Goal: Task Accomplishment & Management: Use online tool/utility

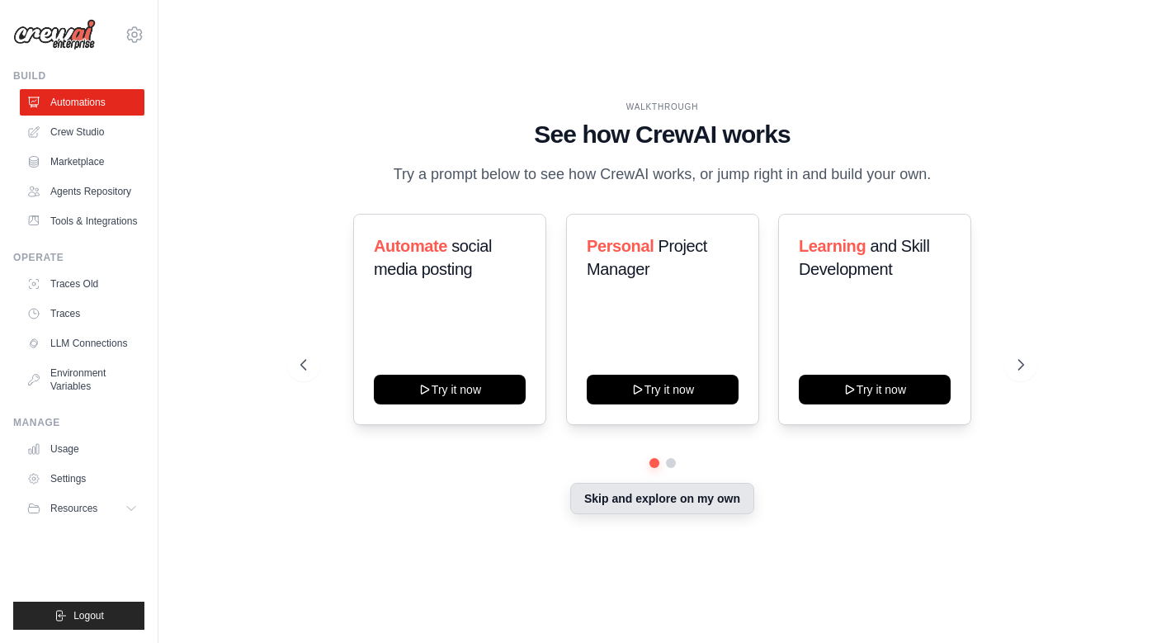
click at [685, 503] on button "Skip and explore on my own" at bounding box center [662, 498] width 184 height 31
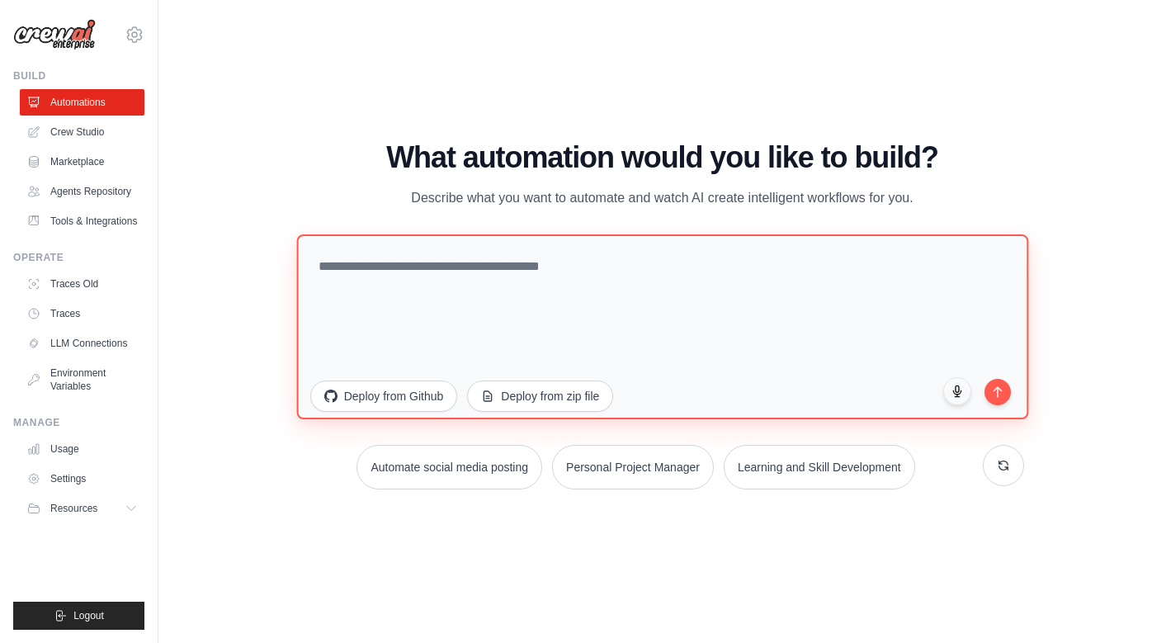
click at [573, 279] on textarea at bounding box center [661, 325] width 731 height 185
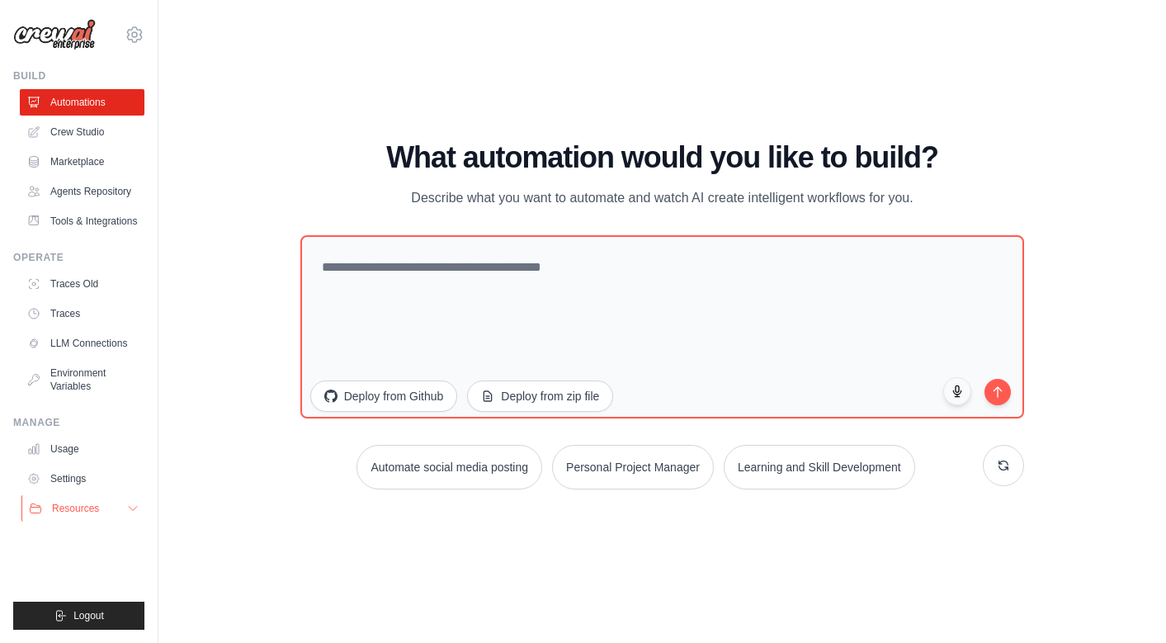
click at [115, 502] on button "Resources" at bounding box center [83, 508] width 125 height 26
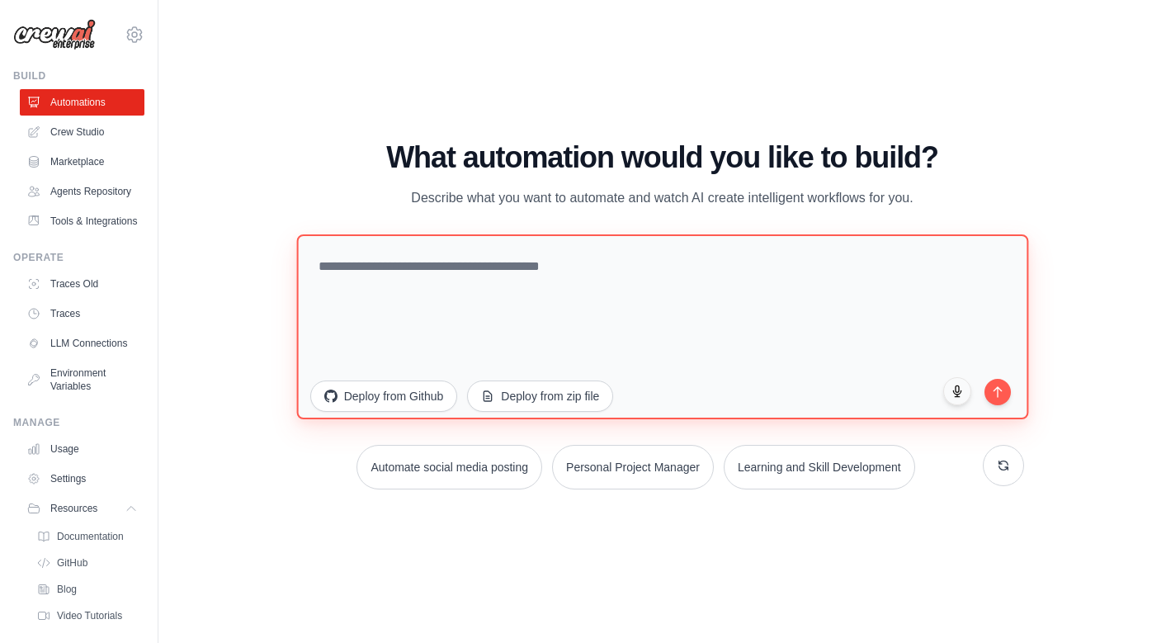
click at [581, 279] on textarea at bounding box center [661, 325] width 731 height 185
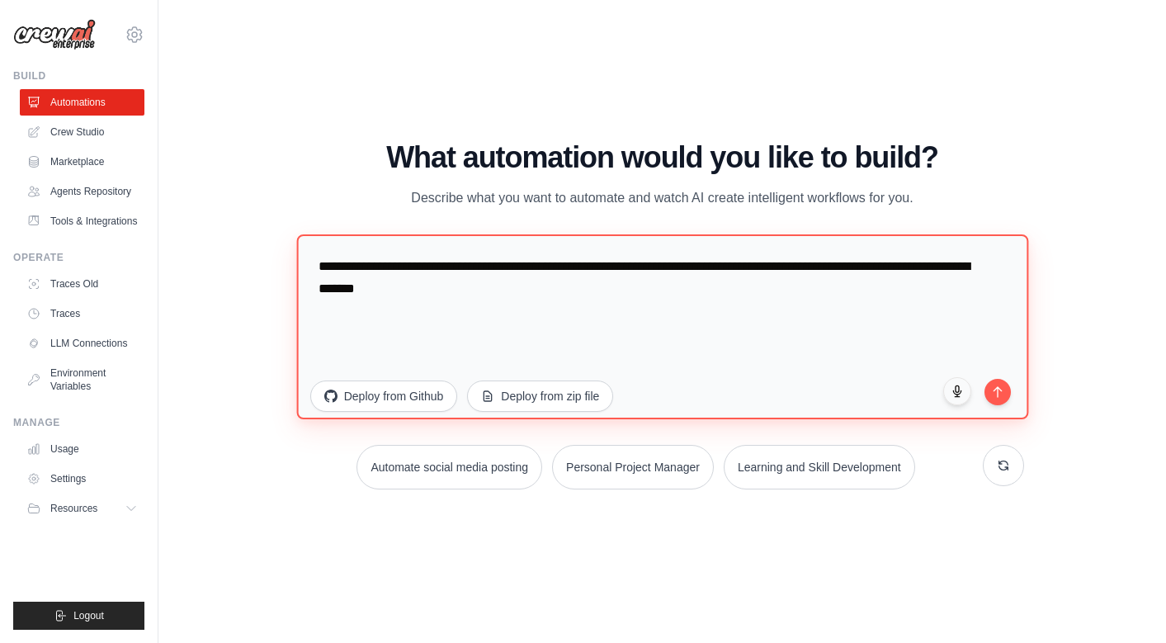
type textarea "**********"
drag, startPoint x: 547, startPoint y: 300, endPoint x: 265, endPoint y: 211, distance: 295.9
click at [265, 211] on div "WALKTHROUGH See how CrewAI works Try a prompt below to see how CrewAI works, or…" at bounding box center [662, 321] width 954 height 610
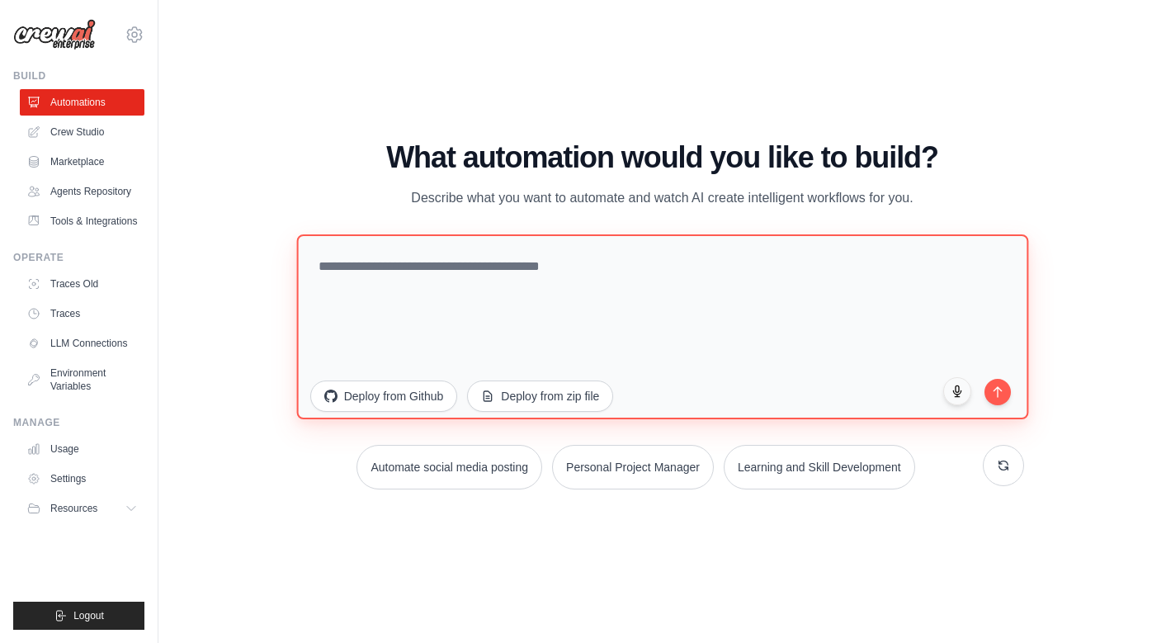
paste textarea "**********"
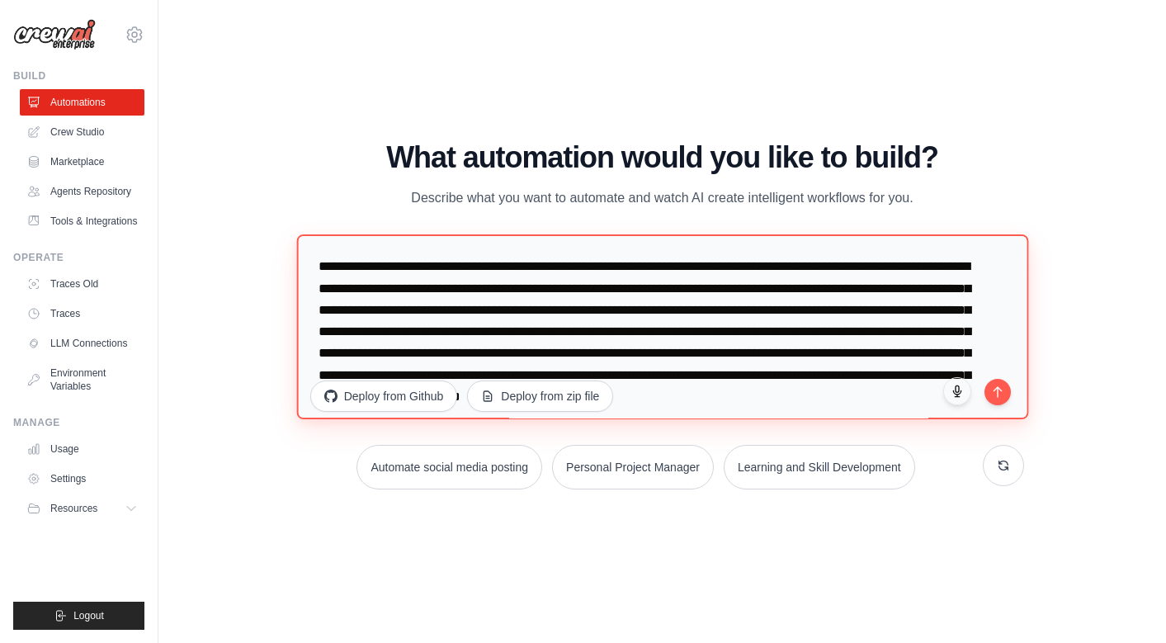
scroll to position [2947, 0]
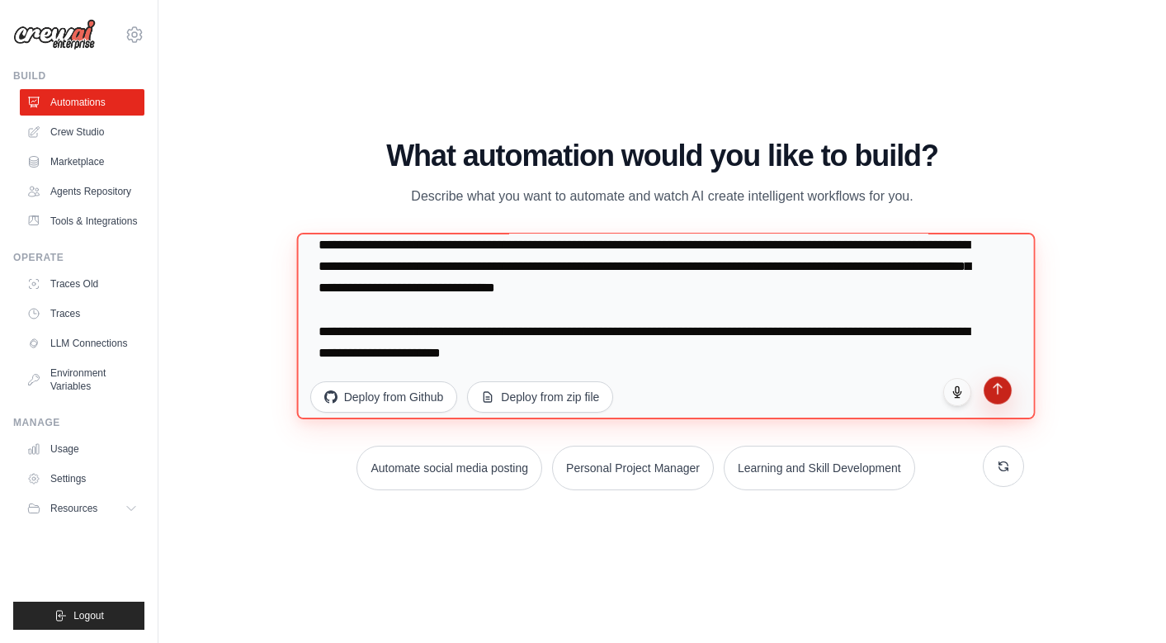
type textarea "**********"
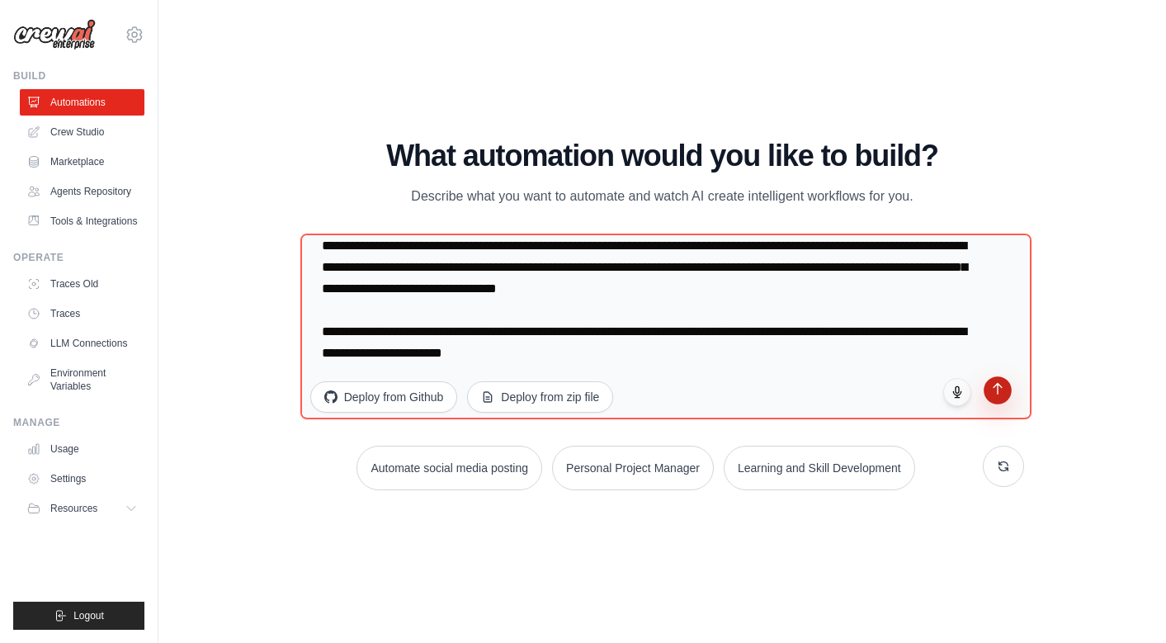
click at [1000, 394] on button "submit" at bounding box center [997, 390] width 28 height 28
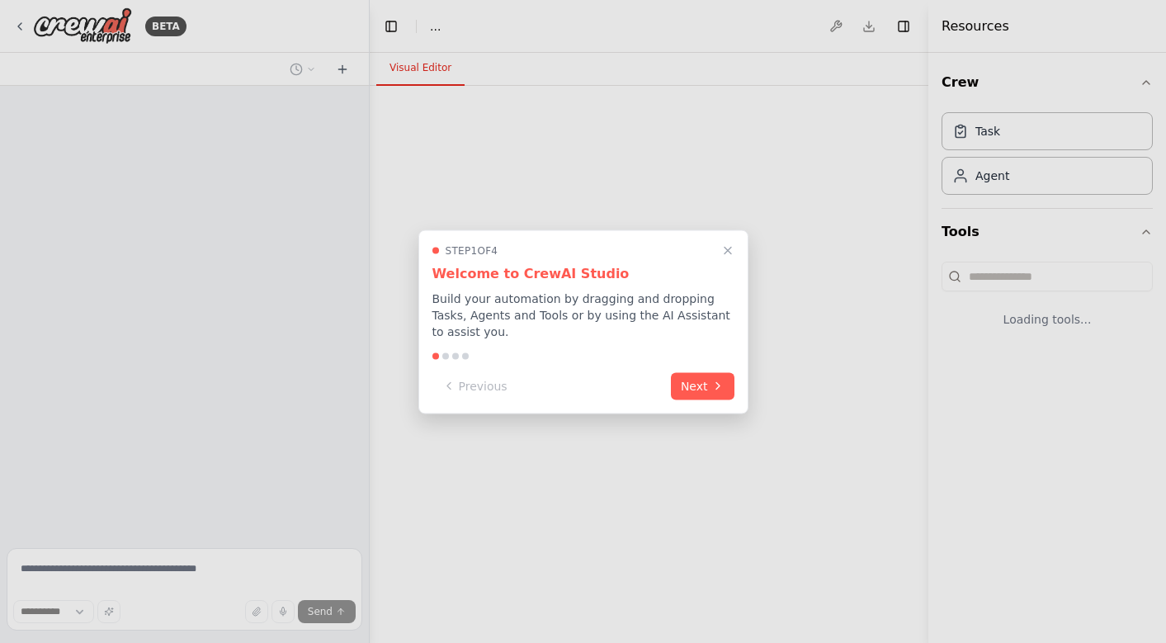
select select "****"
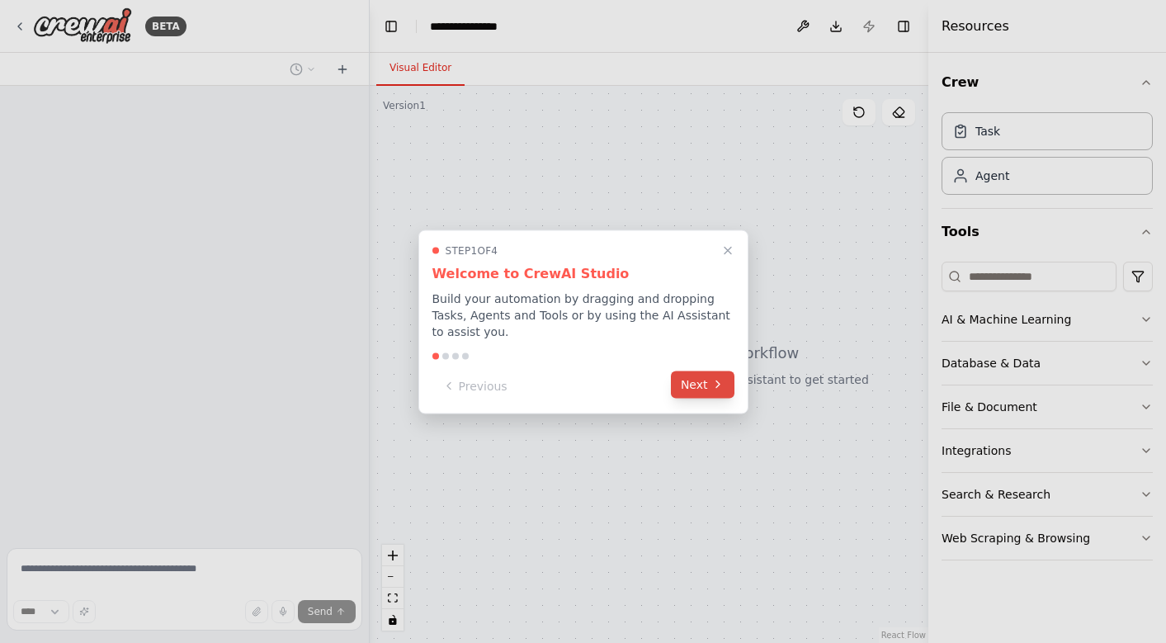
click at [719, 382] on icon at bounding box center [717, 384] width 13 height 13
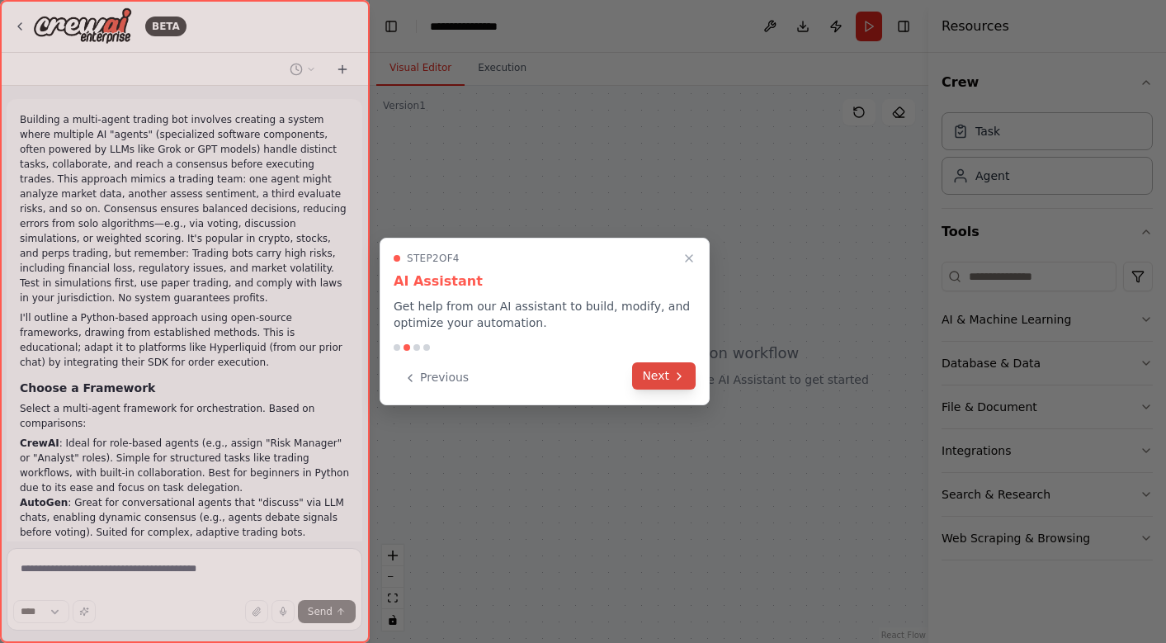
scroll to position [2137, 0]
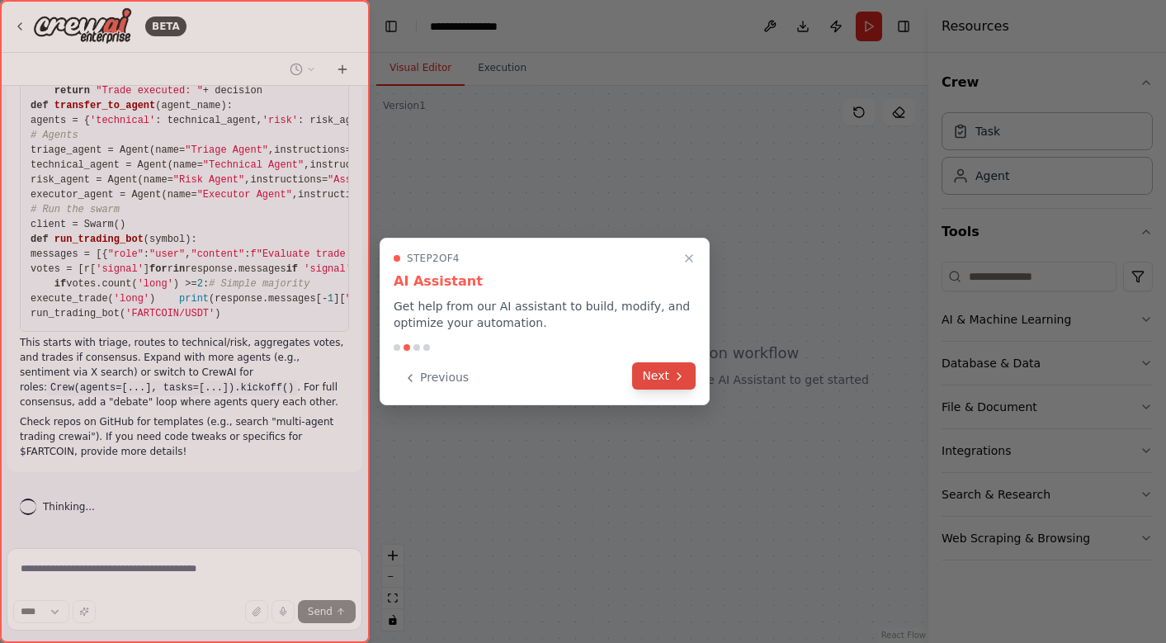
click at [682, 378] on icon at bounding box center [678, 376] width 13 height 13
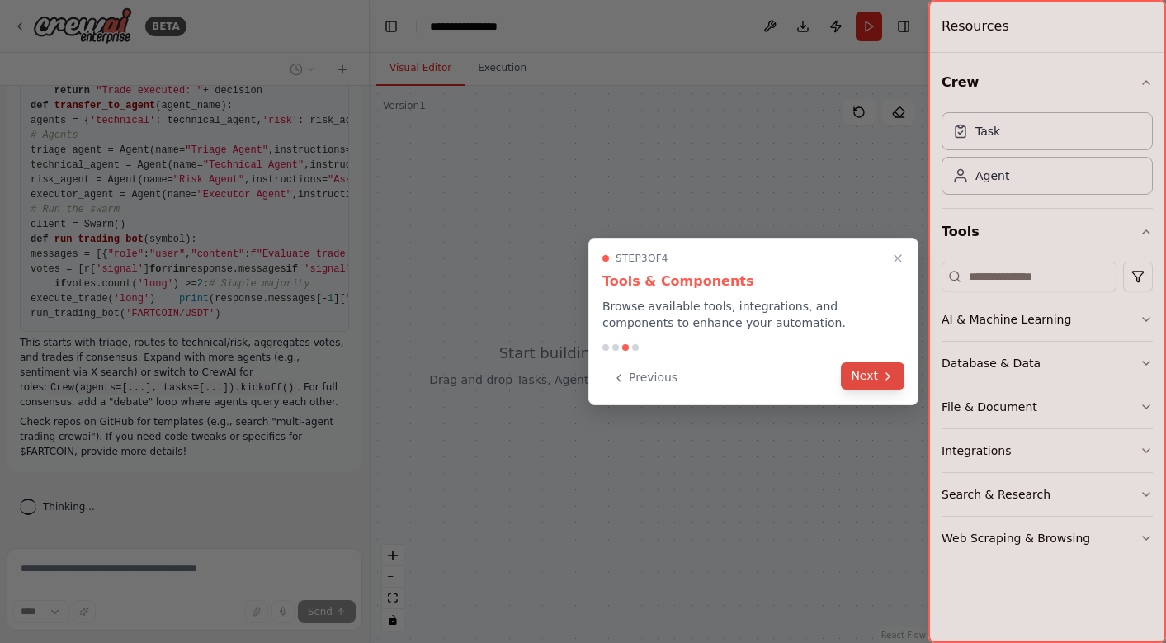
click at [863, 373] on button "Next" at bounding box center [873, 375] width 64 height 27
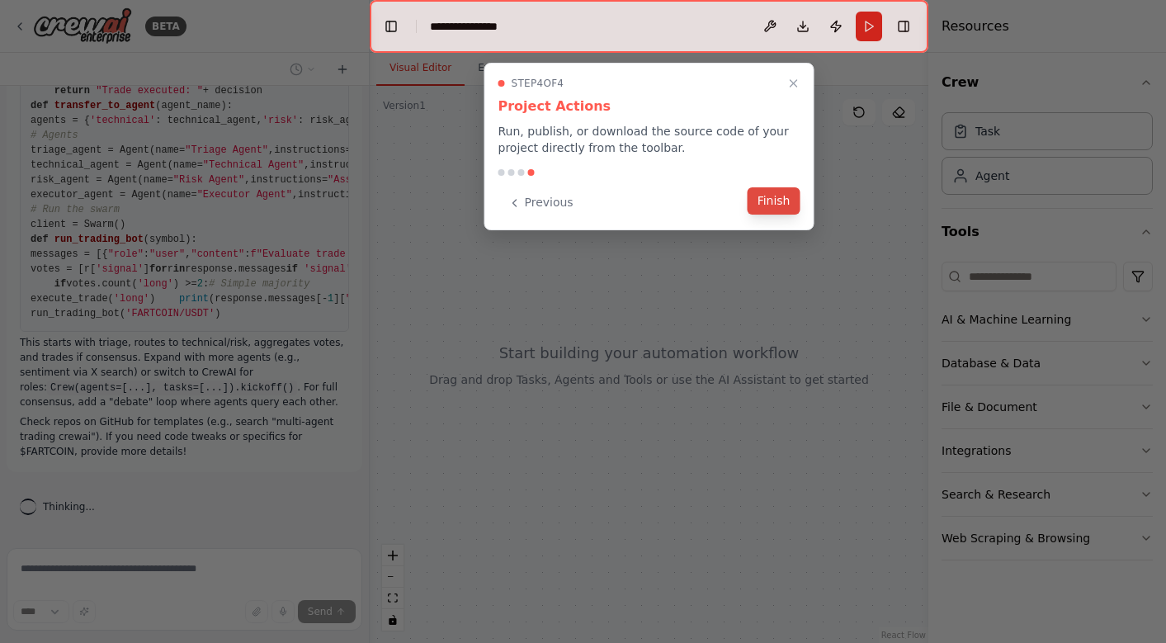
click at [778, 202] on button "Finish" at bounding box center [773, 200] width 53 height 27
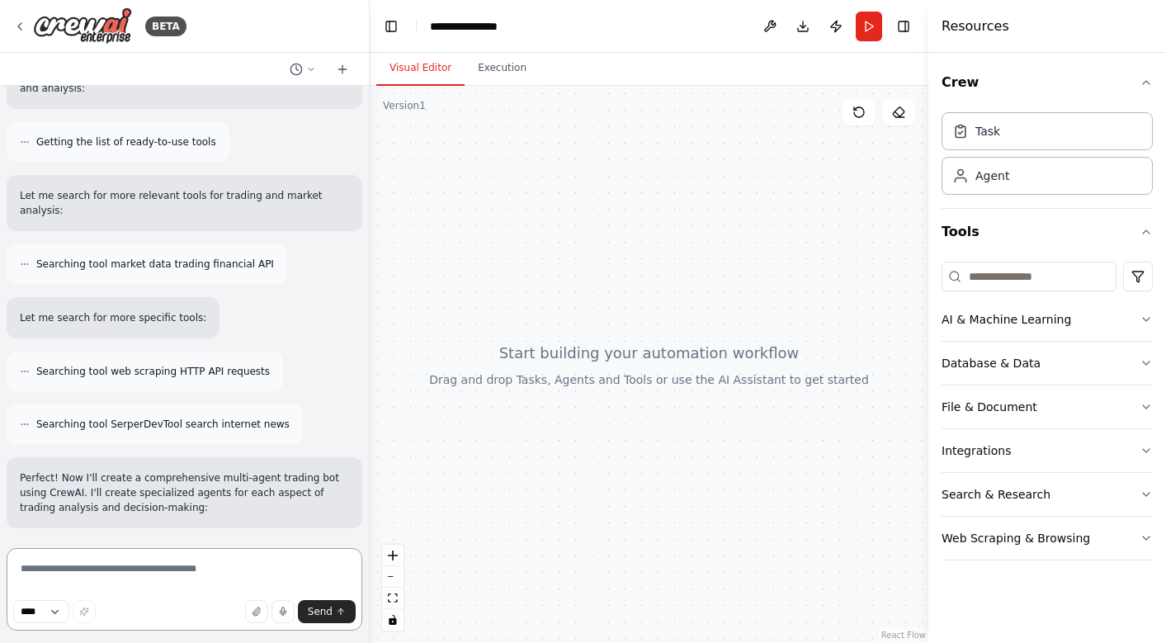
scroll to position [2730, 0]
click at [1089, 318] on button "AI & Machine Learning" at bounding box center [1046, 319] width 211 height 43
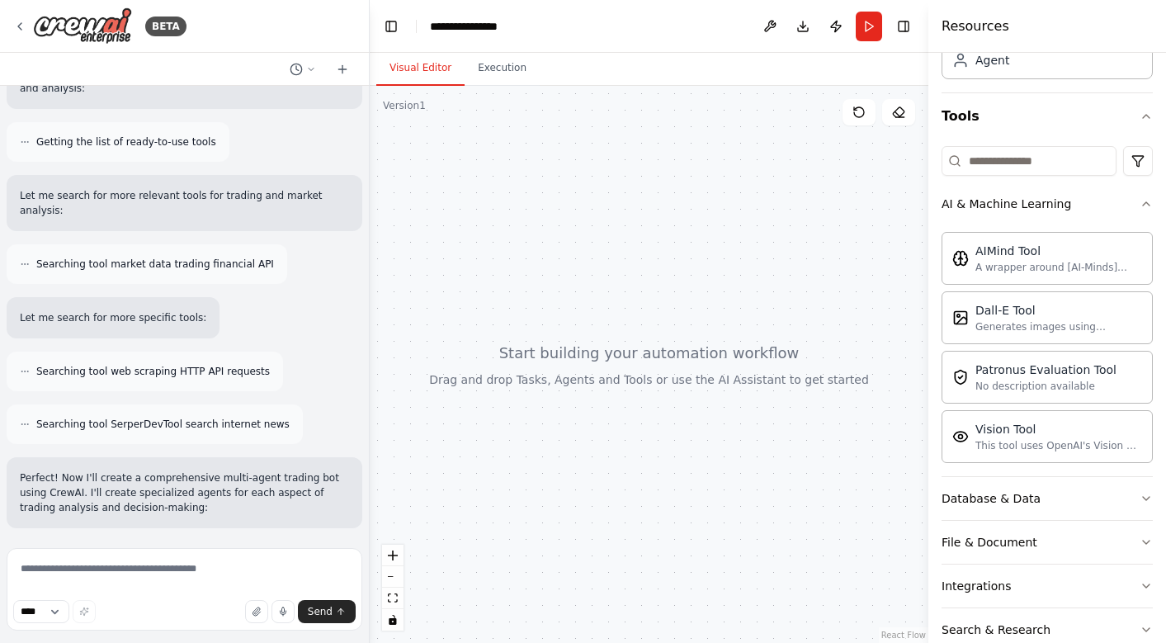
scroll to position [98, 0]
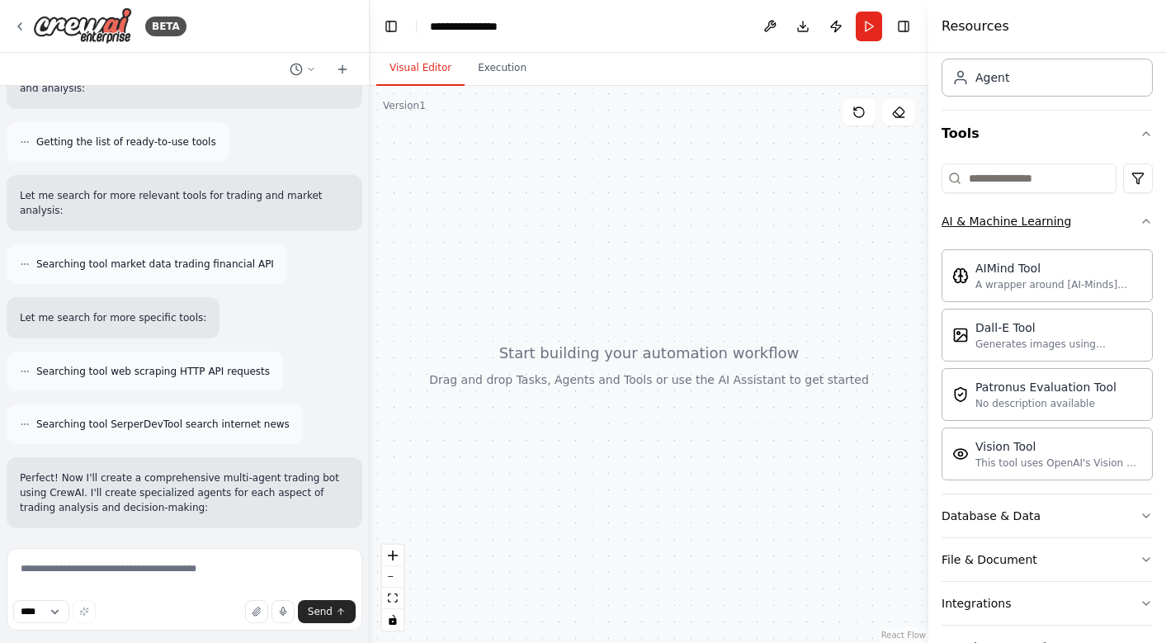
click at [1086, 227] on button "AI & Machine Learning" at bounding box center [1046, 221] width 211 height 43
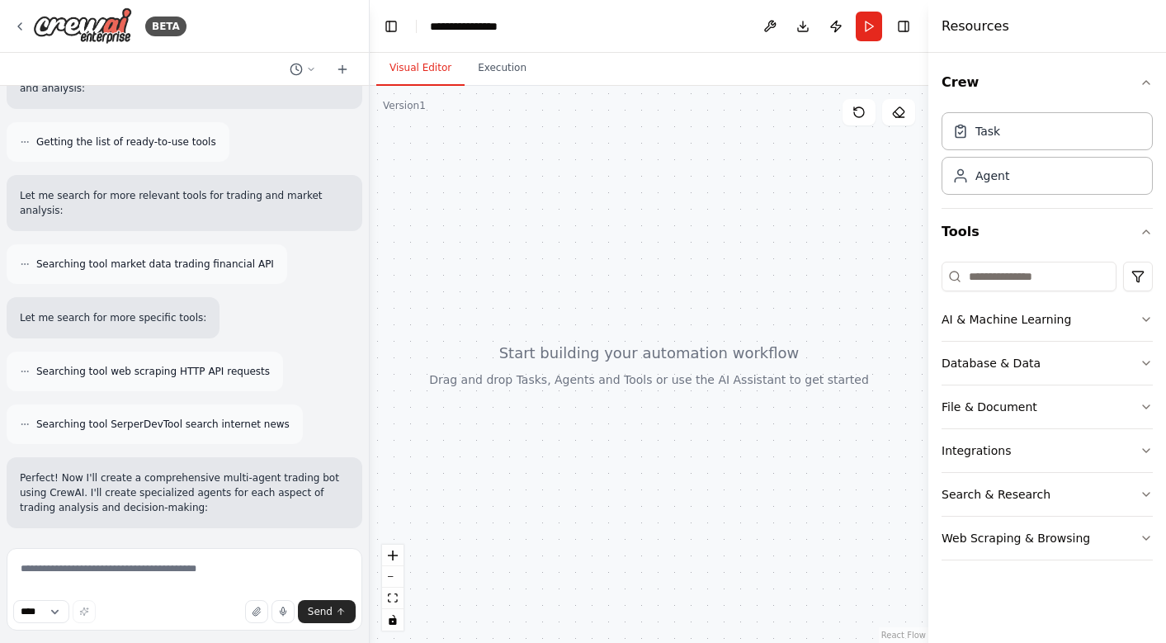
click at [590, 356] on div at bounding box center [649, 364] width 558 height 557
drag, startPoint x: 605, startPoint y: 262, endPoint x: 597, endPoint y: 327, distance: 65.6
click at [596, 325] on div at bounding box center [649, 364] width 558 height 557
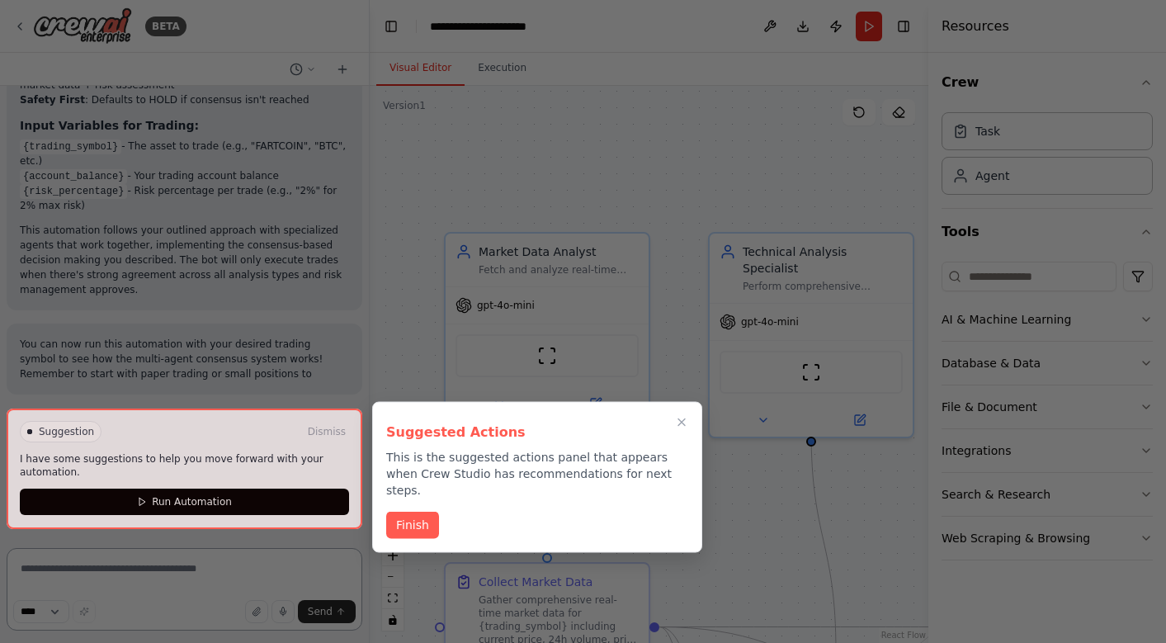
scroll to position [4444, 0]
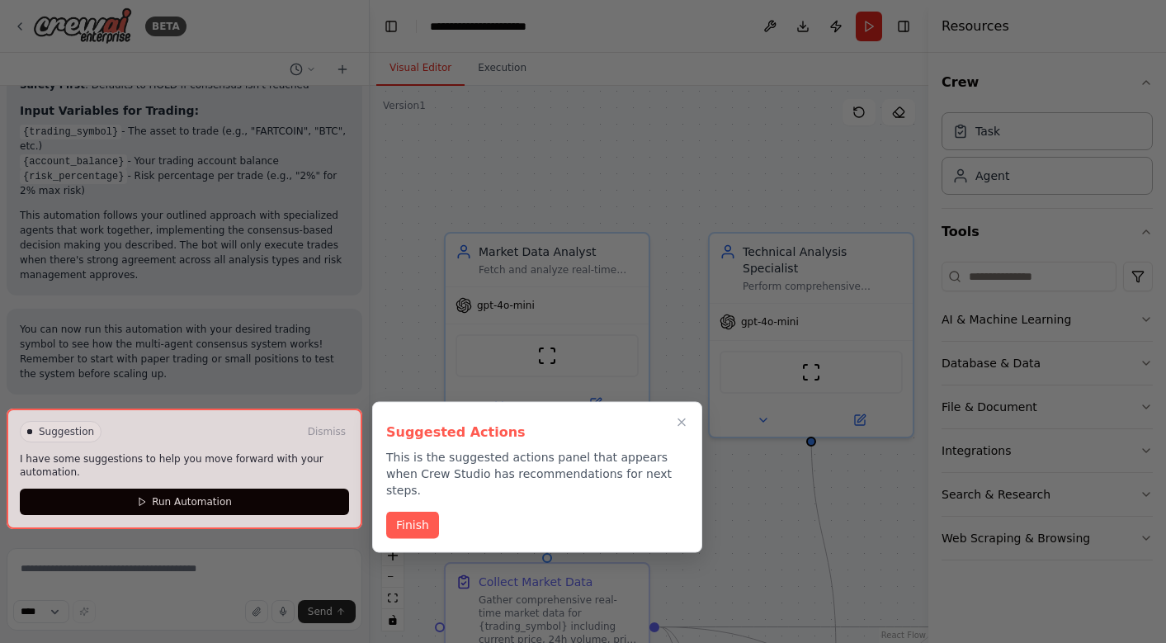
click at [210, 493] on div at bounding box center [185, 468] width 356 height 120
click at [203, 501] on div at bounding box center [185, 468] width 356 height 120
click at [405, 510] on button "Finish" at bounding box center [412, 523] width 53 height 27
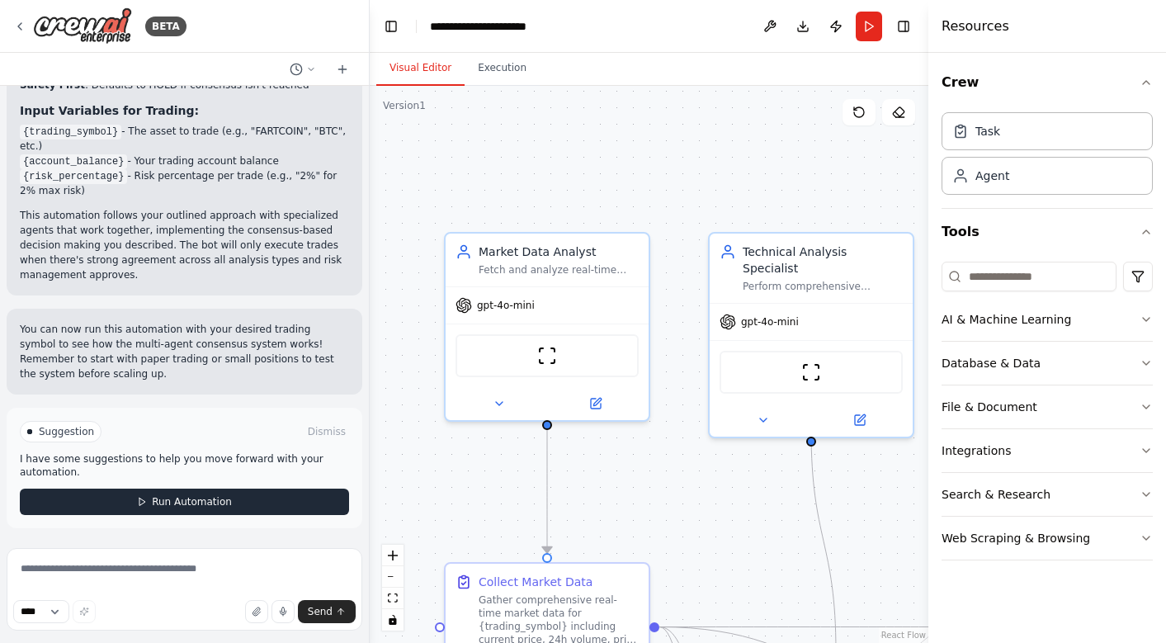
click at [186, 497] on span "Run Automation" at bounding box center [192, 501] width 80 height 13
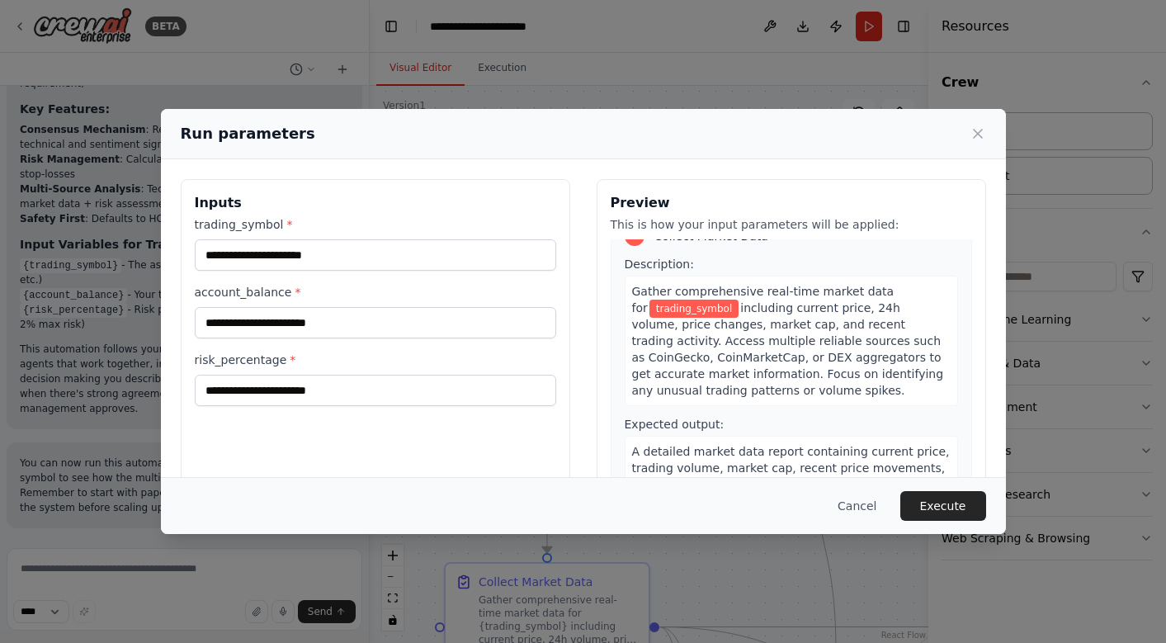
scroll to position [0, 0]
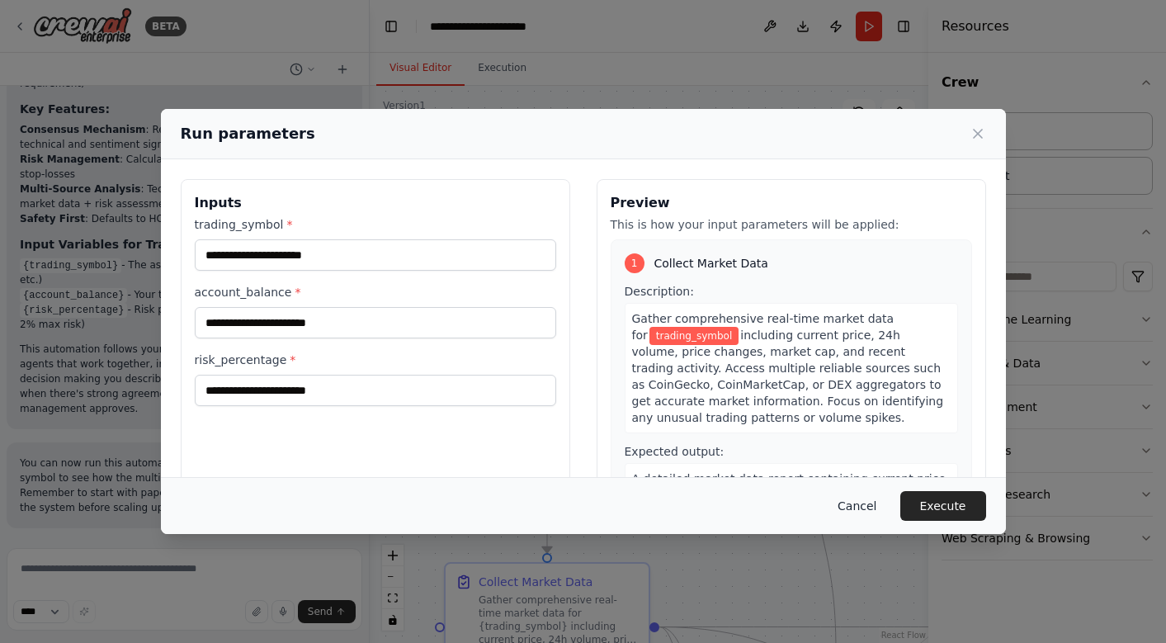
click at [859, 506] on button "Cancel" at bounding box center [856, 506] width 65 height 30
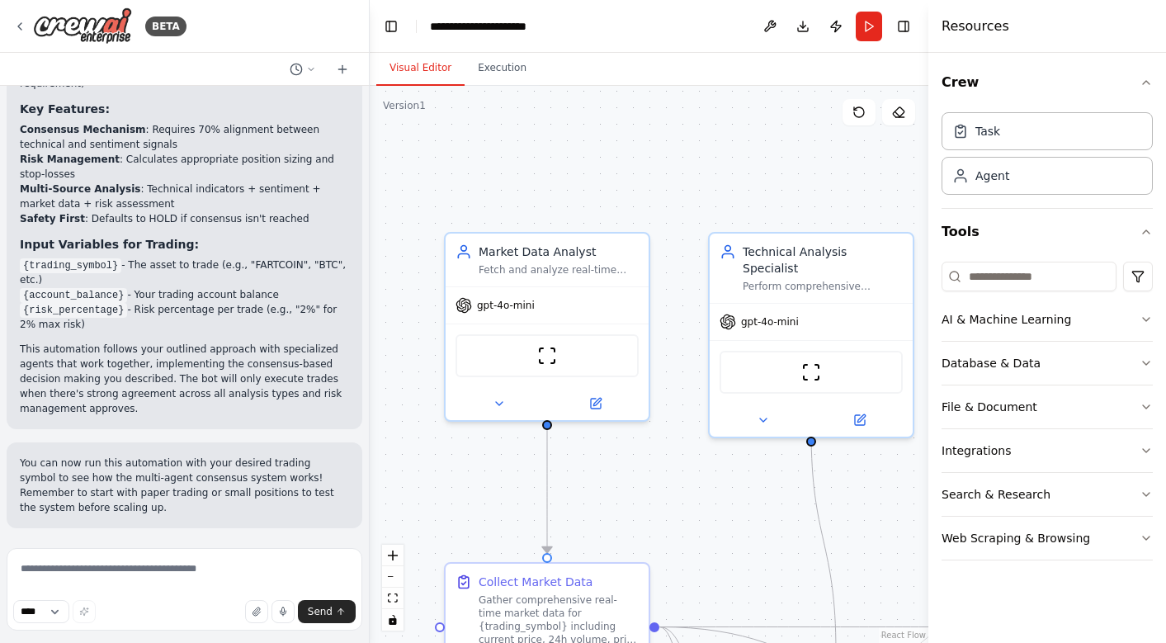
scroll to position [4310, 0]
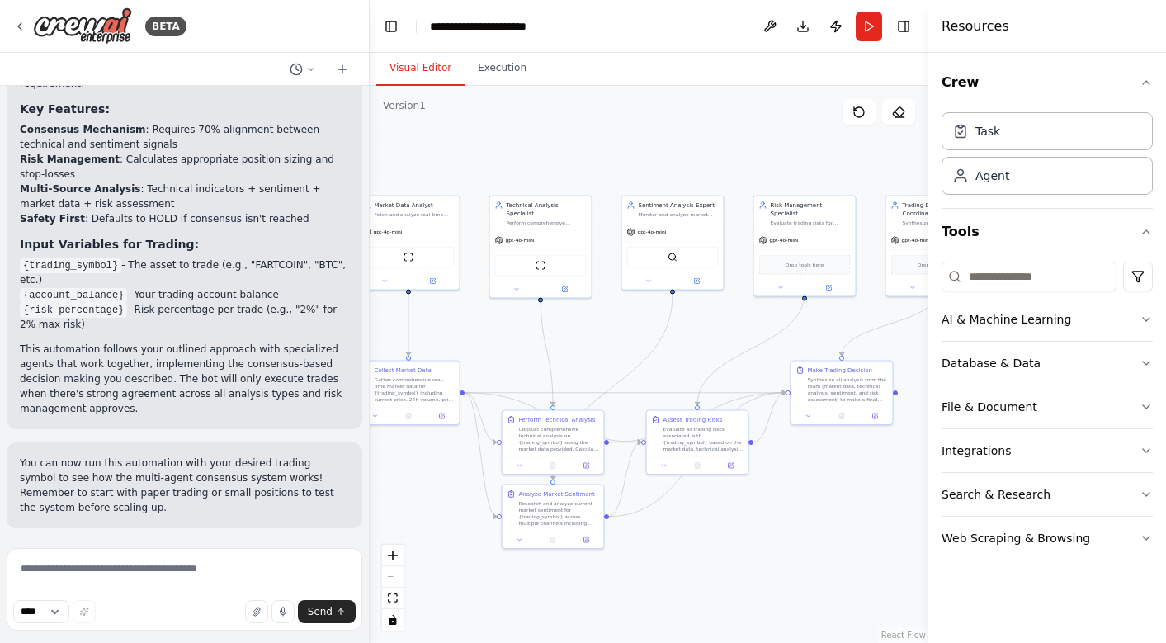
drag, startPoint x: 743, startPoint y: 259, endPoint x: 538, endPoint y: 144, distance: 235.2
click at [538, 144] on div ".deletable-edge-delete-btn { width: 20px; height: 20px; border: 0px solid #ffff…" at bounding box center [649, 364] width 558 height 557
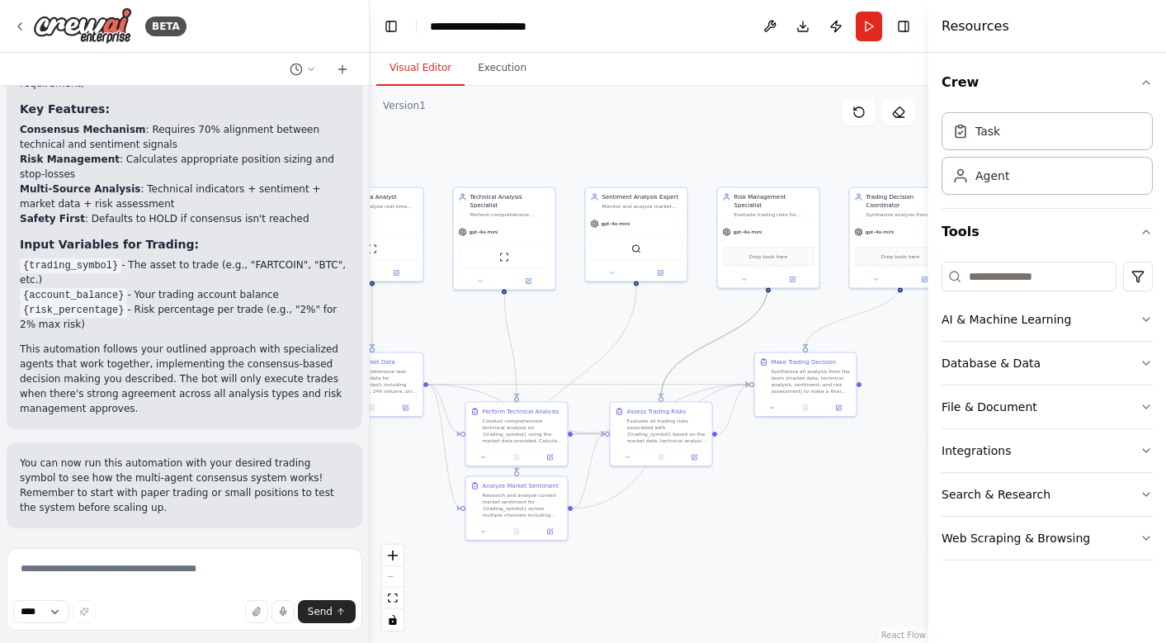
drag, startPoint x: 705, startPoint y: 342, endPoint x: 583, endPoint y: 342, distance: 122.1
click at [583, 342] on div ".deletable-edge-delete-btn { width: 20px; height: 20px; border: 0px solid #ffff…" at bounding box center [649, 364] width 558 height 557
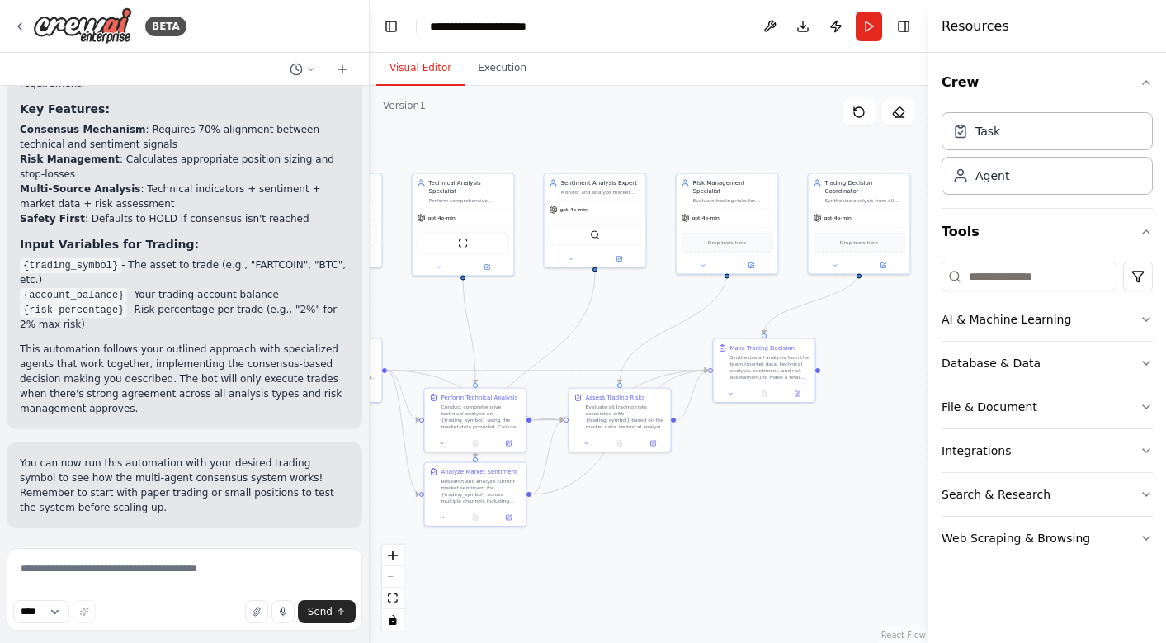
drag, startPoint x: 686, startPoint y: 330, endPoint x: 645, endPoint y: 316, distance: 43.6
click at [645, 316] on div ".deletable-edge-delete-btn { width: 20px; height: 20px; border: 0px solid #ffff…" at bounding box center [649, 364] width 558 height 557
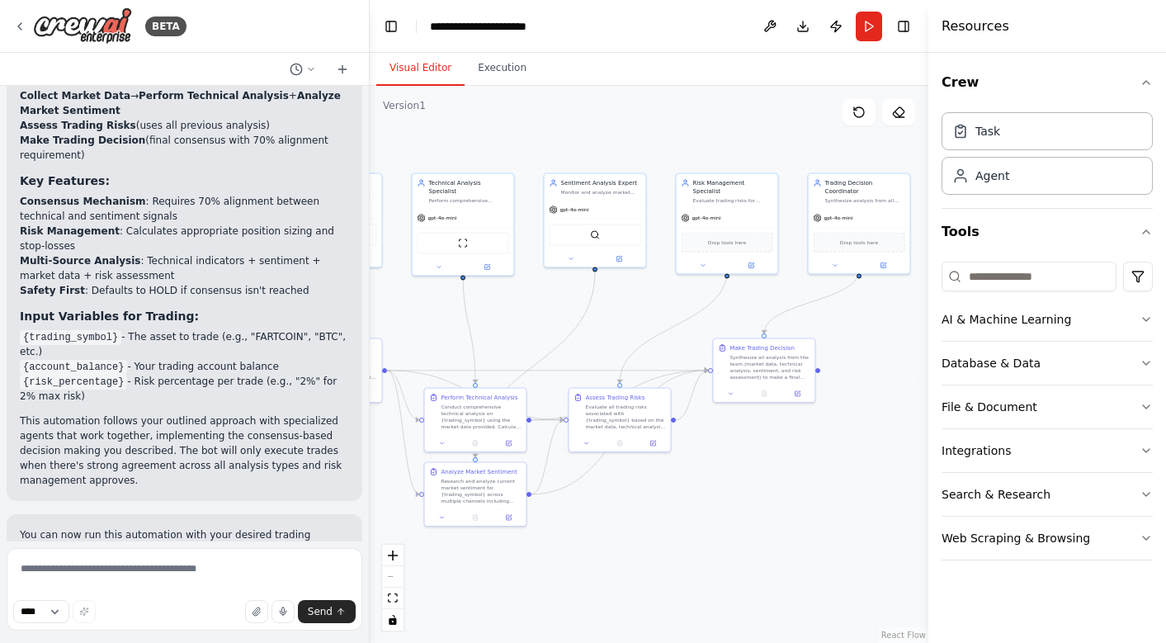
scroll to position [3780, 0]
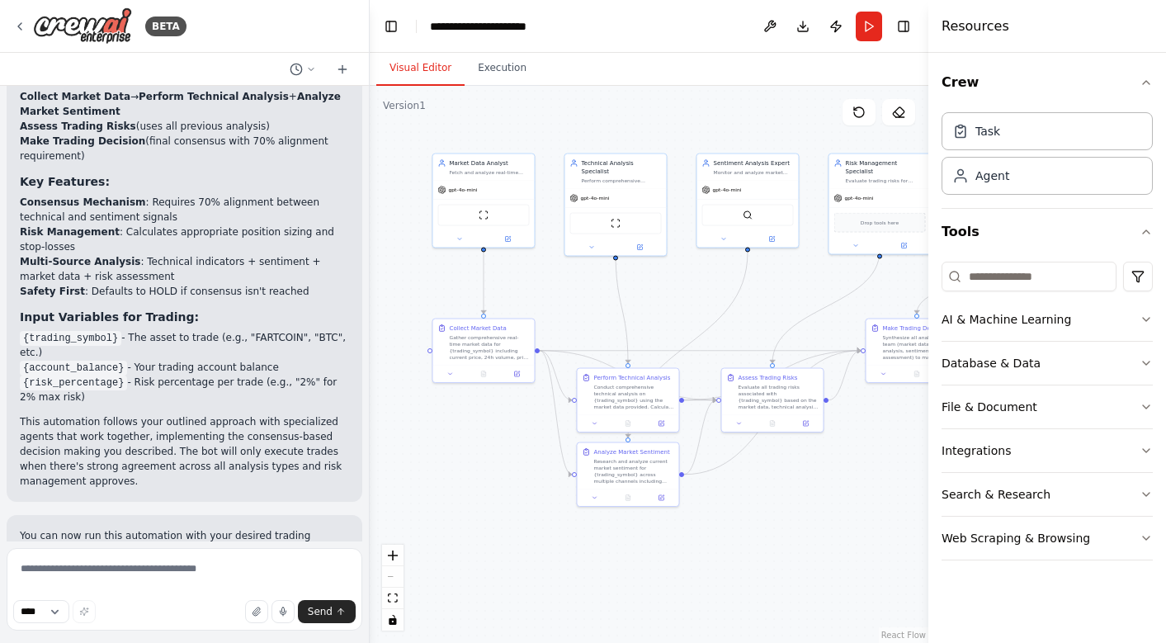
drag, startPoint x: 620, startPoint y: 170, endPoint x: 773, endPoint y: 150, distance: 153.9
click at [773, 150] on div ".deletable-edge-delete-btn { width: 20px; height: 20px; border: 0px solid #ffff…" at bounding box center [649, 364] width 558 height 557
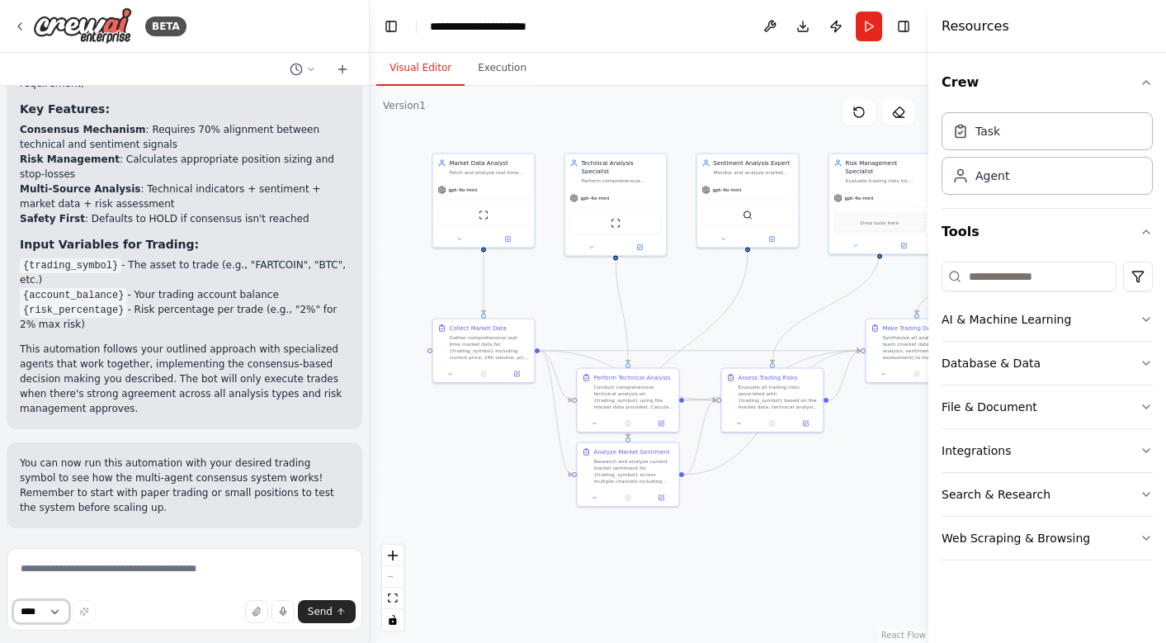
click at [62, 611] on select "****" at bounding box center [41, 611] width 56 height 23
click at [112, 559] on textarea at bounding box center [185, 589] width 356 height 82
type textarea "**********"
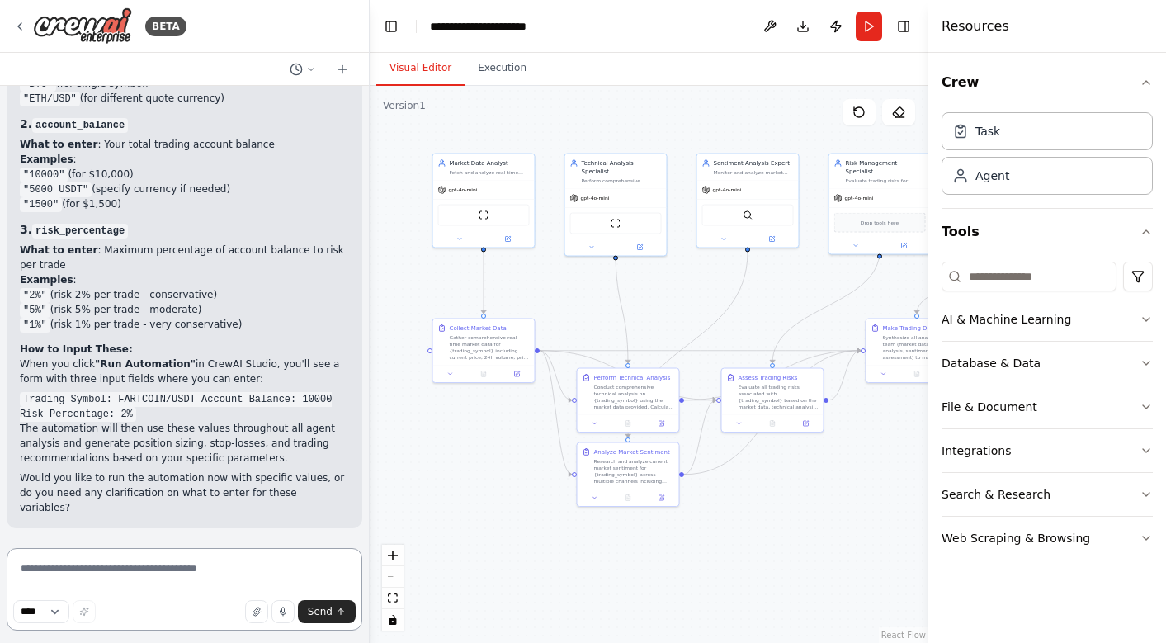
scroll to position [4728, 0]
click at [879, 21] on button "Run" at bounding box center [868, 27] width 26 height 30
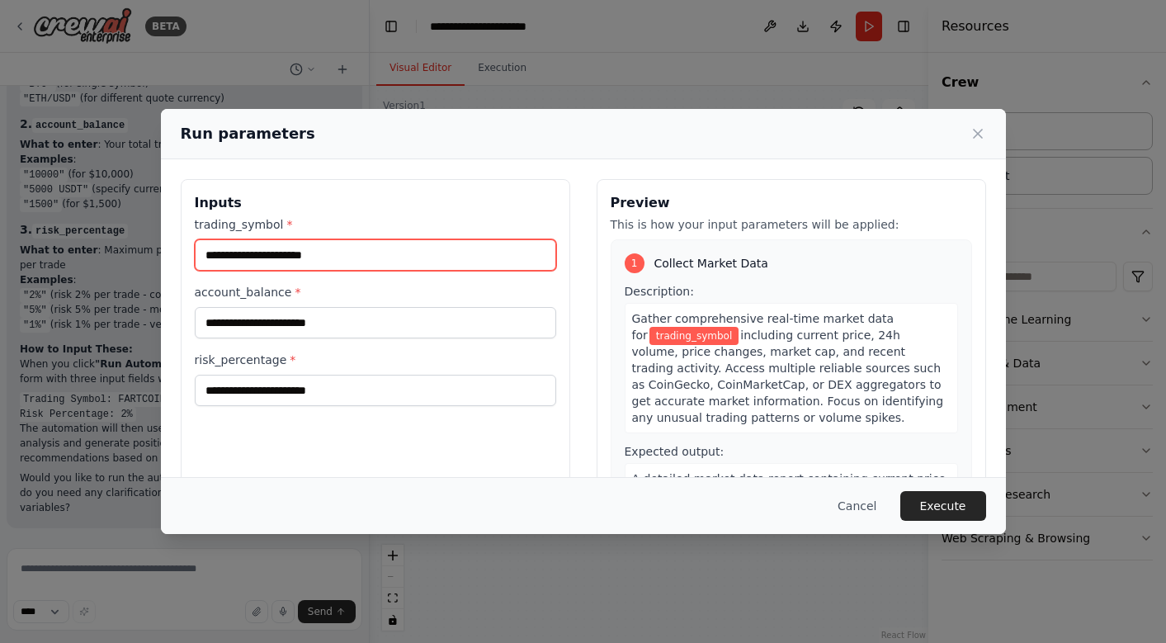
drag, startPoint x: 349, startPoint y: 255, endPoint x: 81, endPoint y: 255, distance: 268.1
click at [87, 255] on div "Run parameters Inputs trading_symbol * account_balance * risk_percentage * Prev…" at bounding box center [583, 321] width 1166 height 643
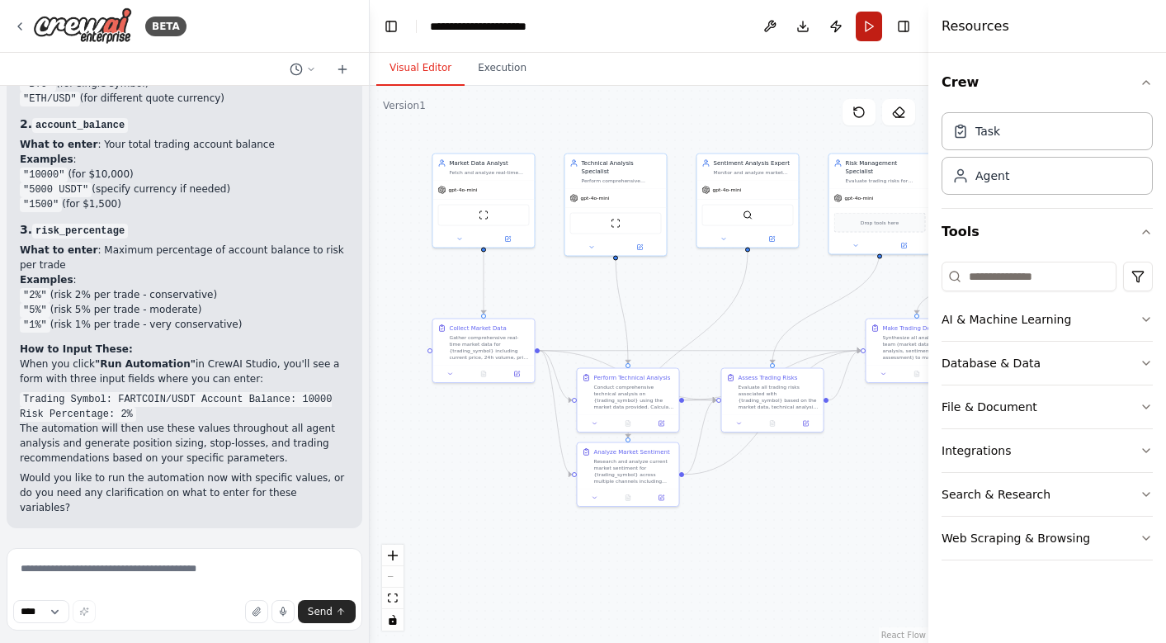
click at [869, 27] on button "Run" at bounding box center [868, 27] width 26 height 30
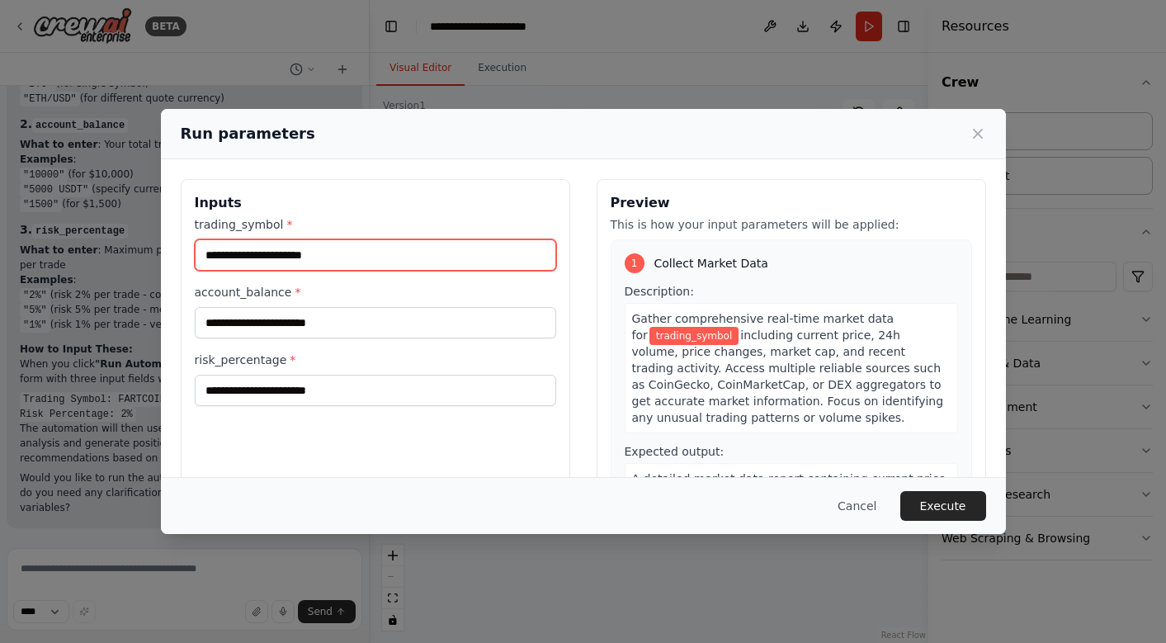
click at [318, 257] on input "trading_symbol *" at bounding box center [375, 254] width 361 height 31
type input "********"
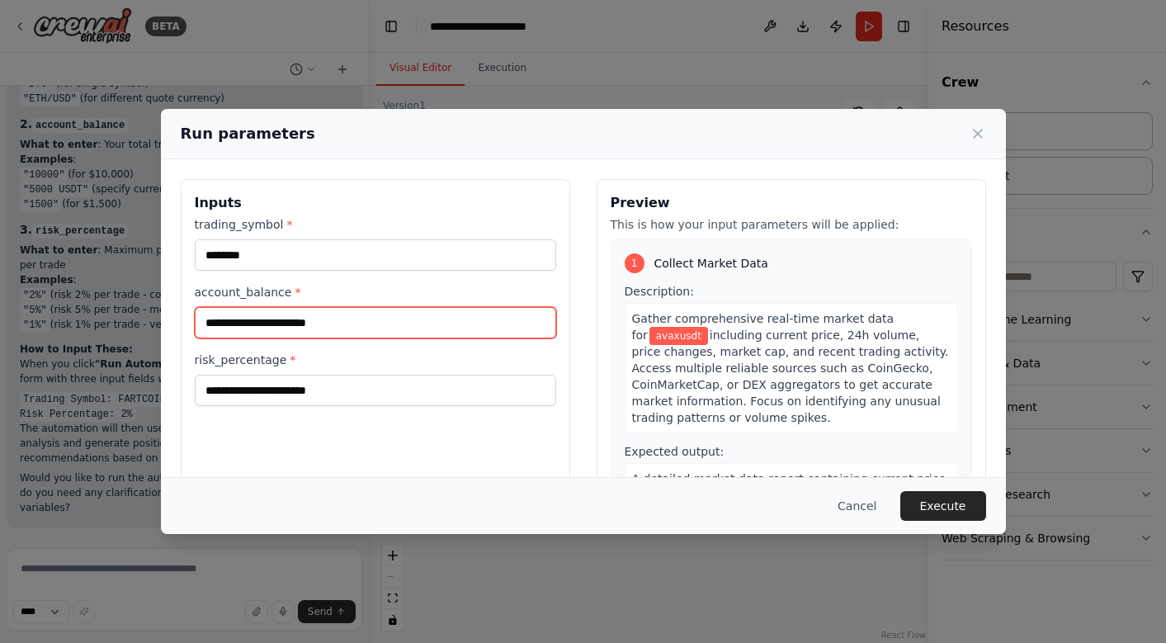
click at [295, 321] on input "account_balance *" at bounding box center [375, 322] width 361 height 31
type input "*****"
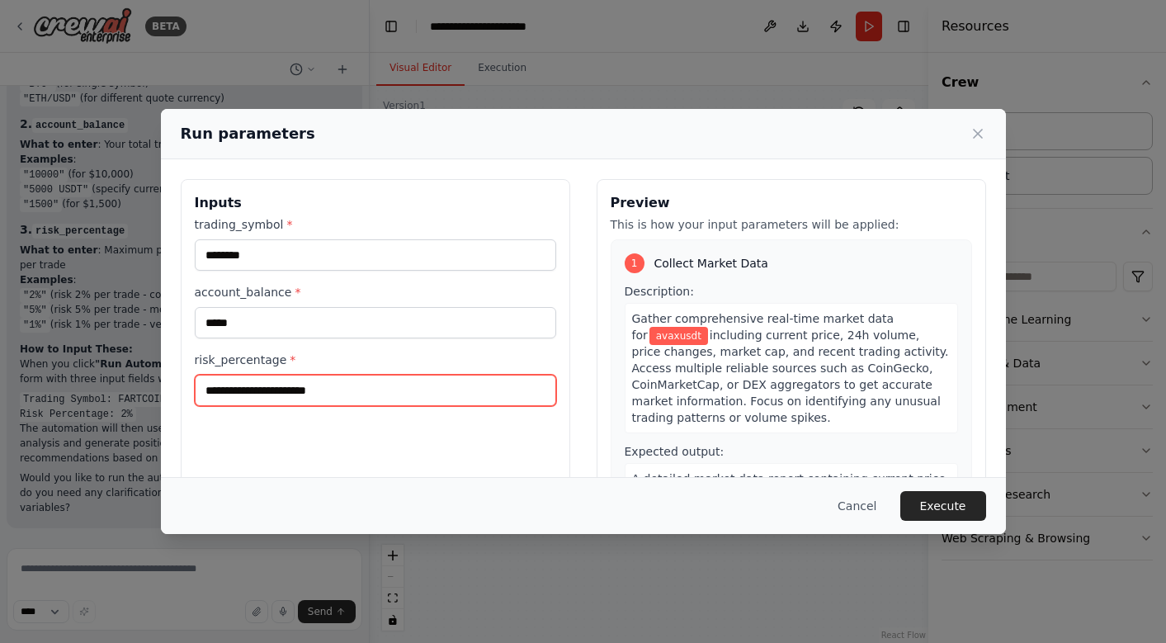
click at [347, 388] on input "risk_percentage *" at bounding box center [375, 390] width 361 height 31
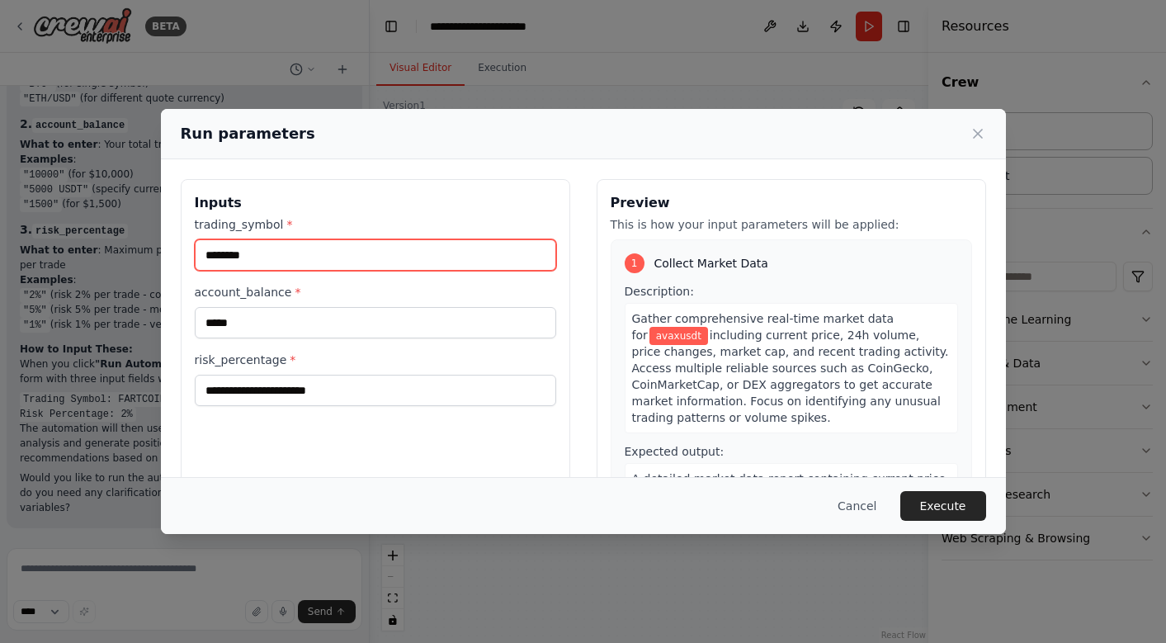
click at [297, 260] on input "********" at bounding box center [375, 254] width 361 height 31
type input "*"
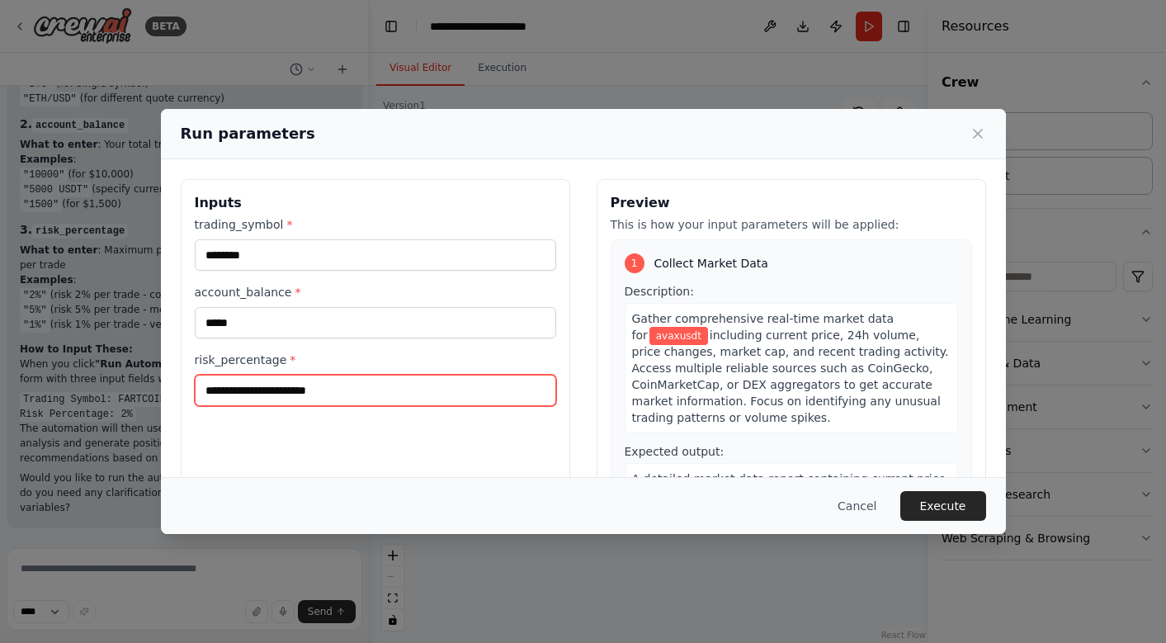
click at [337, 402] on input "risk_percentage *" at bounding box center [375, 390] width 361 height 31
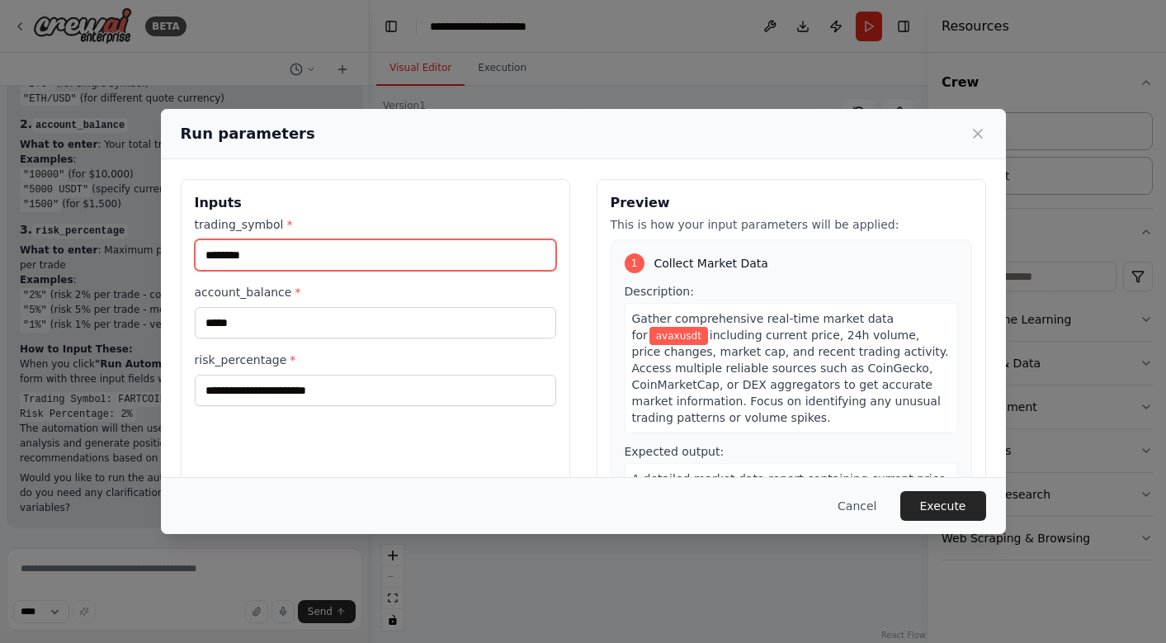
click at [316, 261] on input "********" at bounding box center [375, 254] width 361 height 31
type input "****"
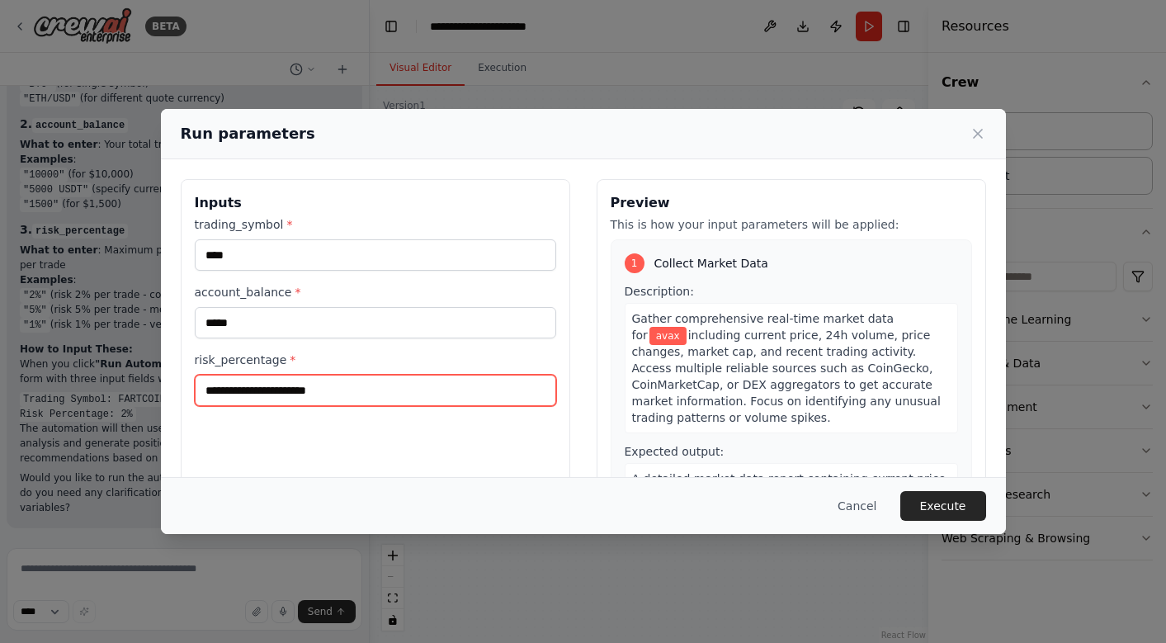
click at [308, 389] on input "risk_percentage *" at bounding box center [375, 390] width 361 height 31
type input "***"
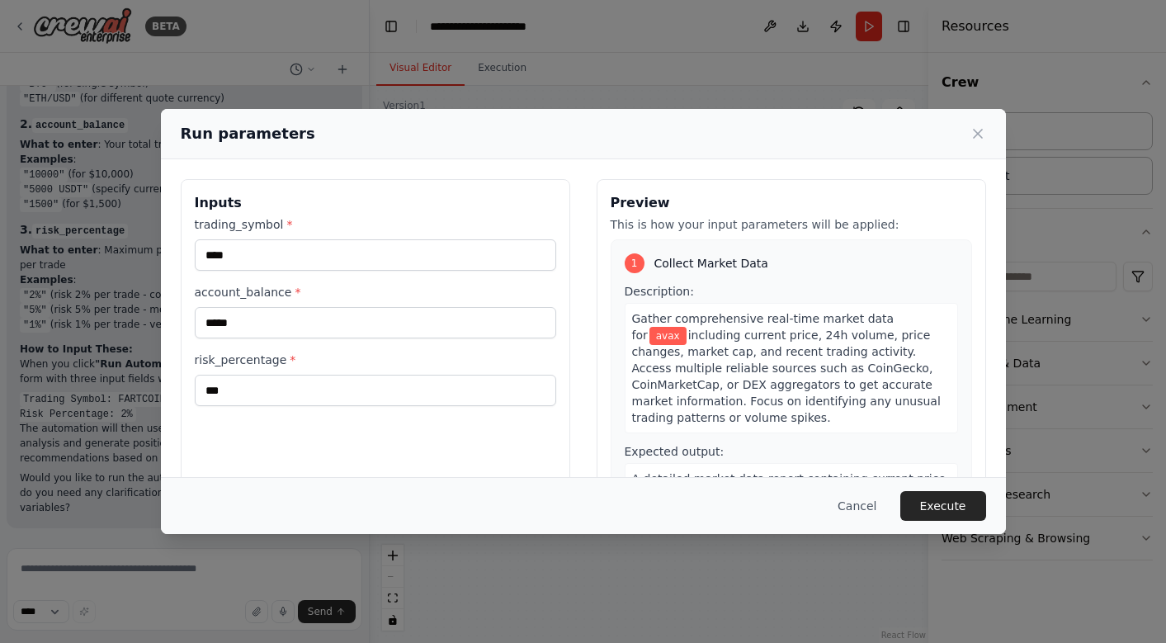
click at [490, 444] on div "Inputs trading_symbol * **** account_balance * ***** risk_percentage * ***" at bounding box center [375, 374] width 389 height 391
click at [952, 502] on button "Execute" at bounding box center [943, 506] width 86 height 30
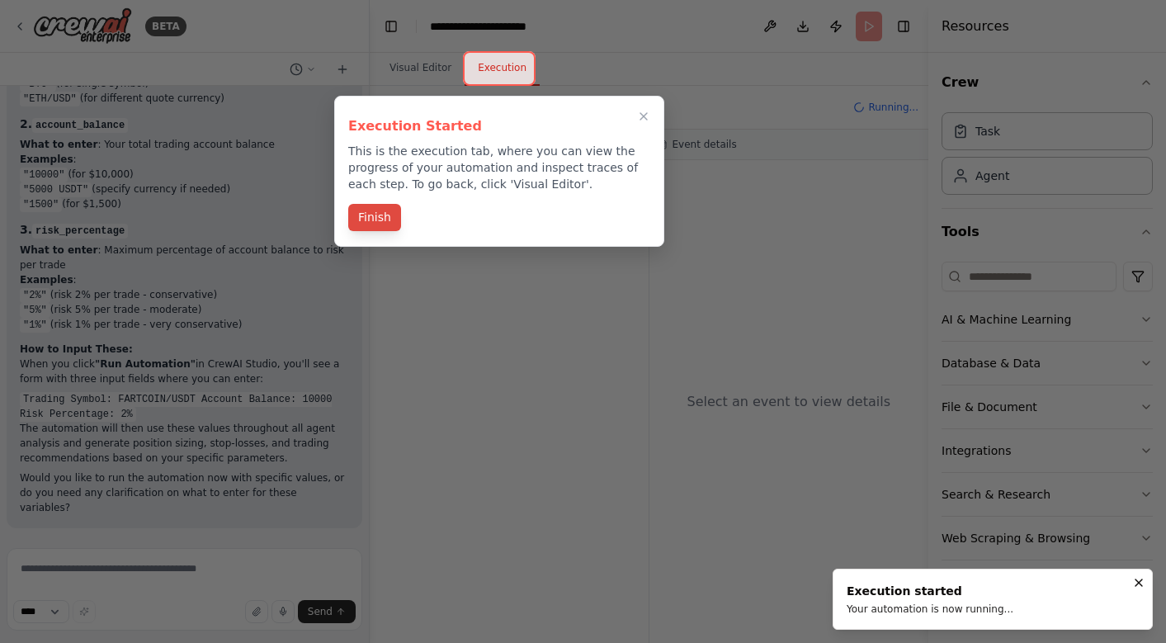
click at [365, 222] on button "Finish" at bounding box center [374, 217] width 53 height 27
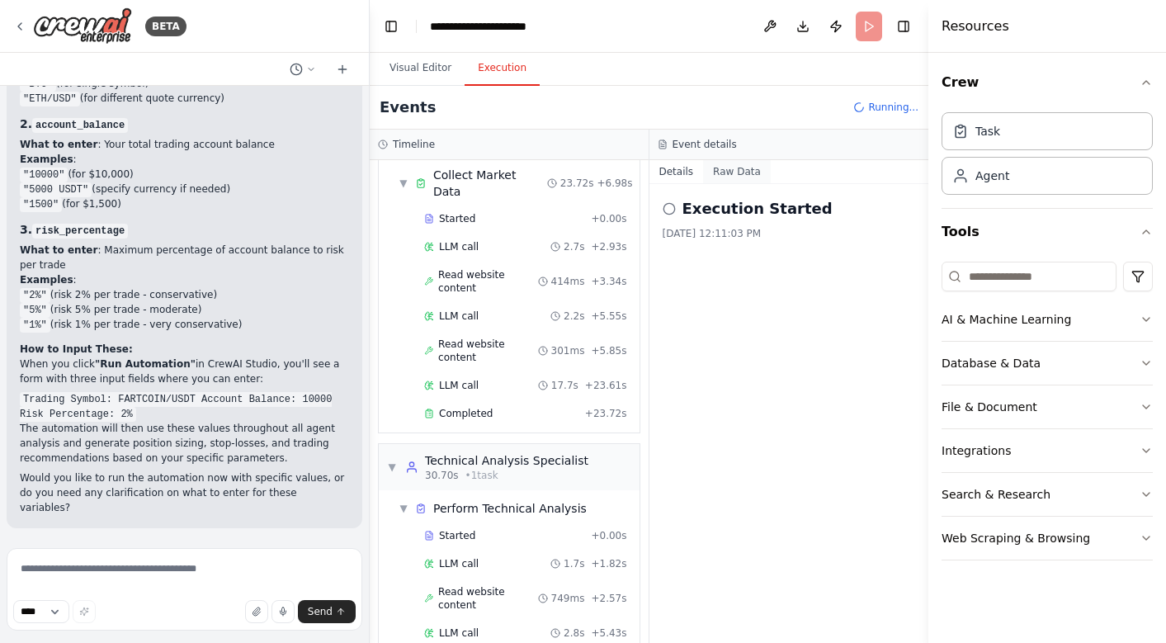
scroll to position [115, 0]
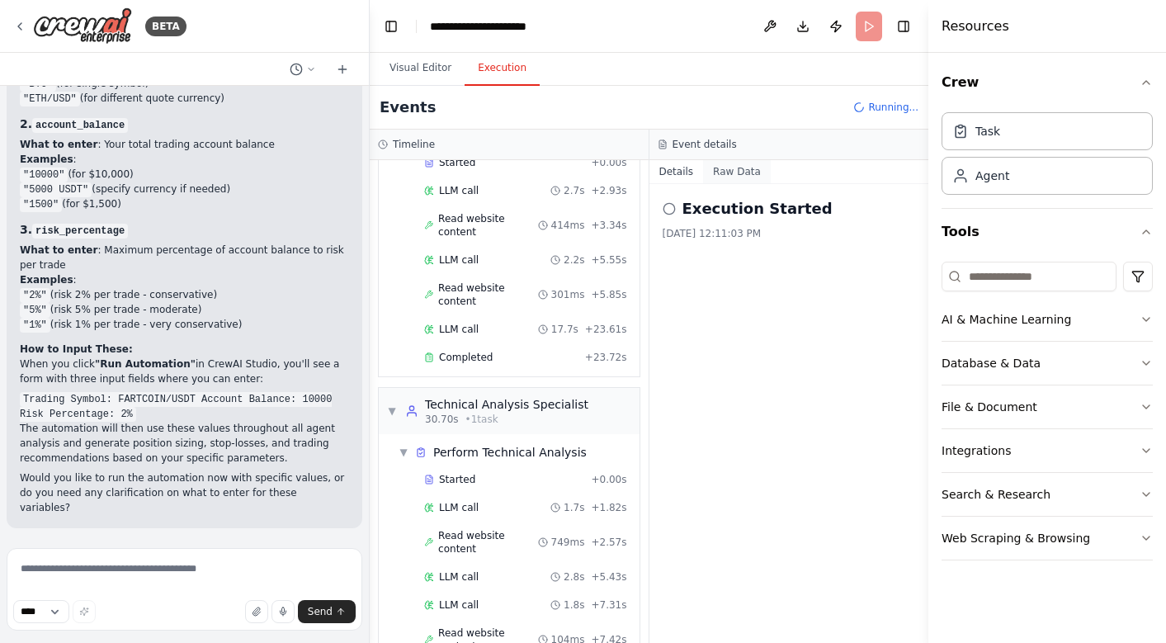
click at [742, 177] on button "Raw Data" at bounding box center [737, 171] width 68 height 23
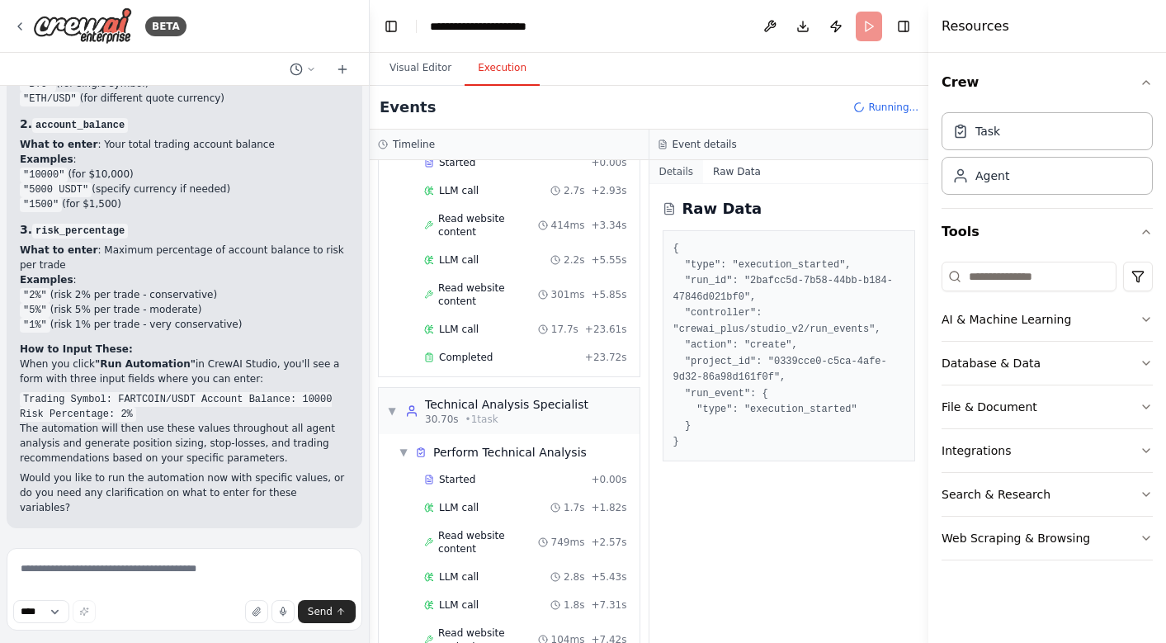
scroll to position [171, 0]
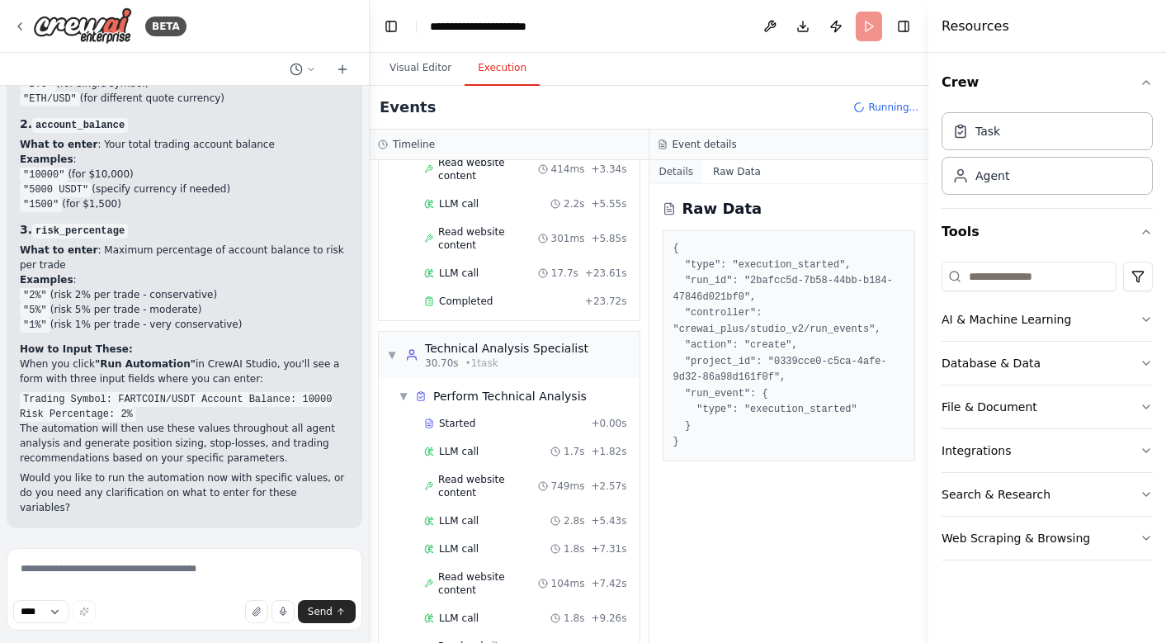
click at [686, 173] on button "Details" at bounding box center [676, 171] width 54 height 23
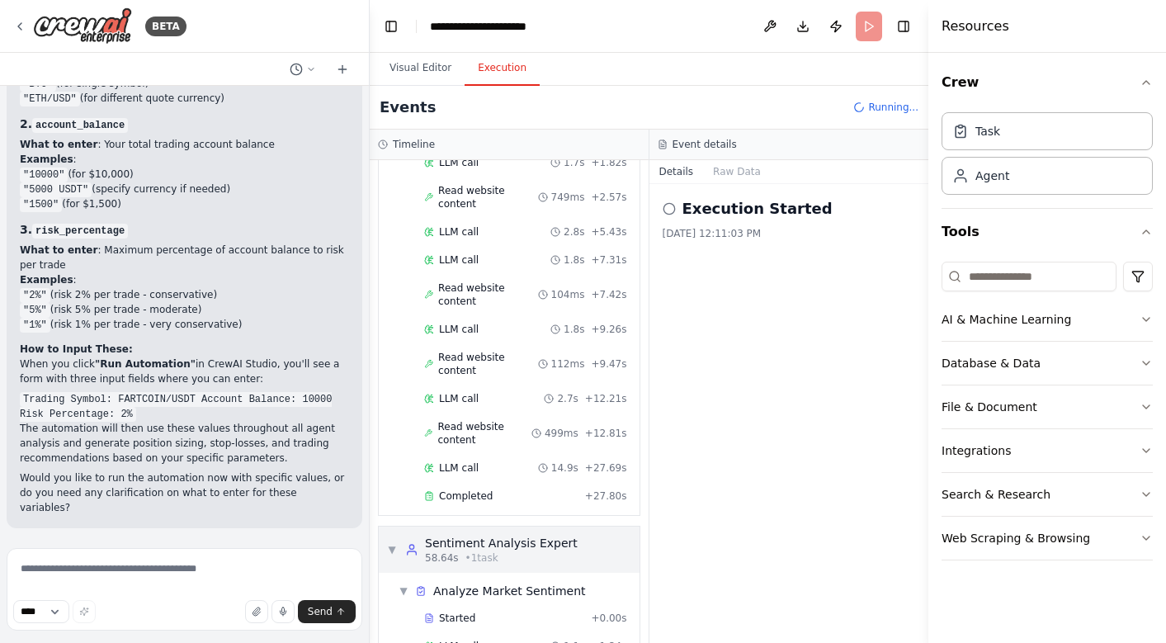
scroll to position [504, 0]
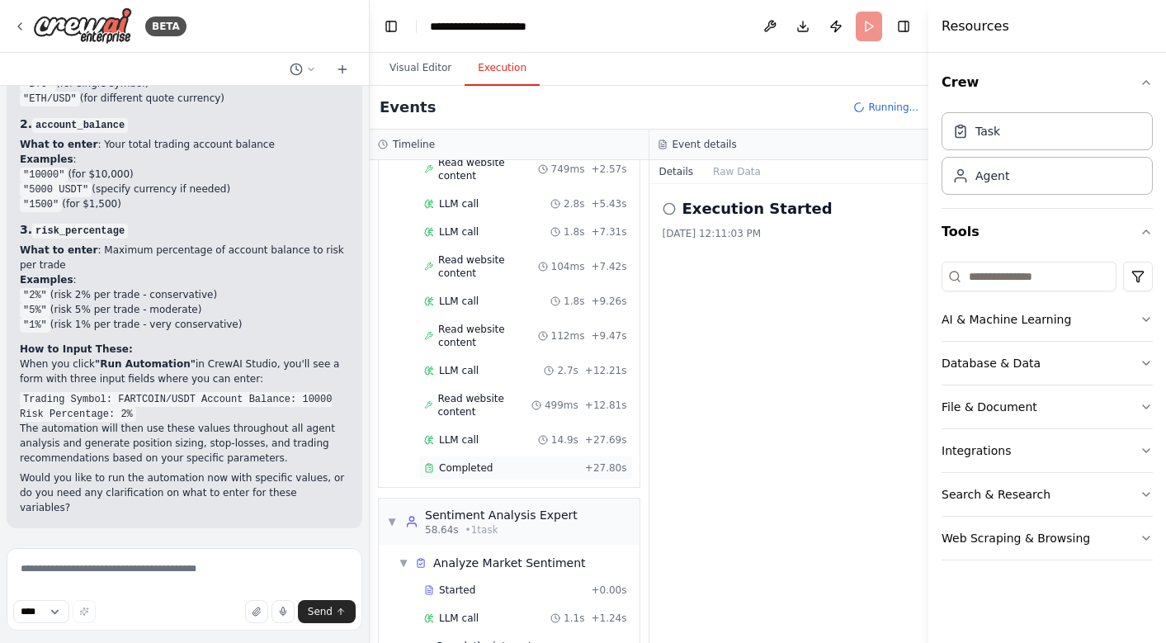
click at [470, 461] on span "Completed" at bounding box center [466, 467] width 54 height 13
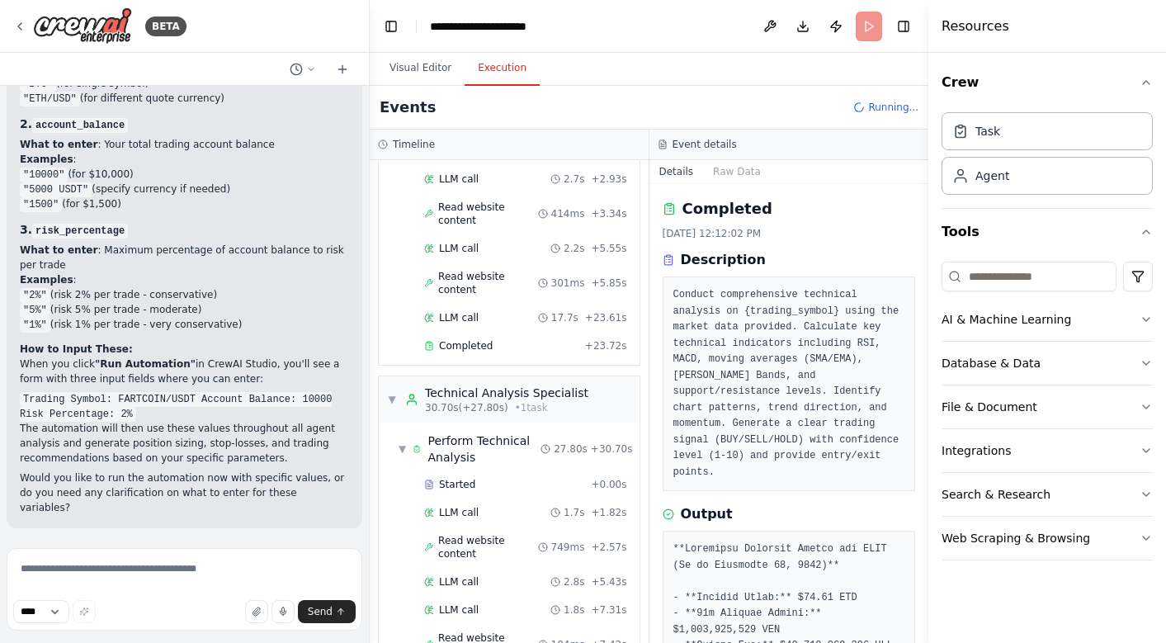
scroll to position [0, 0]
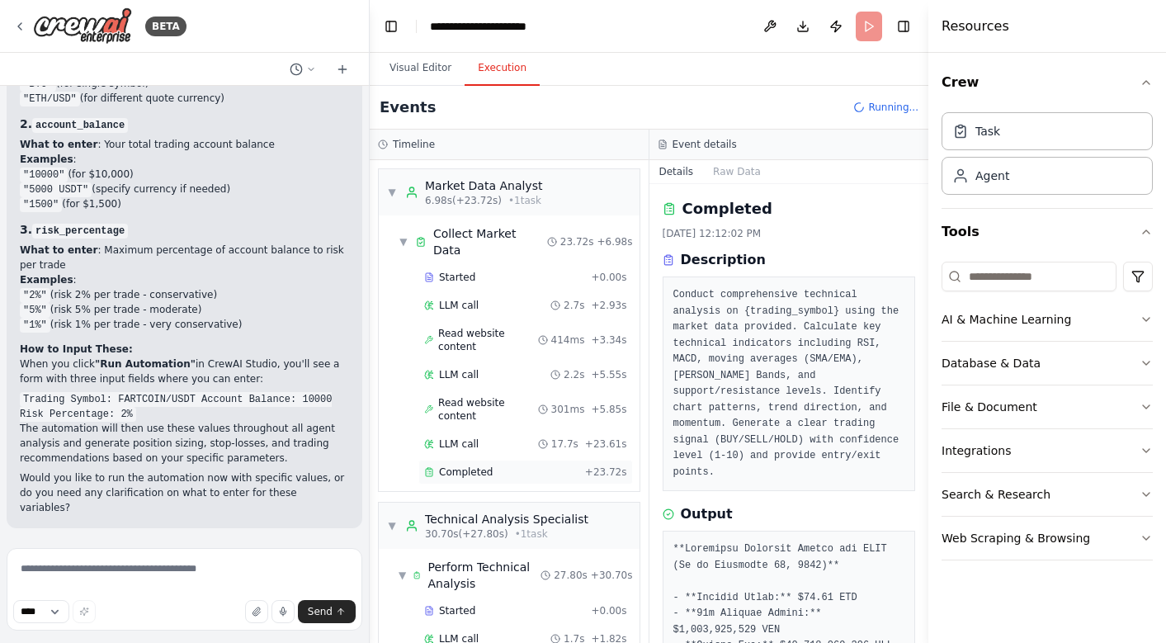
click at [481, 465] on span "Completed" at bounding box center [466, 471] width 54 height 13
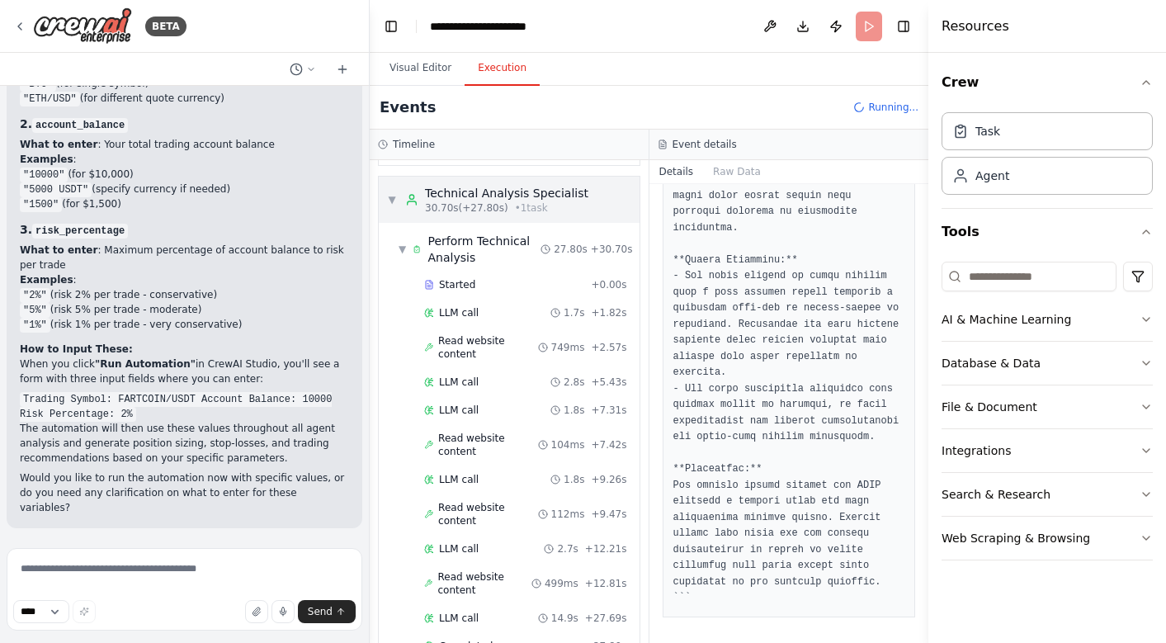
scroll to position [347, 0]
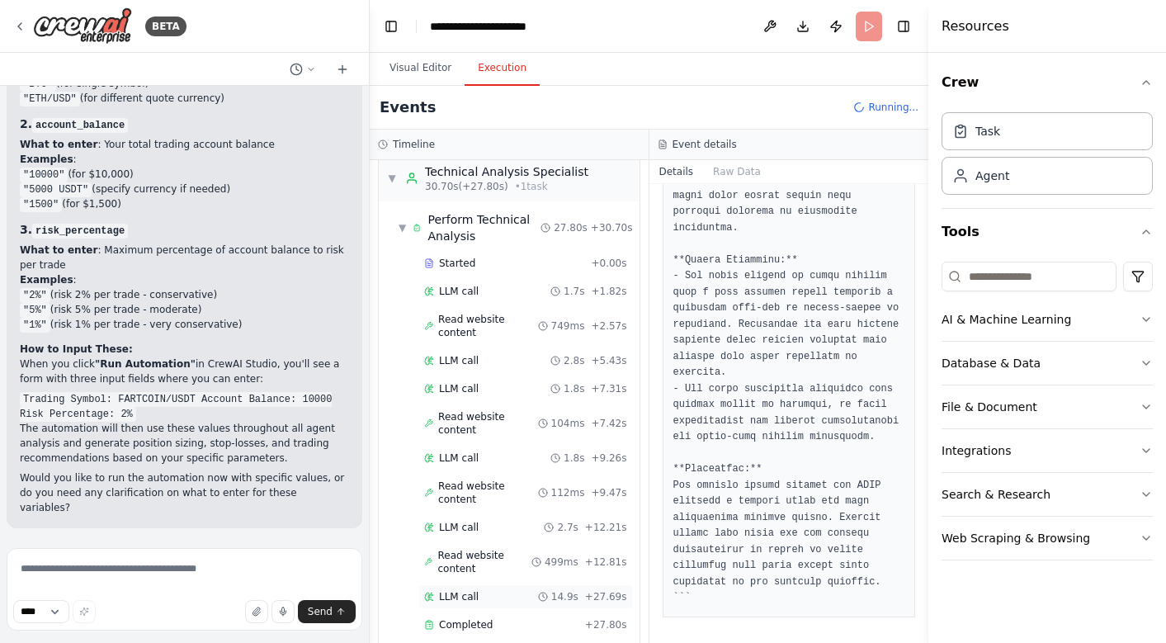
click at [534, 584] on div "LLM call 14.9s + 27.69s" at bounding box center [525, 596] width 214 height 25
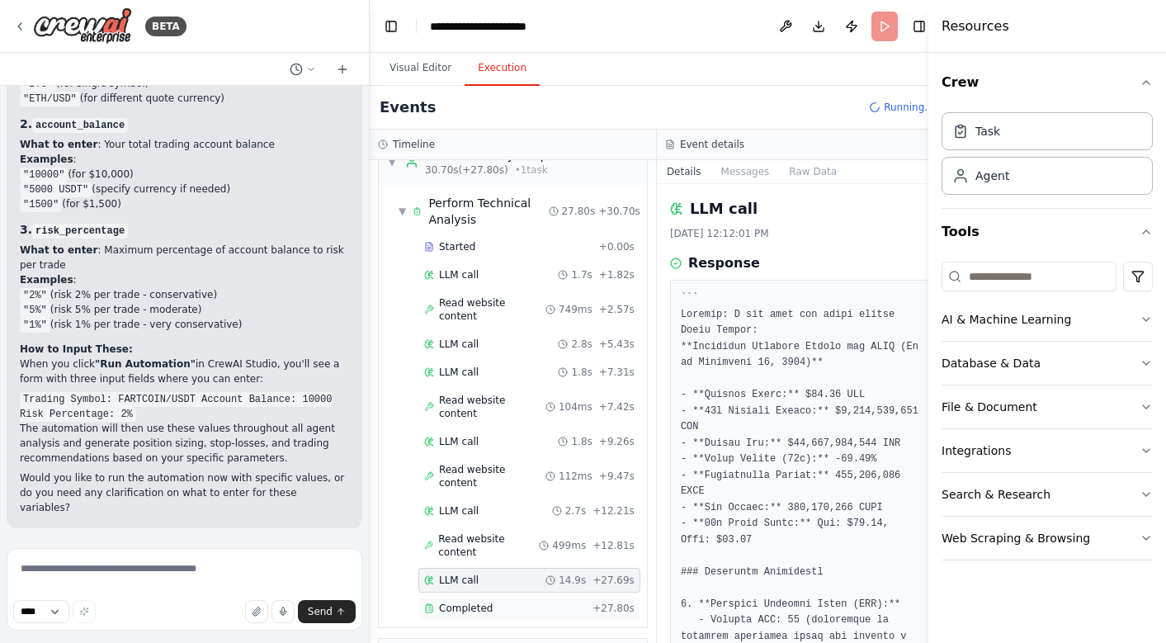
click at [530, 601] on div "Completed" at bounding box center [505, 607] width 162 height 13
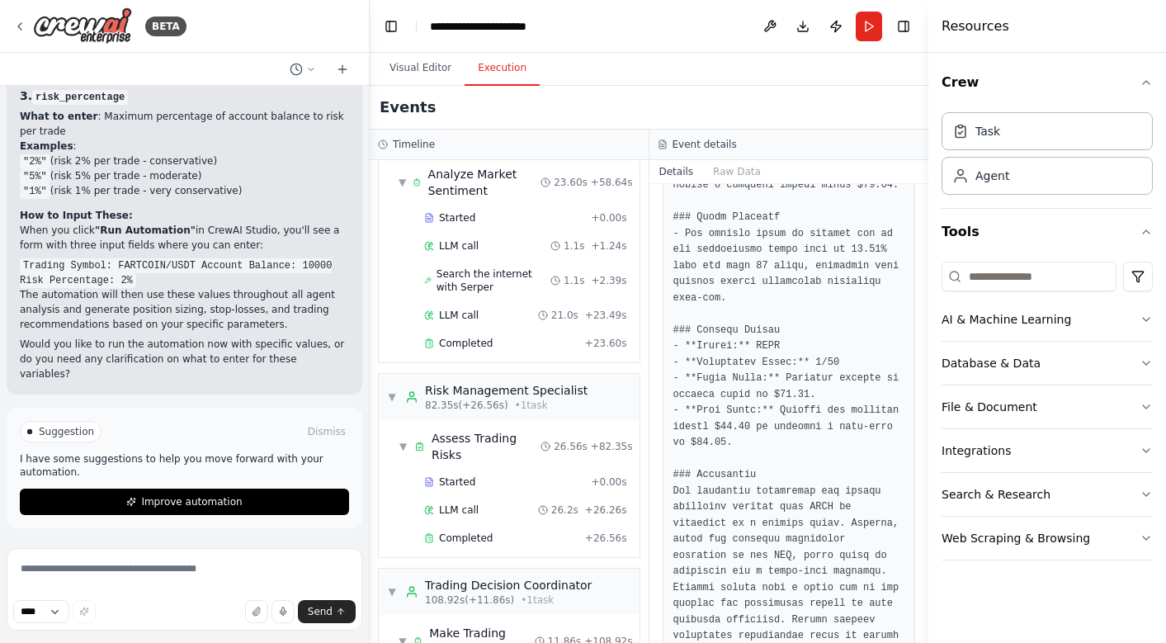
scroll to position [938, 0]
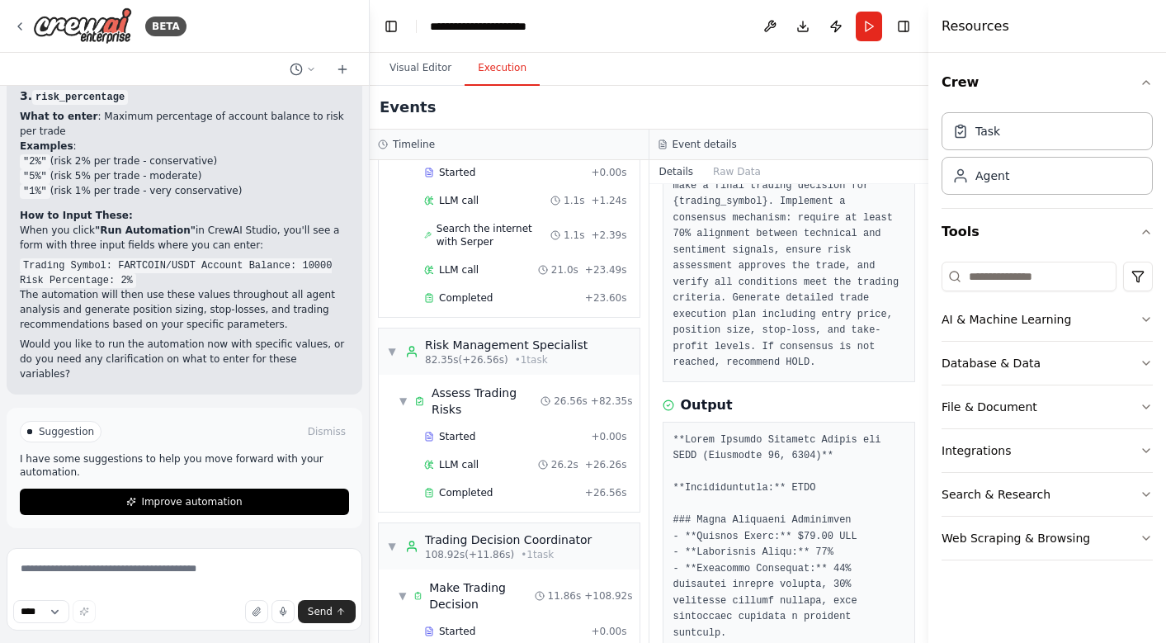
scroll to position [0, 0]
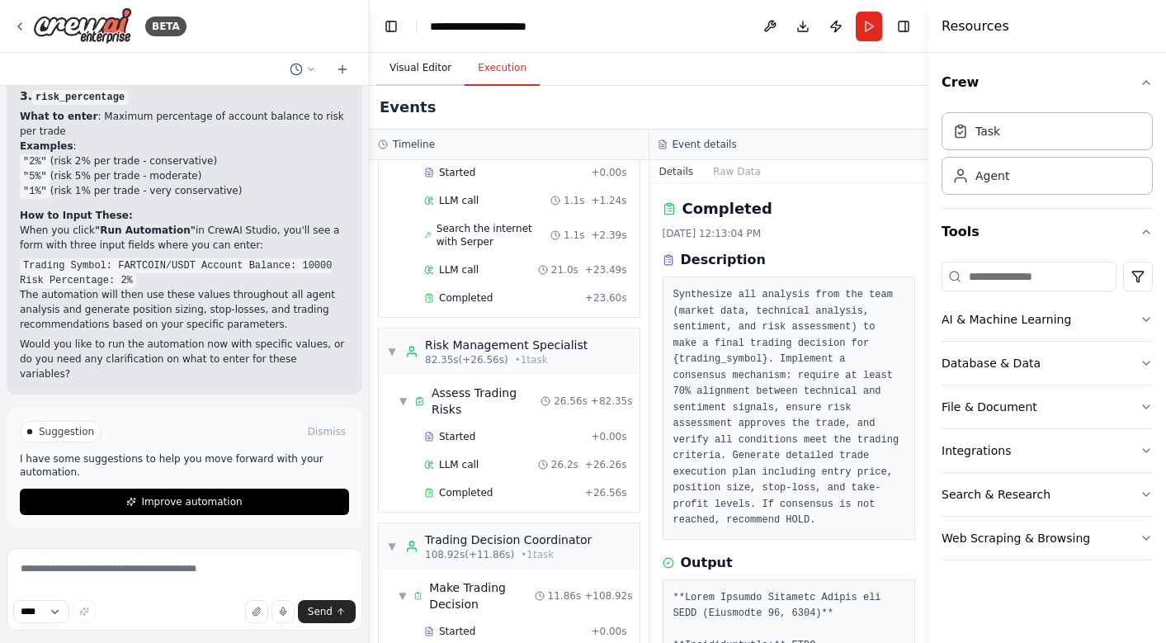
click at [431, 60] on button "Visual Editor" at bounding box center [420, 68] width 88 height 35
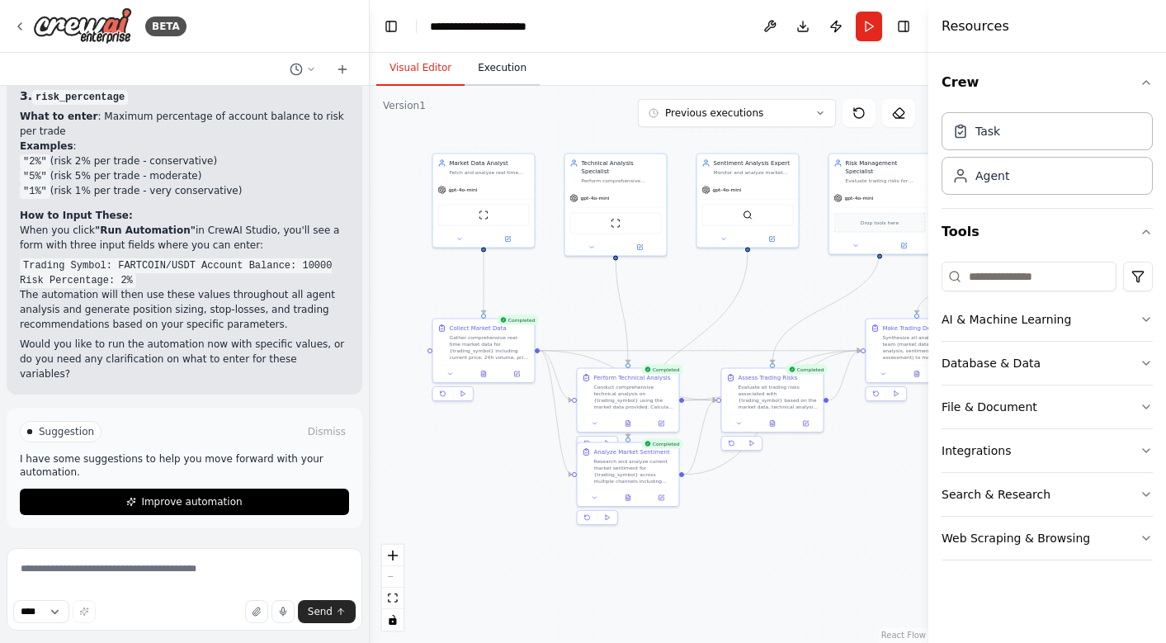
click at [497, 64] on button "Execution" at bounding box center [501, 68] width 75 height 35
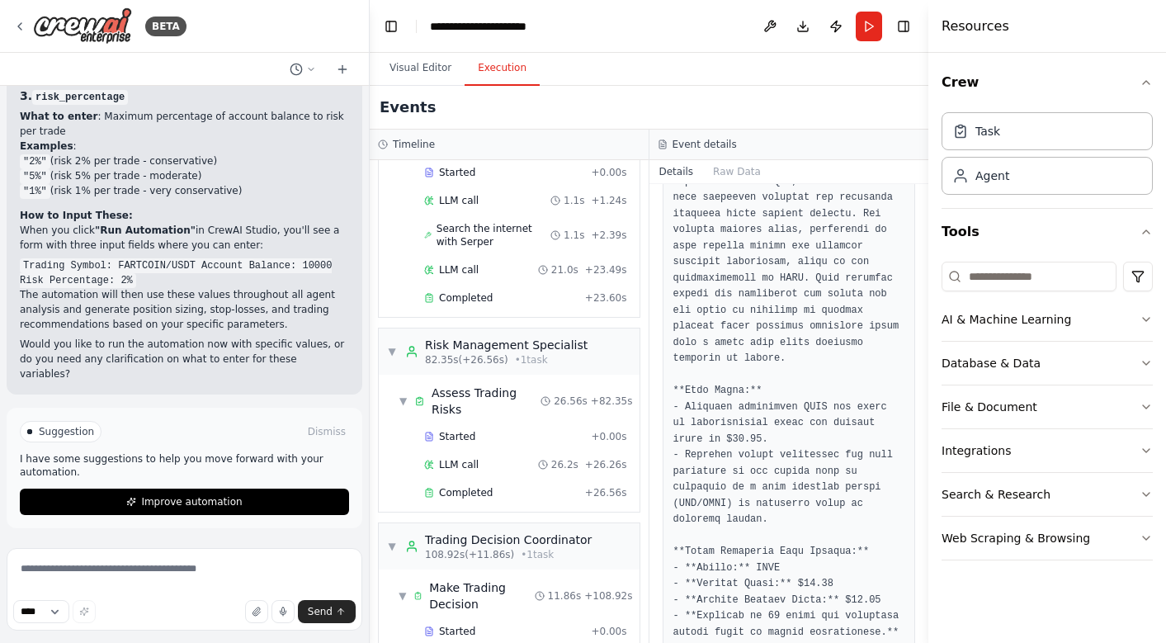
scroll to position [1512, 0]
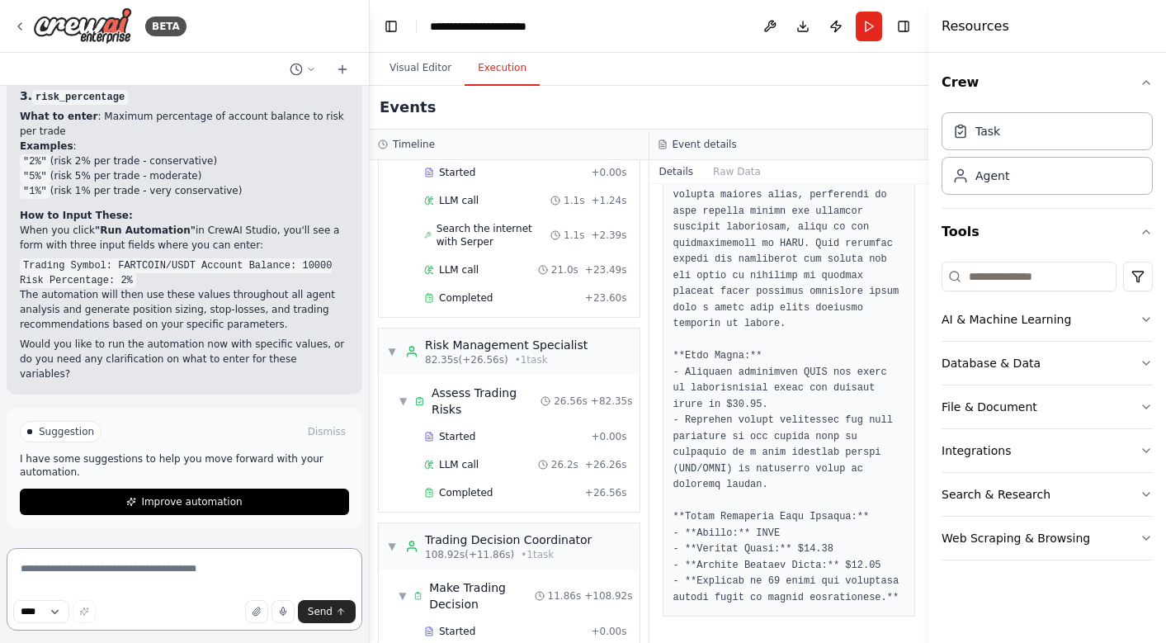
click at [191, 570] on textarea at bounding box center [185, 589] width 356 height 82
type textarea "*"
click at [764, 21] on button at bounding box center [769, 27] width 26 height 30
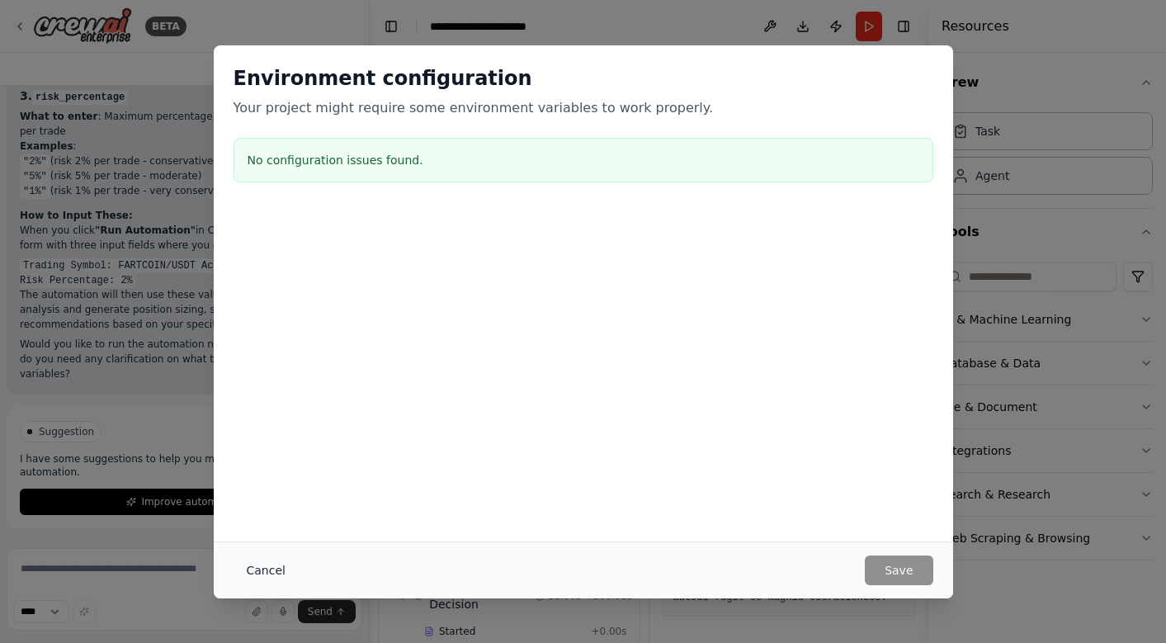
click at [273, 568] on button "Cancel" at bounding box center [265, 570] width 65 height 30
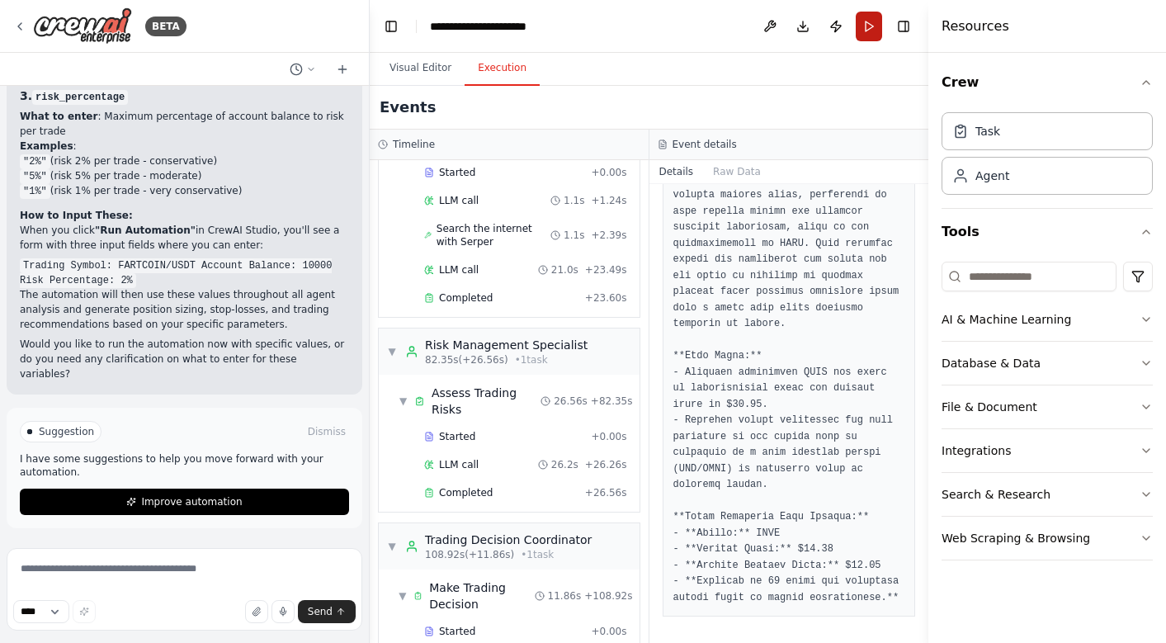
click at [870, 23] on button "Run" at bounding box center [868, 27] width 26 height 30
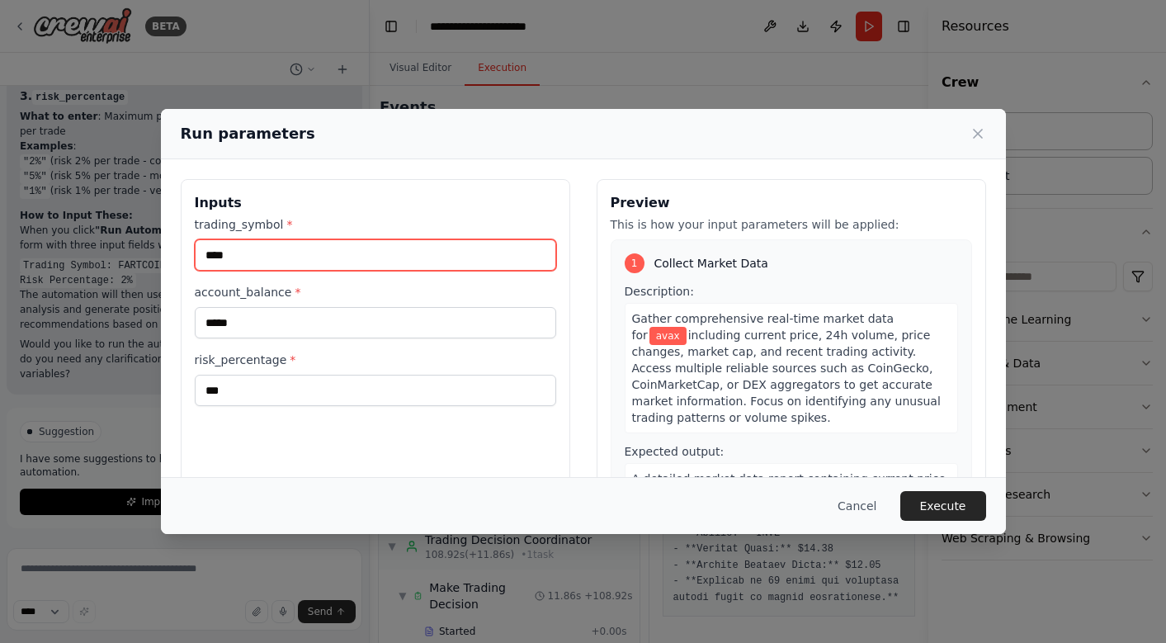
click at [294, 257] on input "****" at bounding box center [375, 254] width 361 height 31
type input "*"
type input "********"
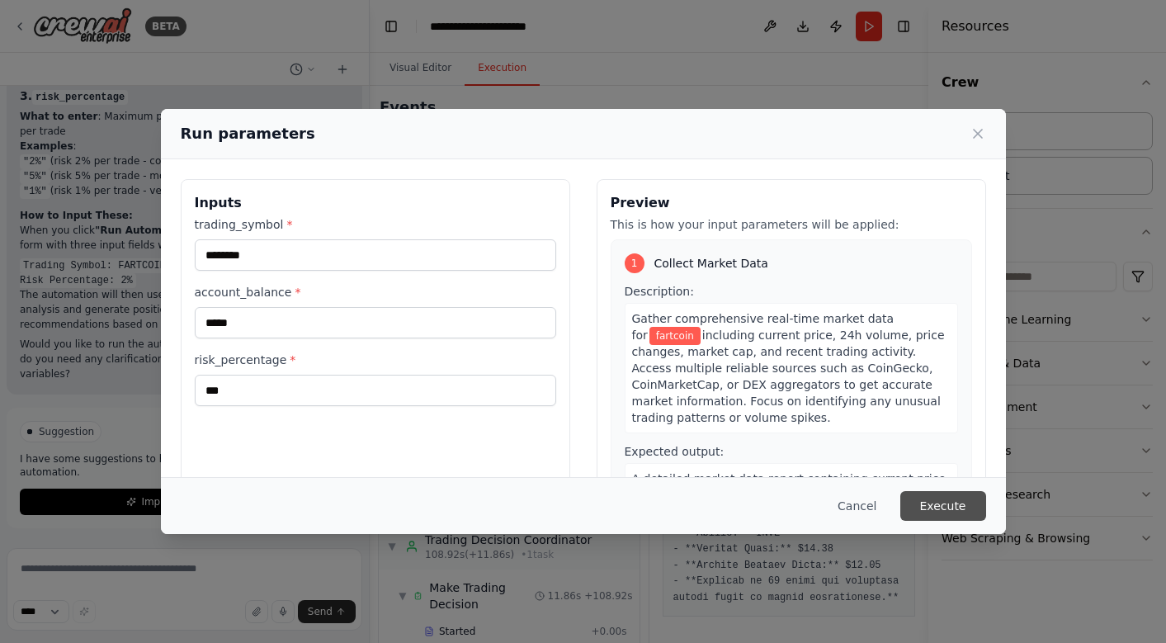
click at [954, 511] on button "Execute" at bounding box center [943, 506] width 86 height 30
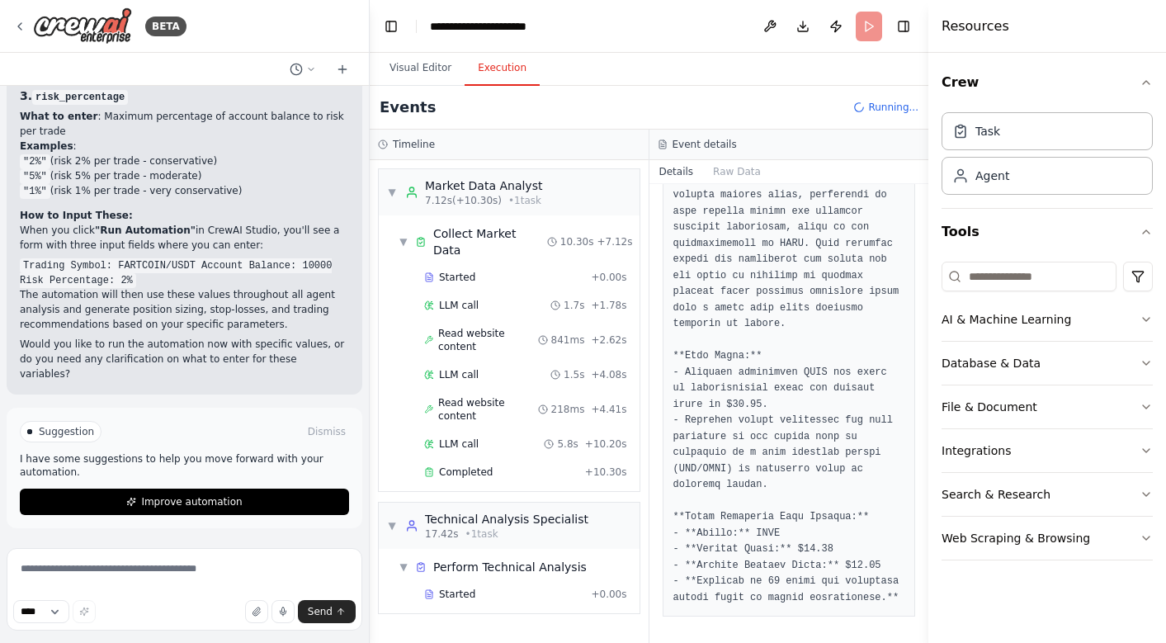
click at [516, 437] on div "LLM call 5.8s + 10.20s" at bounding box center [525, 443] width 203 height 13
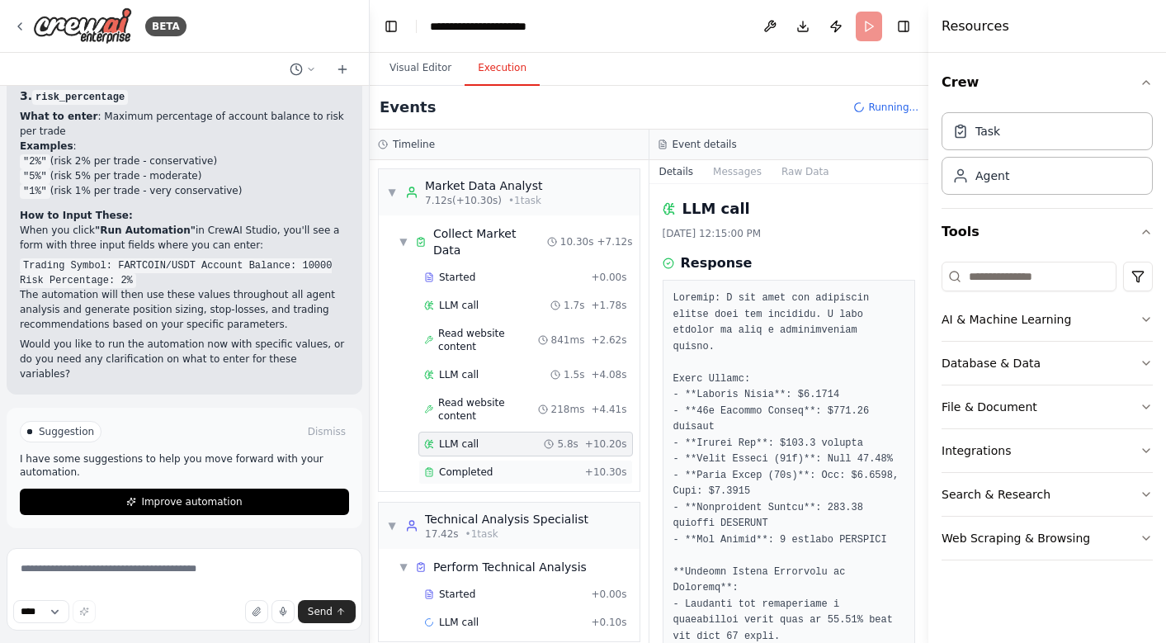
click at [501, 465] on div "Completed" at bounding box center [501, 471] width 154 height 13
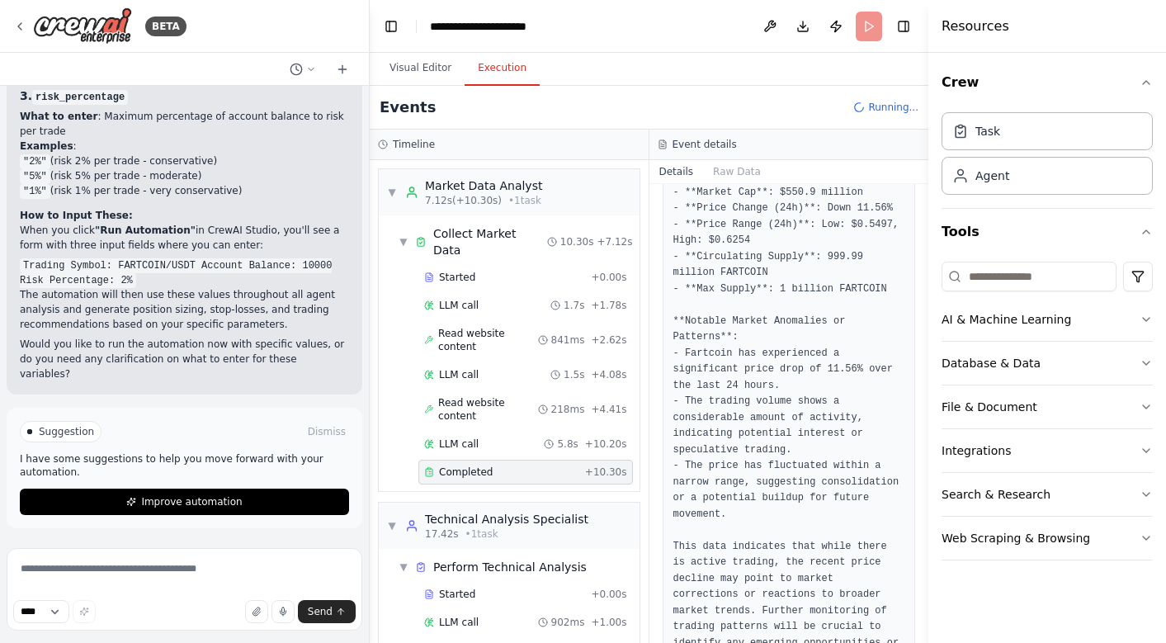
scroll to position [387, 0]
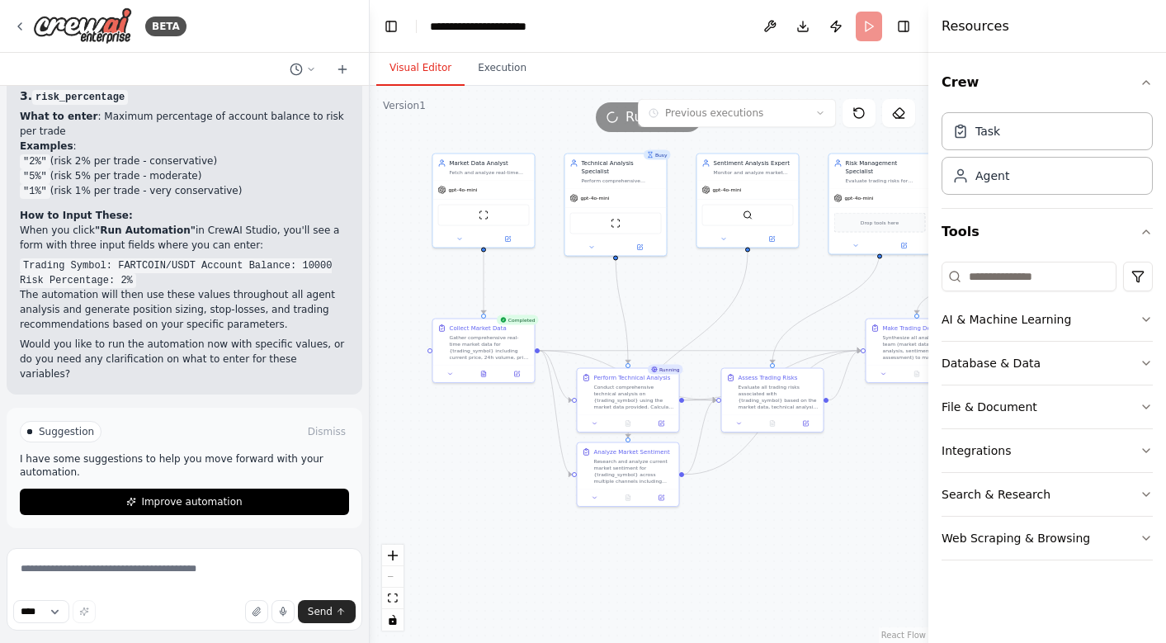
click at [434, 73] on button "Visual Editor" at bounding box center [420, 68] width 88 height 35
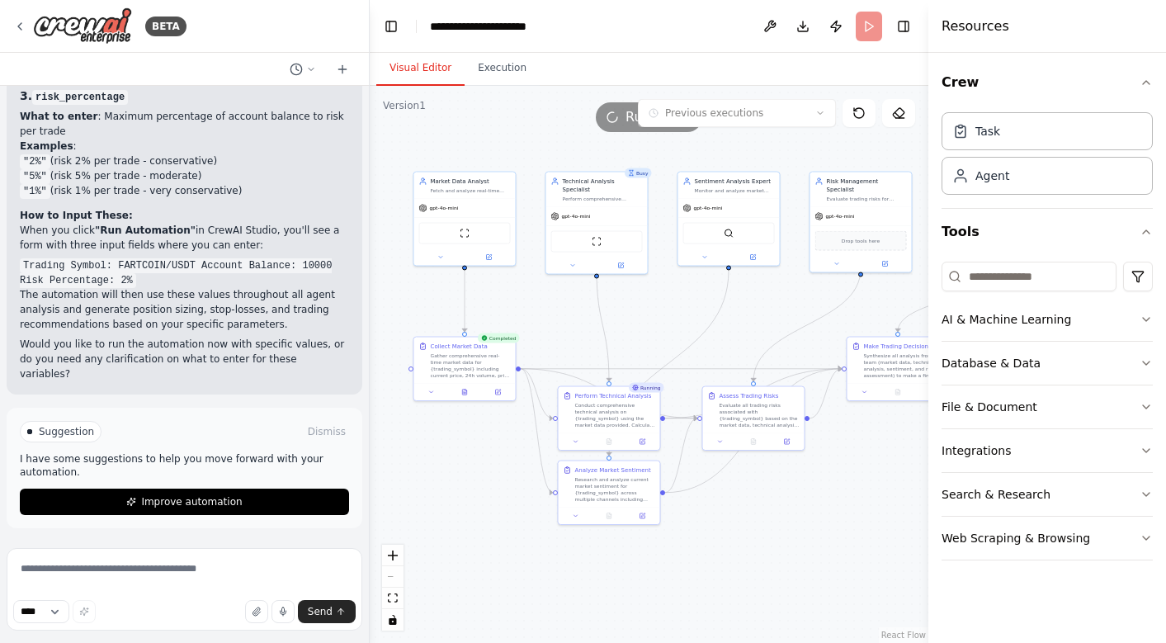
drag, startPoint x: 657, startPoint y: 280, endPoint x: 638, endPoint y: 299, distance: 26.3
click at [638, 299] on div ".deletable-edge-delete-btn { width: 20px; height: 20px; border: 0px solid #ffff…" at bounding box center [649, 364] width 558 height 557
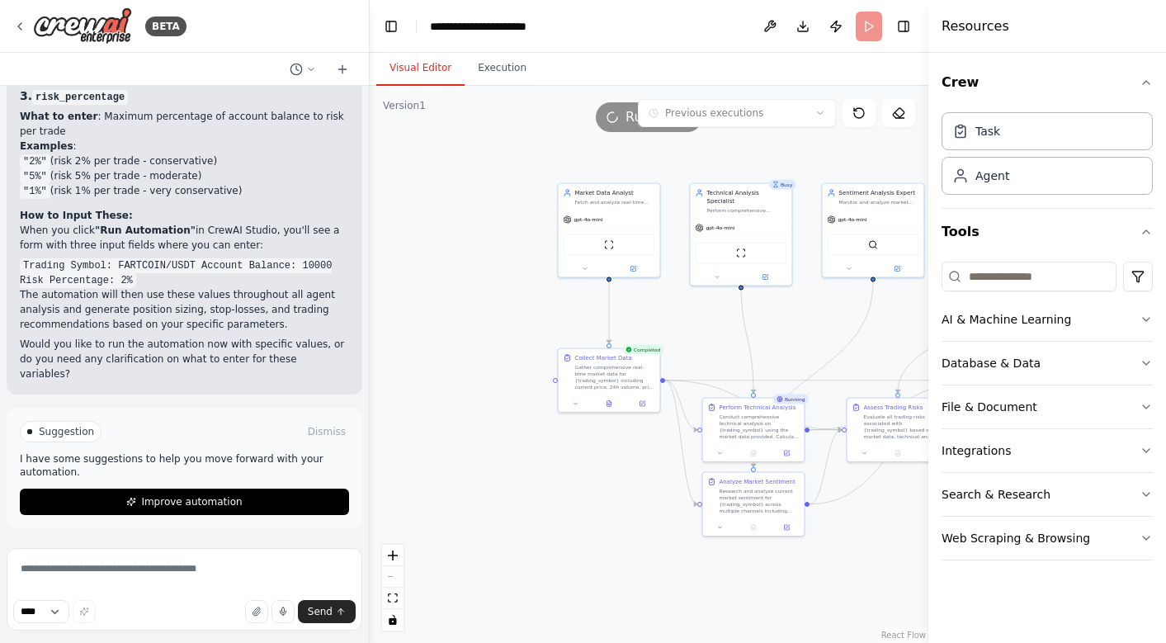
drag, startPoint x: 616, startPoint y: 306, endPoint x: 761, endPoint y: 318, distance: 144.8
click at [761, 318] on div ".deletable-edge-delete-btn { width: 20px; height: 20px; border: 0px solid #ffff…" at bounding box center [649, 364] width 558 height 557
click at [130, 581] on textarea at bounding box center [185, 589] width 356 height 82
click at [157, 565] on textarea "**********" at bounding box center [185, 589] width 356 height 82
click at [200, 567] on textarea "**********" at bounding box center [185, 589] width 356 height 82
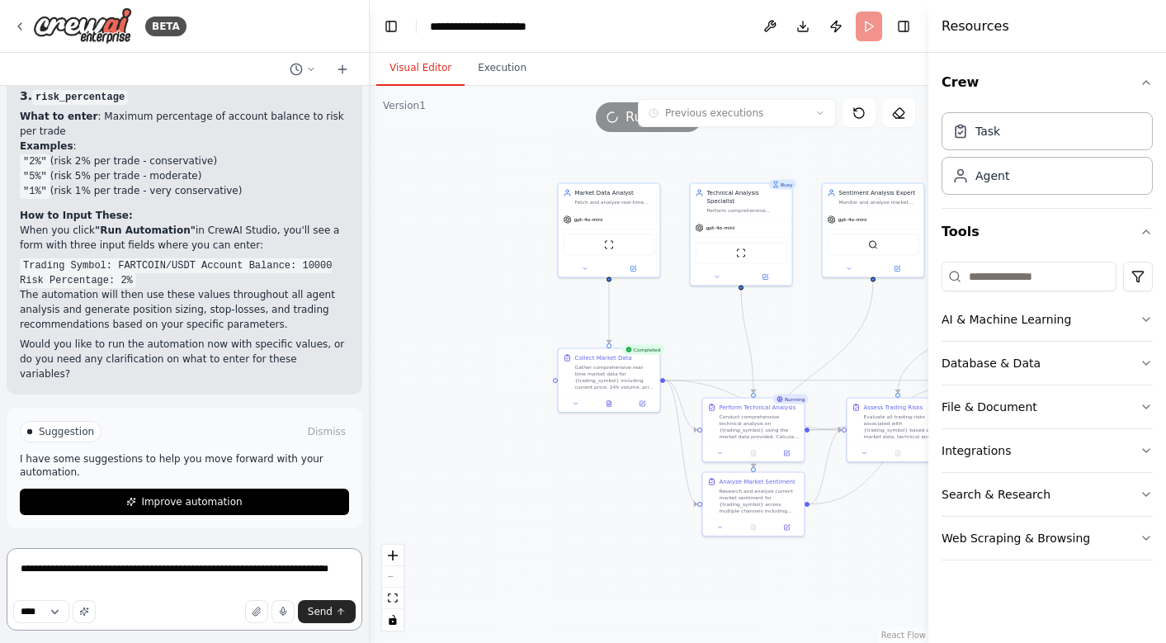
click at [216, 583] on textarea "**********" at bounding box center [185, 589] width 356 height 82
type textarea "**********"
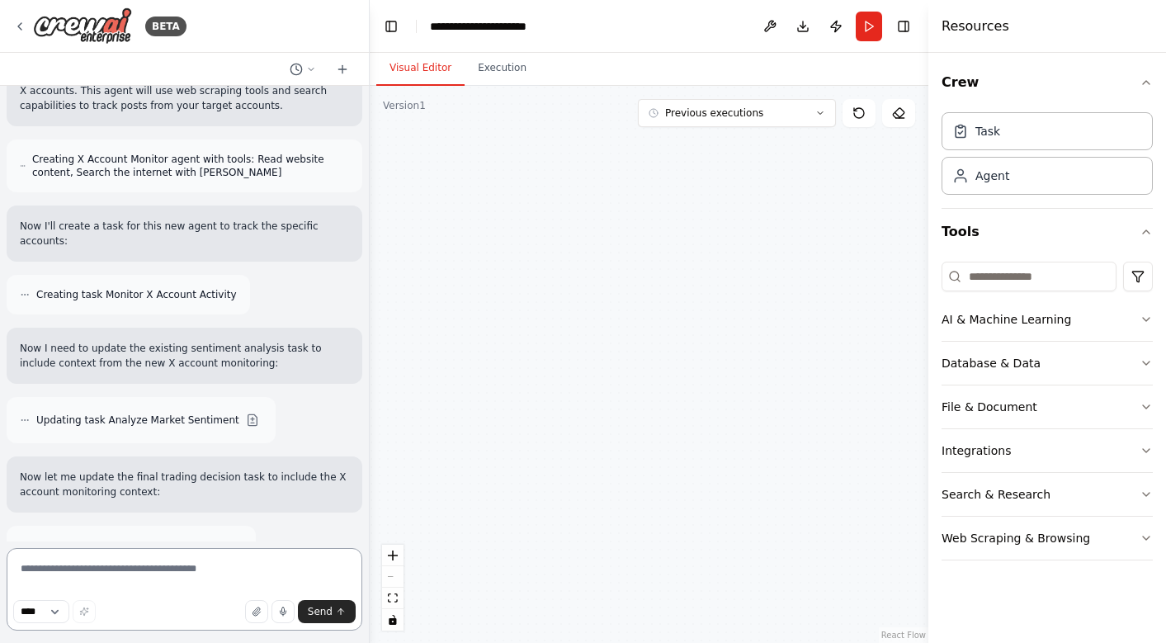
scroll to position [6965, 0]
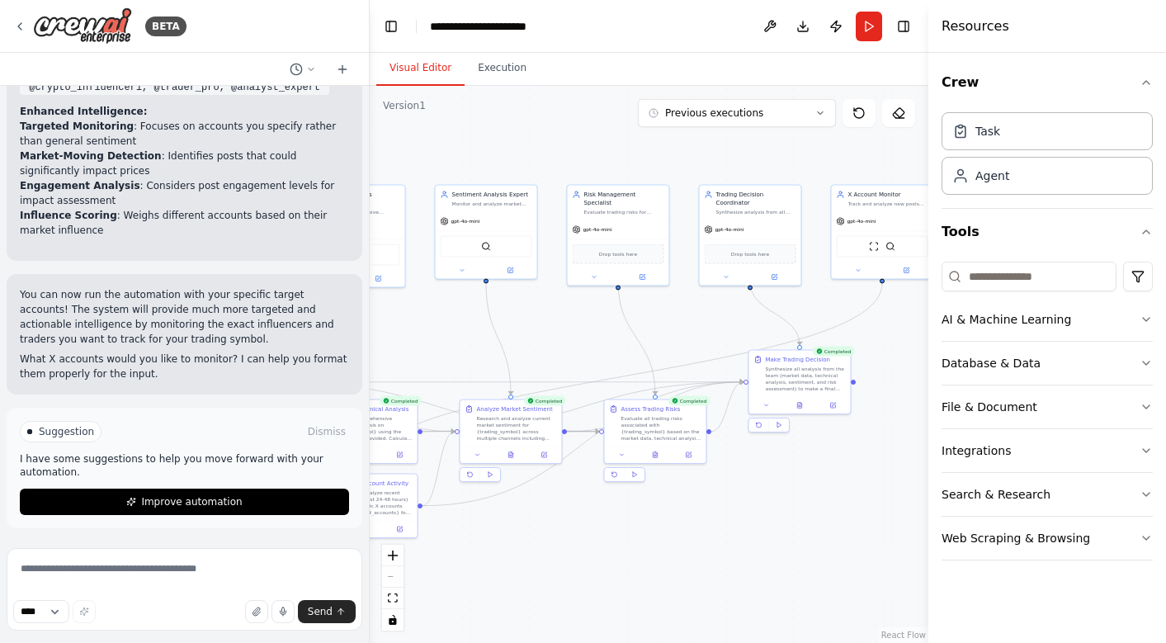
drag, startPoint x: 752, startPoint y: 341, endPoint x: 365, endPoint y: 342, distance: 386.9
click at [365, 342] on div "BETA Building a multi-agent trading bot involves creating a system where multip…" at bounding box center [583, 321] width 1166 height 643
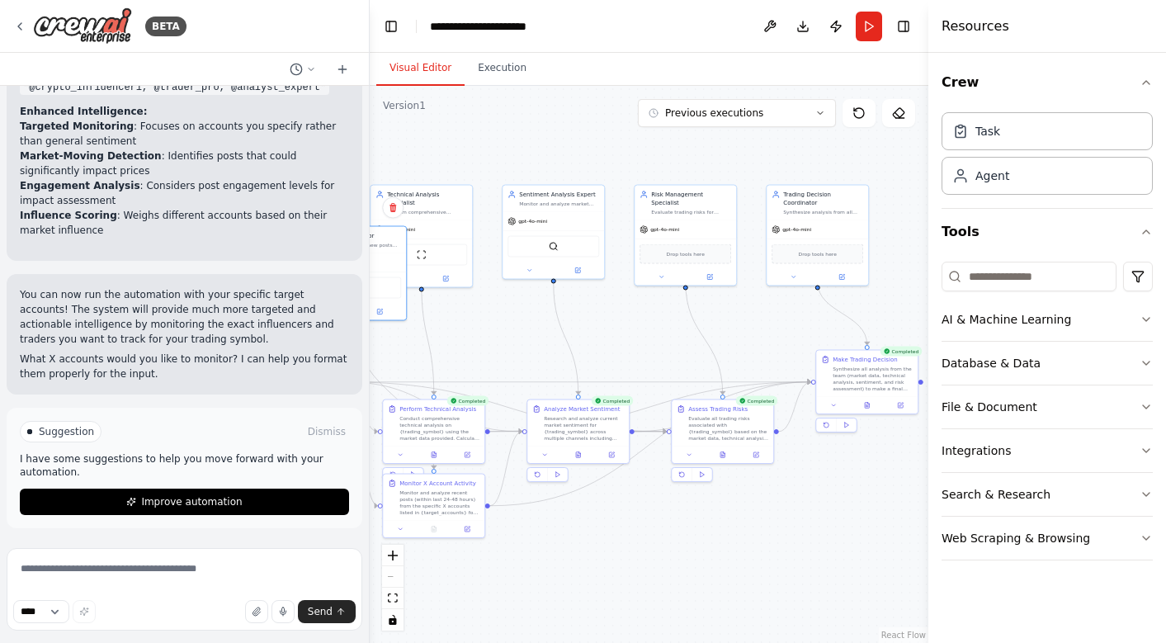
drag, startPoint x: 883, startPoint y: 201, endPoint x: 300, endPoint y: 253, distance: 584.7
click at [300, 253] on div "BETA Building a multi-agent trading bot involves creating a system where multip…" at bounding box center [583, 321] width 1166 height 643
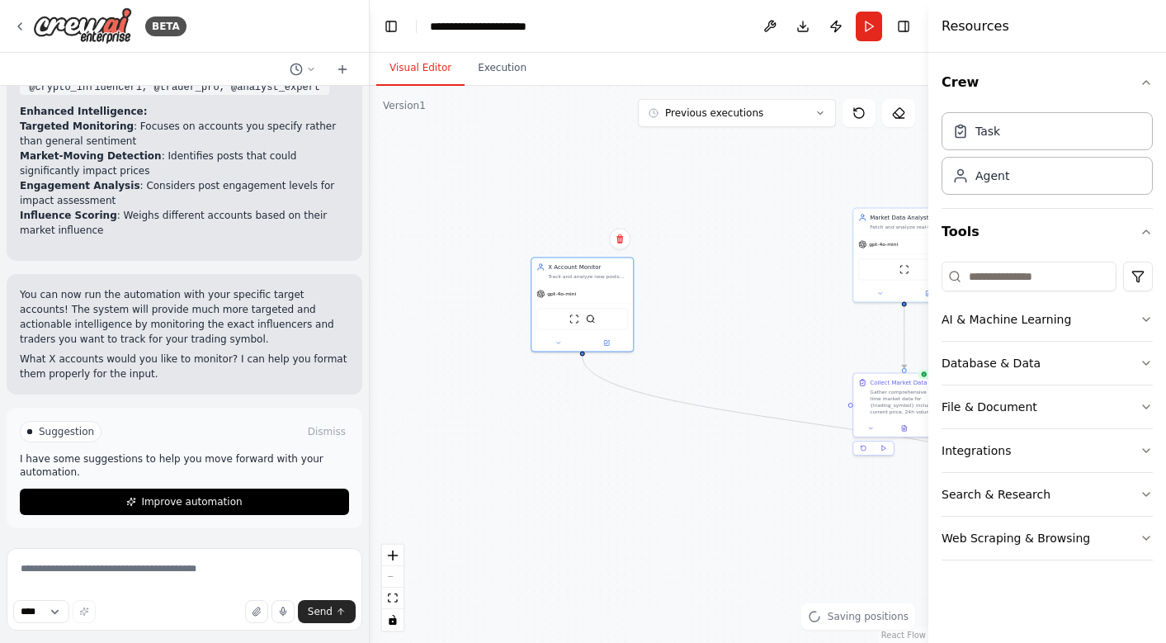
drag, startPoint x: 509, startPoint y: 294, endPoint x: 780, endPoint y: 317, distance: 272.4
click at [780, 317] on div ".deletable-edge-delete-btn { width: 20px; height: 20px; border: 0px solid #ffff…" at bounding box center [649, 364] width 558 height 557
drag, startPoint x: 586, startPoint y: 279, endPoint x: 775, endPoint y: 231, distance: 194.9
click at [775, 231] on div "X Account Monitor Track and analyze new posts from specific X (Twitter) account…" at bounding box center [762, 220] width 101 height 26
click at [642, 440] on div ".deletable-edge-delete-btn { width: 20px; height: 20px; border: 0px solid #ffff…" at bounding box center [649, 364] width 558 height 557
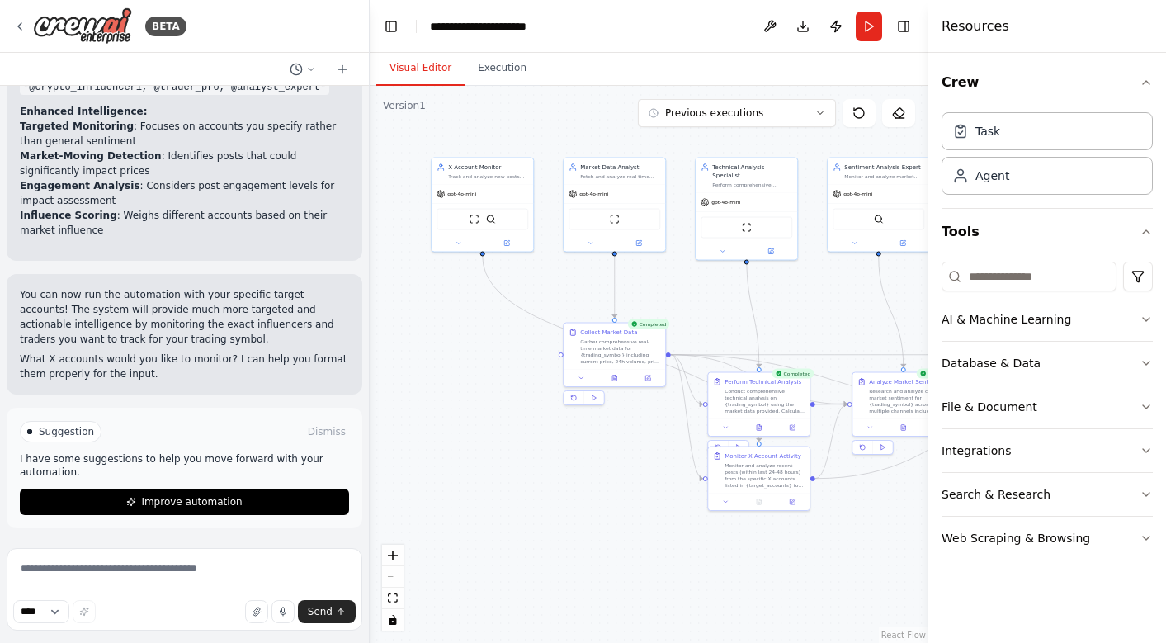
drag, startPoint x: 771, startPoint y: 479, endPoint x: 491, endPoint y: 429, distance: 285.0
click at [491, 429] on div ".deletable-edge-delete-btn { width: 20px; height: 20px; border: 0px solid #ffff…" at bounding box center [649, 364] width 558 height 557
drag, startPoint x: 636, startPoint y: 344, endPoint x: 655, endPoint y: 302, distance: 46.2
click at [655, 302] on div "Gather comprehensive real-time market data for {trading_symbol} including curre…" at bounding box center [636, 308] width 80 height 26
drag, startPoint x: 777, startPoint y: 478, endPoint x: 490, endPoint y: 506, distance: 288.4
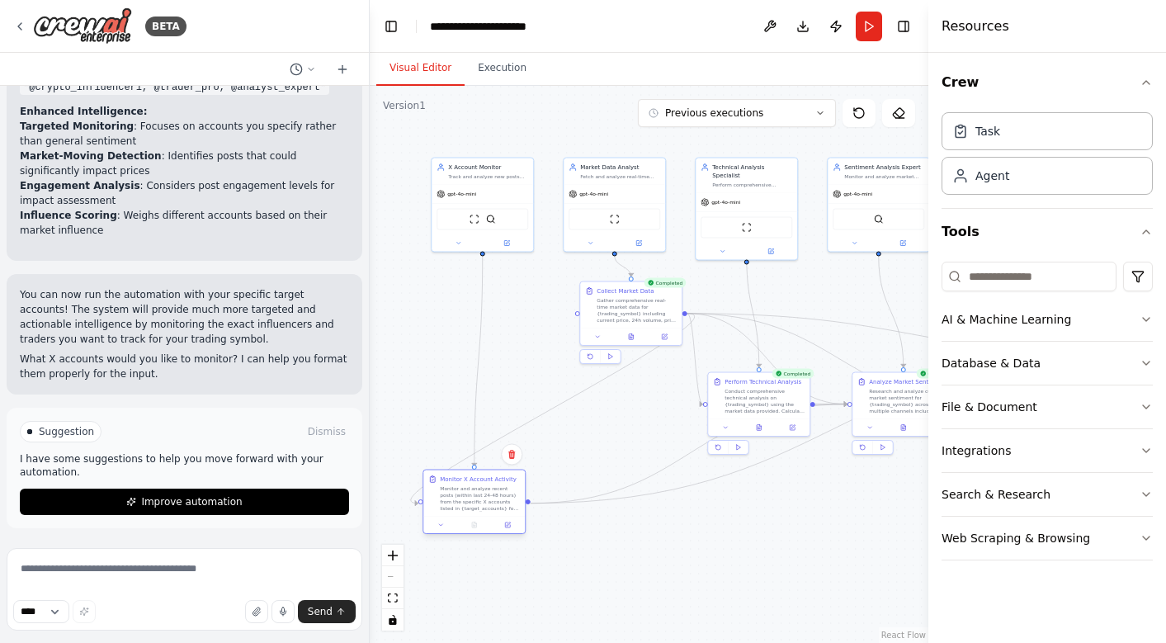
click at [490, 506] on div "Monitor and analyze recent posts (within last 24-48 hours) from the specific X …" at bounding box center [480, 498] width 80 height 26
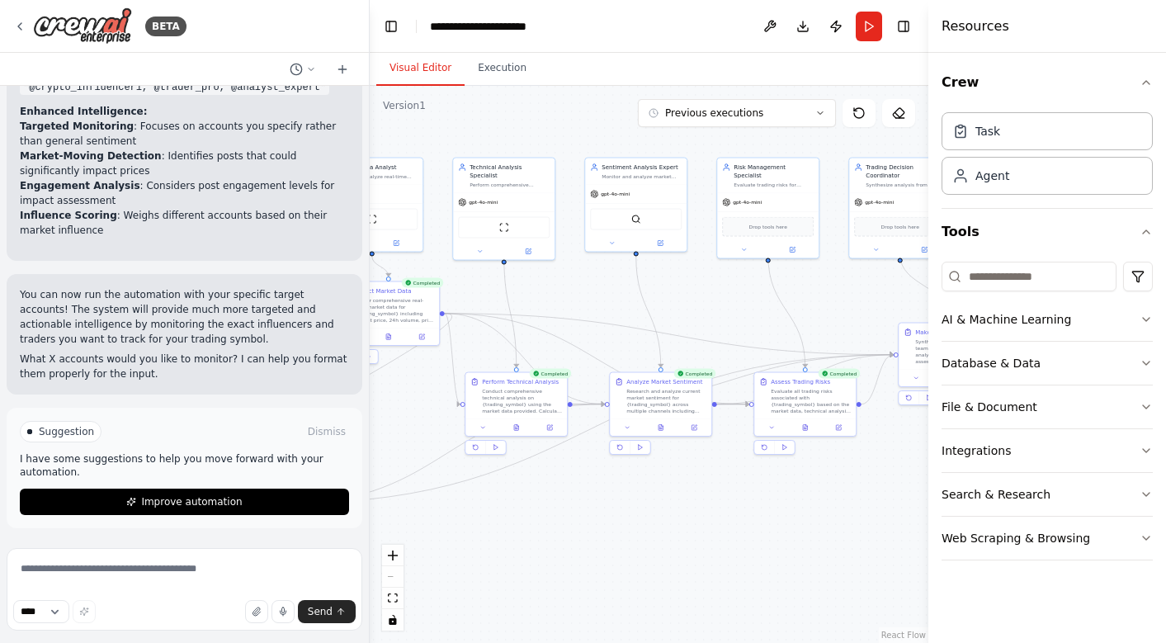
drag, startPoint x: 872, startPoint y: 552, endPoint x: 623, endPoint y: 552, distance: 249.1
click at [623, 552] on div ".deletable-edge-delete-btn { width: 20px; height: 20px; border: 0px solid #ffff…" at bounding box center [649, 364] width 558 height 557
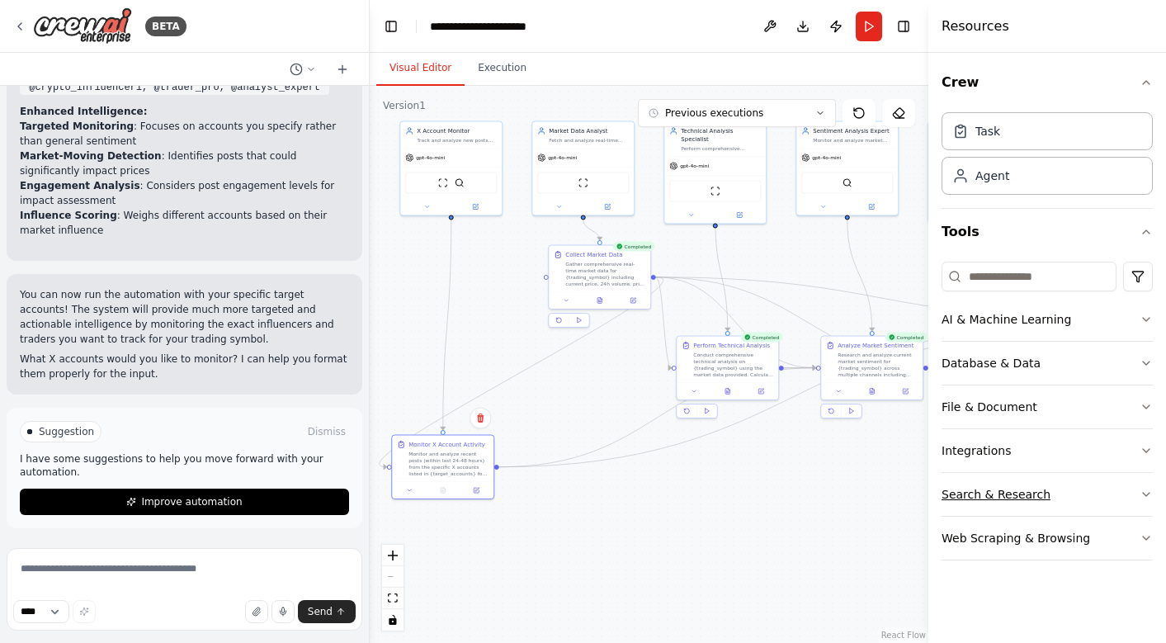
drag, startPoint x: 738, startPoint y: 535, endPoint x: 960, endPoint y: 499, distance: 224.9
click at [960, 499] on div "BETA Building a multi-agent trading bot involves creating a system where multip…" at bounding box center [583, 321] width 1166 height 643
drag, startPoint x: 600, startPoint y: 274, endPoint x: 589, endPoint y: 368, distance: 94.7
click at [589, 368] on div "Gather comprehensive real-time market data for {trading_symbol} including curre…" at bounding box center [597, 363] width 80 height 26
click at [440, 466] on div "Monitor and analyze recent posts (within last 24-48 hours) from the specific X …" at bounding box center [448, 462] width 80 height 26
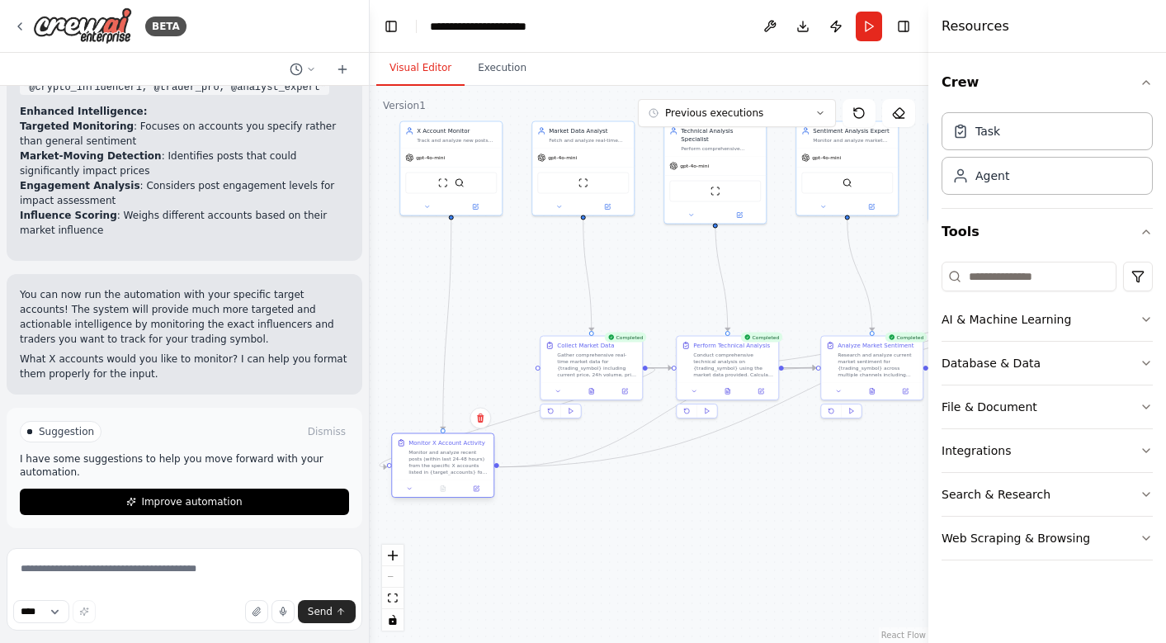
click at [440, 466] on div "Monitor and analyze recent posts (within last 24-48 hours) from the specific X …" at bounding box center [448, 462] width 80 height 26
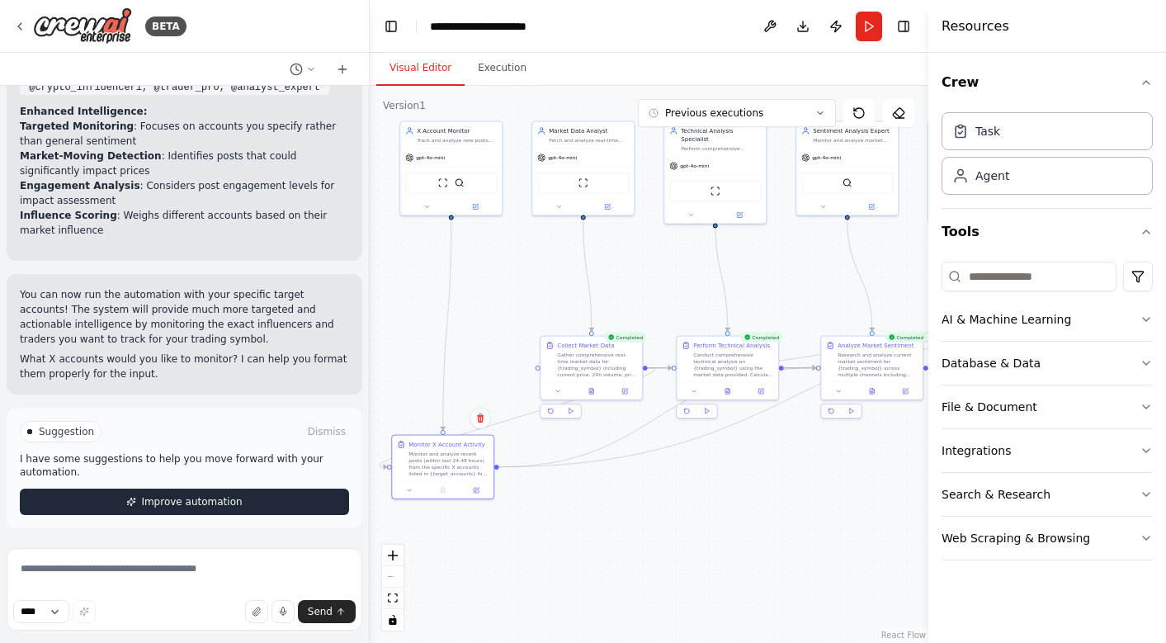
click at [203, 499] on span "Improve automation" at bounding box center [191, 501] width 101 height 13
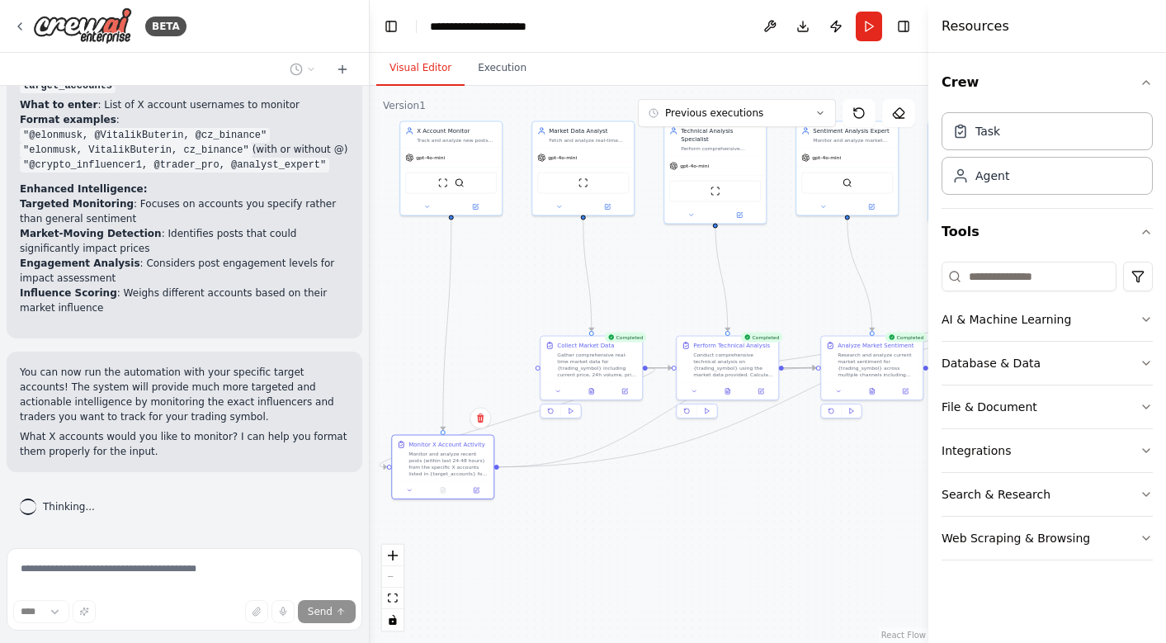
scroll to position [6887, 0]
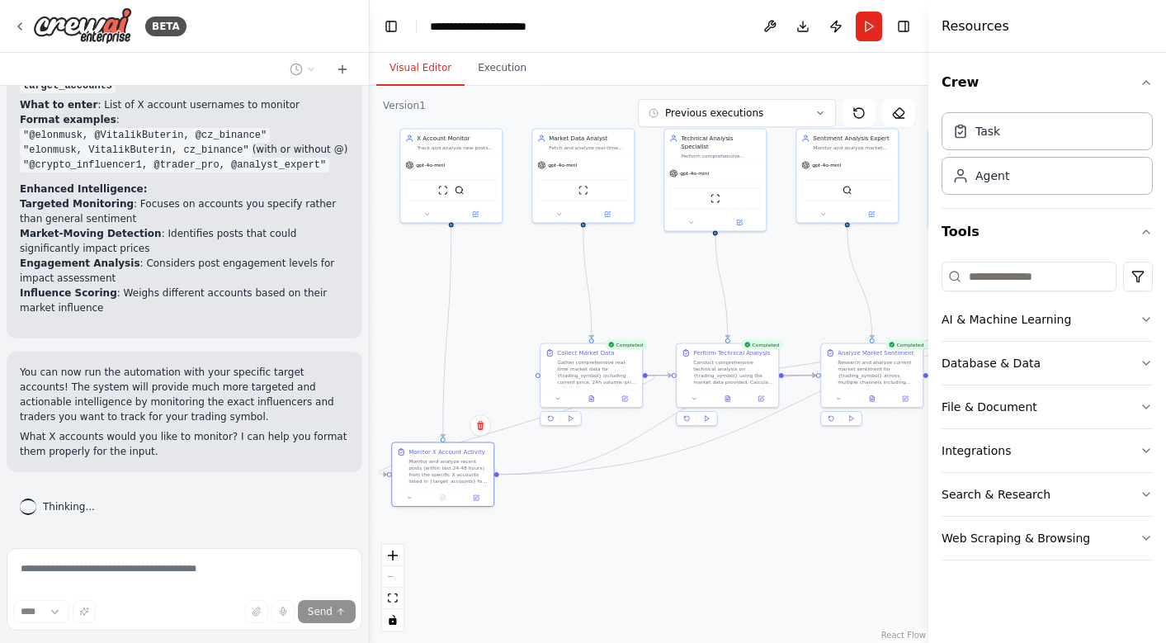
drag, startPoint x: 527, startPoint y: 268, endPoint x: 527, endPoint y: 282, distance: 14.0
click at [527, 282] on div ".deletable-edge-delete-btn { width: 20px; height: 20px; border: 0px solid #ffff…" at bounding box center [649, 364] width 558 height 557
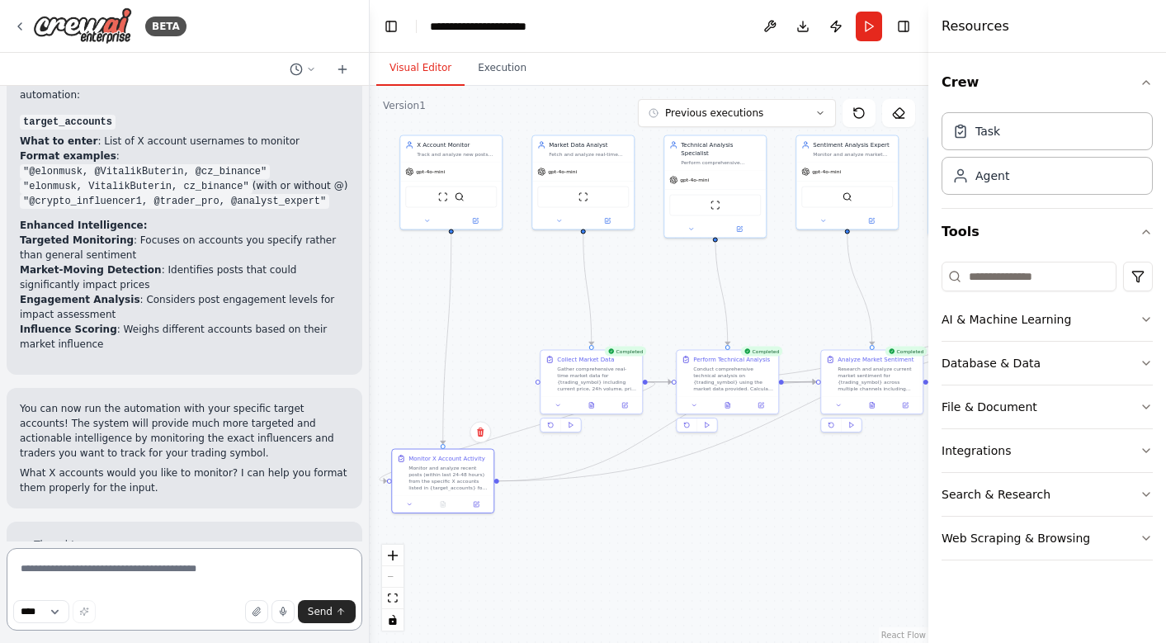
scroll to position [6453, 0]
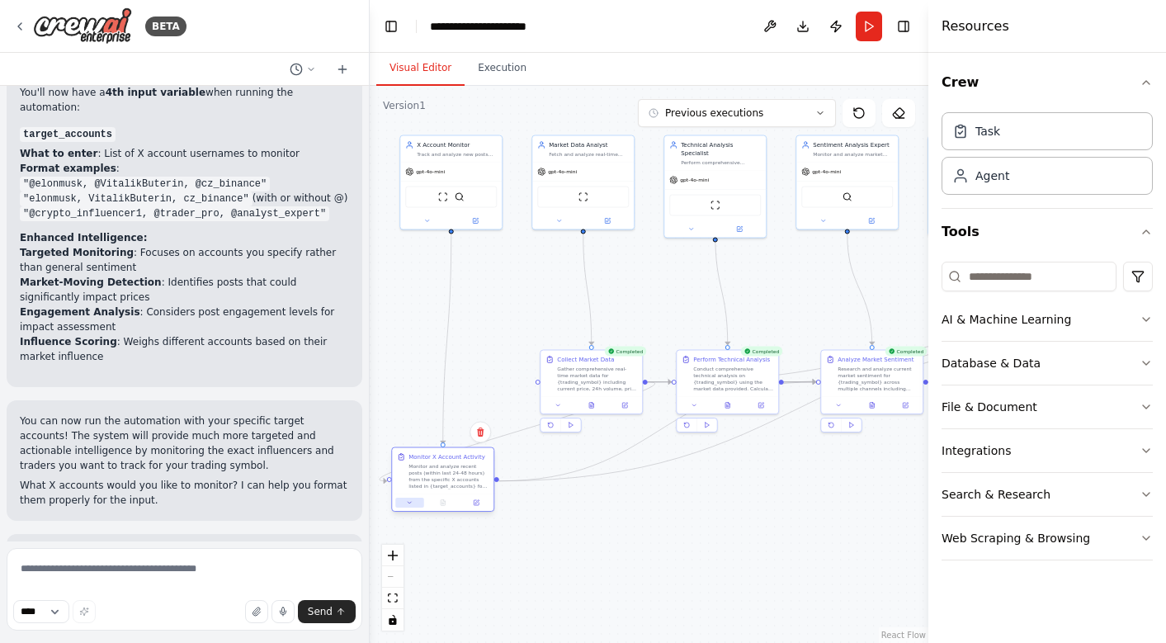
click at [406, 501] on icon at bounding box center [409, 502] width 7 height 7
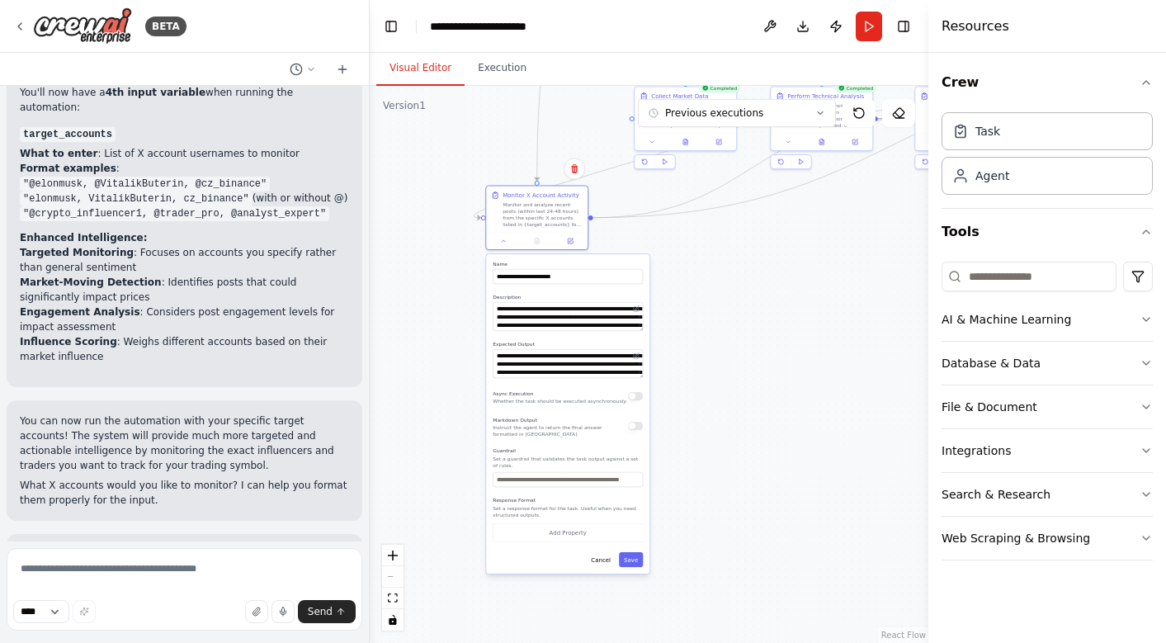
drag, startPoint x: 619, startPoint y: 546, endPoint x: 719, endPoint y: 277, distance: 286.9
click at [719, 277] on div ".deletable-edge-delete-btn { width: 20px; height: 20px; border: 0px solid #ffff…" at bounding box center [649, 364] width 558 height 557
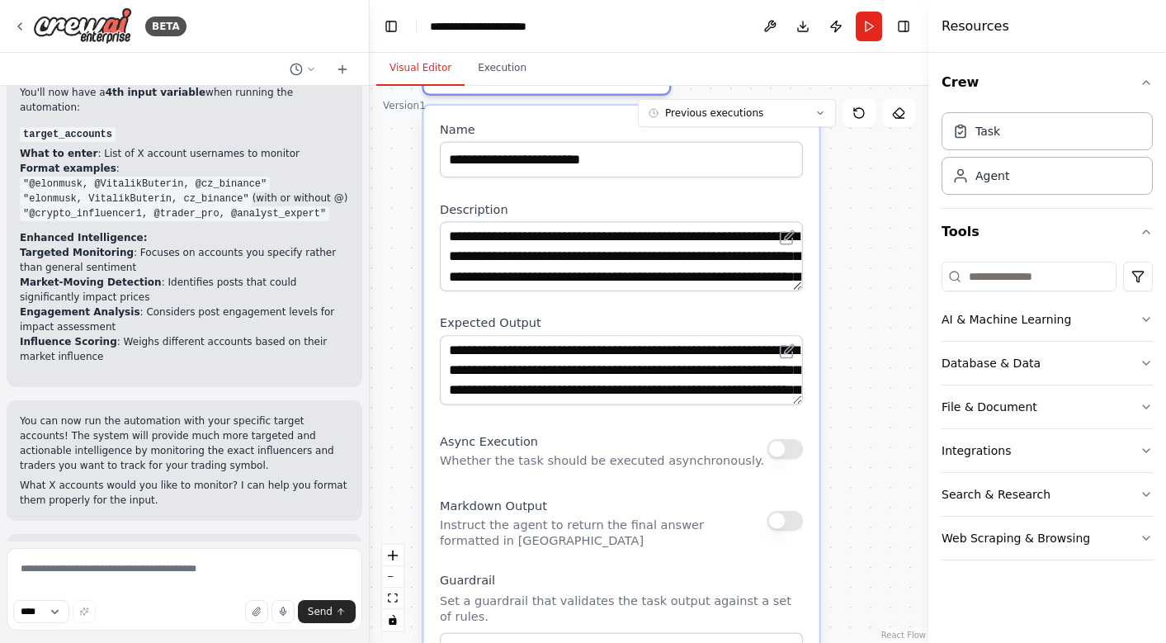
drag, startPoint x: 436, startPoint y: 219, endPoint x: 403, endPoint y: 370, distance: 154.4
click at [403, 370] on div ".deletable-edge-delete-btn { width: 20px; height: 20px; border: 0px solid #ffff…" at bounding box center [649, 364] width 558 height 557
click at [1005, 536] on div "Web Scraping & Browsing" at bounding box center [1015, 538] width 148 height 16
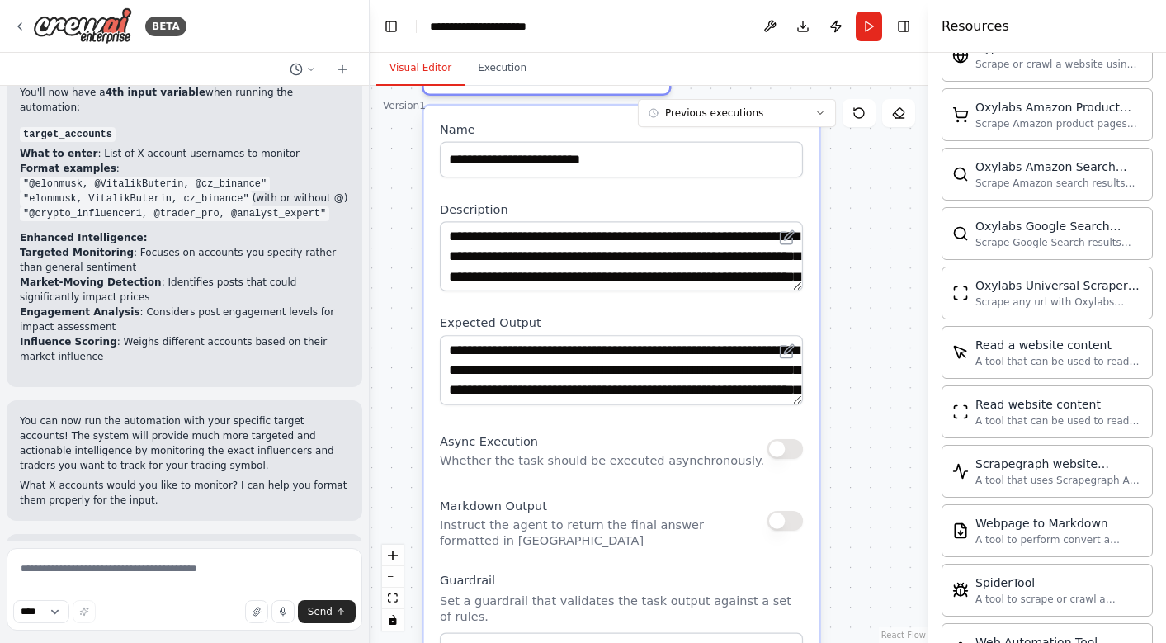
scroll to position [848, 0]
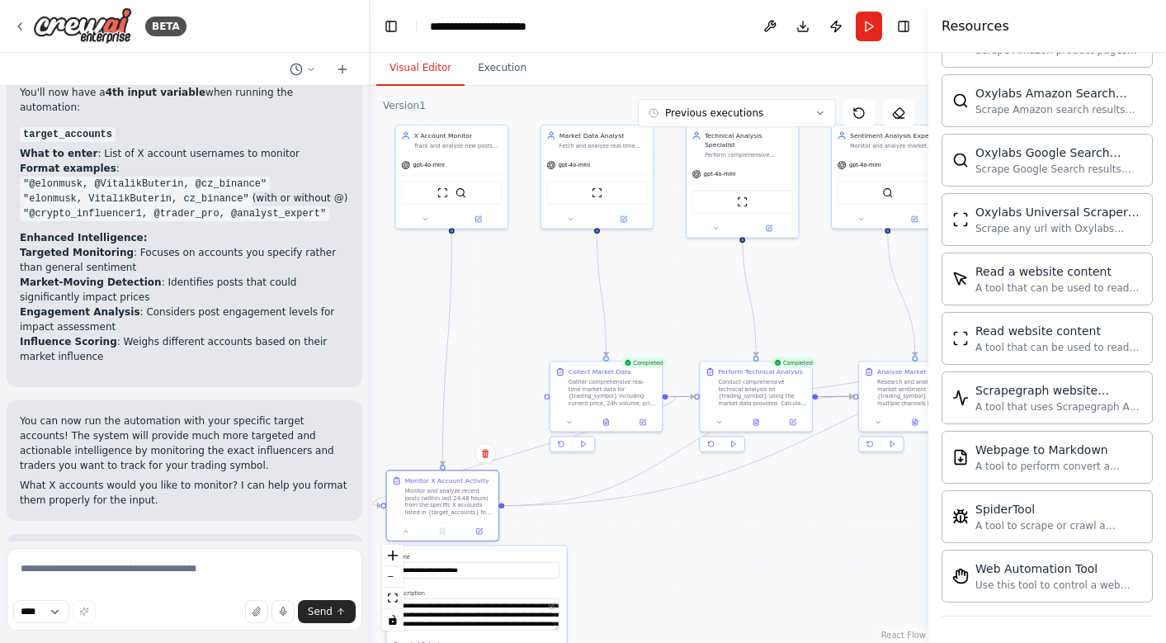
drag, startPoint x: 745, startPoint y: 235, endPoint x: 634, endPoint y: 547, distance: 330.8
click at [634, 547] on div ".deletable-edge-delete-btn { width: 20px; height: 20px; border: 0px solid #ffff…" at bounding box center [649, 364] width 558 height 557
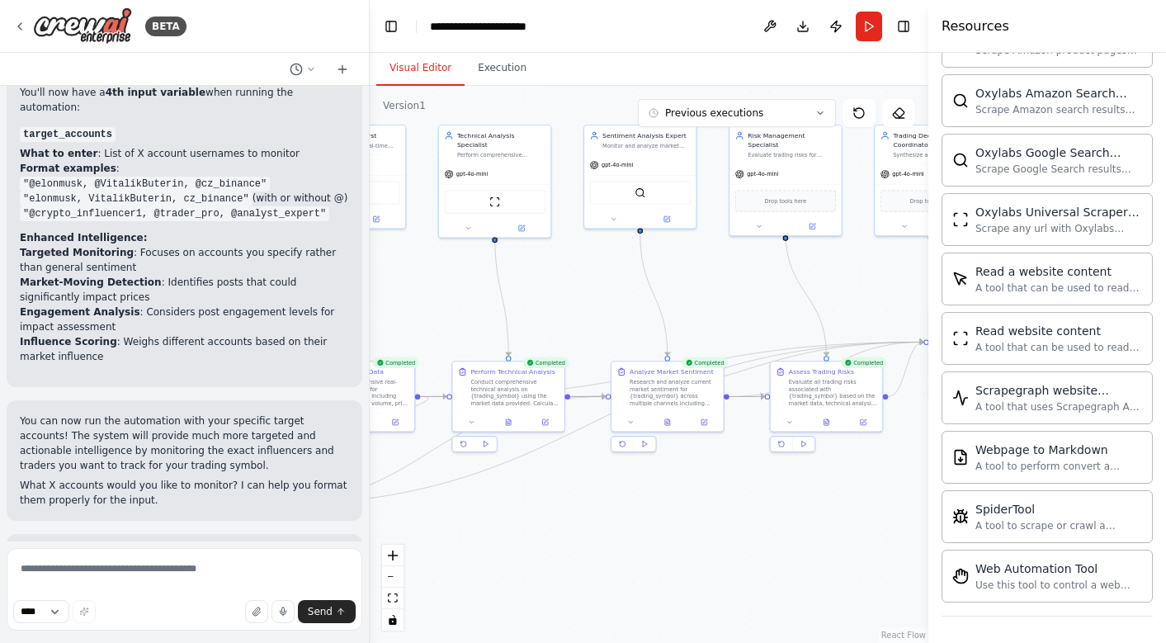
drag, startPoint x: 806, startPoint y: 497, endPoint x: 558, endPoint y: 497, distance: 247.5
click at [558, 497] on div ".deletable-edge-delete-btn { width: 20px; height: 20px; border: 0px solid #ffff…" at bounding box center [649, 364] width 558 height 557
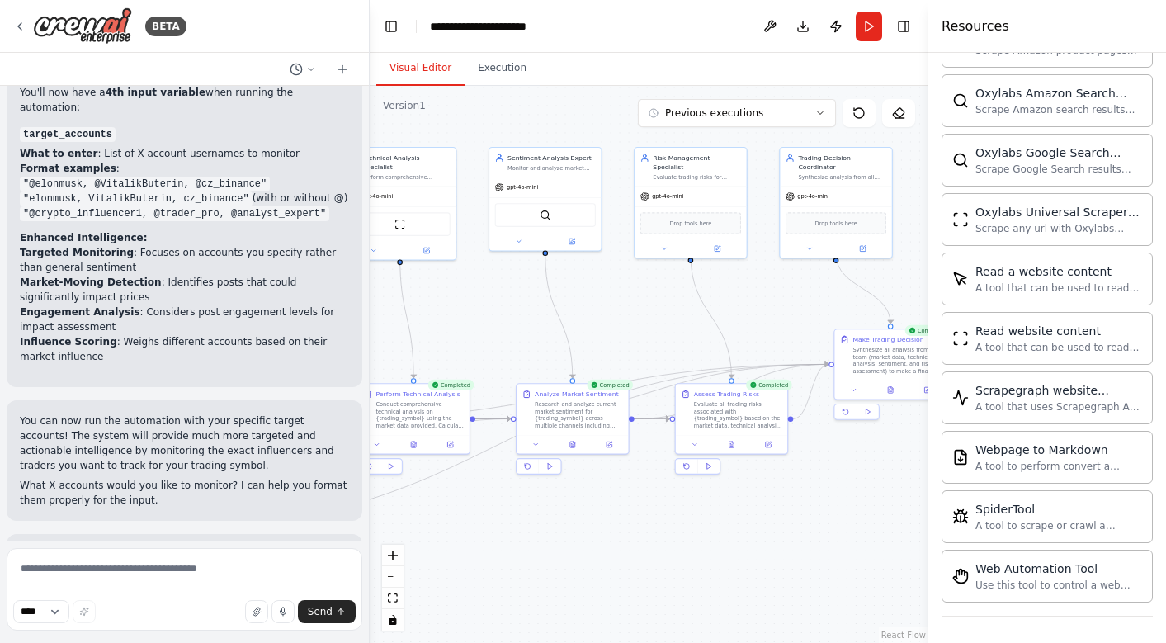
drag, startPoint x: 590, startPoint y: 256, endPoint x: 495, endPoint y: 277, distance: 97.3
click at [495, 277] on div ".deletable-edge-delete-btn { width: 20px; height: 20px; border: 0px solid #ffff…" at bounding box center [649, 364] width 558 height 557
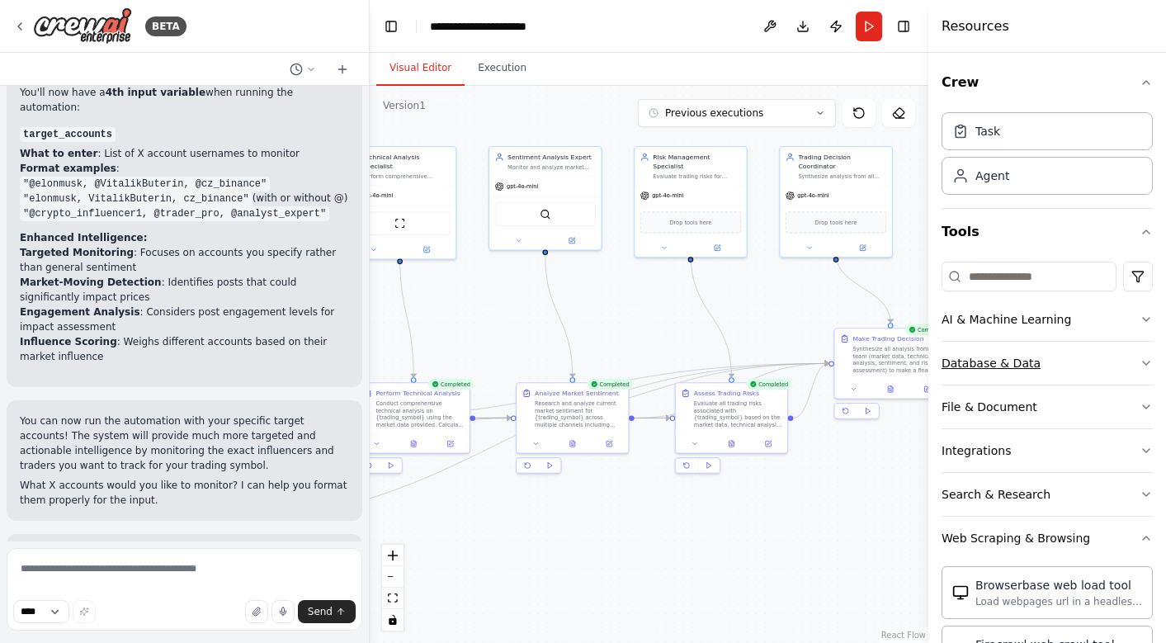
click at [1072, 360] on button "Database & Data" at bounding box center [1046, 363] width 211 height 43
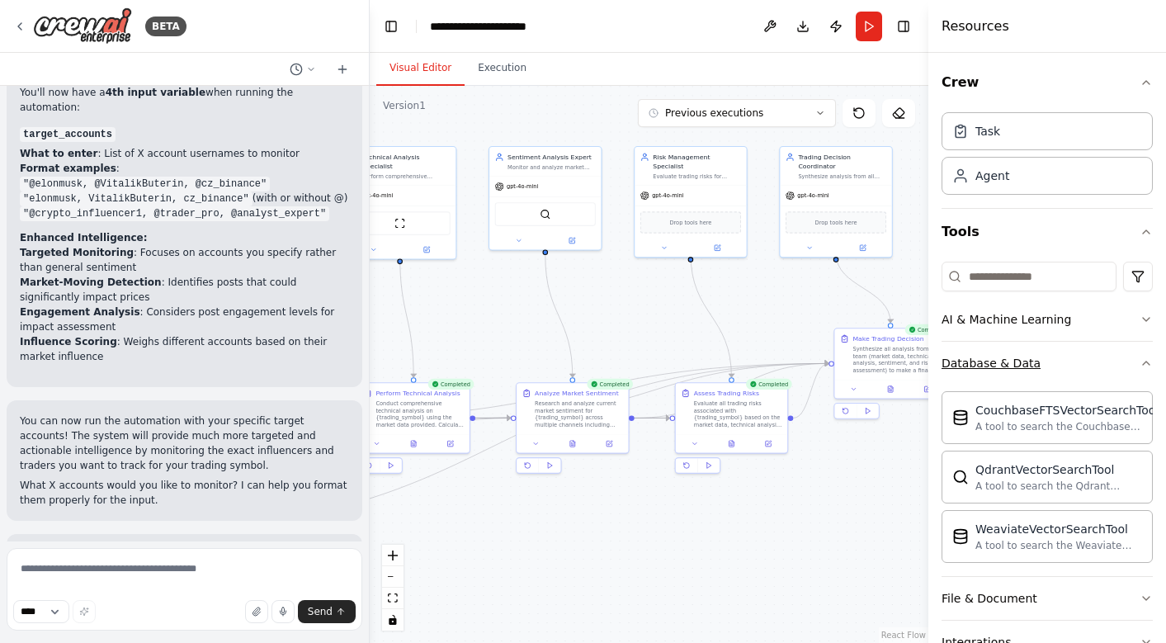
click at [1072, 360] on button "Database & Data" at bounding box center [1046, 363] width 211 height 43
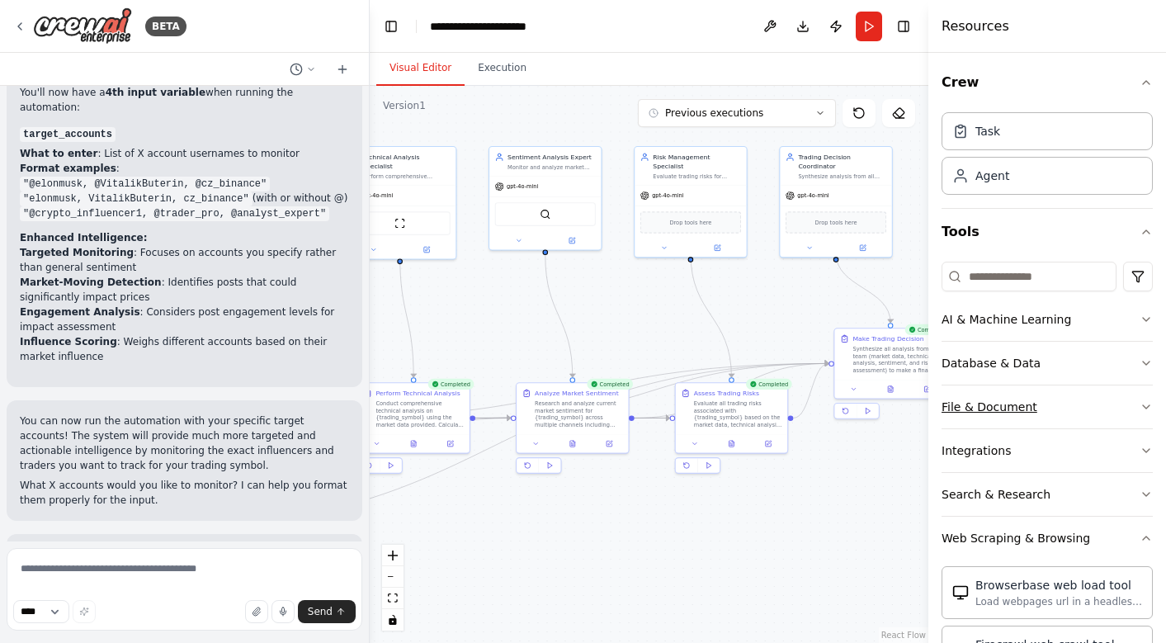
click at [1071, 408] on button "File & Document" at bounding box center [1046, 406] width 211 height 43
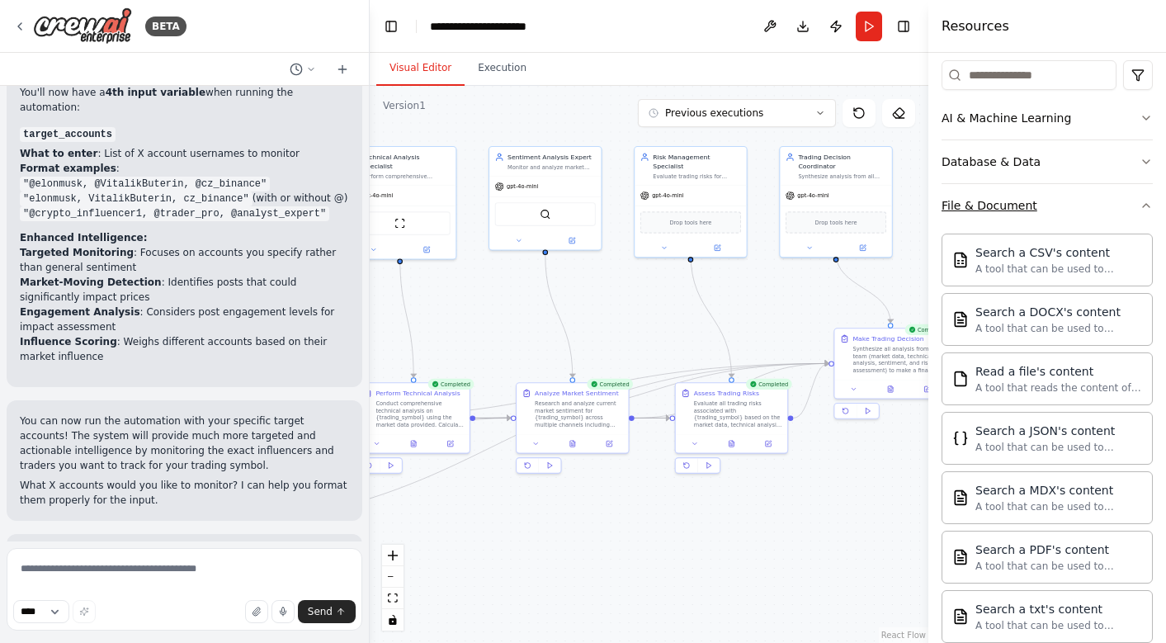
scroll to position [202, 0]
click at [1065, 210] on button "File & Document" at bounding box center [1046, 204] width 211 height 43
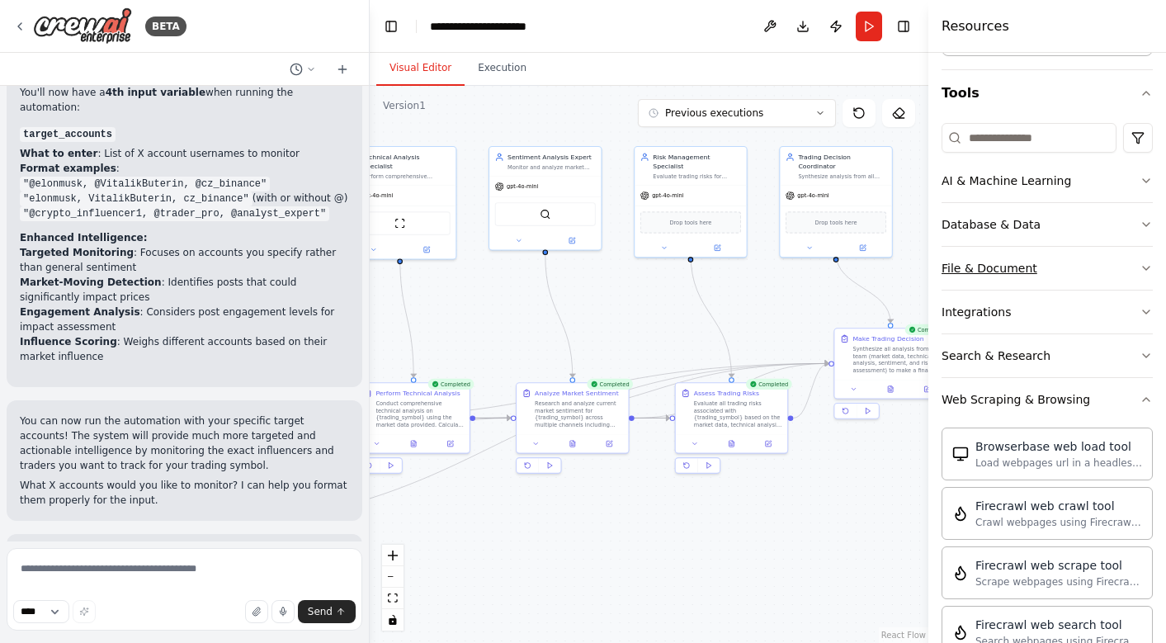
scroll to position [124, 0]
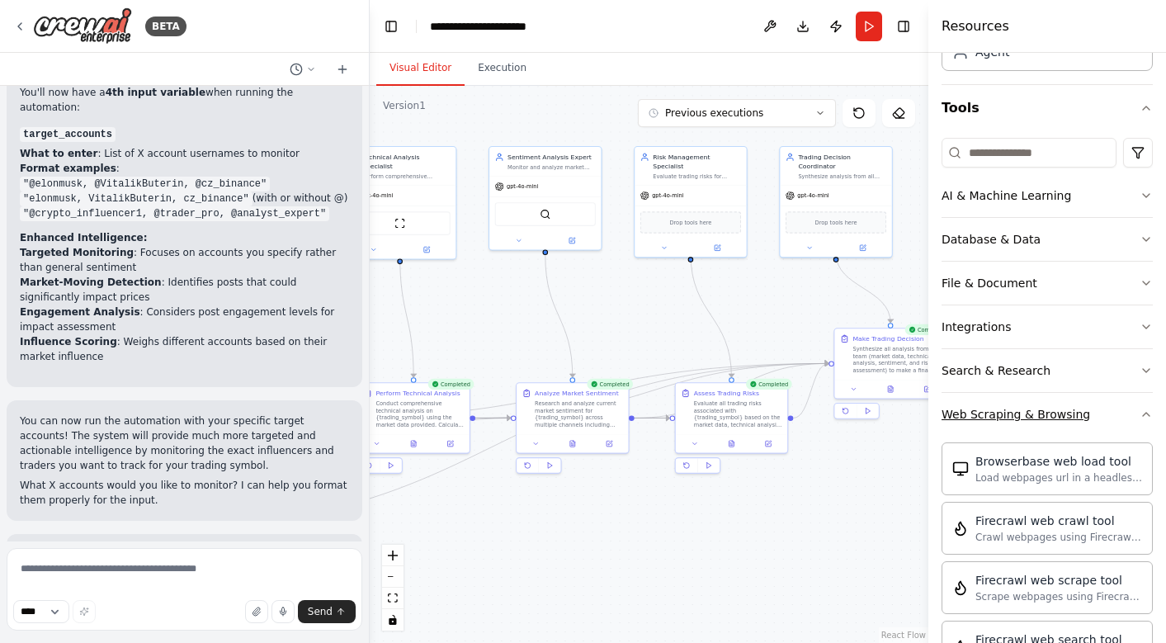
click at [1105, 413] on button "Web Scraping & Browsing" at bounding box center [1046, 414] width 211 height 43
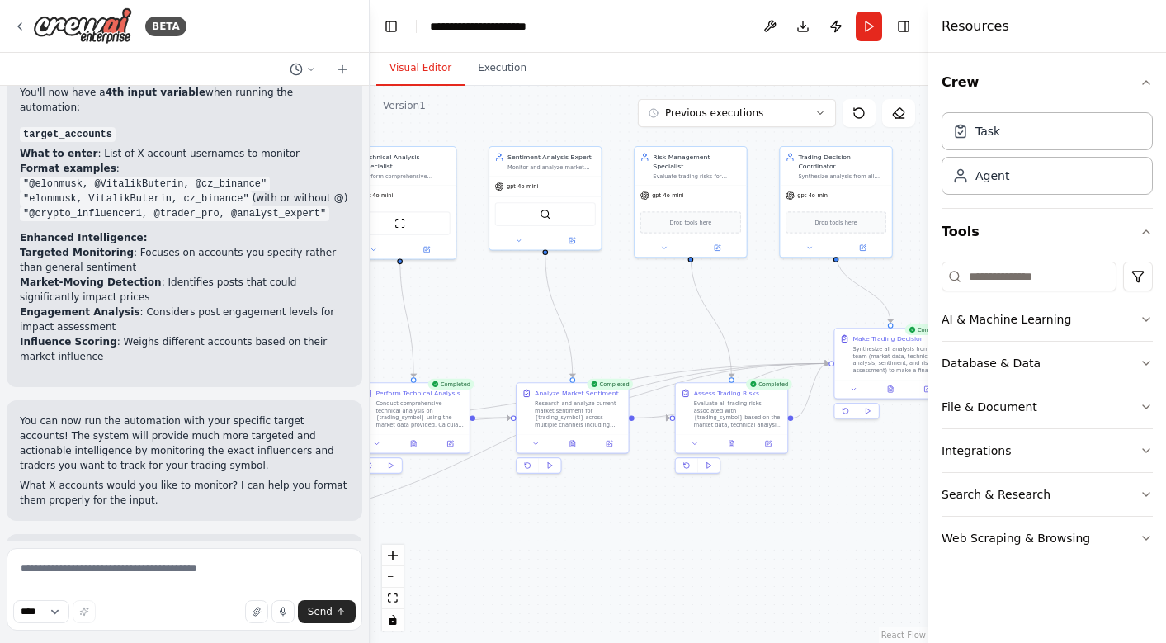
click at [1078, 447] on button "Integrations" at bounding box center [1046, 450] width 211 height 43
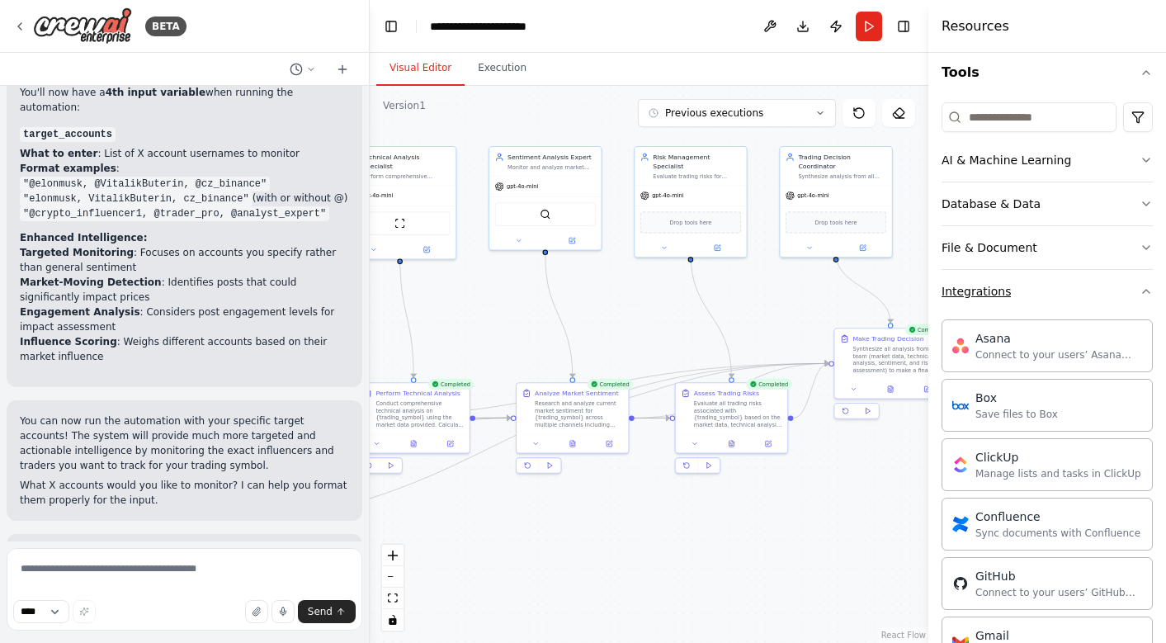
scroll to position [123, 0]
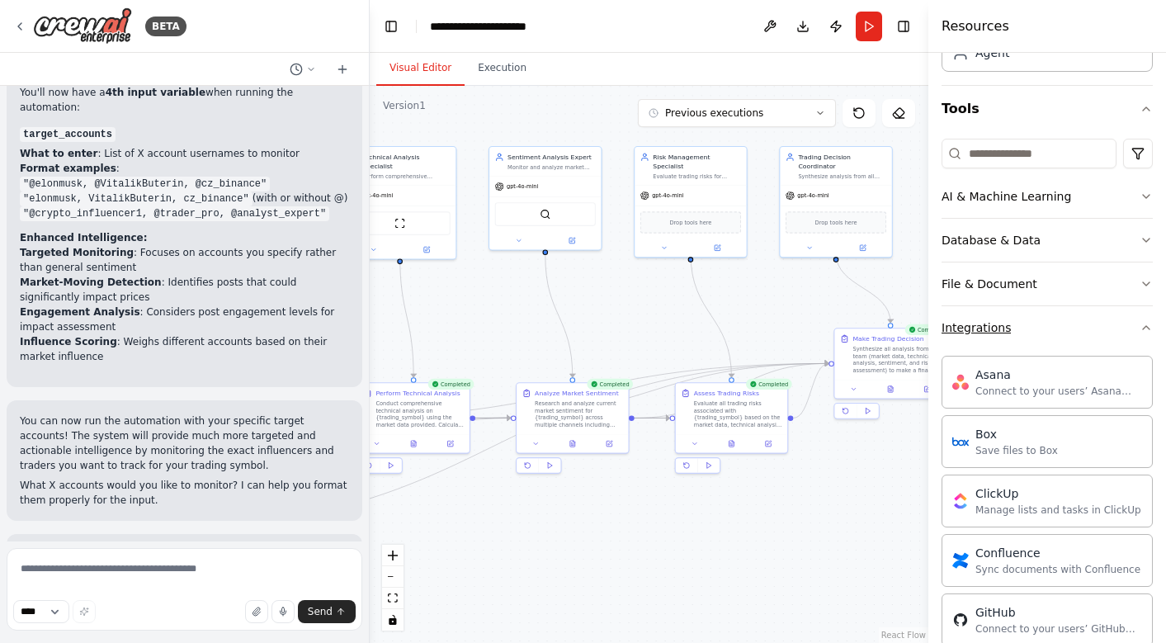
click at [1058, 330] on button "Integrations" at bounding box center [1046, 327] width 211 height 43
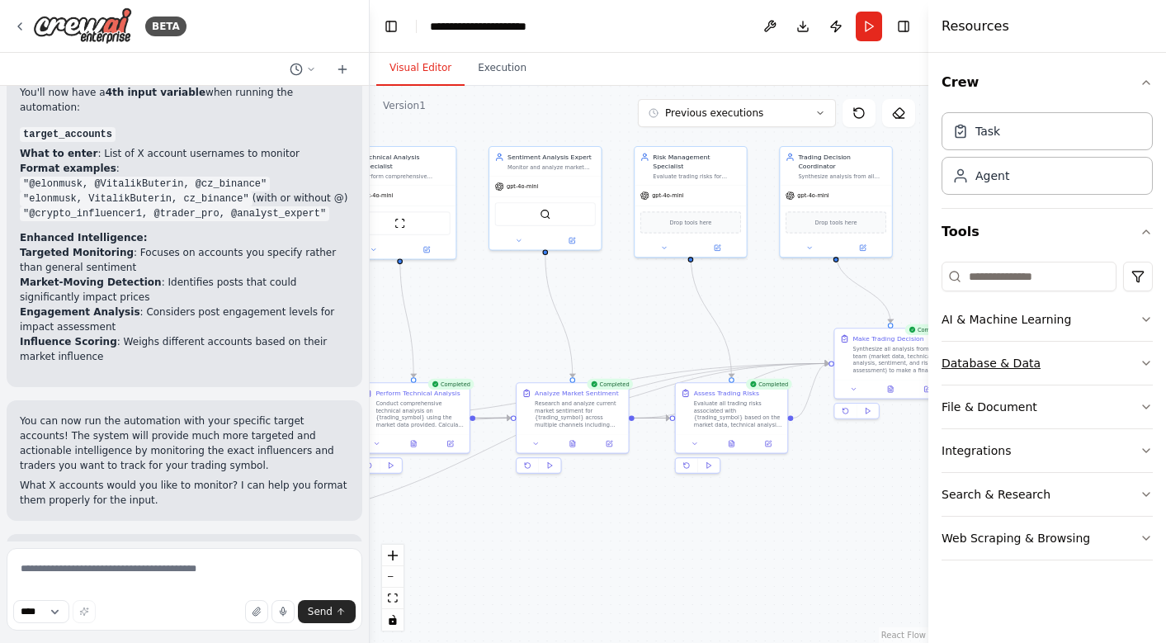
click at [1081, 365] on button "Database & Data" at bounding box center [1046, 363] width 211 height 43
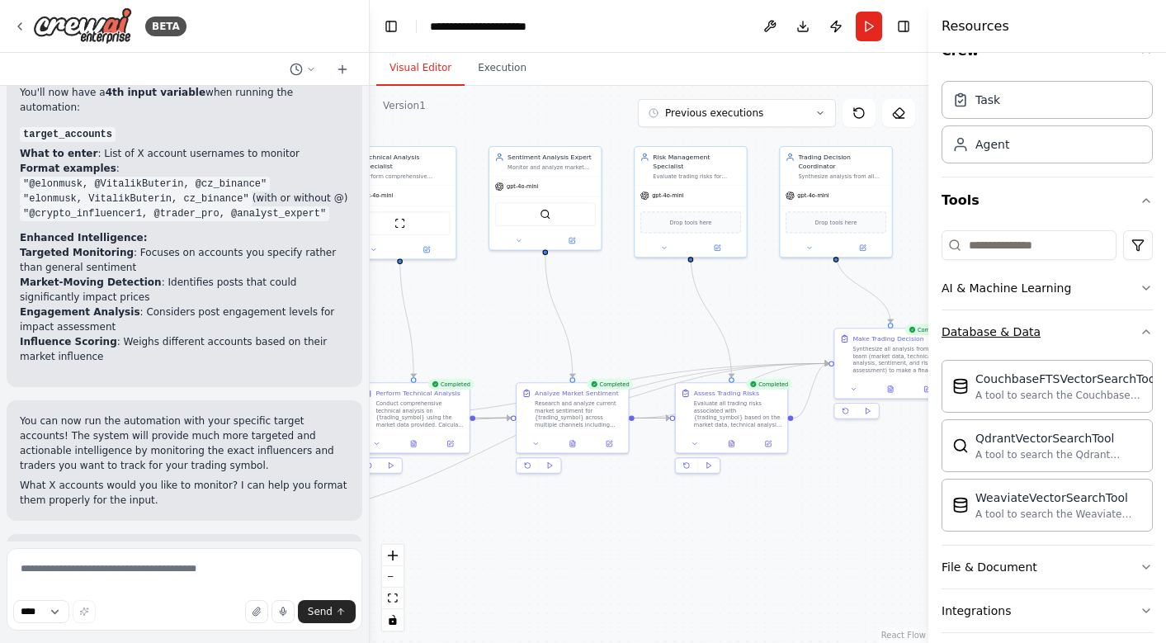
scroll to position [35, 0]
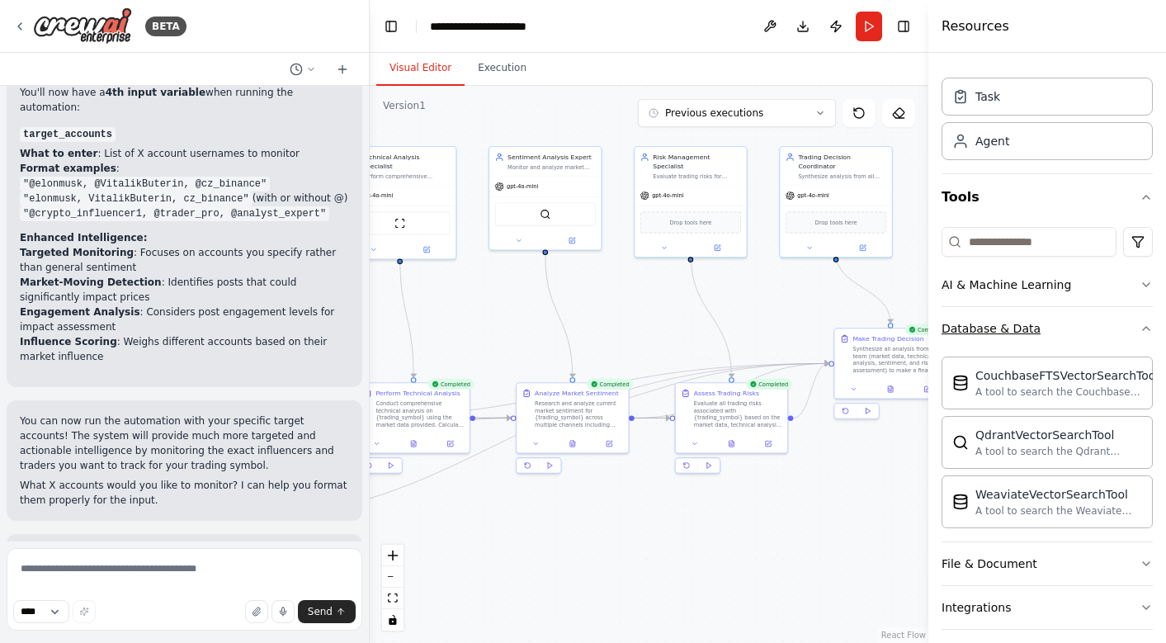
click at [1062, 327] on button "Database & Data" at bounding box center [1046, 328] width 211 height 43
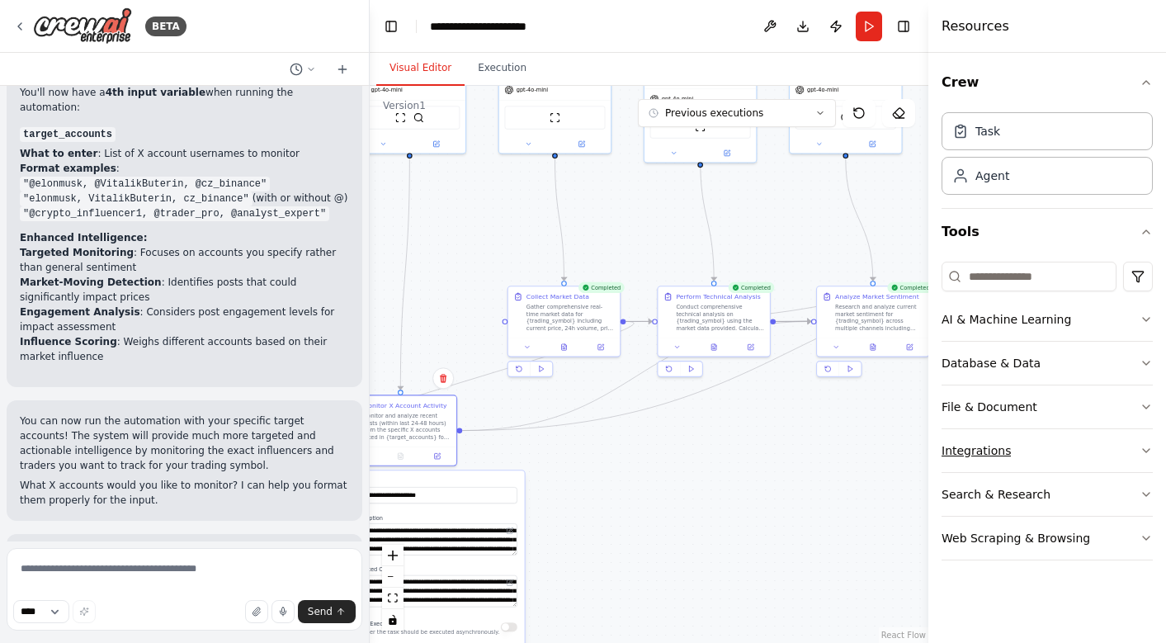
drag, startPoint x: 788, startPoint y: 528, endPoint x: 1088, endPoint y: 431, distance: 315.4
click at [1088, 431] on div "BETA Building a multi-agent trading bot involves creating a system where multip…" at bounding box center [583, 321] width 1166 height 643
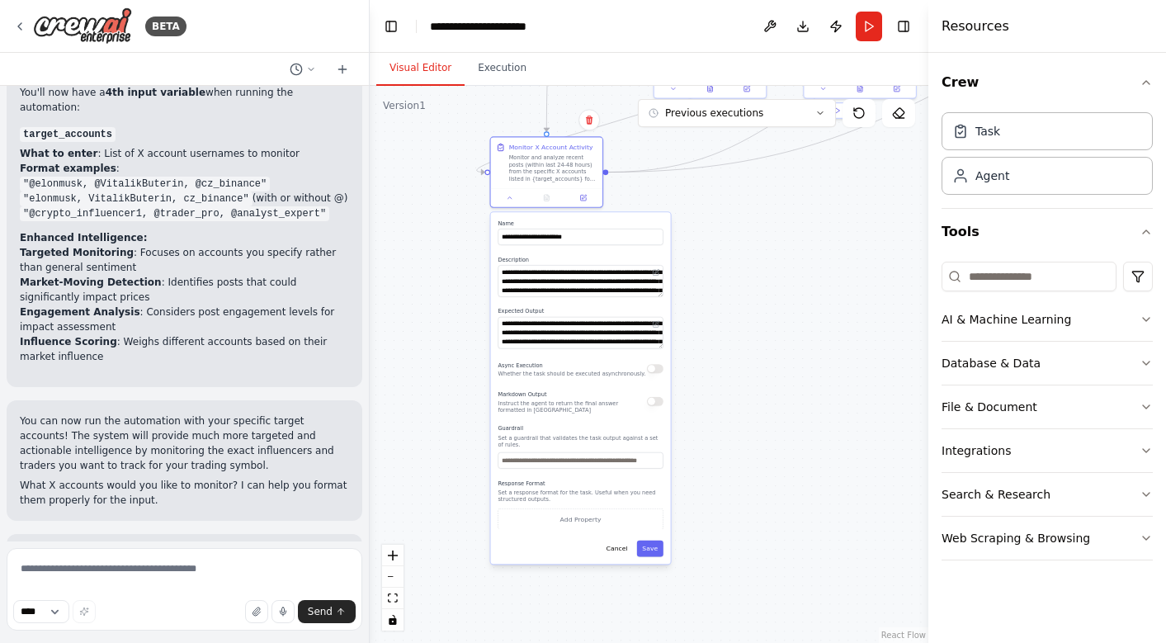
drag, startPoint x: 723, startPoint y: 487, endPoint x: 869, endPoint y: 229, distance: 296.6
click at [869, 229] on div ".deletable-edge-delete-btn { width: 20px; height: 20px; border: 0px solid #ffff…" at bounding box center [649, 364] width 558 height 557
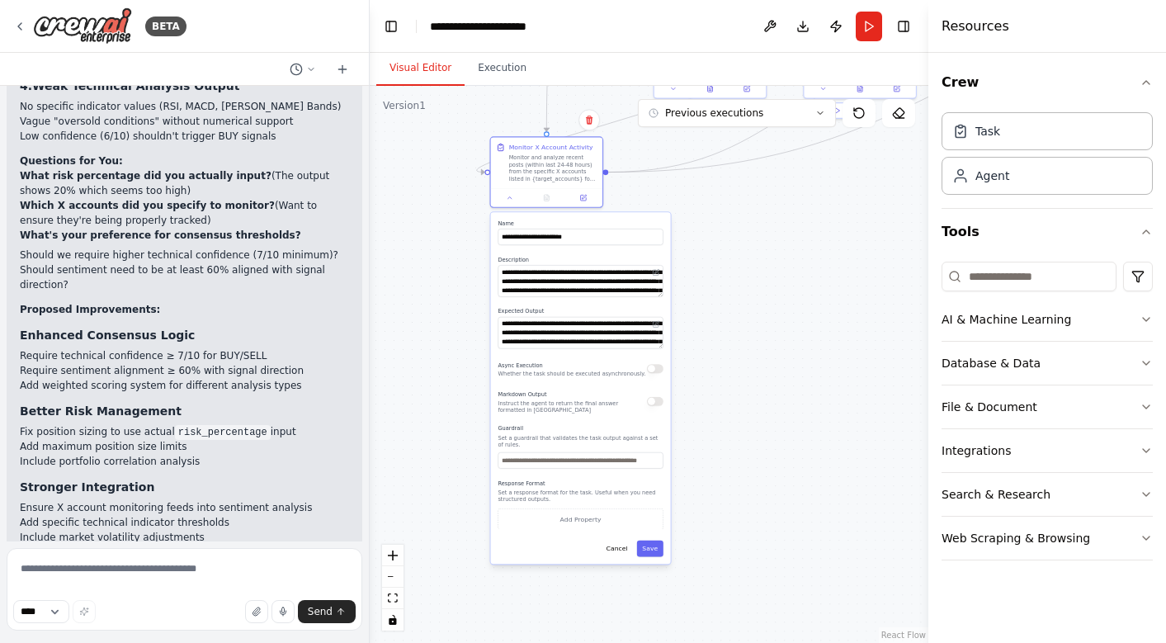
scroll to position [7702, 0]
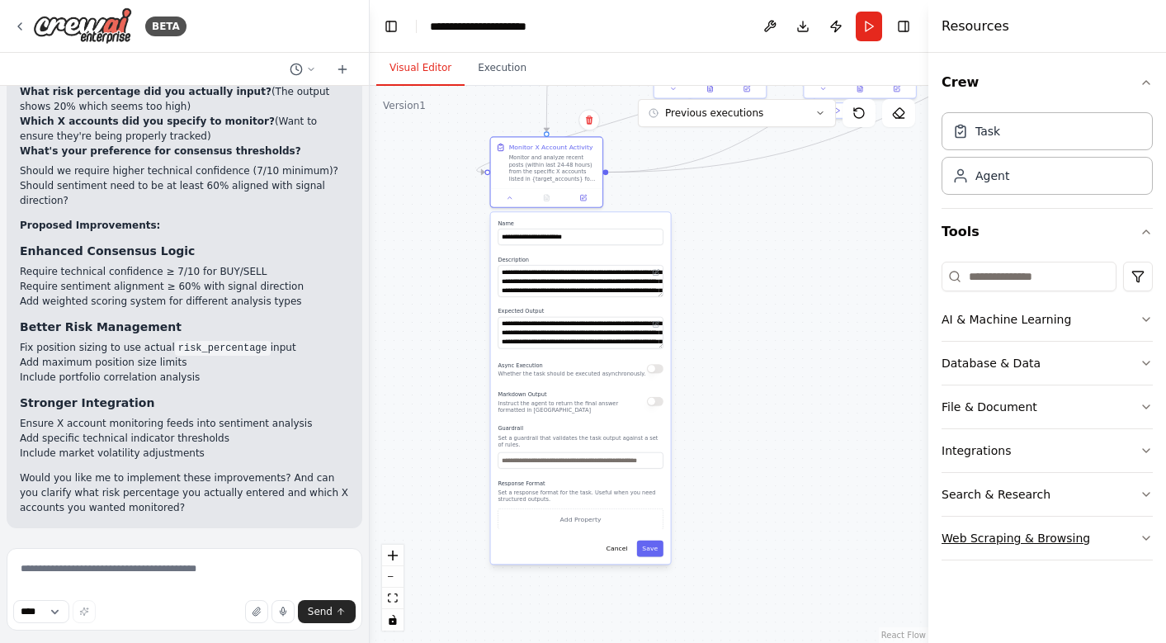
click at [1017, 549] on button "Web Scraping & Browsing" at bounding box center [1046, 537] width 211 height 43
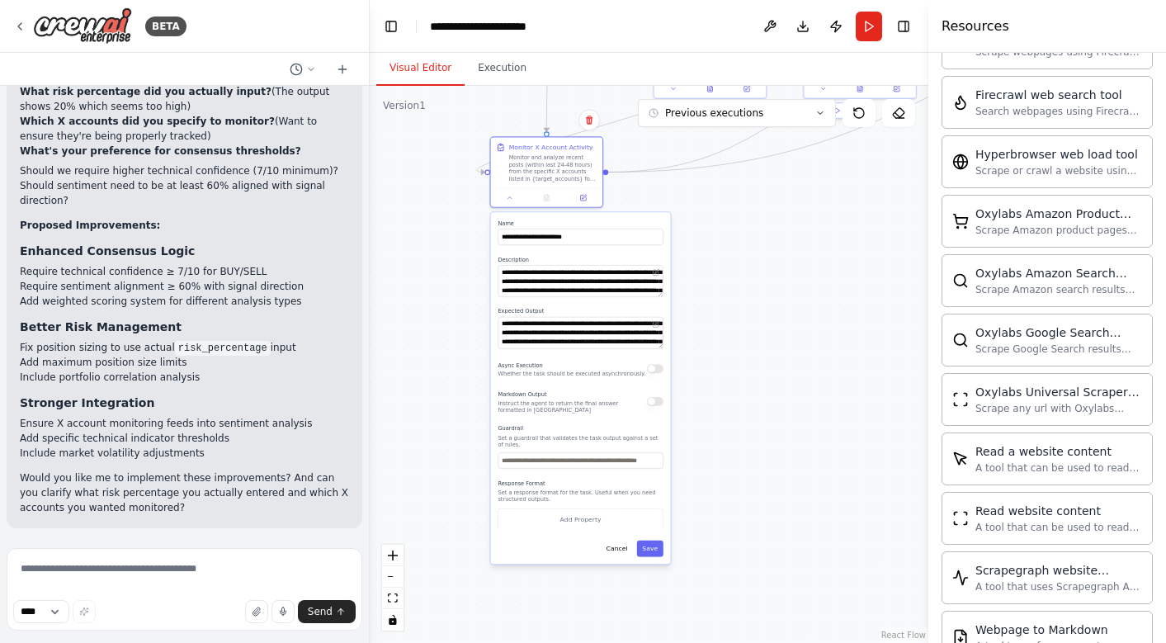
scroll to position [848, 0]
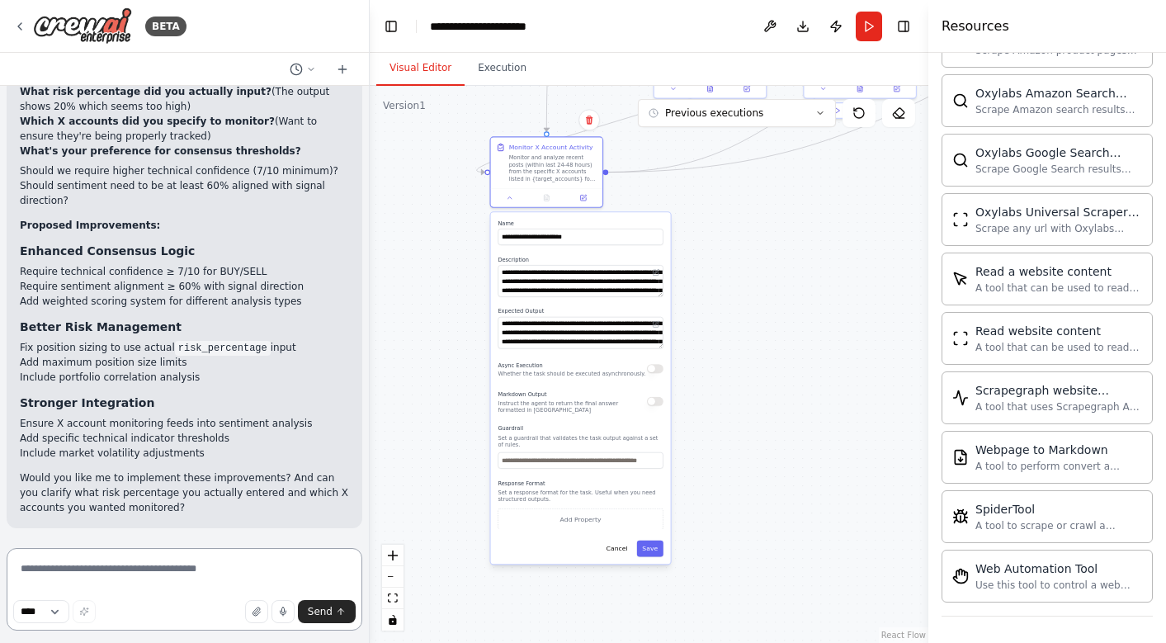
click at [171, 574] on textarea at bounding box center [185, 589] width 356 height 82
type textarea "**********"
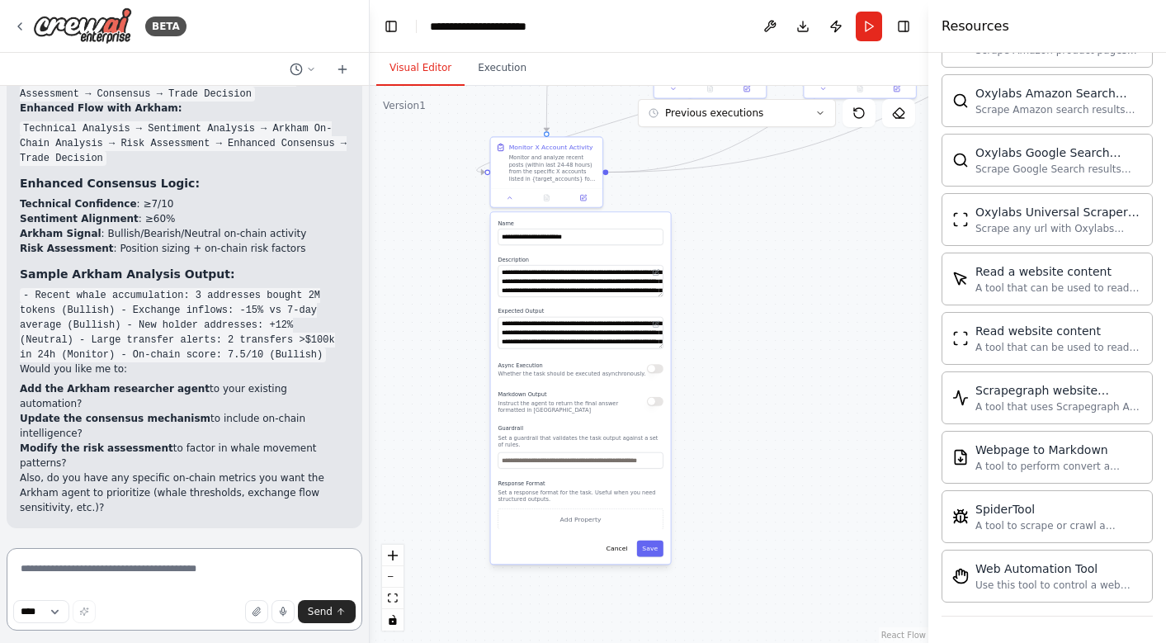
scroll to position [8925, 0]
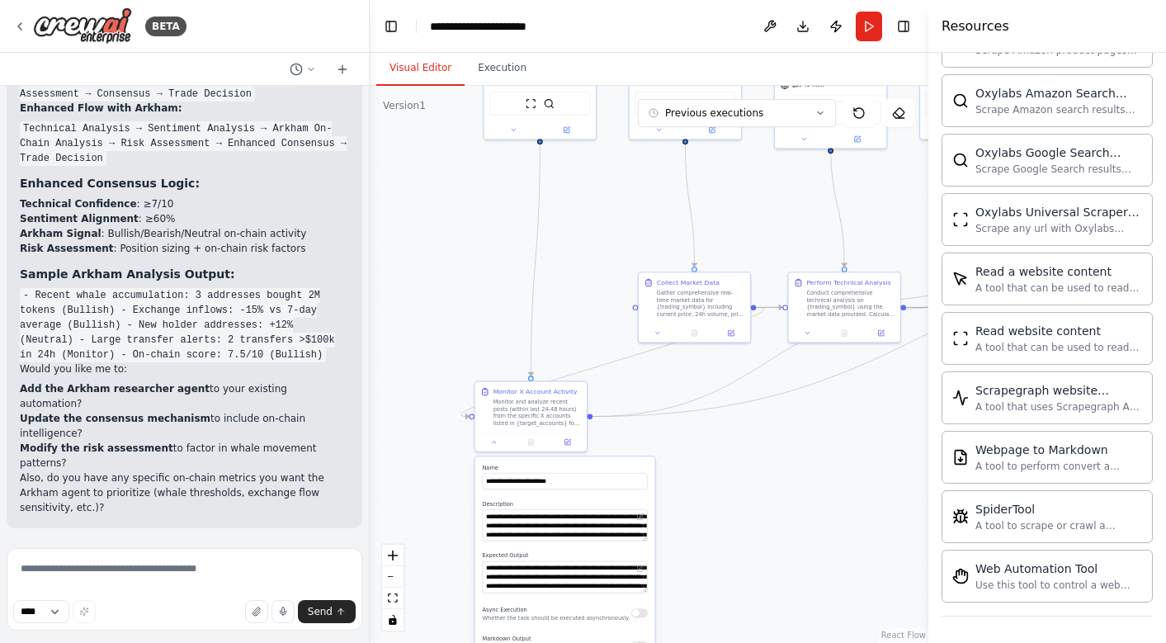
drag, startPoint x: 458, startPoint y: 196, endPoint x: 439, endPoint y: 447, distance: 252.3
click at [439, 447] on div ".deletable-edge-delete-btn { width: 20px; height: 20px; border: 0px solid #ffff…" at bounding box center [649, 364] width 558 height 557
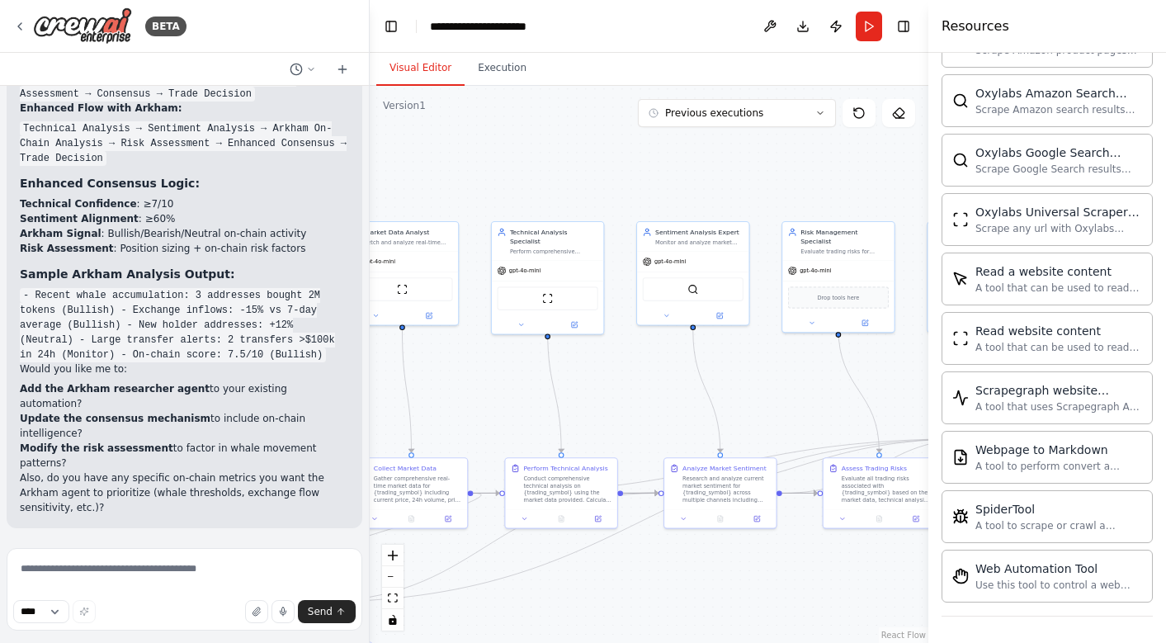
drag, startPoint x: 562, startPoint y: 257, endPoint x: 238, endPoint y: 436, distance: 369.2
click at [240, 436] on div "BETA Building a multi-agent trading bot involves creating a system where multip…" at bounding box center [583, 321] width 1166 height 643
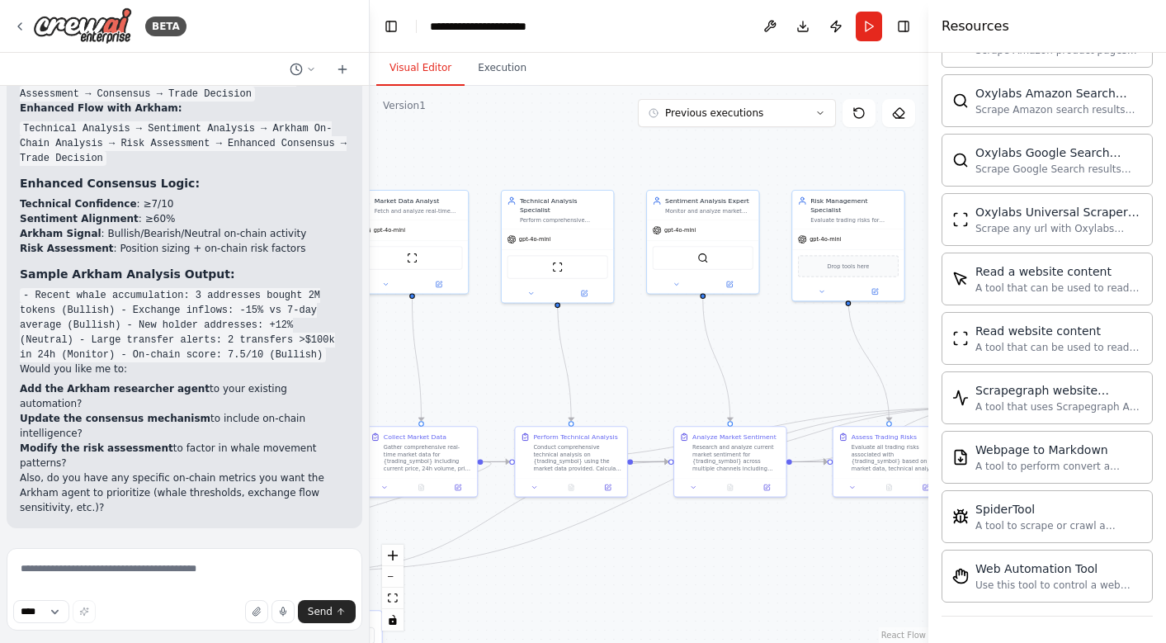
drag, startPoint x: 566, startPoint y: 425, endPoint x: 417, endPoint y: 400, distance: 151.3
click at [602, 395] on div ".deletable-edge-delete-btn { width: 20px; height: 20px; border: 0px solid #ffff…" at bounding box center [649, 364] width 558 height 557
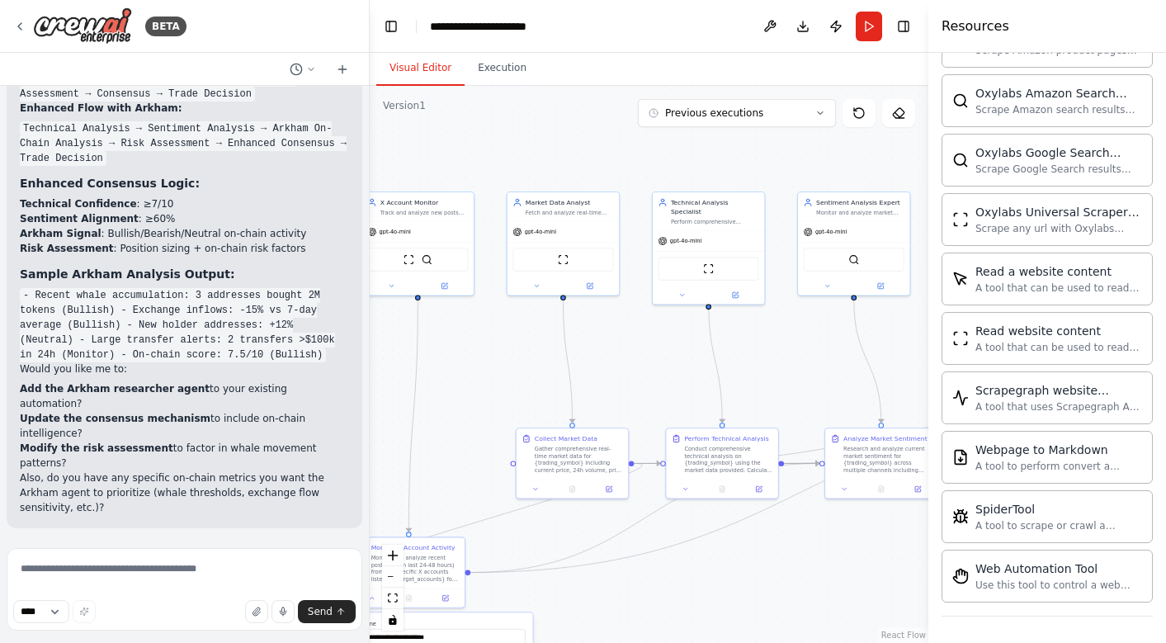
drag, startPoint x: 484, startPoint y: 365, endPoint x: 651, endPoint y: 365, distance: 166.6
click at [651, 365] on div ".deletable-edge-delete-btn { width: 20px; height: 20px; border: 0px solid #ffff…" at bounding box center [649, 364] width 558 height 557
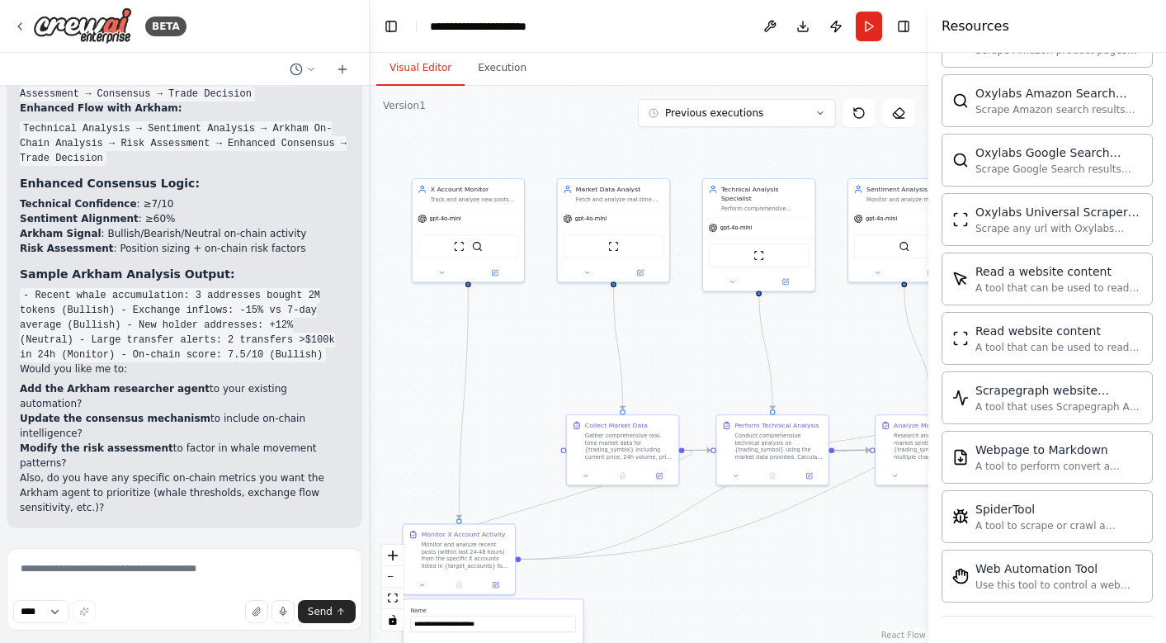
drag, startPoint x: 448, startPoint y: 362, endPoint x: 498, endPoint y: 350, distance: 51.8
click at [498, 350] on div ".deletable-edge-delete-btn { width: 20px; height: 20px; border: 0px solid #ffff…" at bounding box center [649, 364] width 558 height 557
click at [188, 563] on textarea at bounding box center [185, 589] width 356 height 82
type textarea "******"
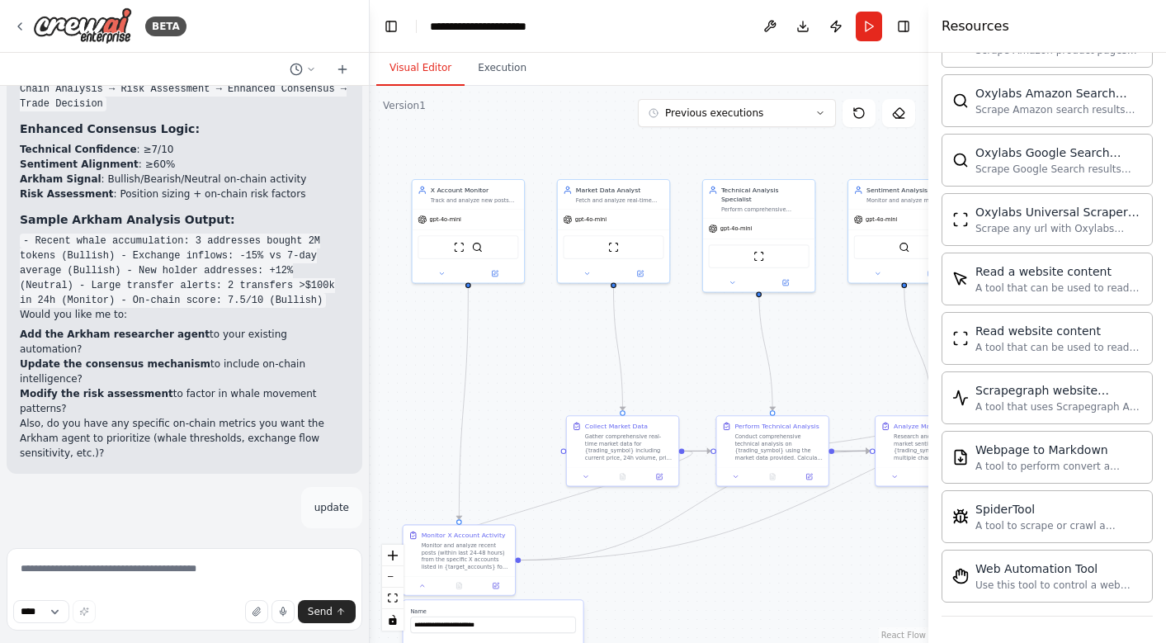
scroll to position [9035, 0]
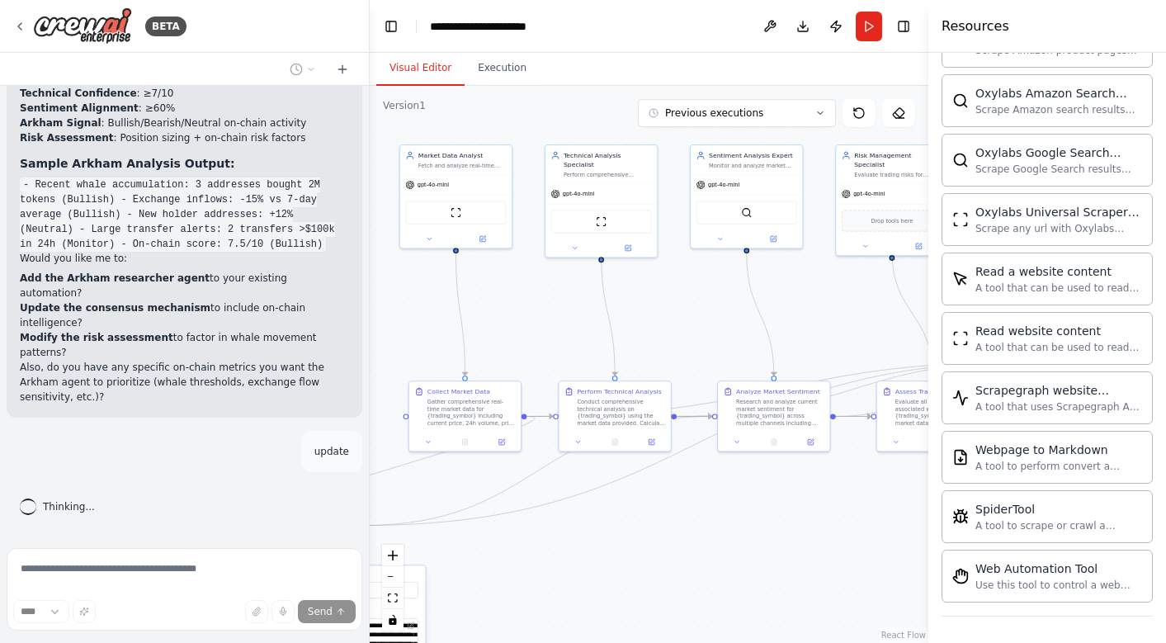
drag, startPoint x: 533, startPoint y: 369, endPoint x: 375, endPoint y: 334, distance: 161.3
click at [375, 334] on div ".deletable-edge-delete-btn { width: 20px; height: 20px; border: 0px solid #ffff…" at bounding box center [649, 364] width 558 height 557
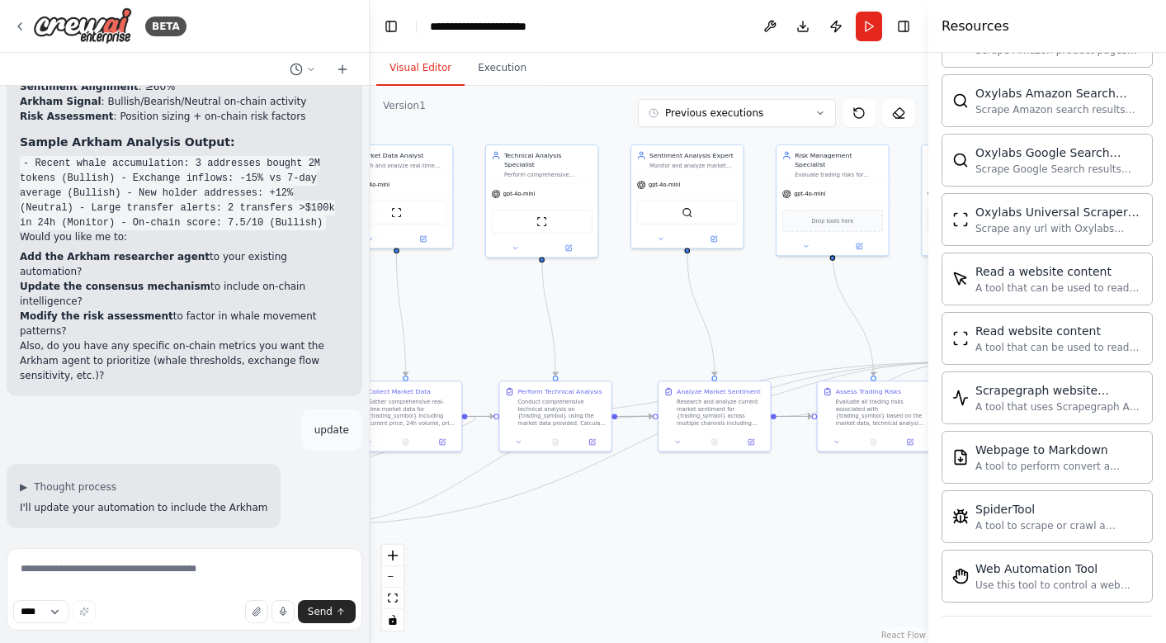
scroll to position [9181, 0]
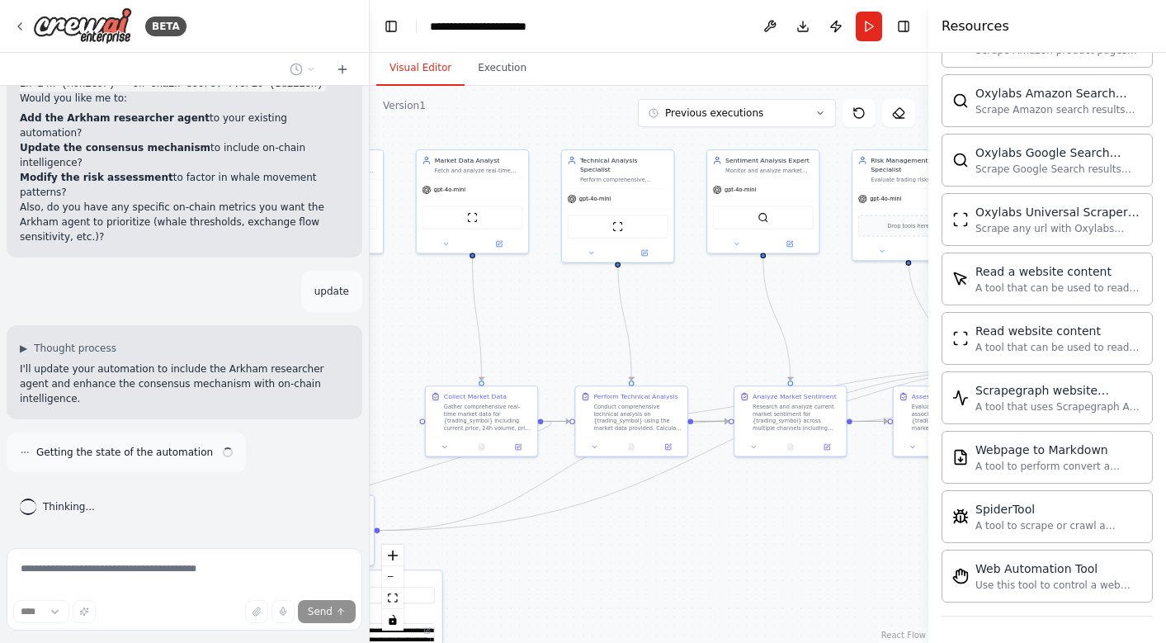
drag, startPoint x: 779, startPoint y: 332, endPoint x: 830, endPoint y: 340, distance: 51.7
click at [830, 340] on div ".deletable-edge-delete-btn { width: 20px; height: 20px; border: 0px solid #ffff…" at bounding box center [649, 364] width 558 height 557
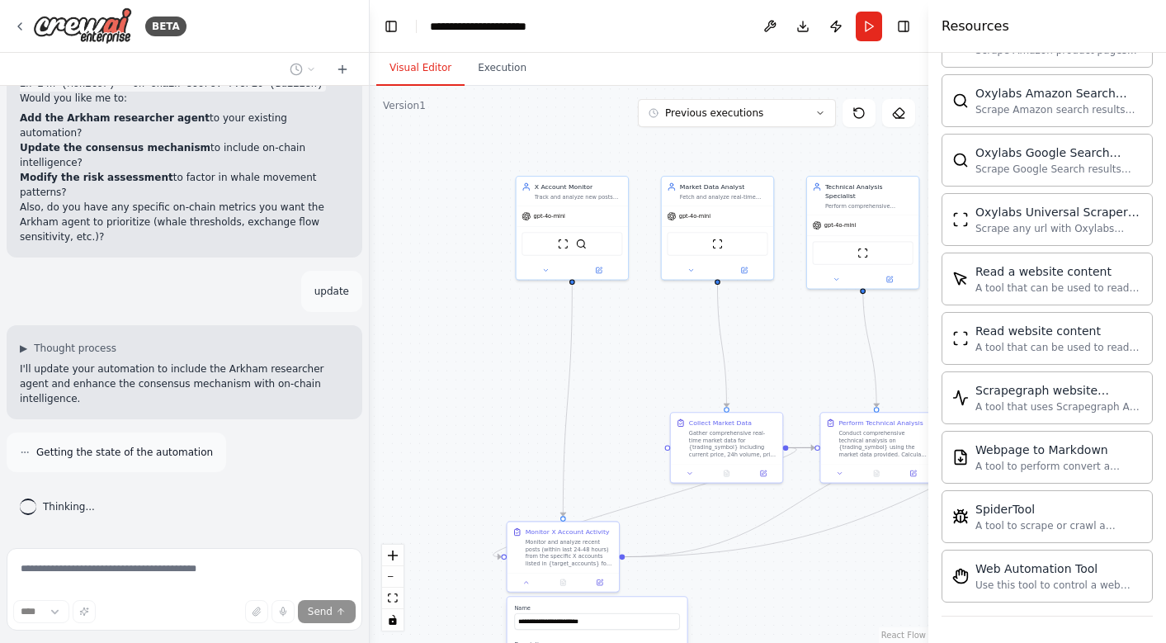
drag, startPoint x: 497, startPoint y: 307, endPoint x: 752, endPoint y: 338, distance: 257.6
click at [752, 338] on div ".deletable-edge-delete-btn { width: 20px; height: 20px; border: 0px solid #ffff…" at bounding box center [649, 364] width 558 height 557
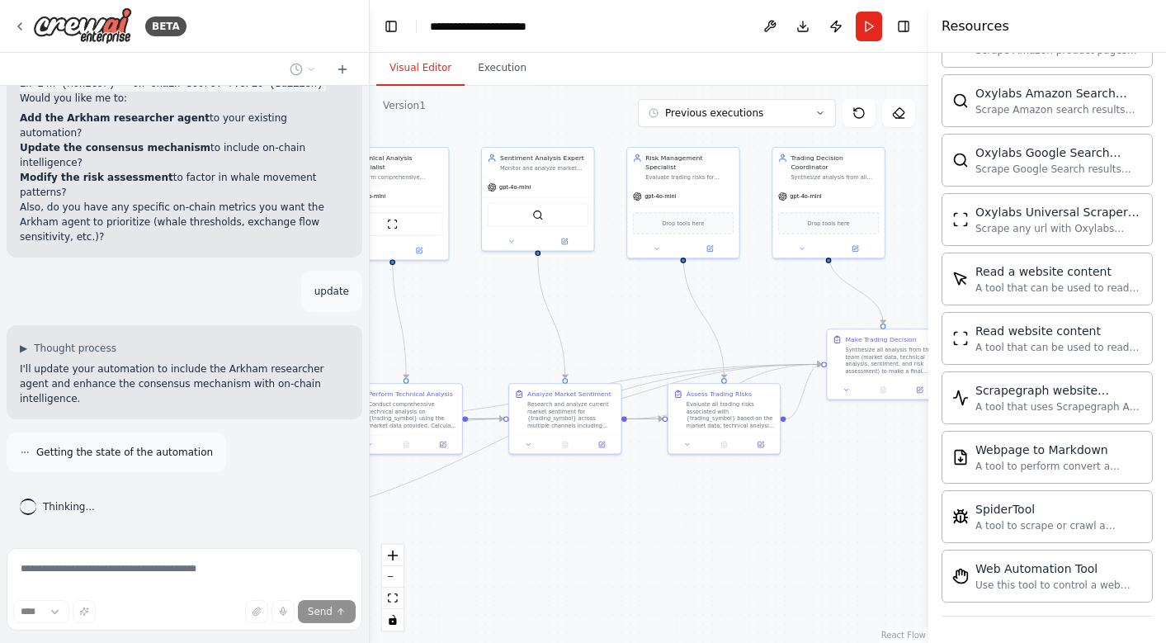
drag, startPoint x: 850, startPoint y: 351, endPoint x: 325, endPoint y: 314, distance: 525.9
click at [325, 314] on div "BETA Building a multi-agent trading bot involves creating a system where multip…" at bounding box center [583, 321] width 1166 height 643
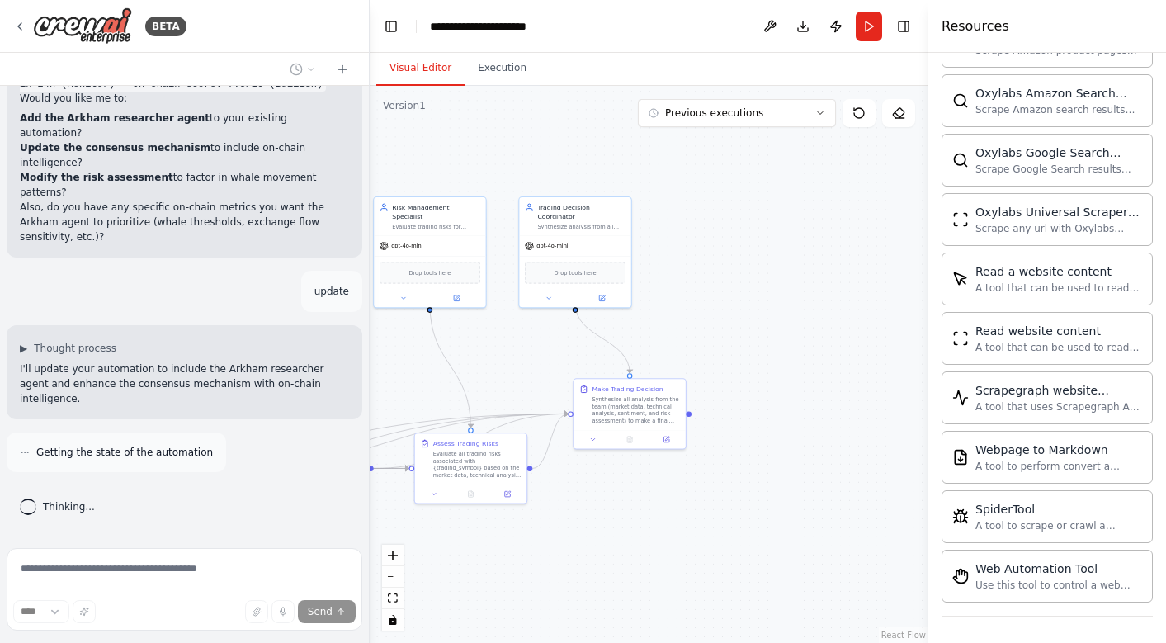
drag, startPoint x: 865, startPoint y: 311, endPoint x: 620, endPoint y: 360, distance: 249.1
click at [620, 360] on div ".deletable-edge-delete-btn { width: 20px; height: 20px; border: 0px solid #ffff…" at bounding box center [649, 364] width 558 height 557
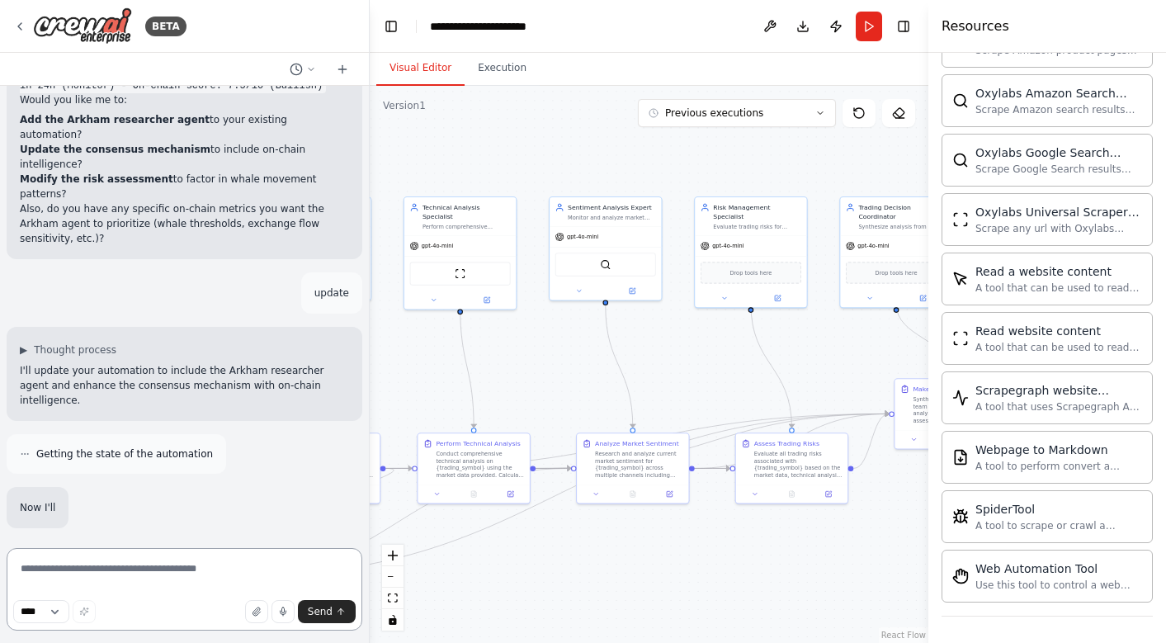
drag, startPoint x: 530, startPoint y: 365, endPoint x: 851, endPoint y: 365, distance: 320.9
click at [851, 365] on div ".deletable-edge-delete-btn { width: 20px; height: 20px; border: 0px solid #ffff…" at bounding box center [649, 364] width 558 height 557
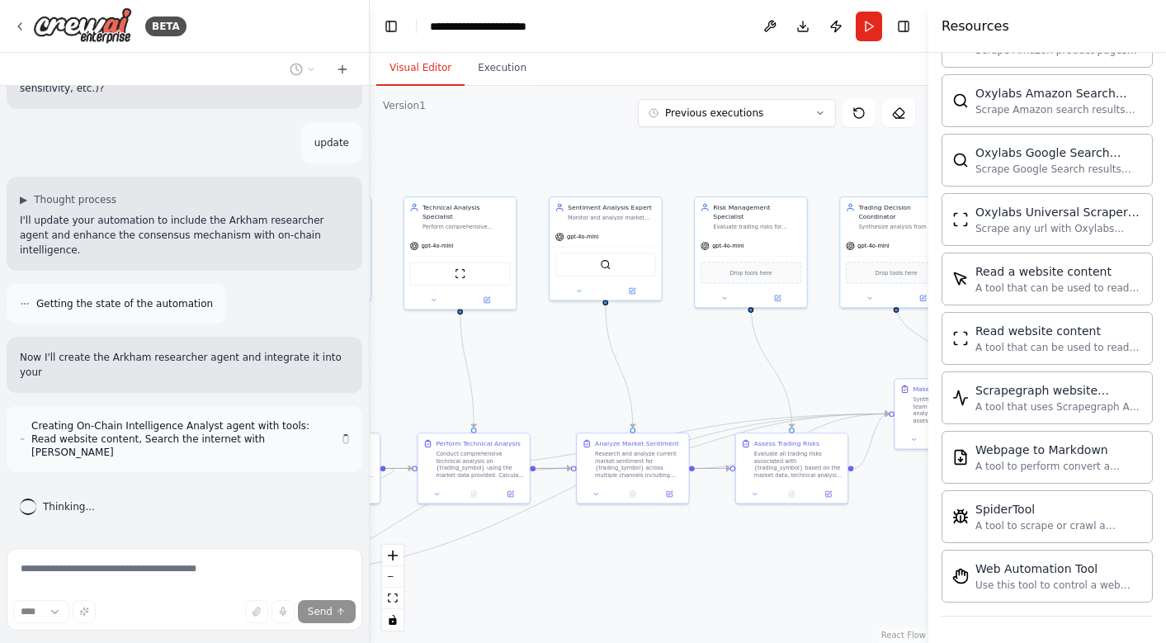
scroll to position [9316, 0]
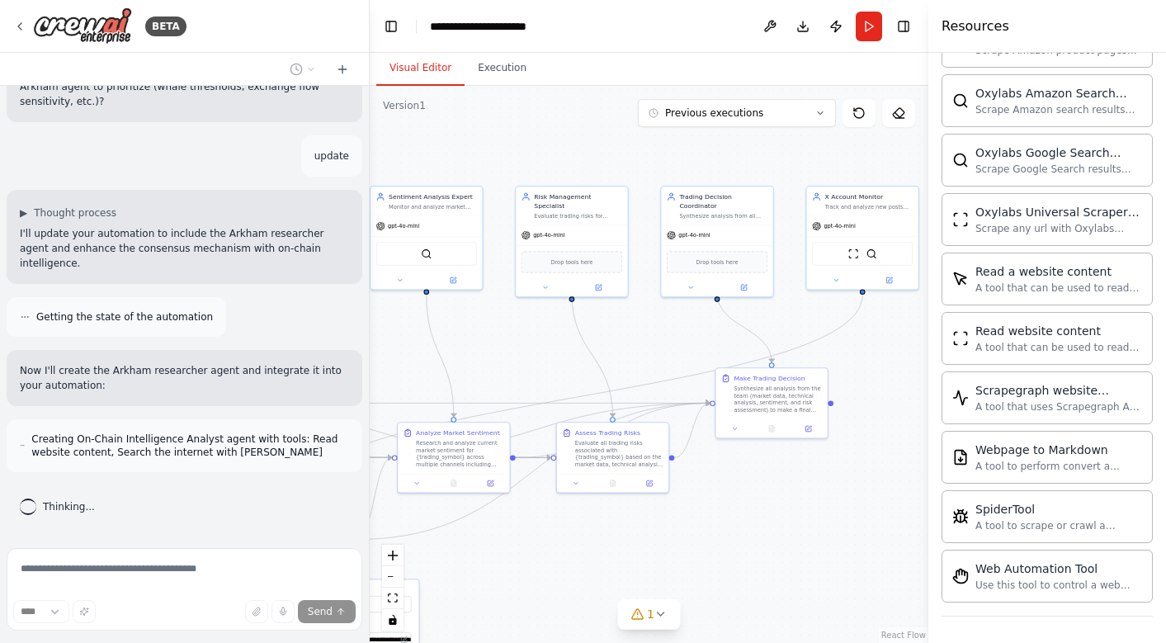
drag, startPoint x: 539, startPoint y: 373, endPoint x: 357, endPoint y: 362, distance: 181.8
click at [357, 362] on div "BETA Building a multi-agent trading bot involves creating a system where multip…" at bounding box center [583, 321] width 1166 height 643
drag, startPoint x: 721, startPoint y: 370, endPoint x: 751, endPoint y: 417, distance: 54.9
click at [751, 417] on div "Make Trading Decision Synthesize all analysis from the team (market data, techn…" at bounding box center [797, 437] width 111 height 51
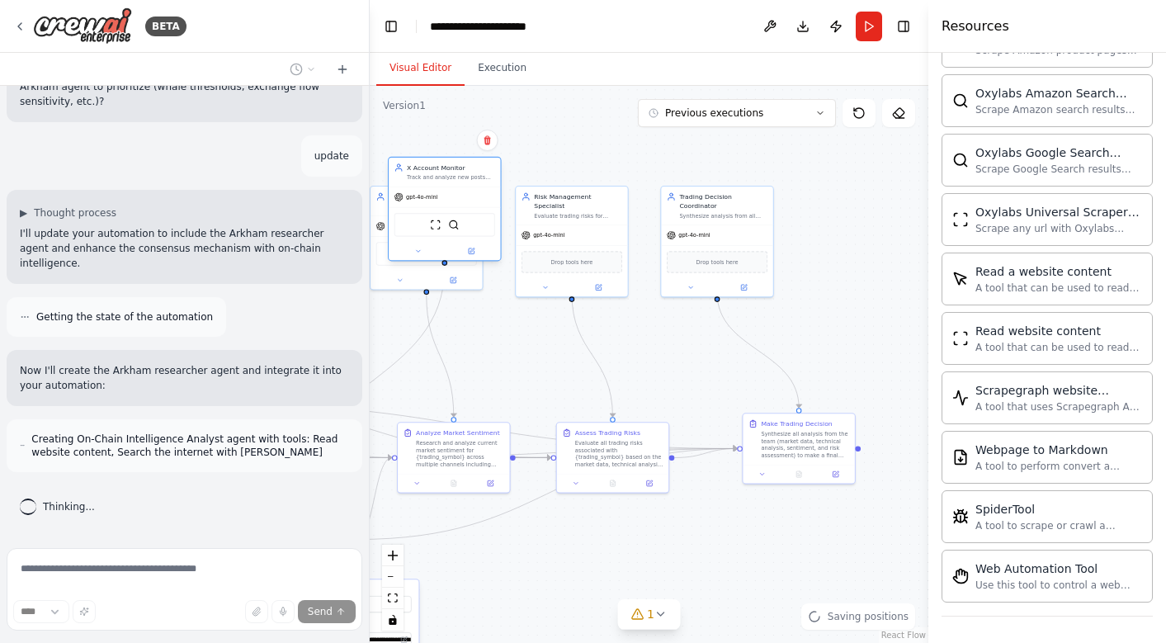
drag, startPoint x: 869, startPoint y: 243, endPoint x: 412, endPoint y: 204, distance: 457.8
click at [412, 213] on div "ScrapeWebsiteTool SerperDevTool" at bounding box center [444, 225] width 101 height 24
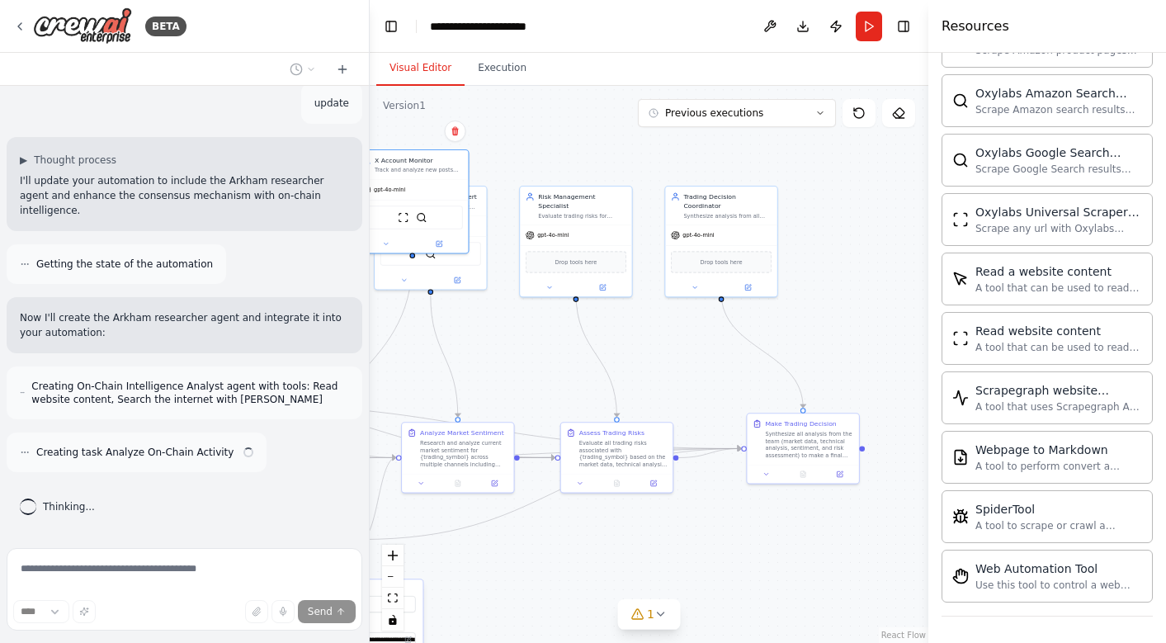
scroll to position [9369, 0]
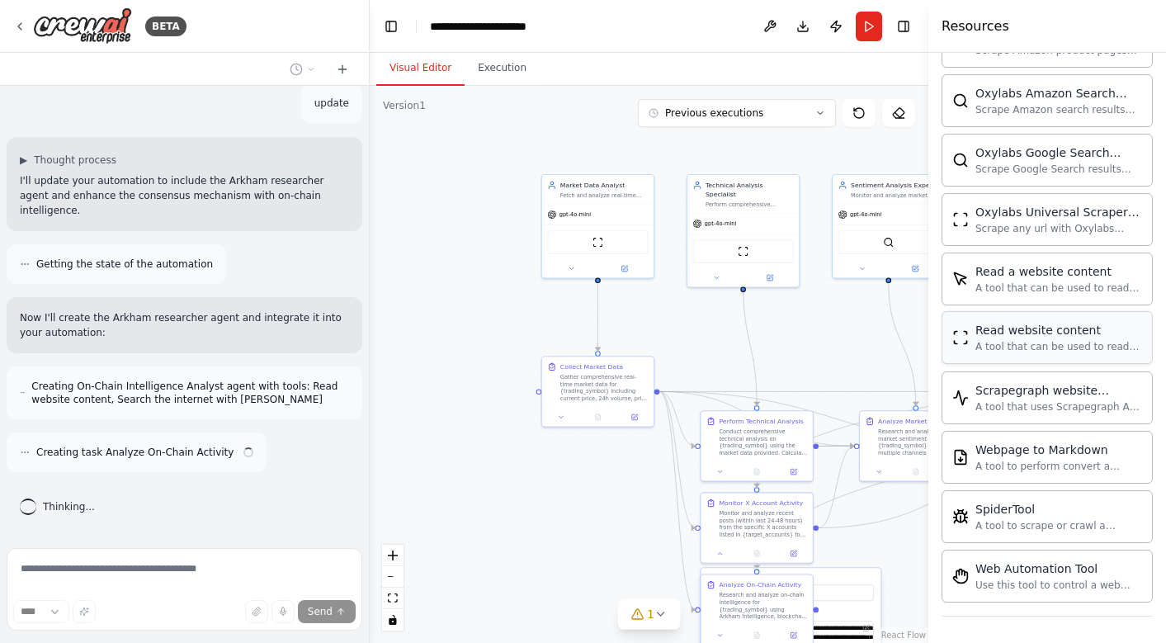
drag, startPoint x: 527, startPoint y: 350, endPoint x: 990, endPoint y: 339, distance: 462.9
click at [991, 339] on div "BETA Building a multi-agent trading bot involves creating a system where multip…" at bounding box center [583, 321] width 1166 height 643
click at [990, 339] on div "Read website content A tool that can be used to read a website content." at bounding box center [1058, 337] width 167 height 31
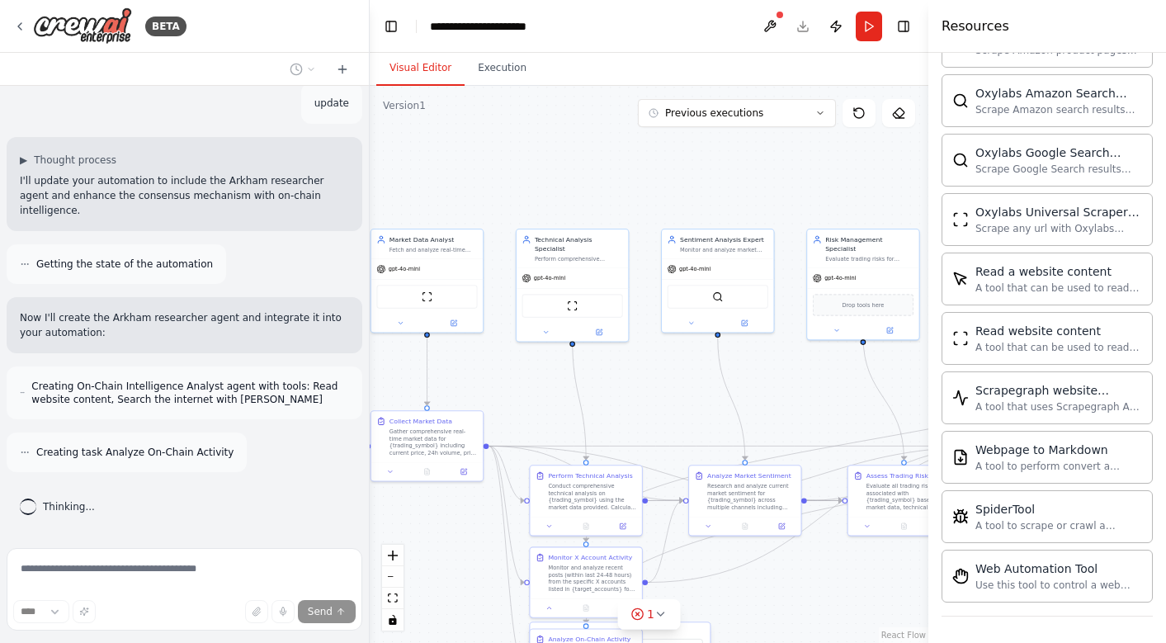
drag, startPoint x: 842, startPoint y: 339, endPoint x: 627, endPoint y: 413, distance: 227.7
click at [627, 413] on div ".deletable-edge-delete-btn { width: 20px; height: 20px; border: 0px solid #ffff…" at bounding box center [649, 364] width 558 height 557
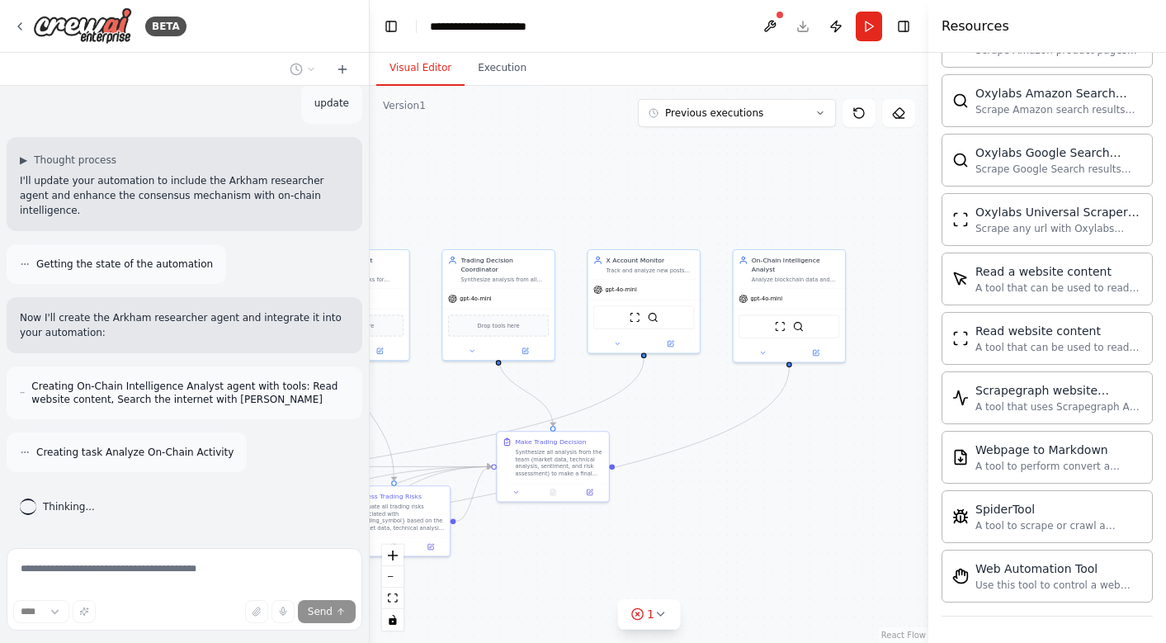
drag, startPoint x: 834, startPoint y: 408, endPoint x: 401, endPoint y: 409, distance: 433.1
click at [399, 408] on div ".deletable-edge-delete-btn { width: 20px; height: 20px; border: 0px solid #ffff…" at bounding box center [649, 364] width 558 height 557
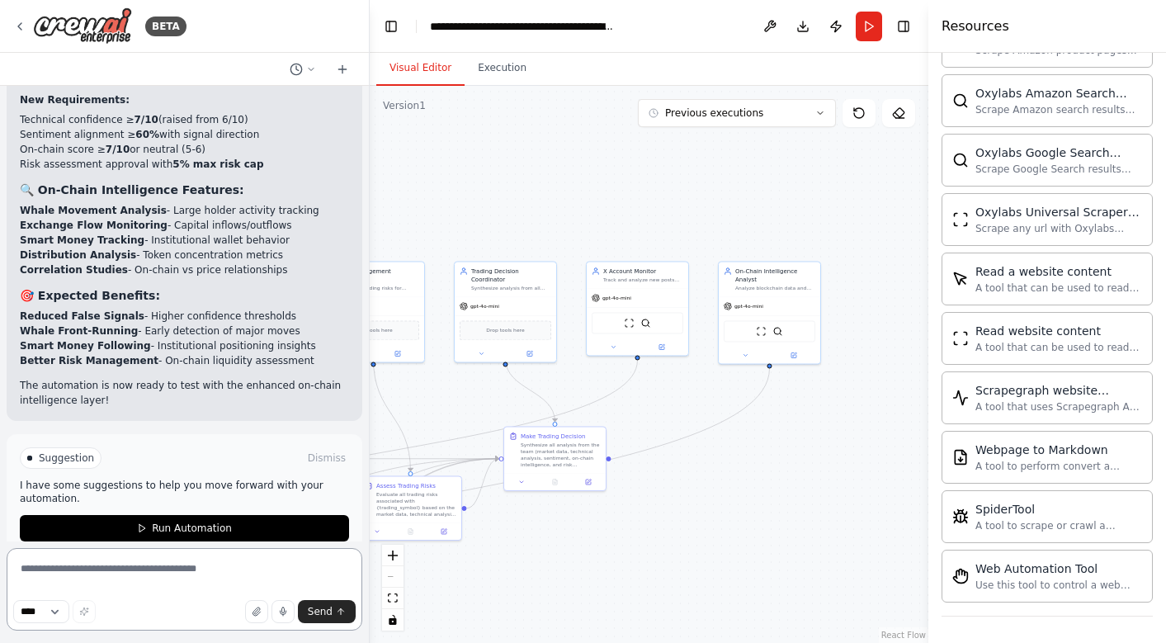
scroll to position [10430, 0]
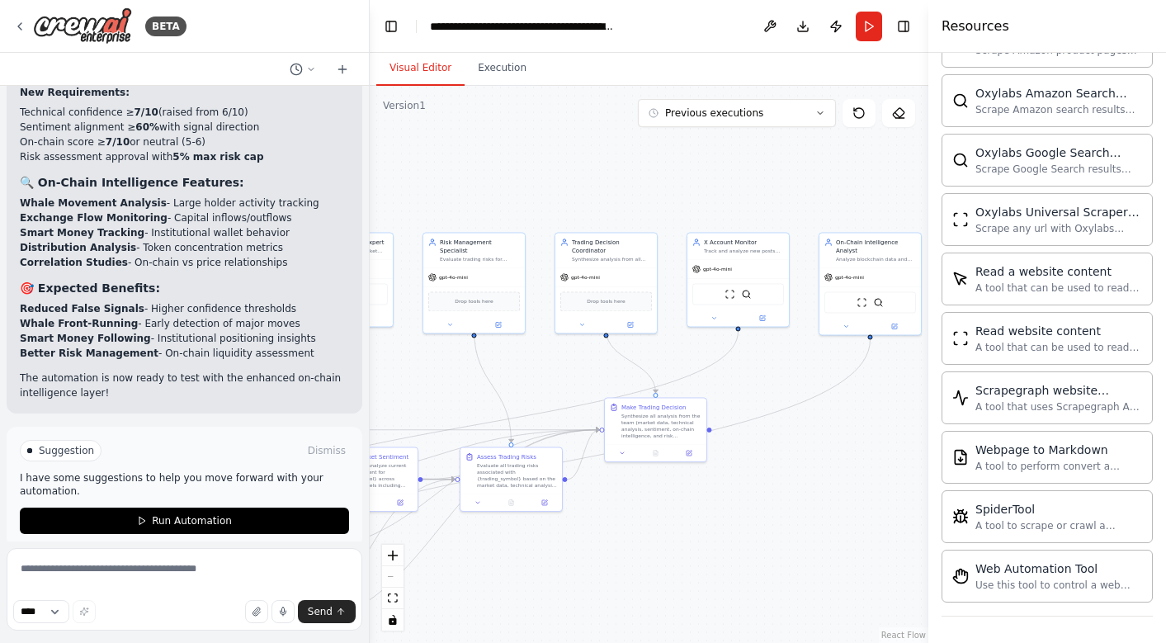
drag, startPoint x: 464, startPoint y: 393, endPoint x: 564, endPoint y: 365, distance: 104.7
click at [564, 365] on div ".deletable-edge-delete-btn { width: 20px; height: 20px; border: 0px solid #ffff…" at bounding box center [649, 364] width 558 height 557
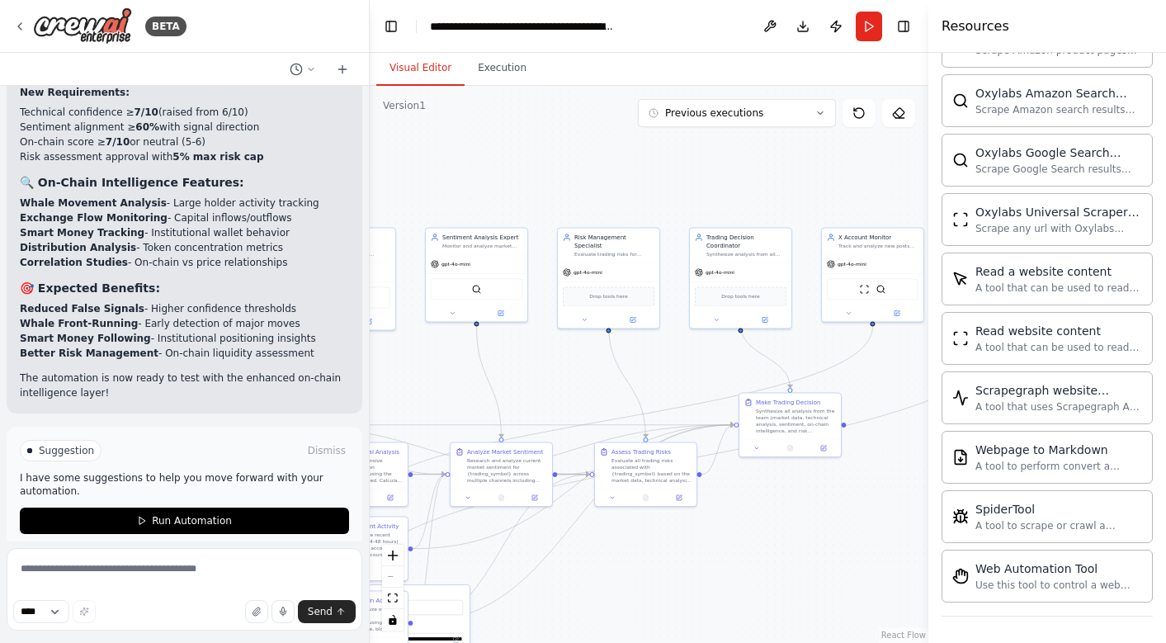
drag, startPoint x: 804, startPoint y: 374, endPoint x: 944, endPoint y: 370, distance: 139.5
click at [944, 370] on div "BETA Building a multi-agent trading bot involves creating a system where multip…" at bounding box center [583, 321] width 1166 height 643
drag, startPoint x: 602, startPoint y: 377, endPoint x: 611, endPoint y: 377, distance: 9.1
click at [611, 377] on div ".deletable-edge-delete-btn { width: 20px; height: 20px; border: 0px solid #ffff…" at bounding box center [649, 364] width 558 height 557
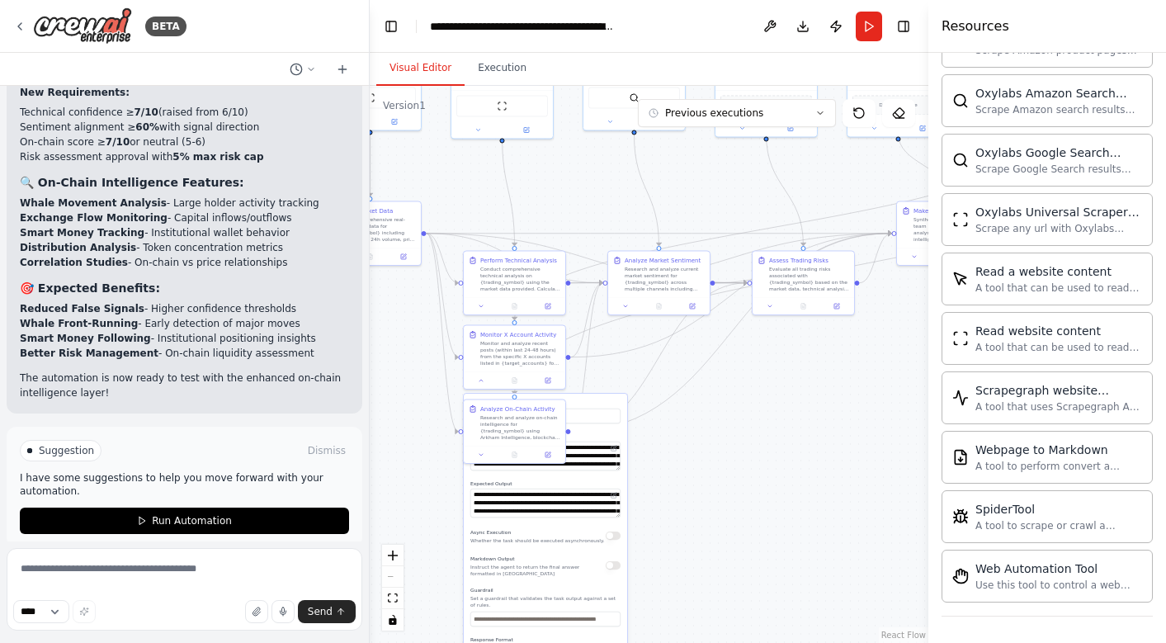
drag, startPoint x: 457, startPoint y: 379, endPoint x: 605, endPoint y: 186, distance: 242.4
click at [605, 186] on div ".deletable-edge-delete-btn { width: 20px; height: 20px; border: 0px solid #ffff…" at bounding box center [649, 364] width 558 height 557
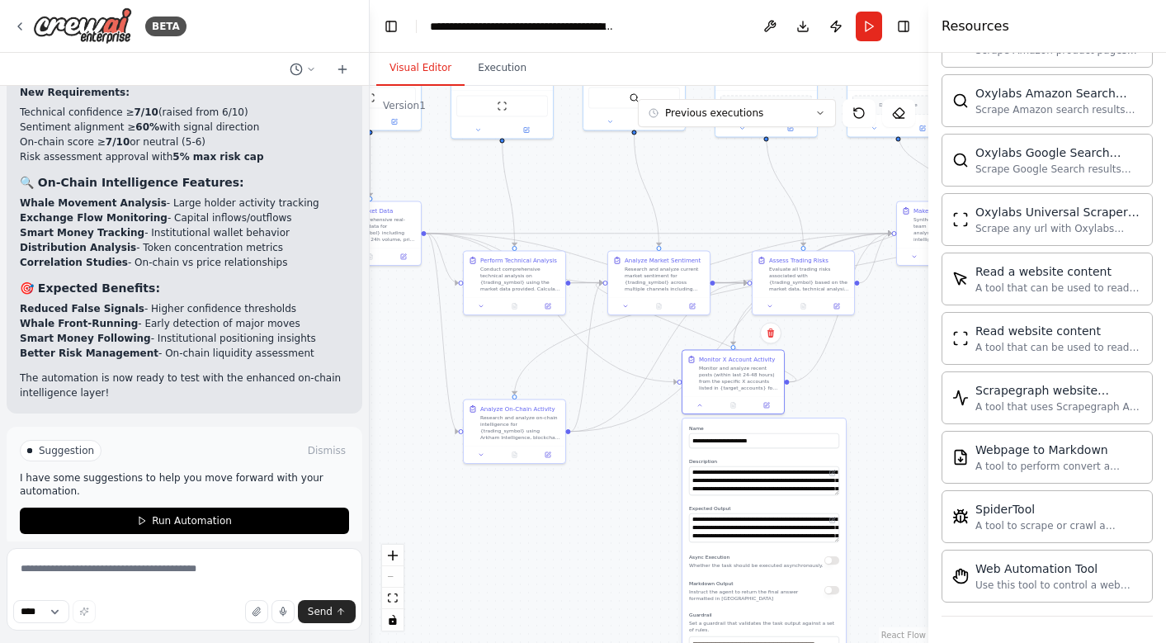
drag, startPoint x: 595, startPoint y: 402, endPoint x: 810, endPoint y: 428, distance: 216.9
click at [810, 428] on label "Name" at bounding box center [764, 428] width 150 height 7
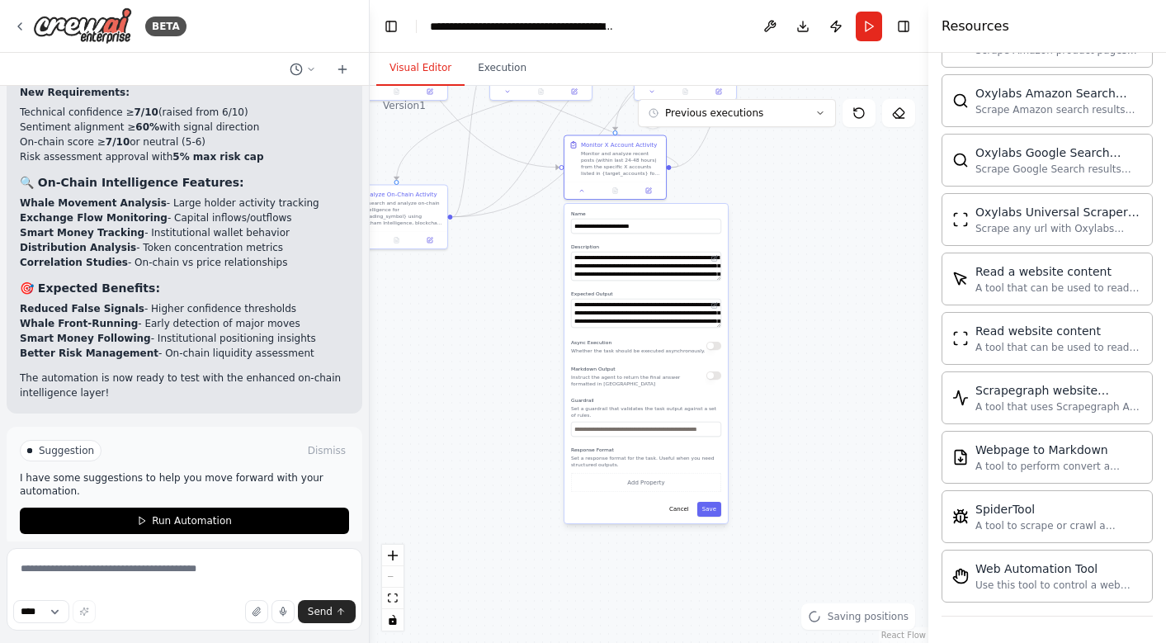
drag, startPoint x: 870, startPoint y: 393, endPoint x: 752, endPoint y: 178, distance: 244.8
click at [752, 178] on div ".deletable-edge-delete-btn { width: 20px; height: 20px; border: 0px solid #ffff…" at bounding box center [649, 364] width 558 height 557
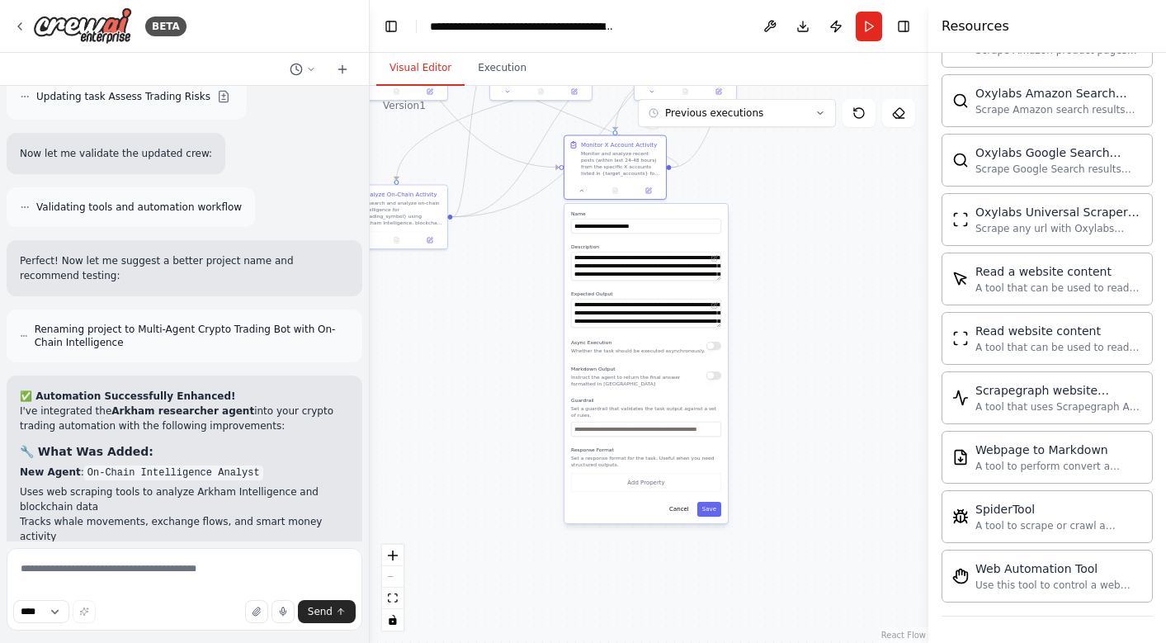
scroll to position [9327, 0]
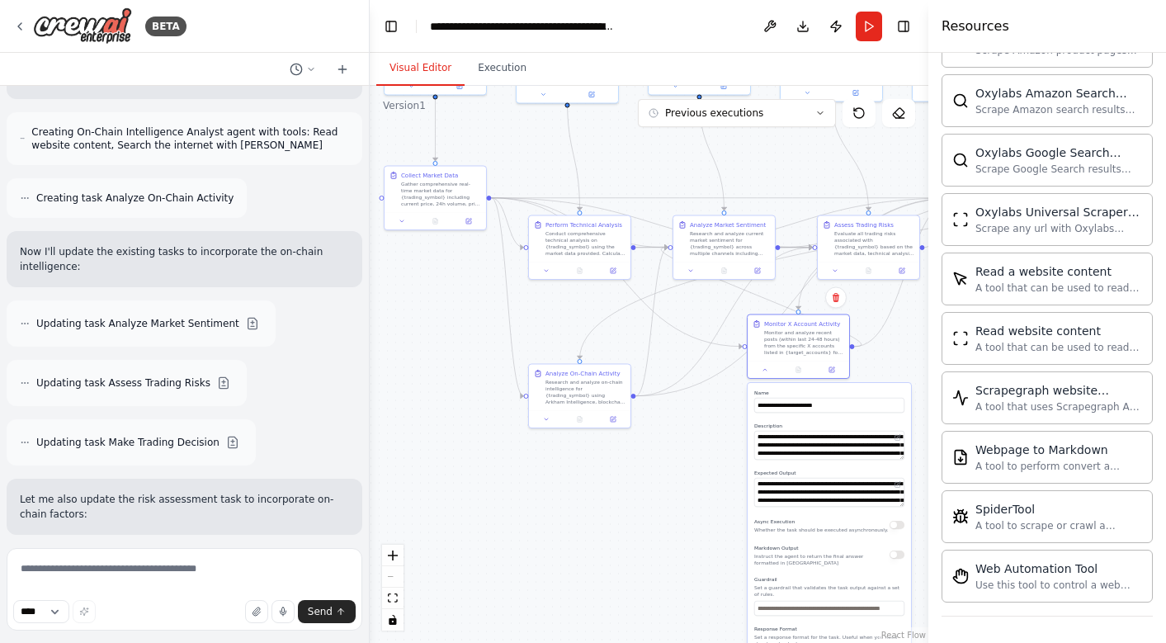
drag, startPoint x: 453, startPoint y: 267, endPoint x: 636, endPoint y: 446, distance: 256.1
click at [636, 446] on div ".deletable-edge-delete-btn { width: 20px; height: 20px; border: 0px solid #ffff…" at bounding box center [649, 364] width 558 height 557
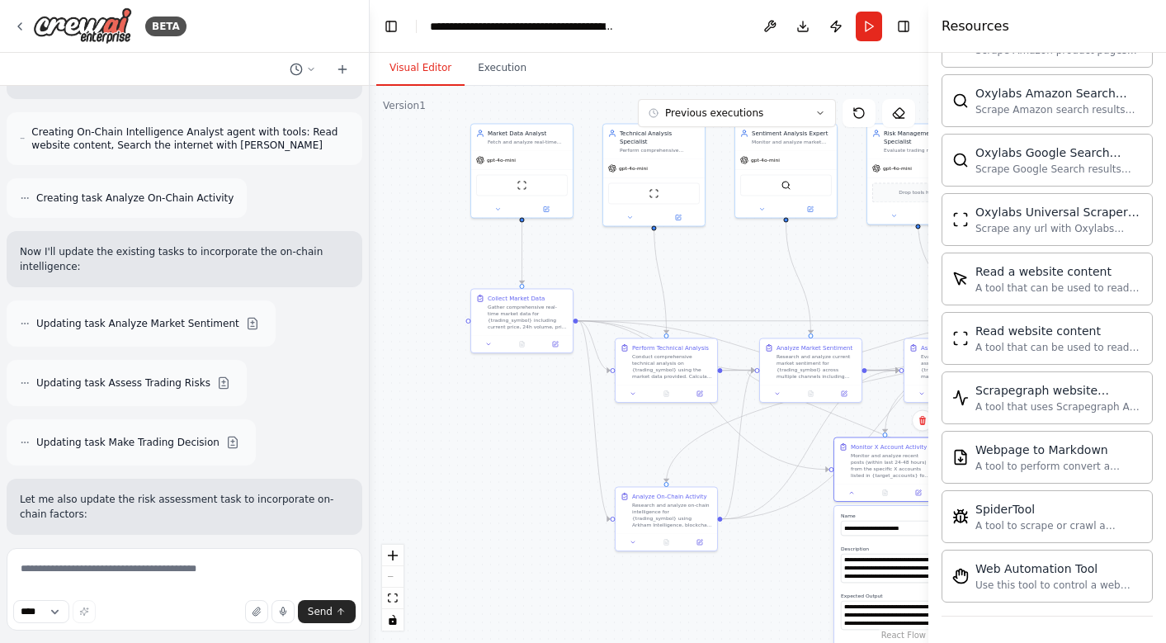
drag, startPoint x: 426, startPoint y: 313, endPoint x: 513, endPoint y: 436, distance: 150.4
click at [513, 436] on div ".deletable-edge-delete-btn { width: 20px; height: 20px; border: 0px solid #ffff…" at bounding box center [649, 364] width 558 height 557
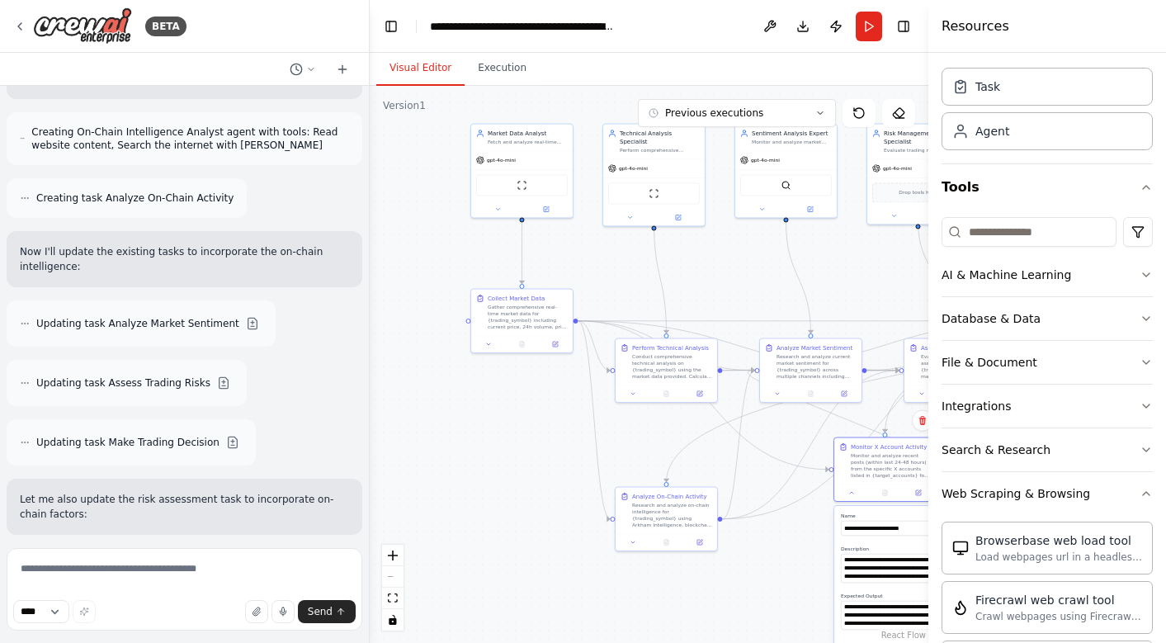
scroll to position [0, 0]
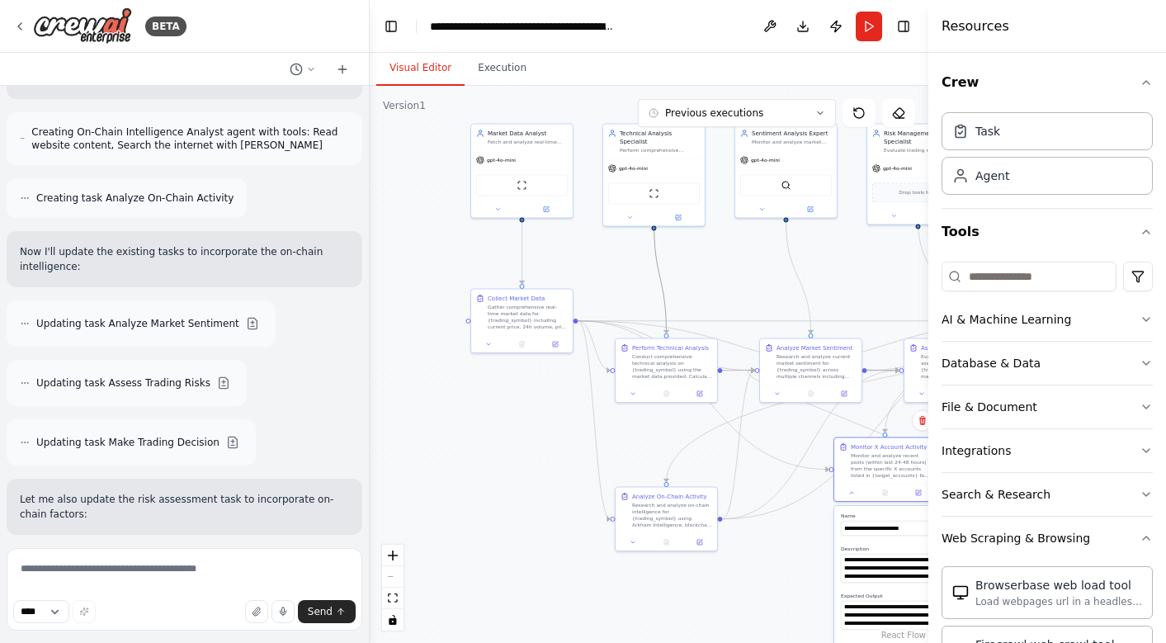
drag, startPoint x: 658, startPoint y: 272, endPoint x: 460, endPoint y: 271, distance: 198.0
click at [460, 271] on div ".deletable-edge-delete-btn { width: 20px; height: 20px; border: 0px solid #ffff…" at bounding box center [649, 364] width 558 height 557
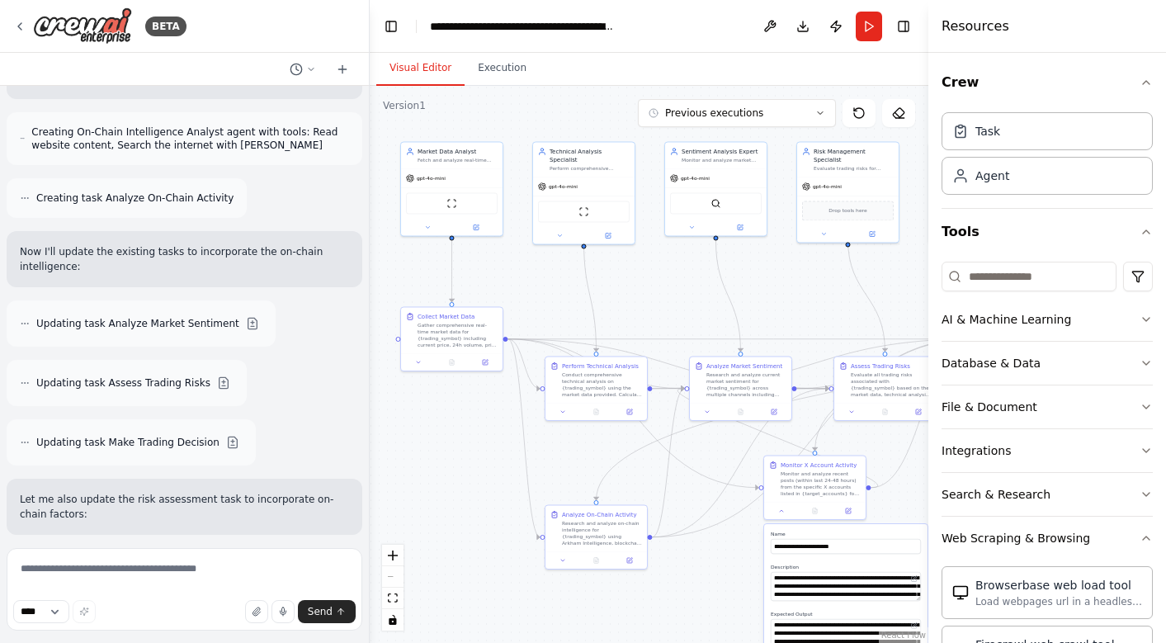
drag, startPoint x: 571, startPoint y: 247, endPoint x: 501, endPoint y: 266, distance: 72.4
click at [501, 266] on div ".deletable-edge-delete-btn { width: 20px; height: 20px; border: 0px solid #ffff…" at bounding box center [649, 364] width 558 height 557
click at [863, 24] on button "Run" at bounding box center [868, 27] width 26 height 30
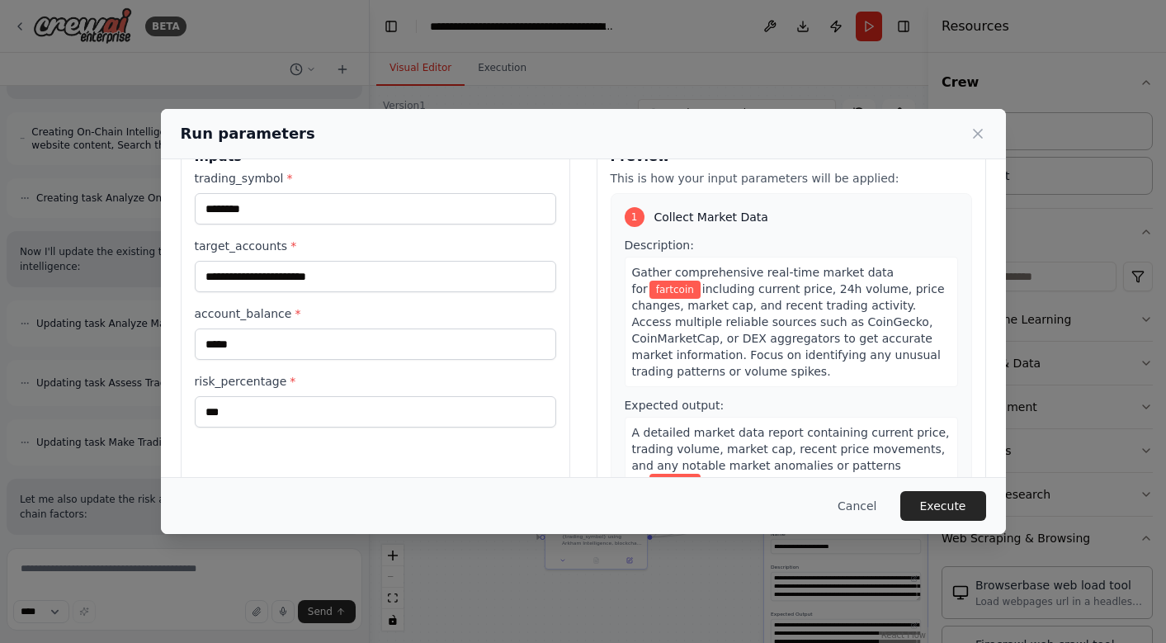
scroll to position [49, 0]
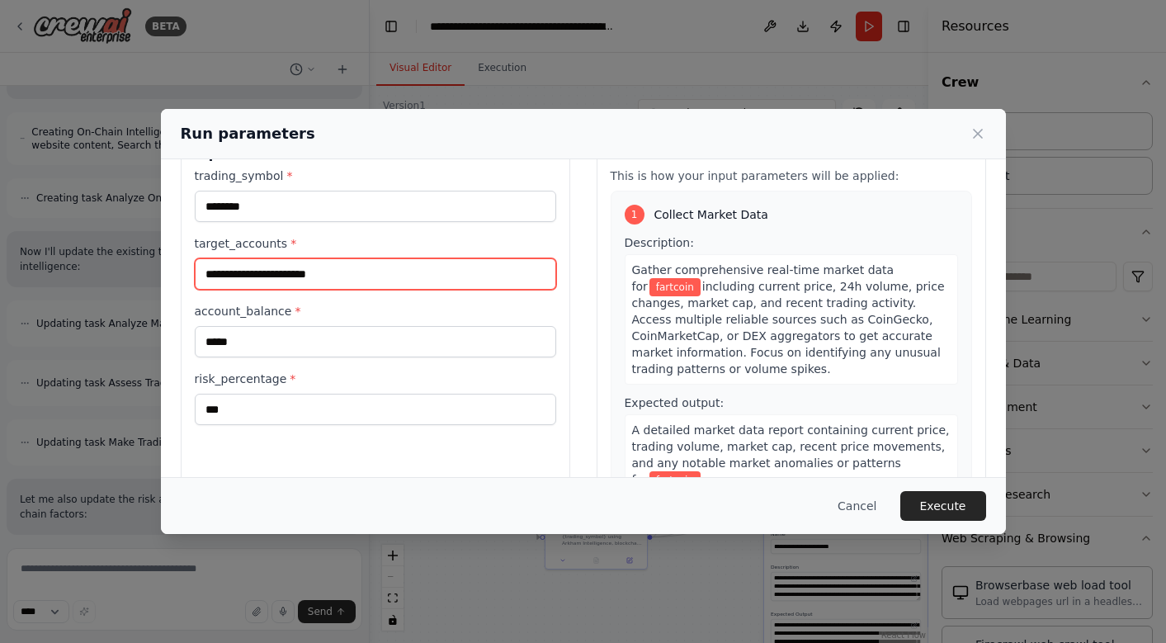
drag, startPoint x: 390, startPoint y: 276, endPoint x: 130, endPoint y: 276, distance: 260.7
click at [130, 276] on div "Run parameters Inputs trading_symbol * ******** target_accounts * account_balan…" at bounding box center [583, 321] width 1166 height 643
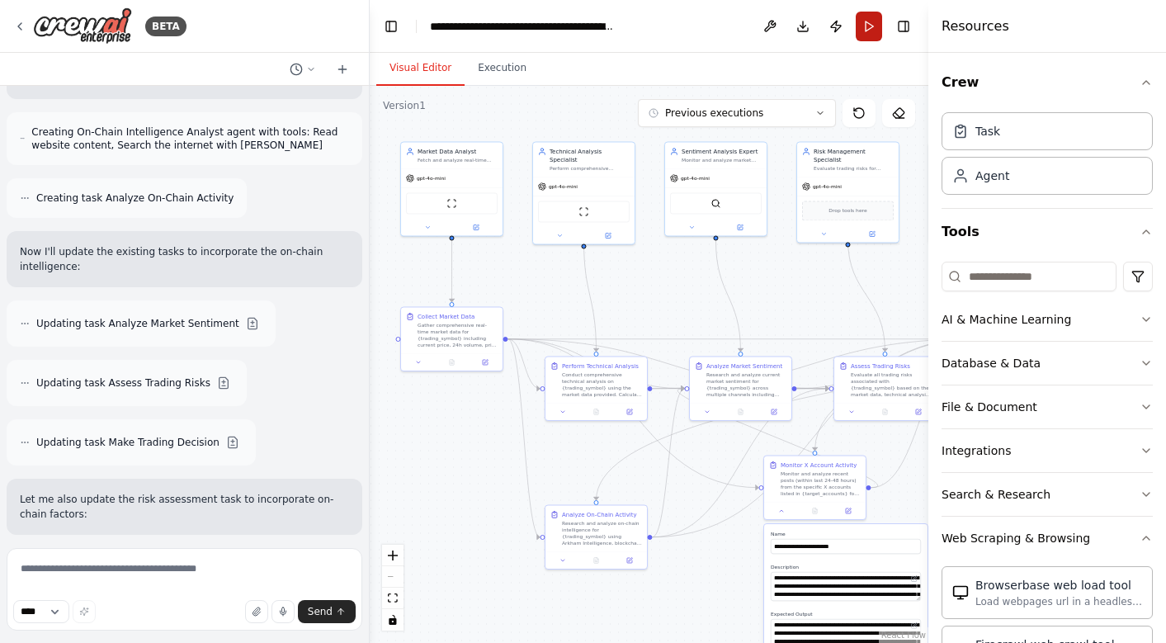
click at [873, 32] on button "Run" at bounding box center [868, 27] width 26 height 30
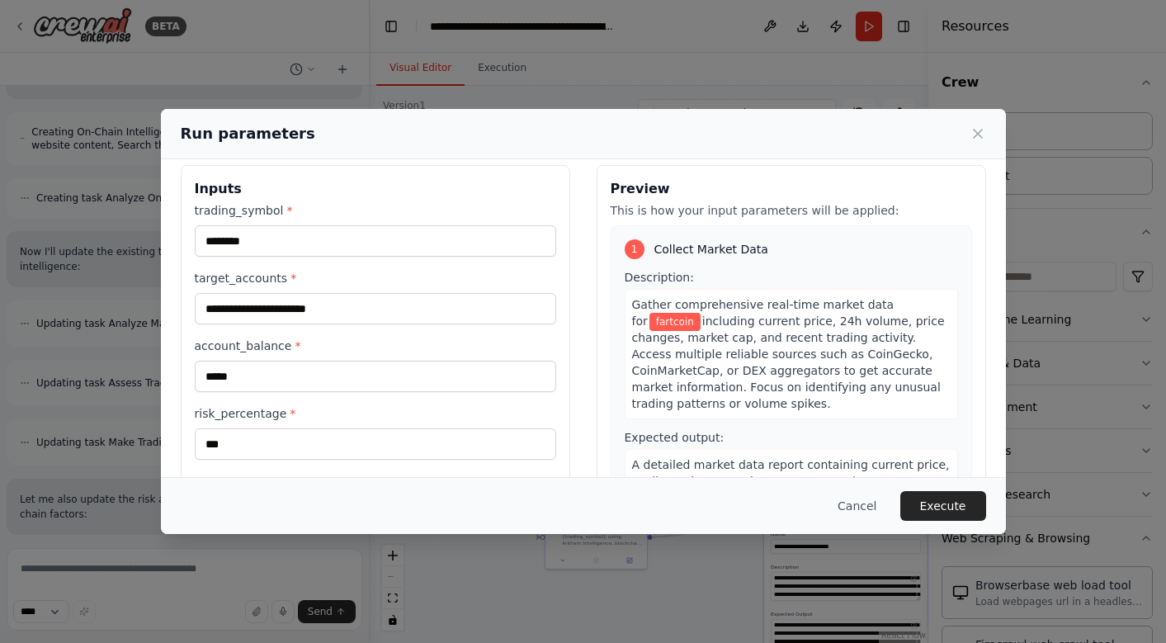
scroll to position [0, 0]
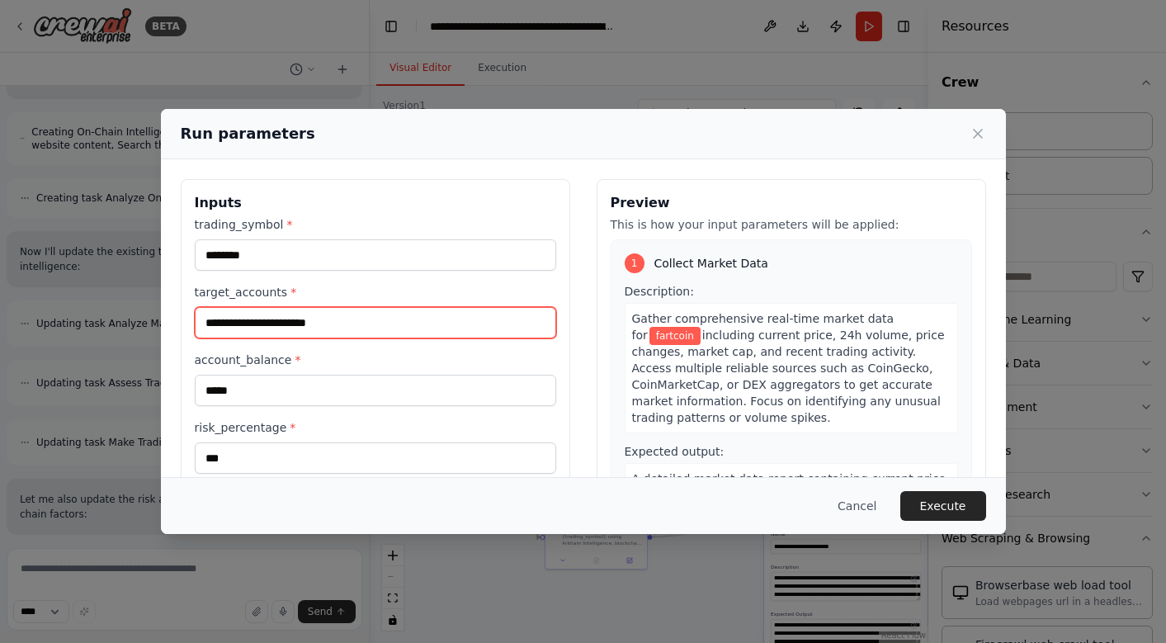
click at [423, 321] on input "target_accounts *" at bounding box center [375, 322] width 361 height 31
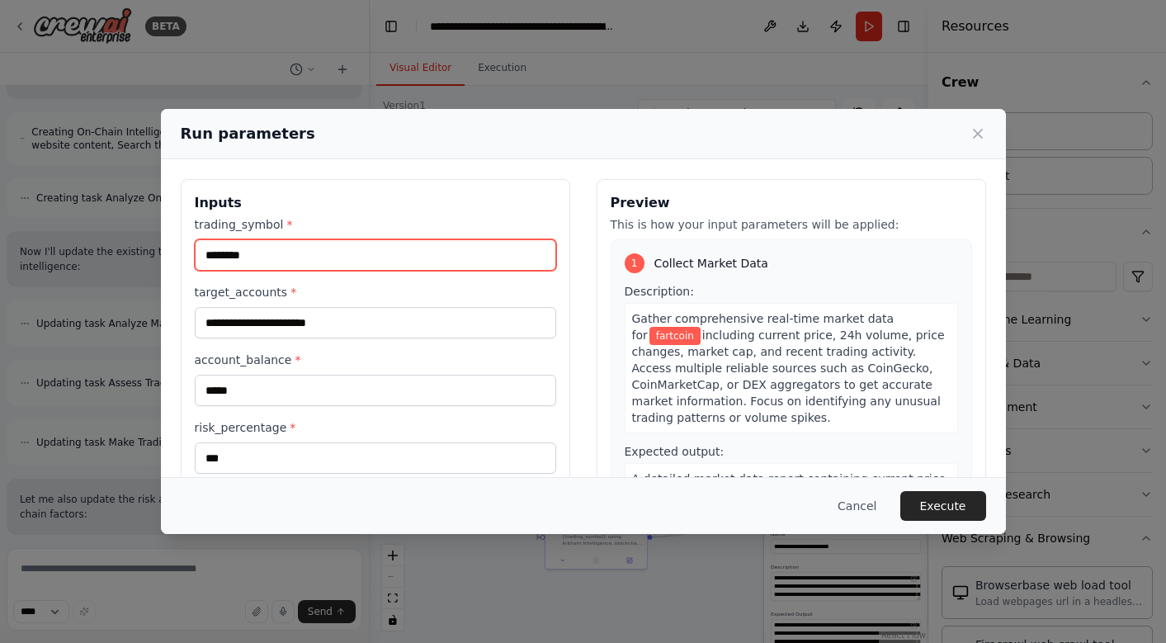
click at [295, 262] on input "********" at bounding box center [375, 254] width 361 height 31
type input "*"
type input "****"
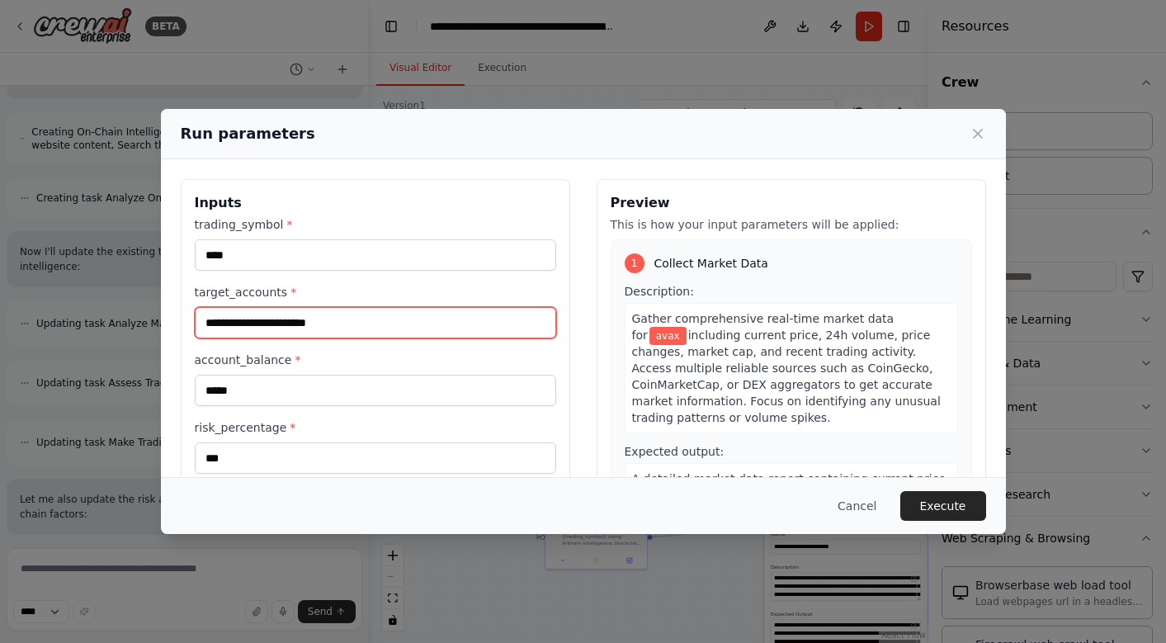
click at [303, 332] on input "target_accounts *" at bounding box center [375, 322] width 361 height 31
paste input "**********"
click at [209, 322] on input "**********" at bounding box center [375, 322] width 361 height 31
click at [215, 322] on input "**********" at bounding box center [375, 322] width 361 height 31
click at [297, 325] on input "**********" at bounding box center [375, 322] width 361 height 31
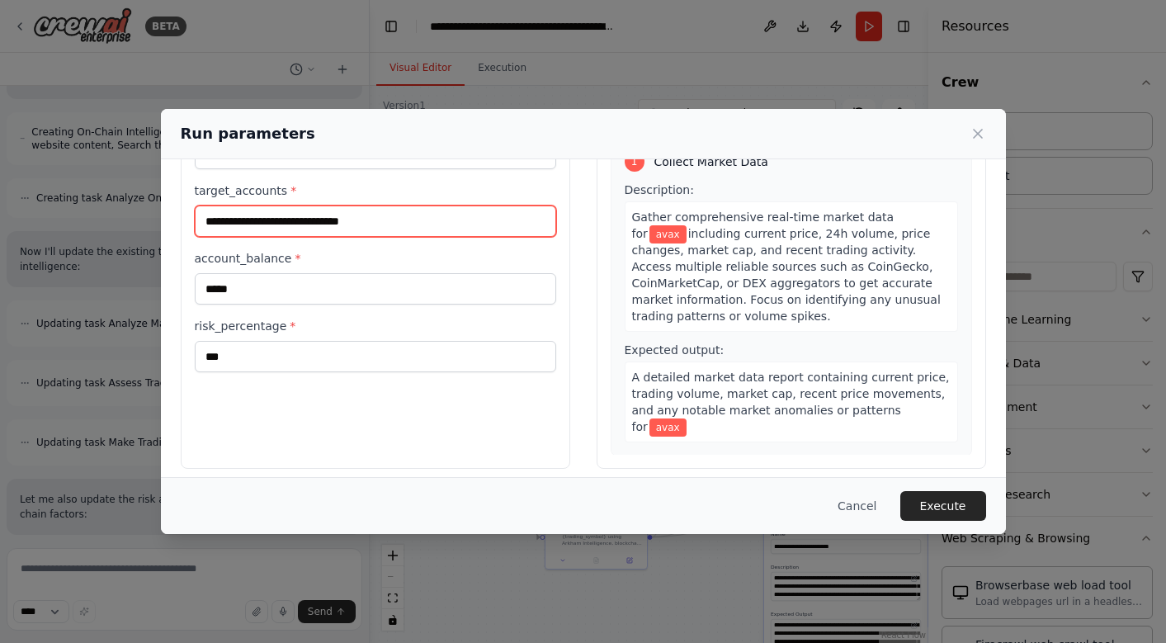
scroll to position [114, 0]
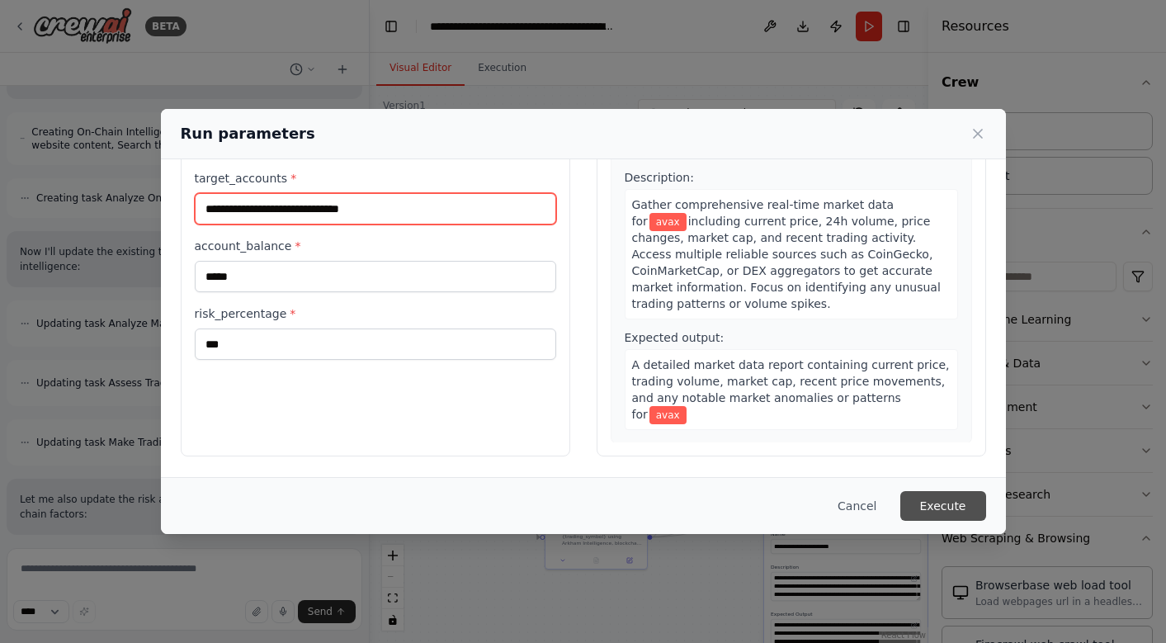
type input "**********"
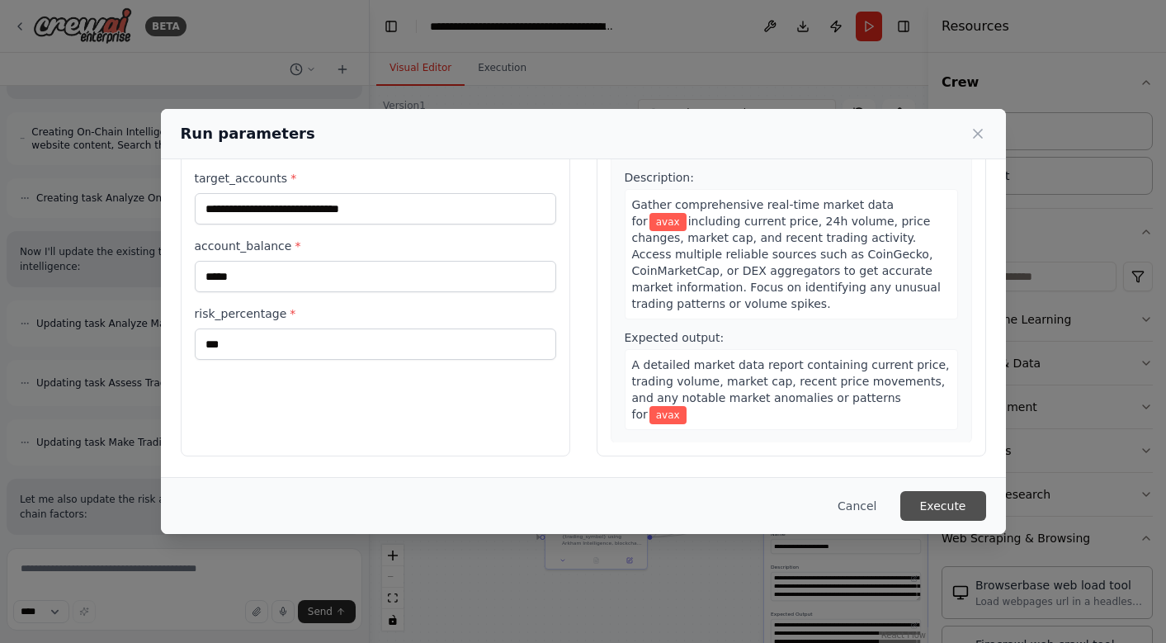
click at [948, 497] on button "Execute" at bounding box center [943, 506] width 86 height 30
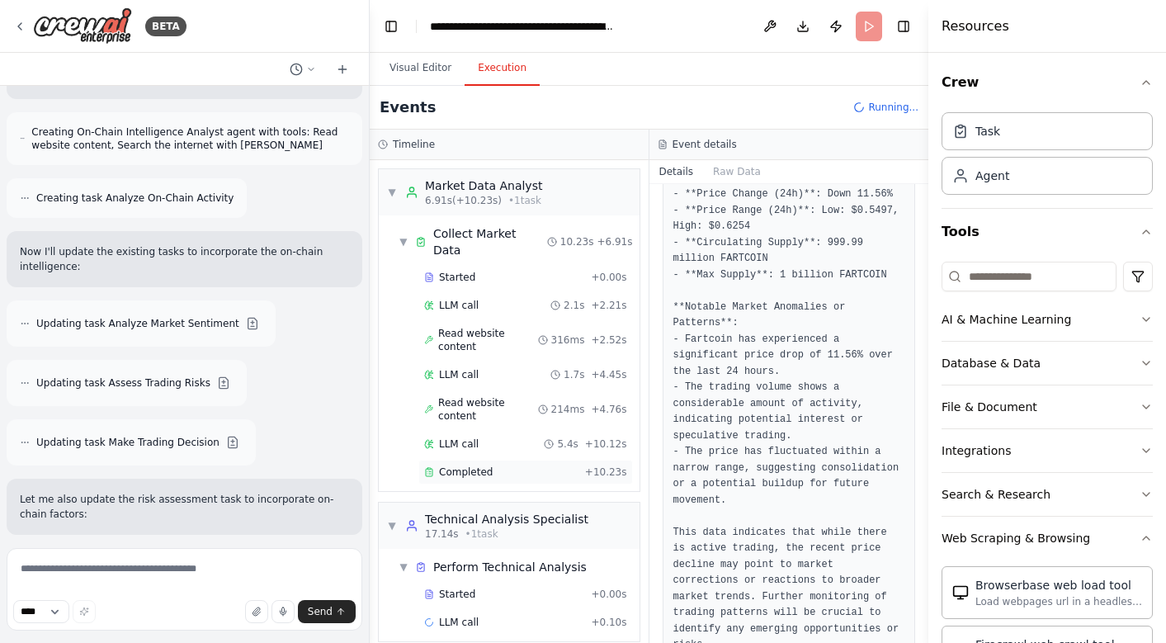
click at [505, 465] on div "Completed" at bounding box center [501, 471] width 154 height 13
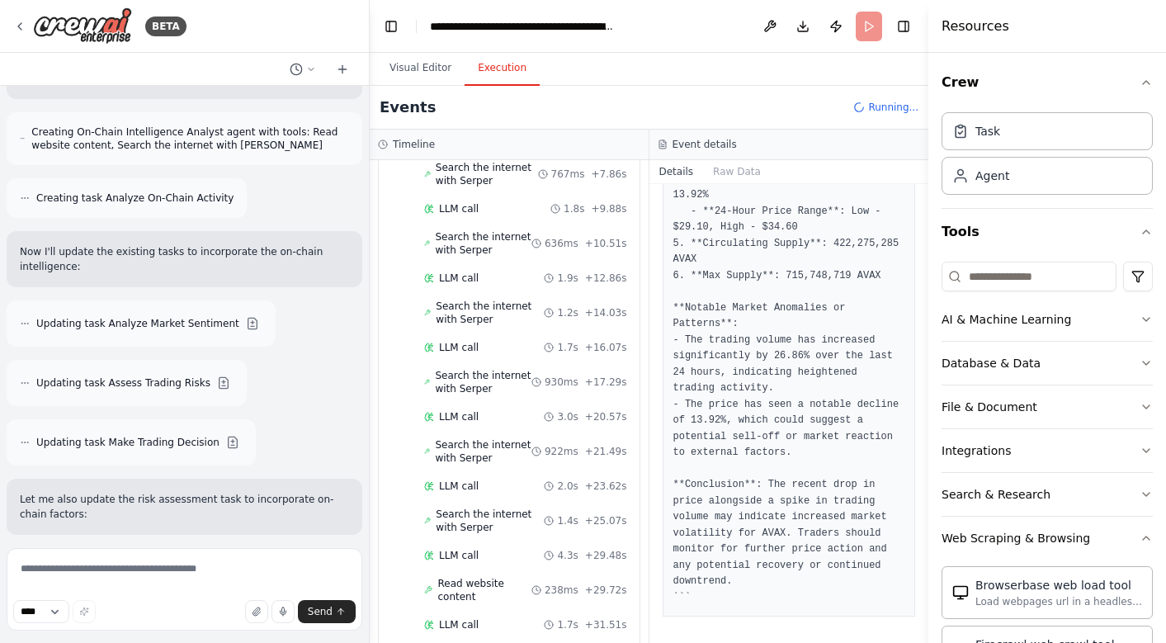
scroll to position [1017, 0]
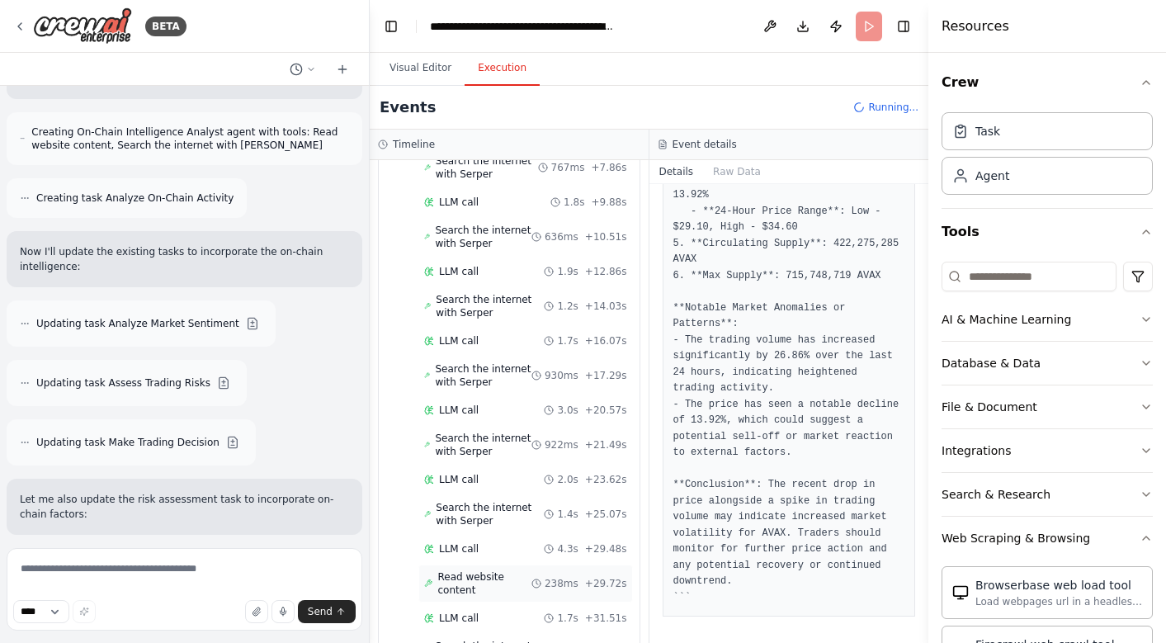
click at [493, 570] on span "Read website content" at bounding box center [484, 583] width 94 height 26
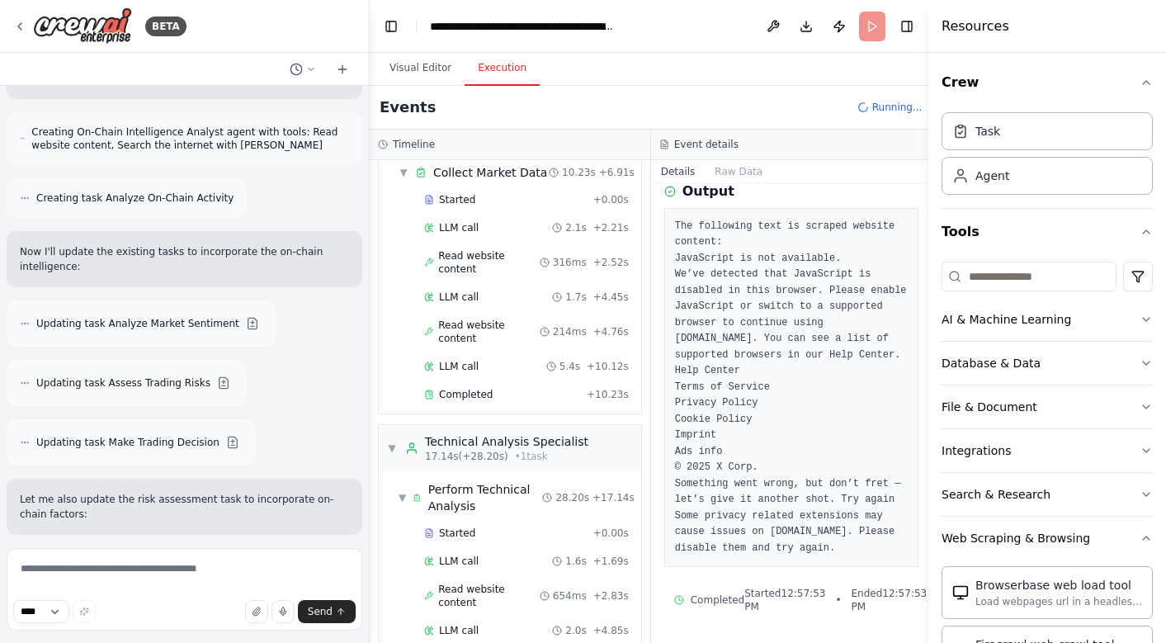
scroll to position [0, 0]
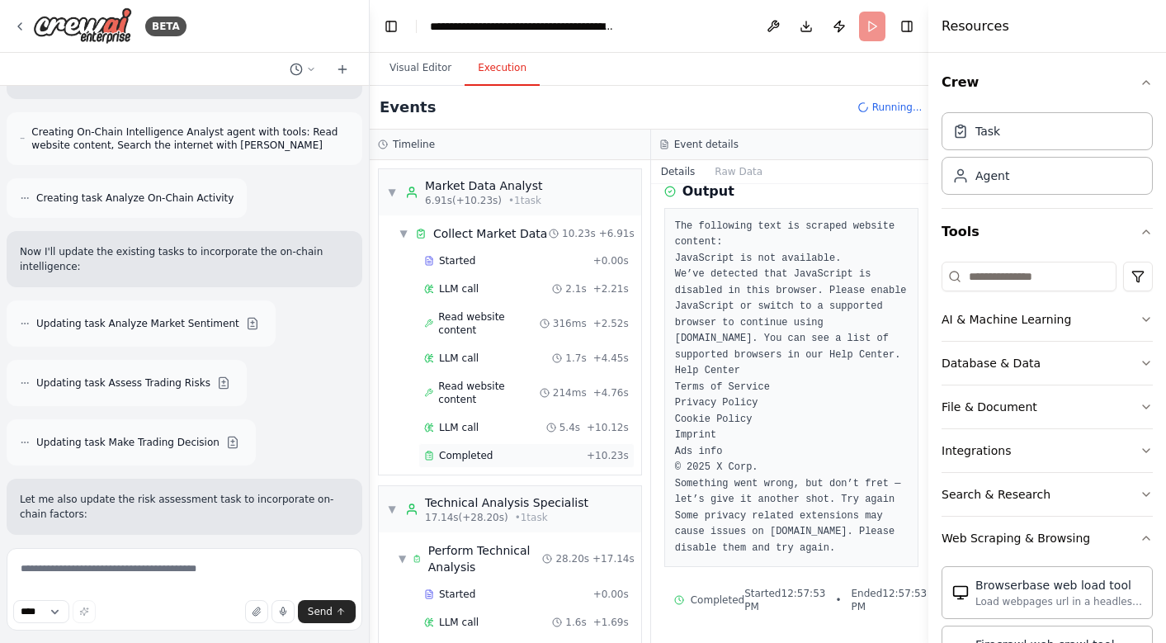
click at [485, 449] on span "Completed" at bounding box center [466, 455] width 54 height 13
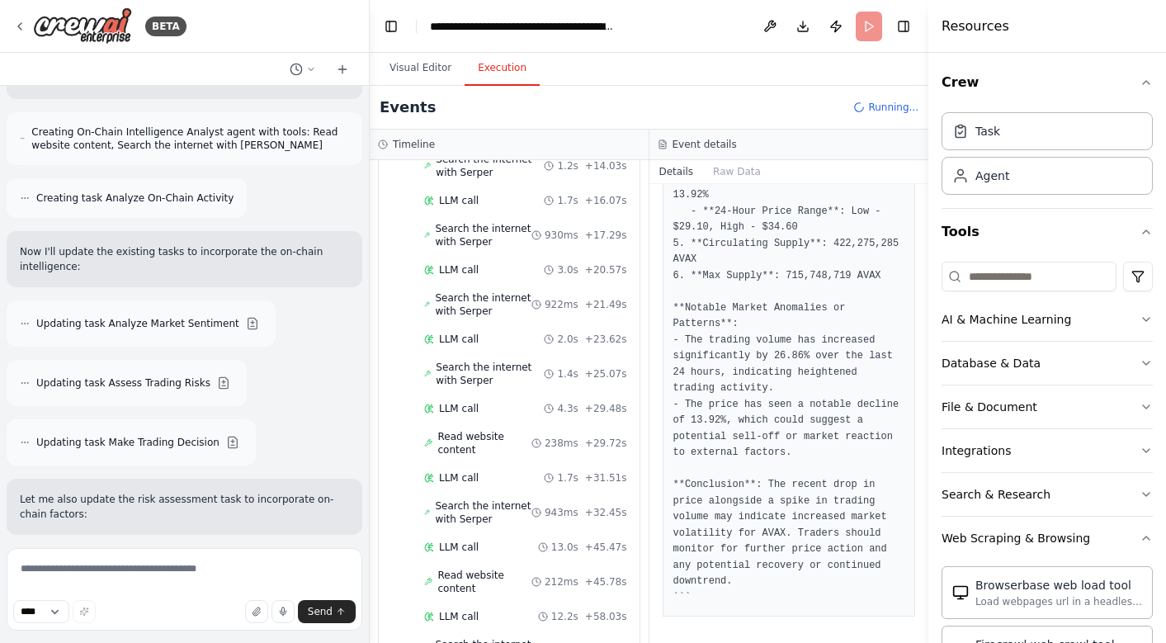
scroll to position [1350, 0]
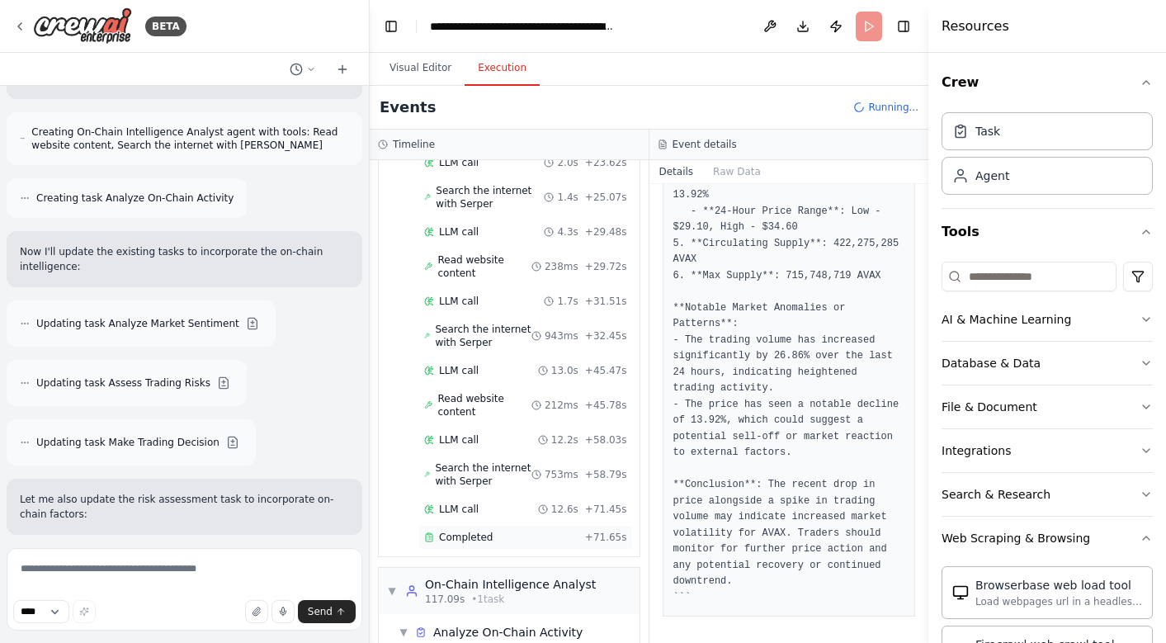
click at [497, 530] on div "Completed" at bounding box center [501, 536] width 154 height 13
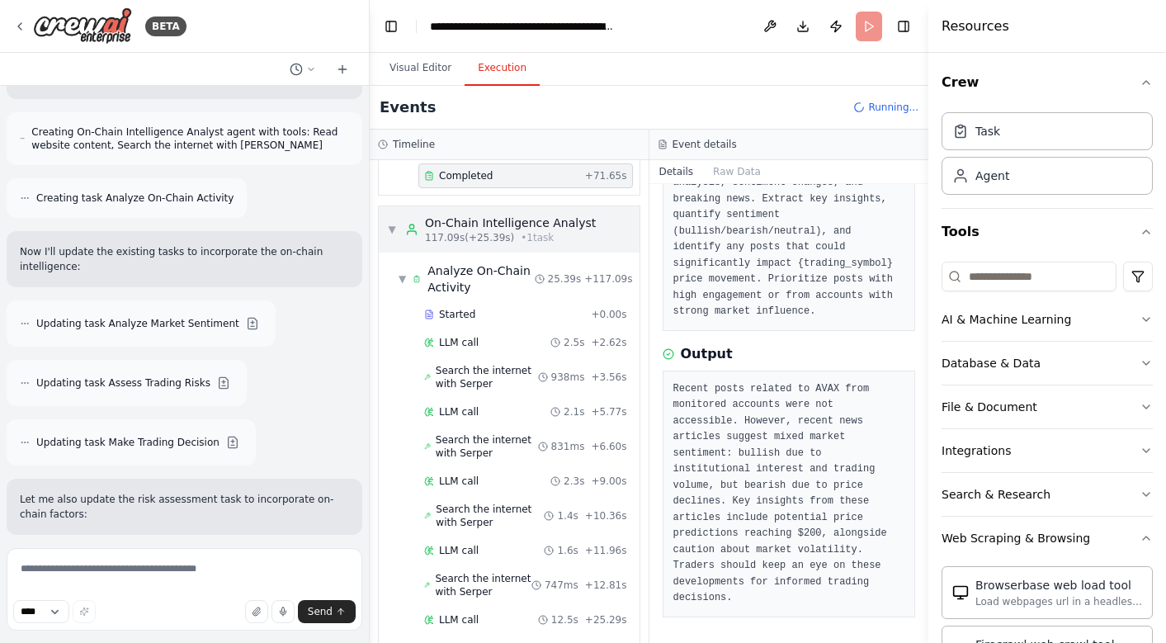
scroll to position [1822, 0]
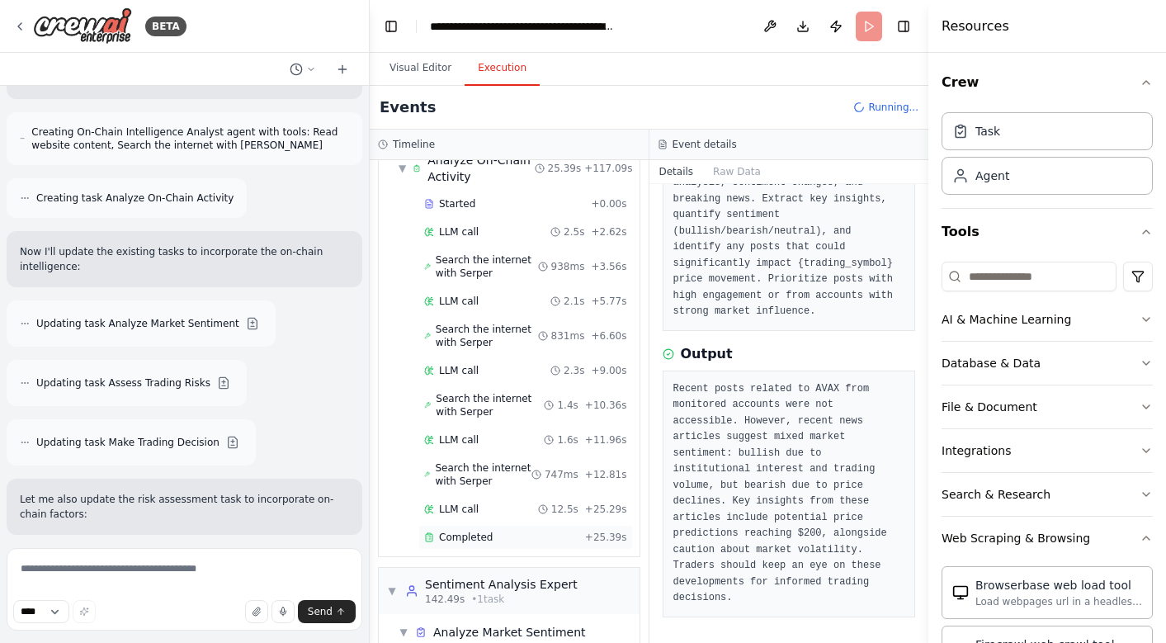
click at [478, 530] on span "Completed" at bounding box center [466, 536] width 54 height 13
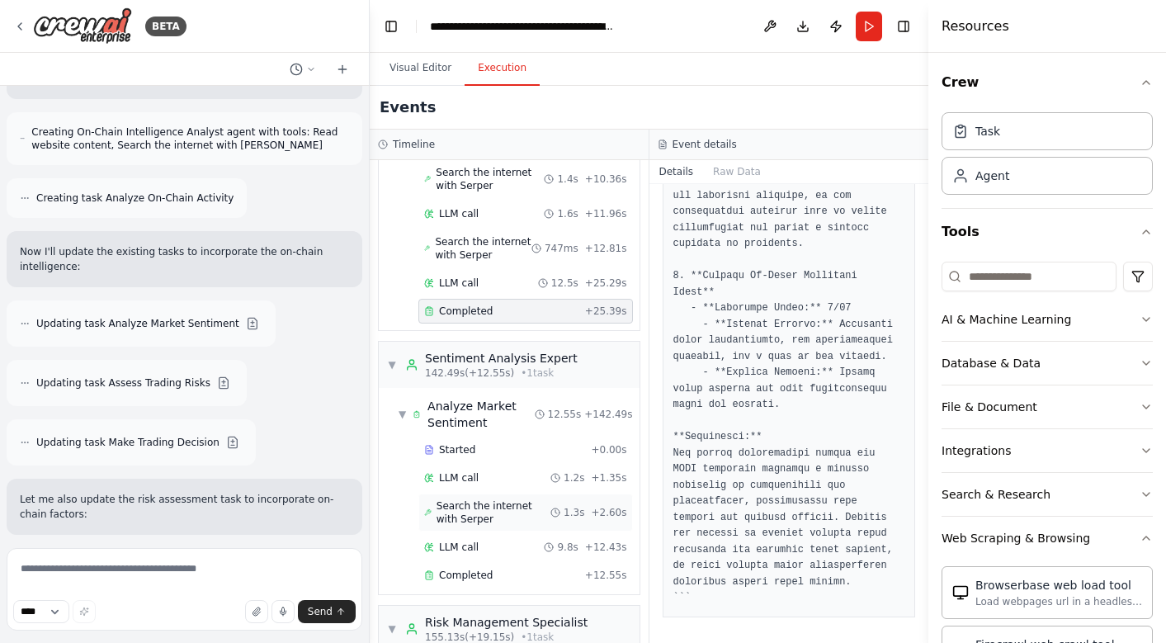
scroll to position [2047, 0]
click at [491, 569] on div "Completed" at bounding box center [501, 575] width 154 height 13
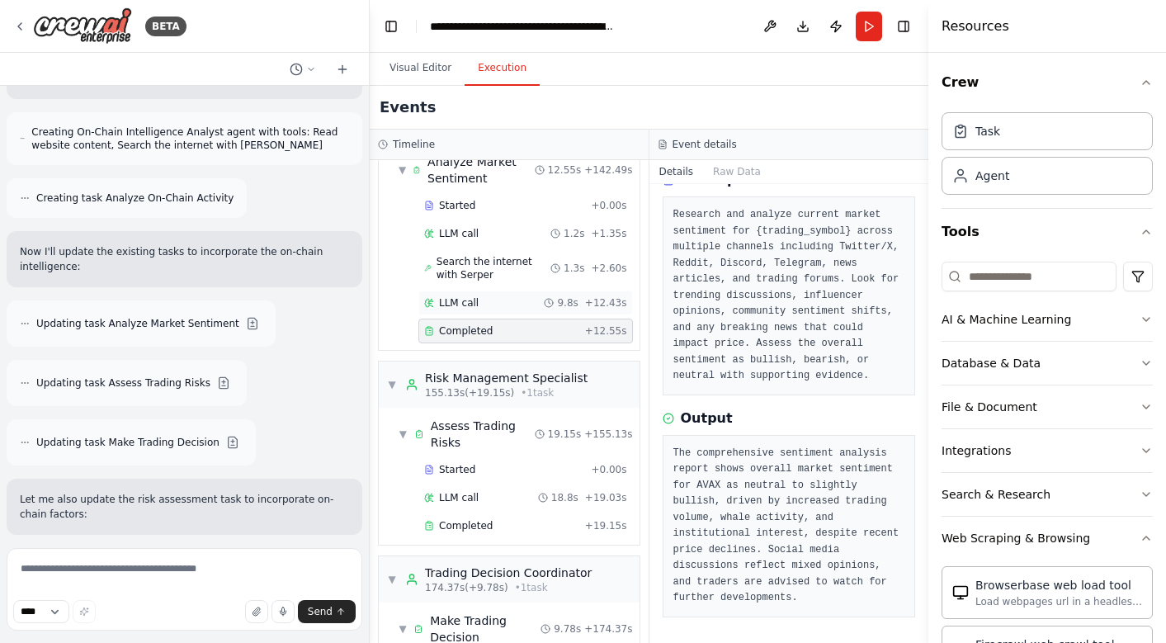
scroll to position [2325, 0]
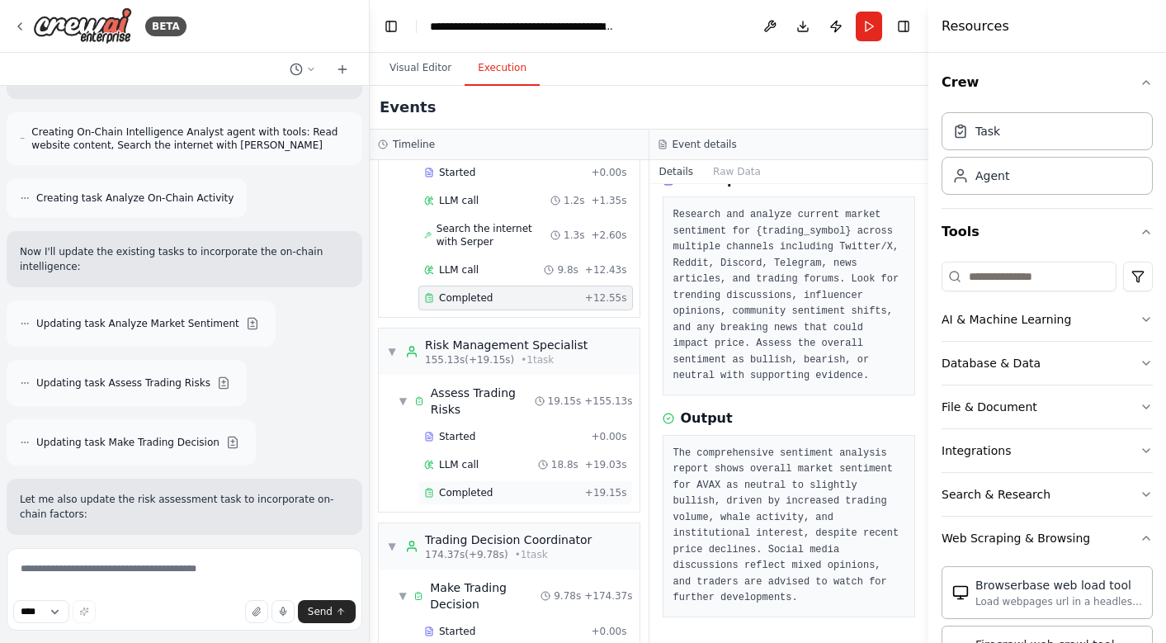
click at [504, 480] on div "Completed + 19.15s" at bounding box center [525, 492] width 214 height 25
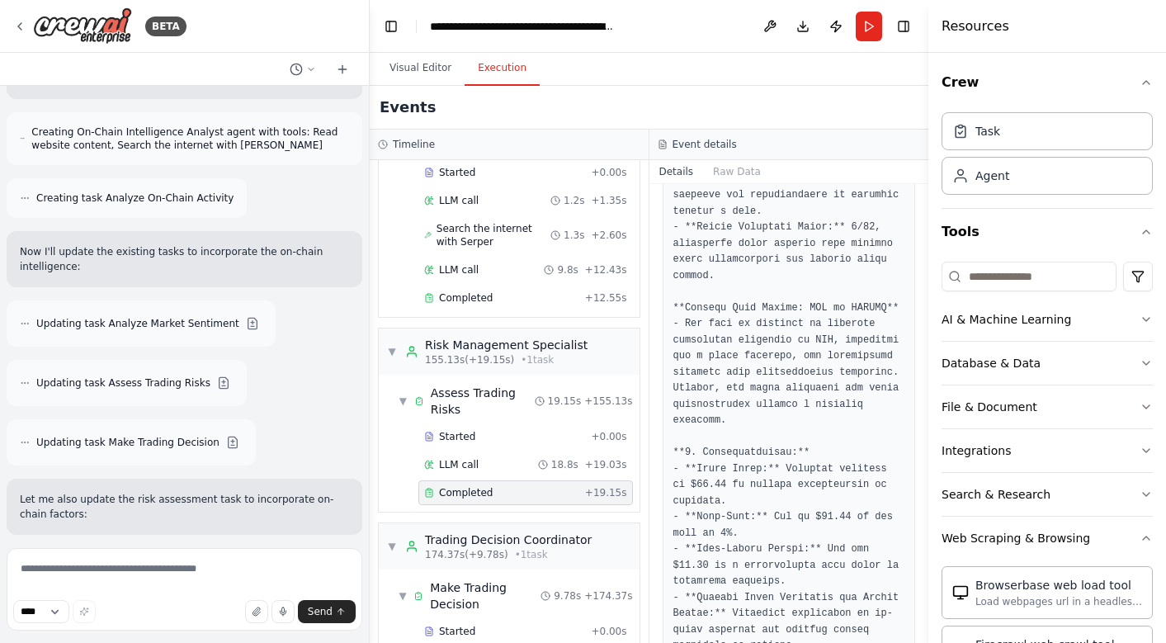
scroll to position [1849, 0]
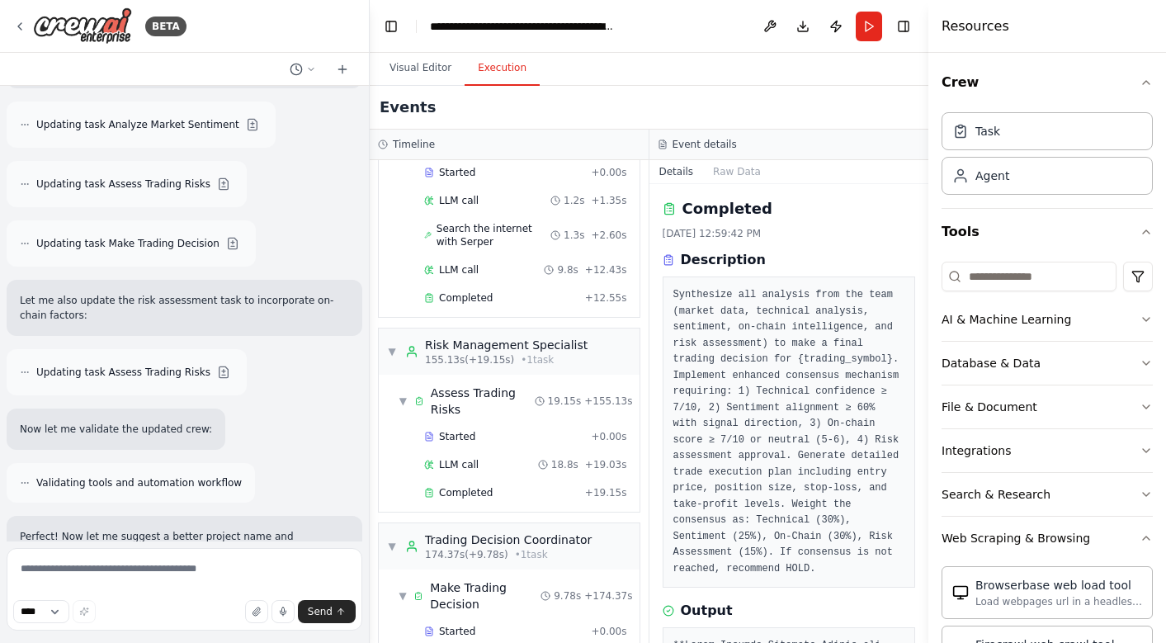
scroll to position [9595, 0]
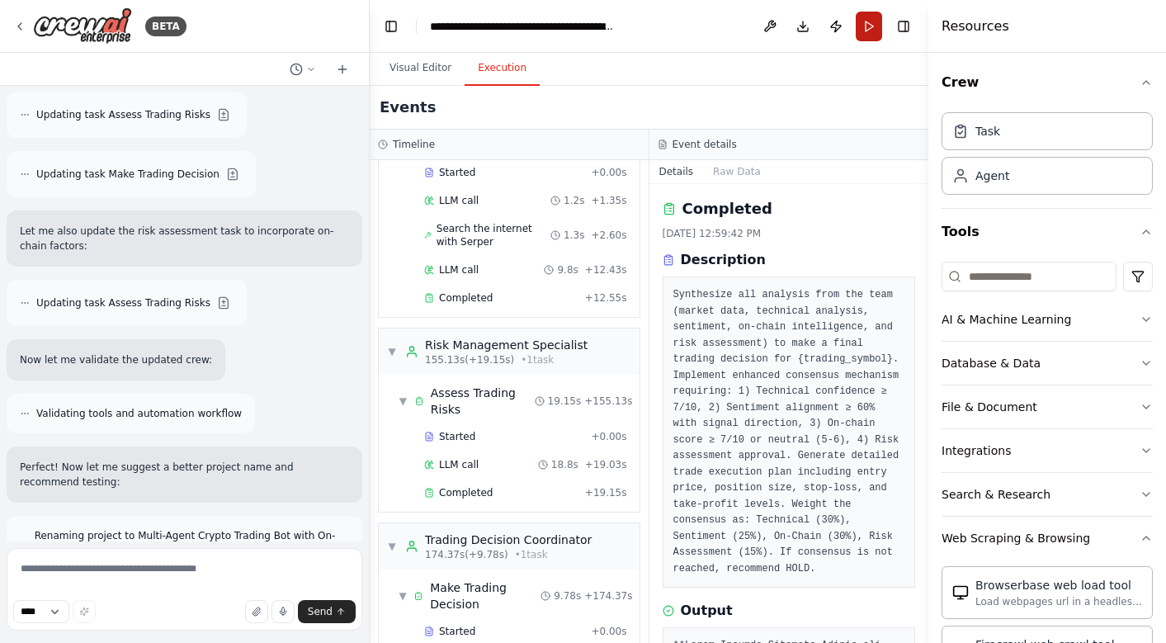
click at [867, 22] on button "Run" at bounding box center [868, 27] width 26 height 30
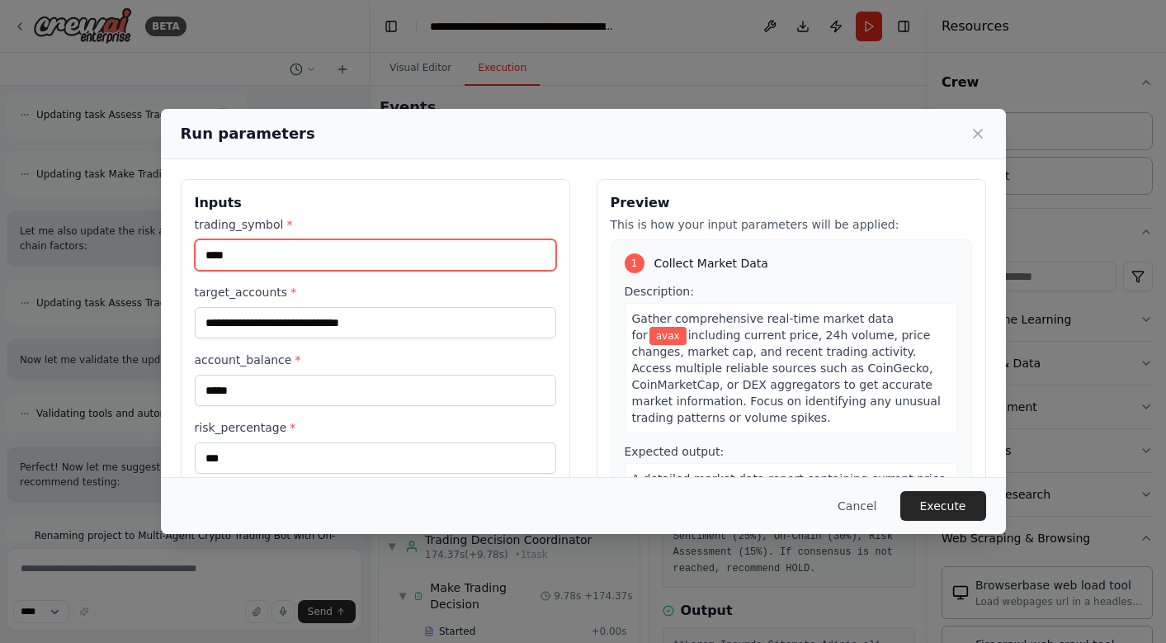
drag, startPoint x: 287, startPoint y: 257, endPoint x: 159, endPoint y: 257, distance: 127.9
click at [161, 257] on div "**********" at bounding box center [583, 374] width 845 height 431
type input "***"
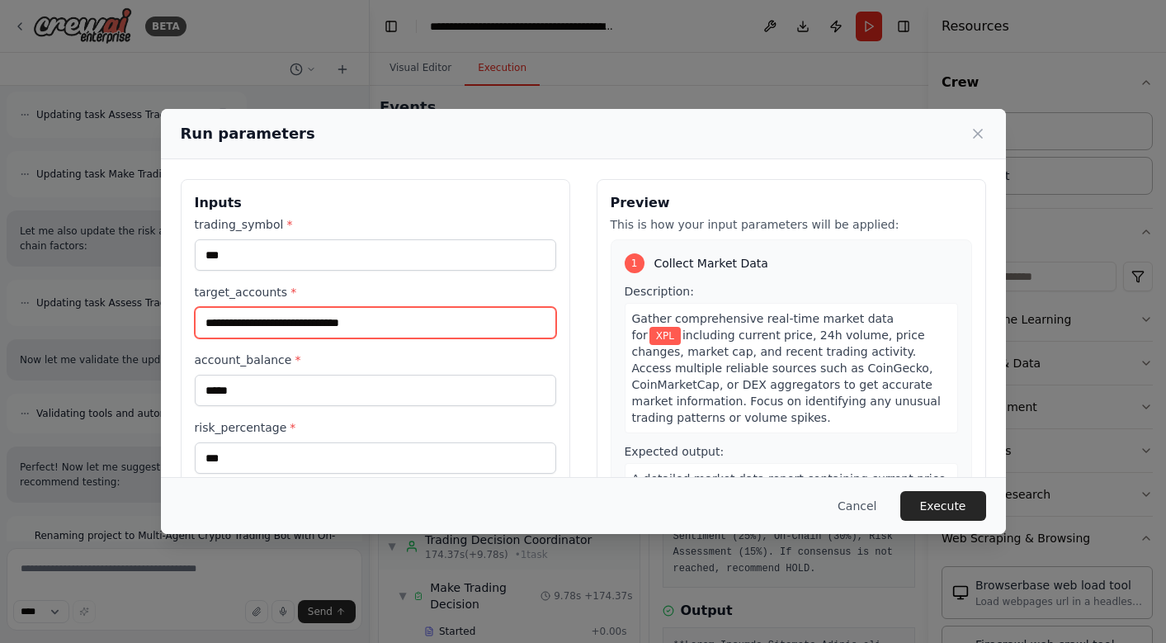
drag, startPoint x: 445, startPoint y: 311, endPoint x: 154, endPoint y: 314, distance: 290.4
click at [156, 316] on div "**********" at bounding box center [583, 321] width 1166 height 643
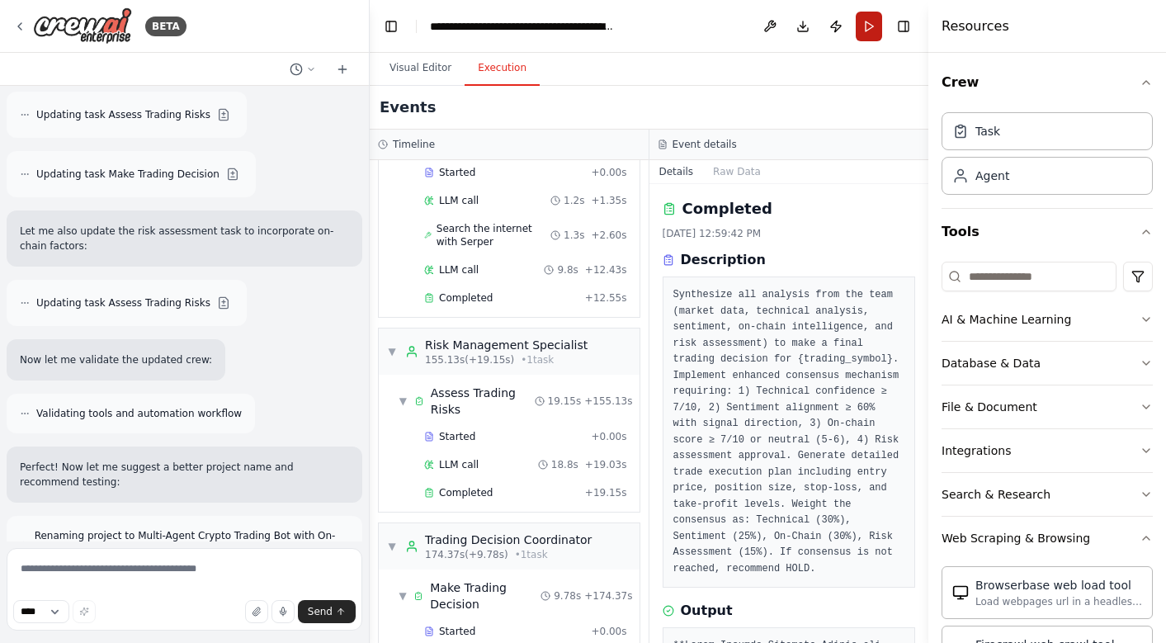
click at [874, 31] on button "Run" at bounding box center [868, 27] width 26 height 30
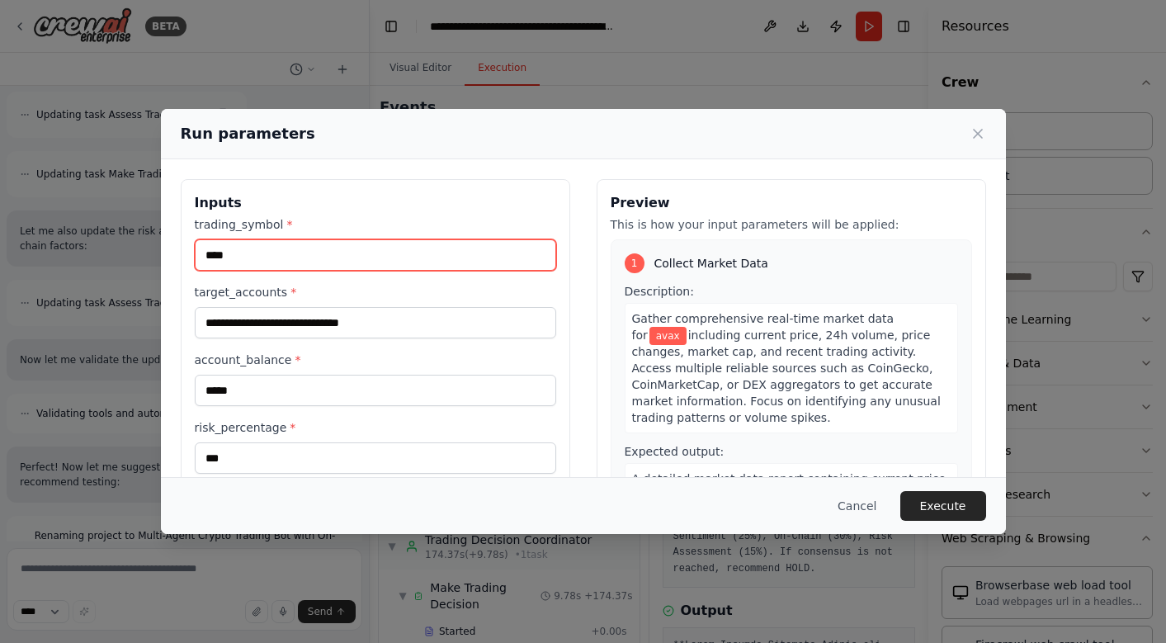
click at [338, 265] on input "****" at bounding box center [375, 254] width 361 height 31
type input "*"
type input "***"
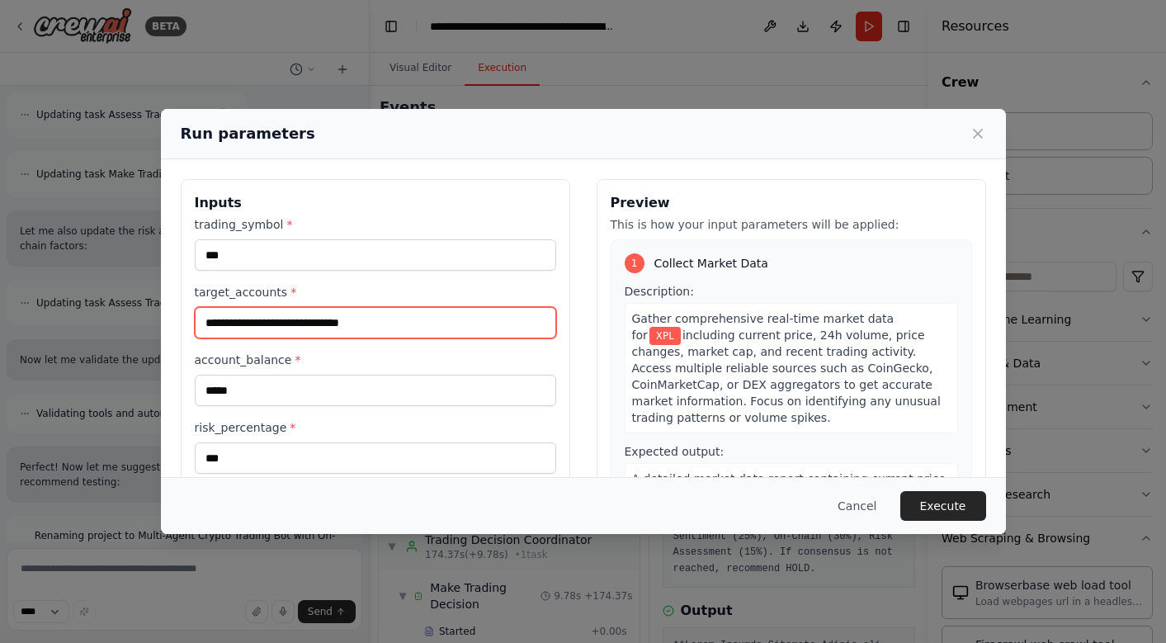
drag, startPoint x: 459, startPoint y: 321, endPoint x: 155, endPoint y: 323, distance: 304.4
click at [155, 323] on div "**********" at bounding box center [583, 321] width 1166 height 643
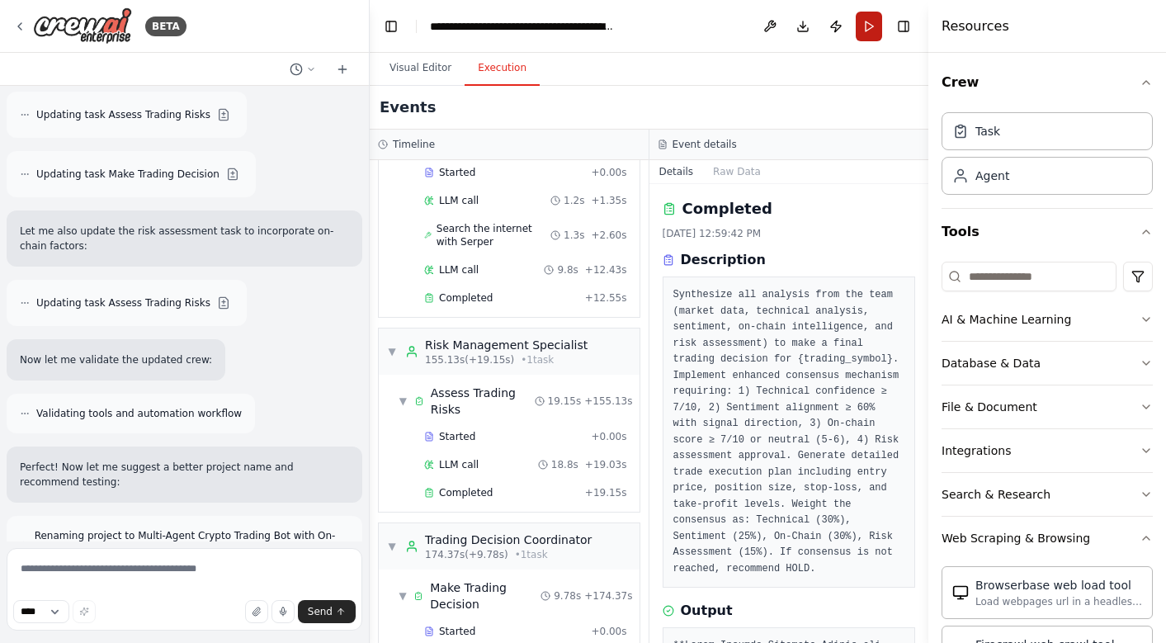
click at [864, 19] on button "Run" at bounding box center [868, 27] width 26 height 30
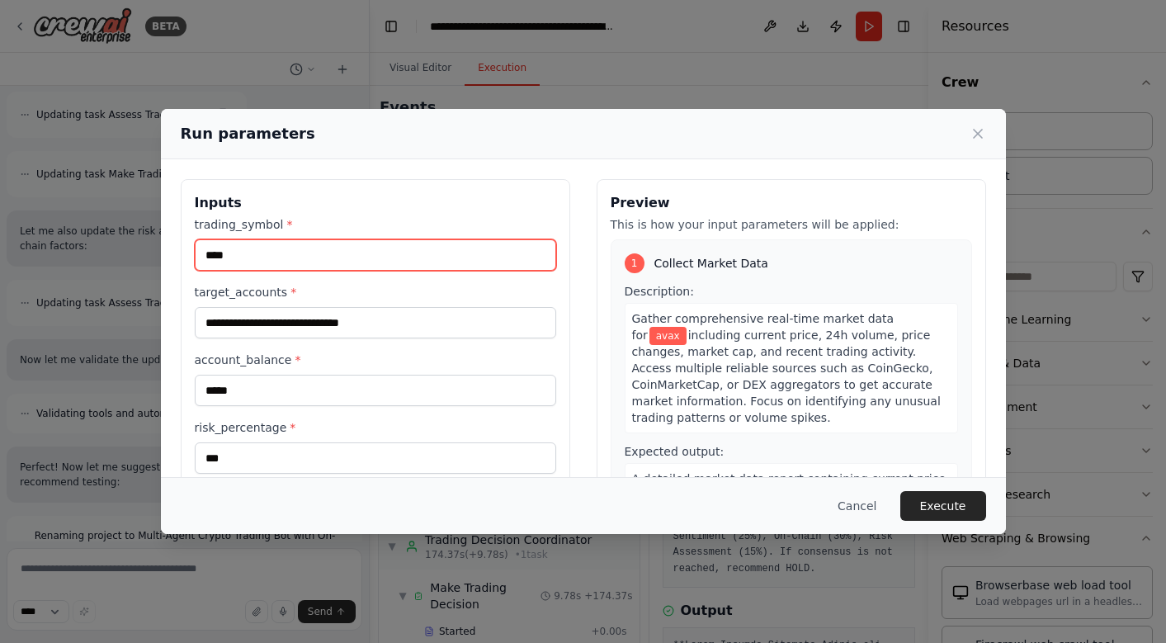
click at [276, 257] on input "****" at bounding box center [375, 254] width 361 height 31
type input "*"
type input "***"
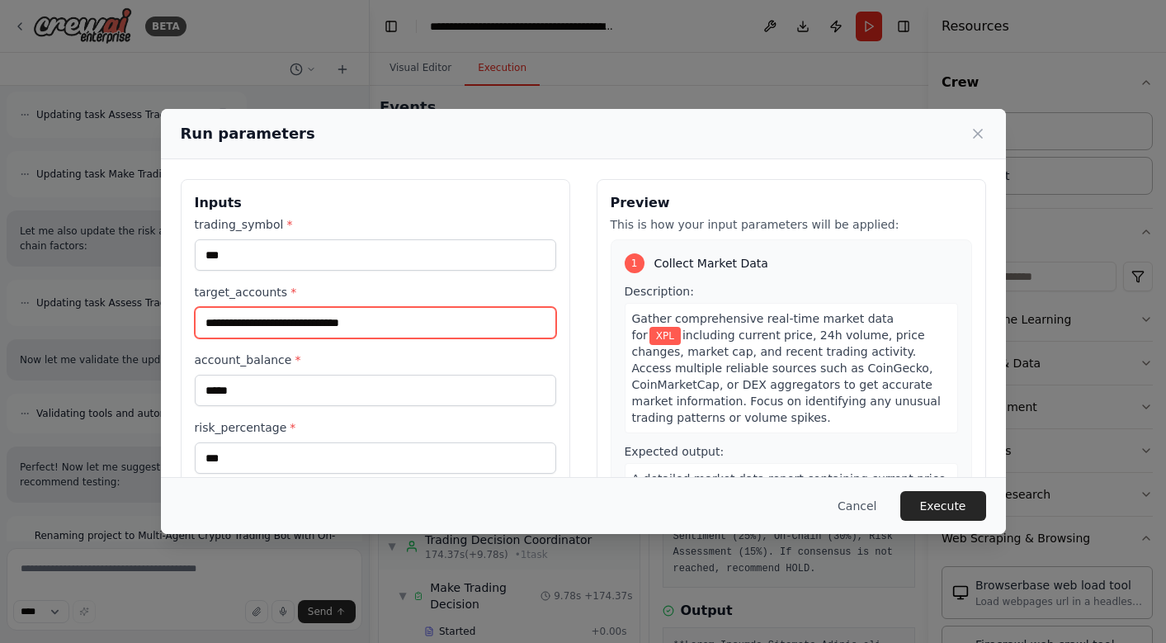
click at [420, 324] on input "**********" at bounding box center [375, 322] width 361 height 31
type input "*"
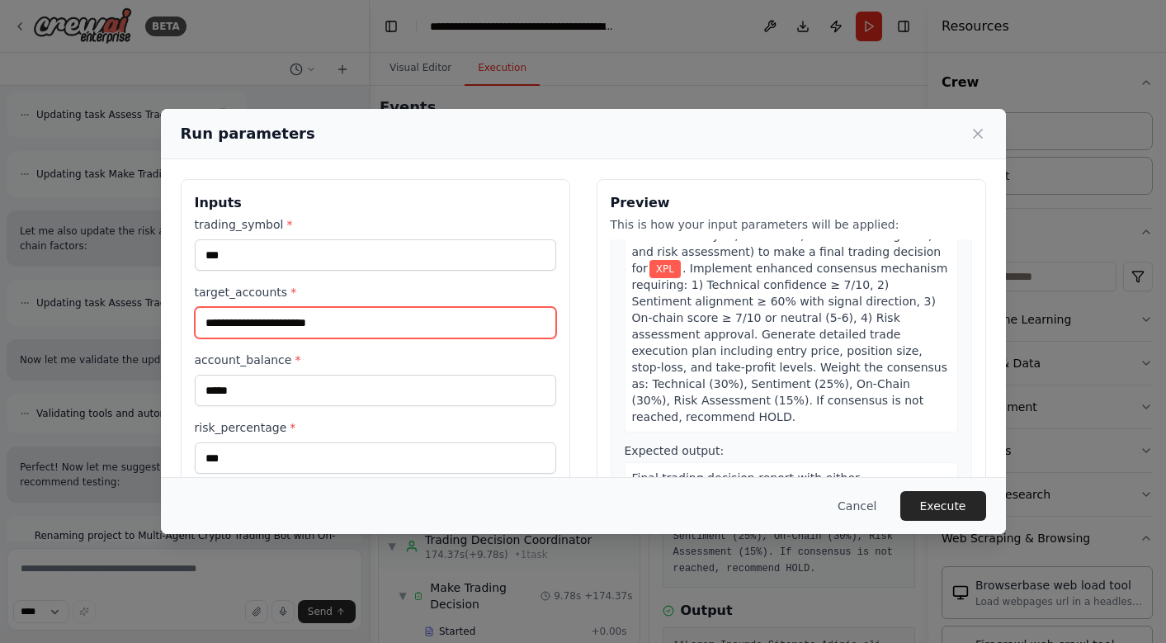
scroll to position [1696, 0]
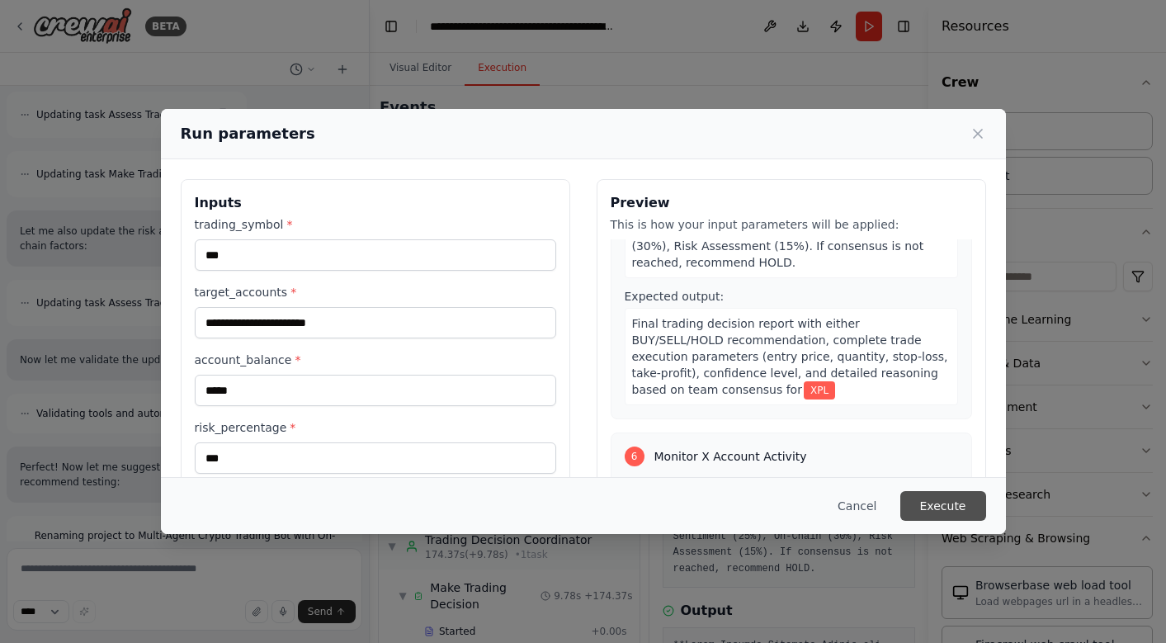
click at [958, 511] on button "Execute" at bounding box center [943, 506] width 86 height 30
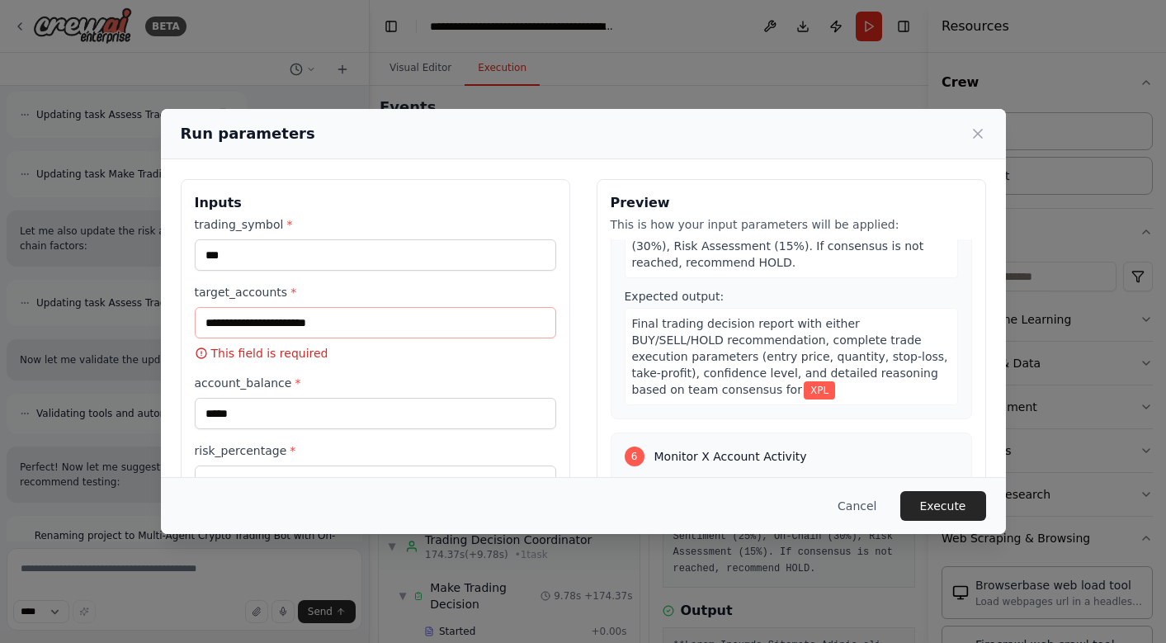
click at [396, 304] on div "target_accounts * This field is required" at bounding box center [375, 323] width 361 height 78
click at [392, 323] on input "target_accounts *" at bounding box center [375, 322] width 361 height 31
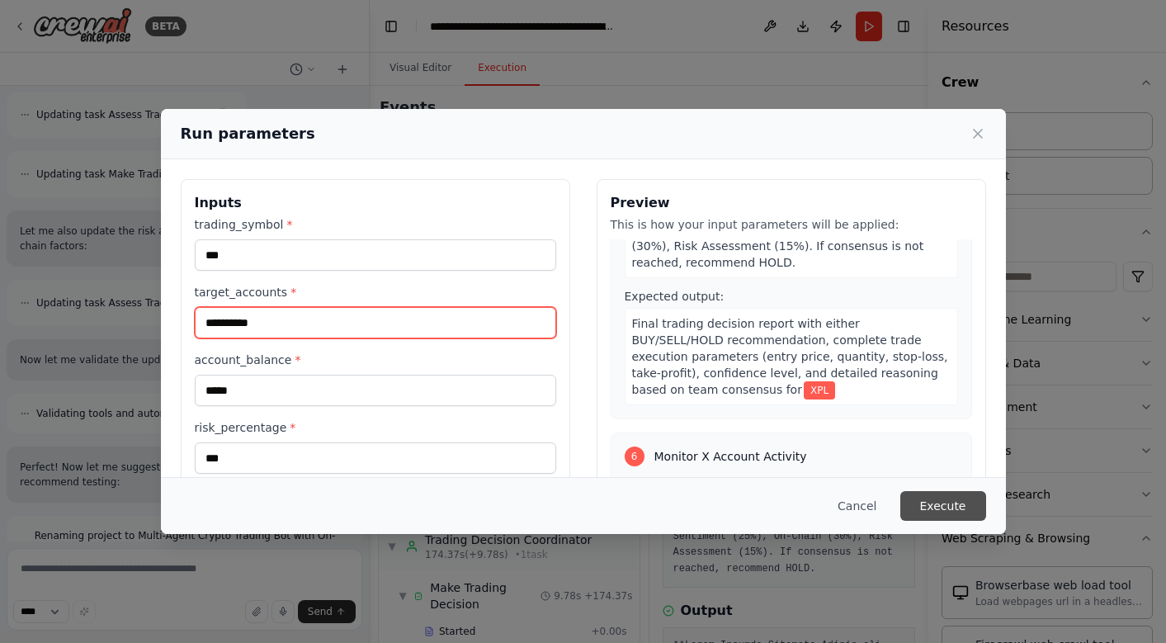
type input "**********"
click at [945, 504] on button "Execute" at bounding box center [943, 506] width 86 height 30
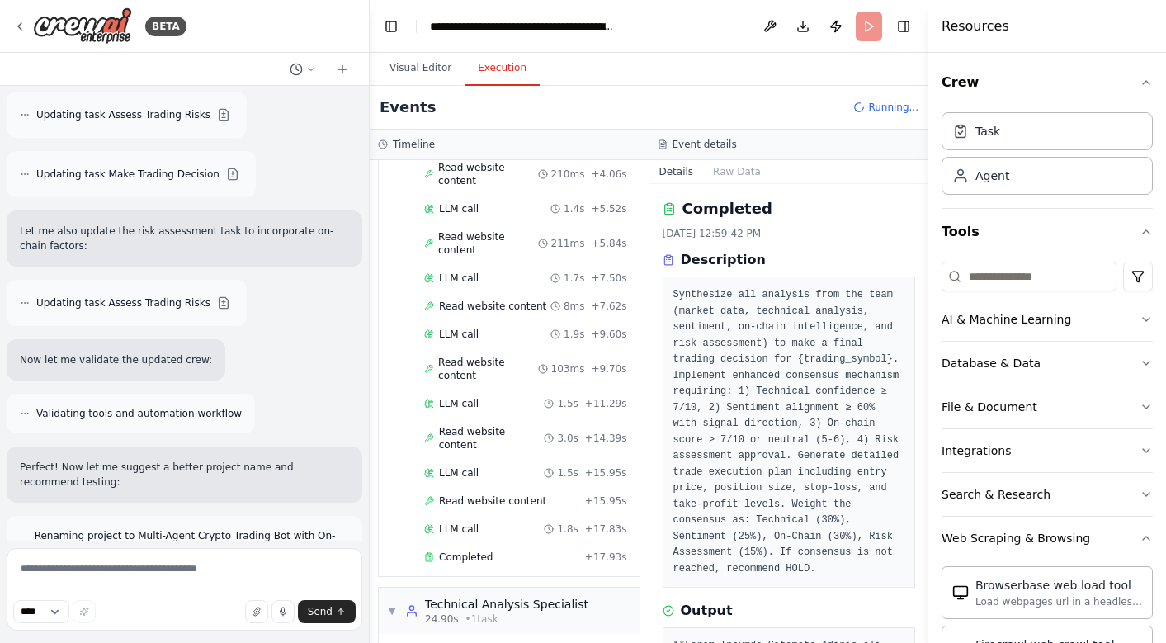
scroll to position [252, 0]
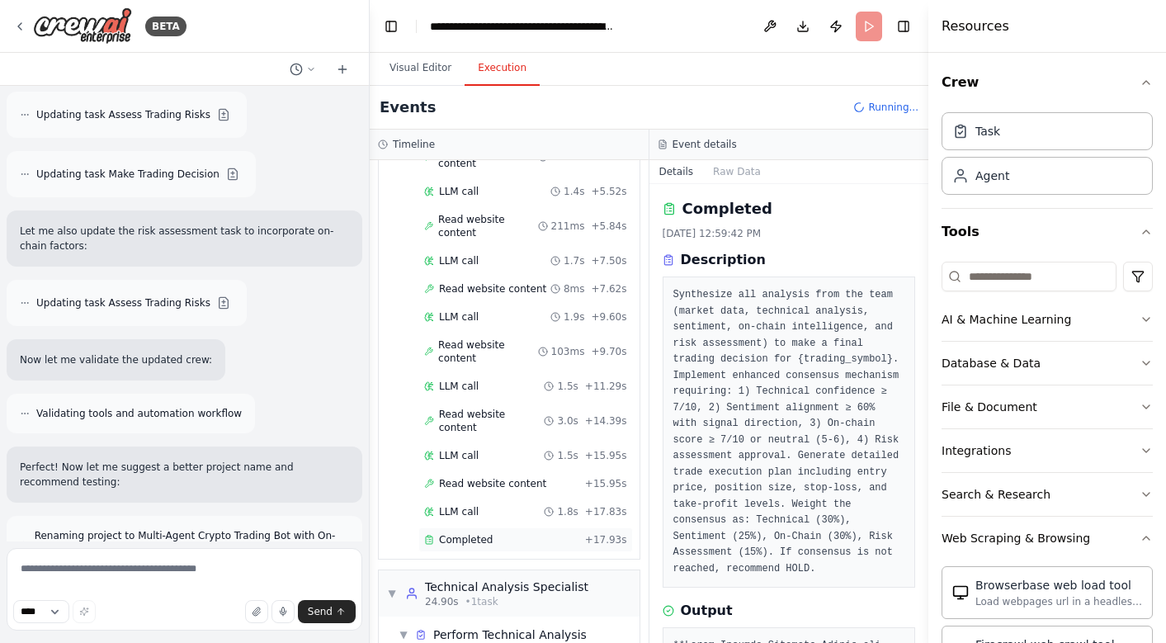
click at [502, 533] on div "Completed" at bounding box center [501, 539] width 154 height 13
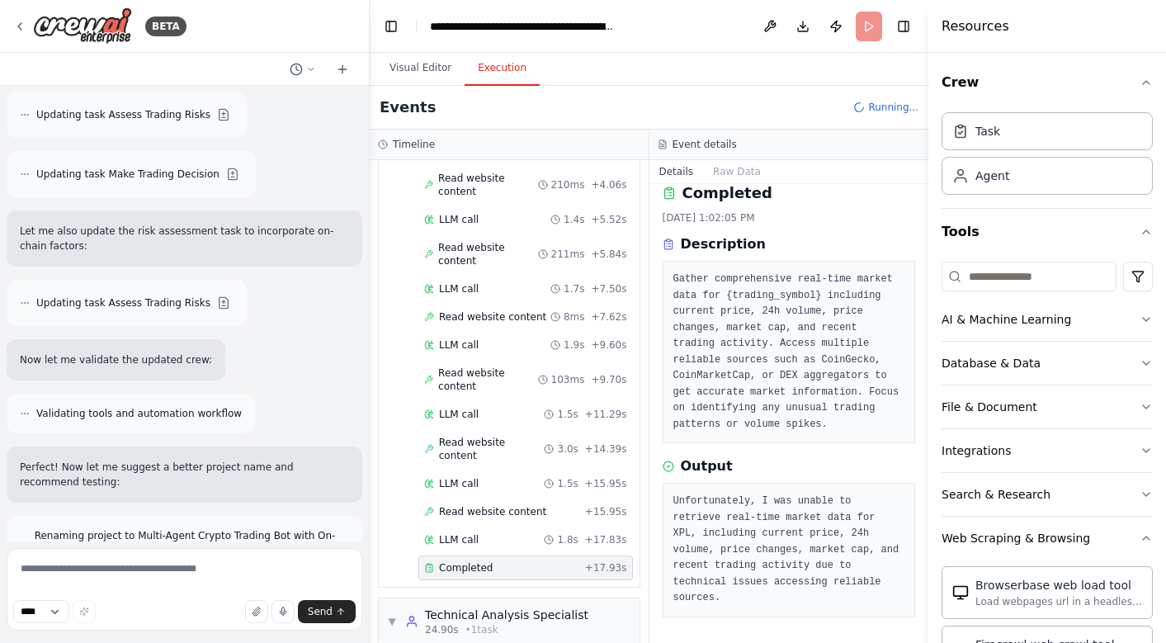
scroll to position [0, 0]
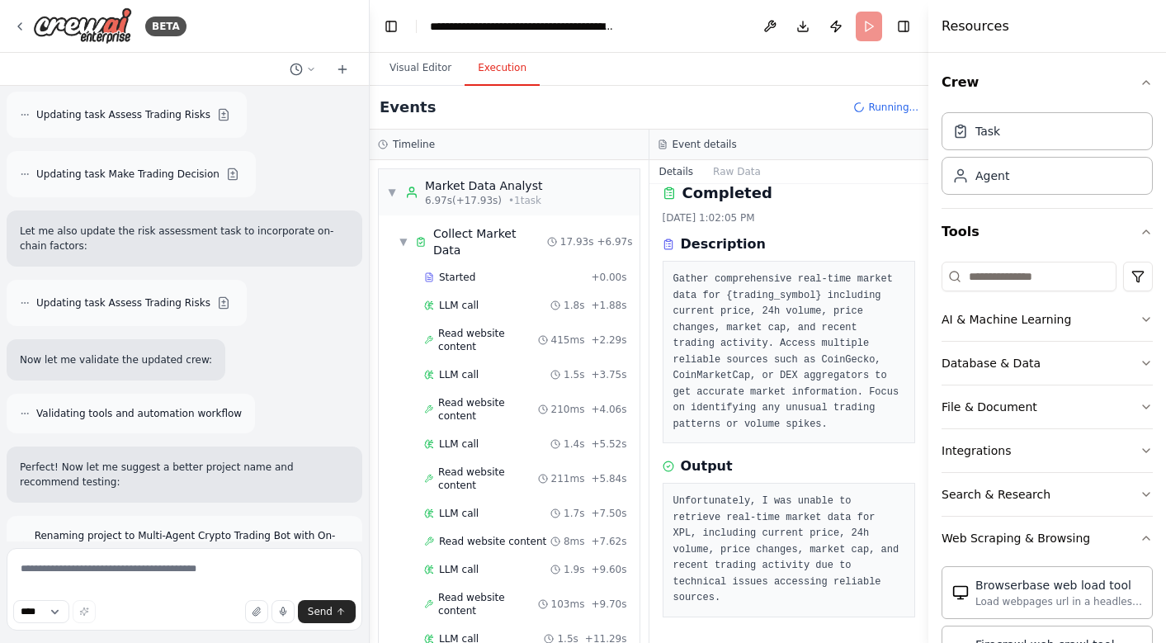
click at [866, 21] on header "**********" at bounding box center [649, 26] width 558 height 53
click at [406, 59] on button "Visual Editor" at bounding box center [420, 68] width 88 height 35
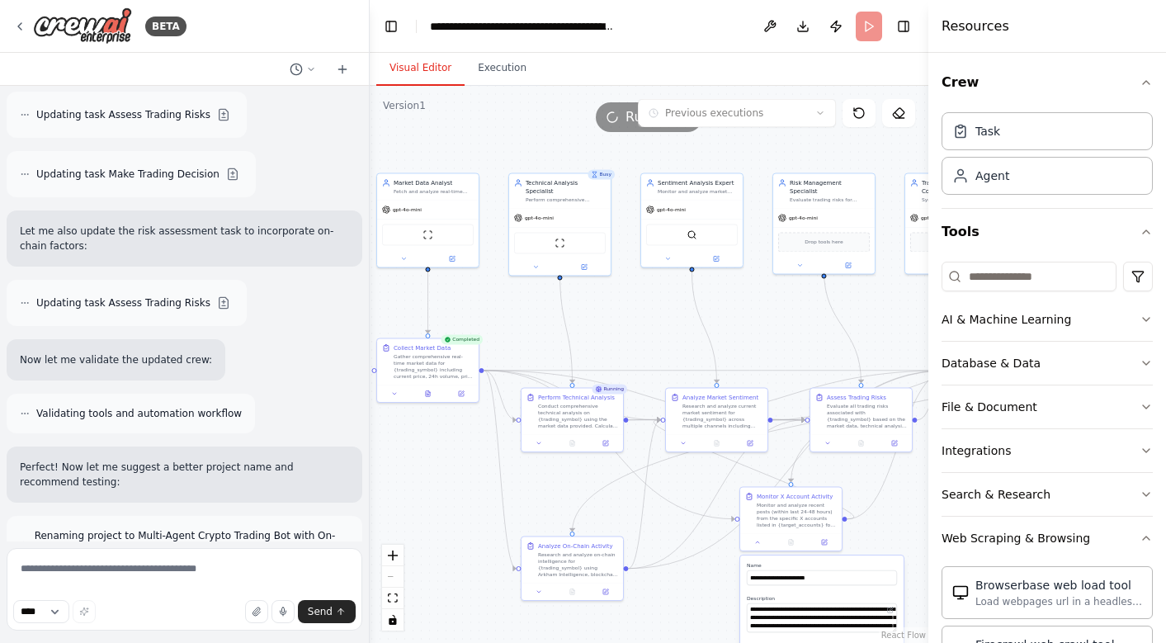
drag, startPoint x: 714, startPoint y: 283, endPoint x: 695, endPoint y: 315, distance: 37.4
click at [695, 315] on div ".deletable-edge-delete-btn { width: 20px; height: 20px; border: 0px solid #ffff…" at bounding box center [649, 364] width 558 height 557
click at [21, 21] on icon at bounding box center [19, 26] width 13 height 13
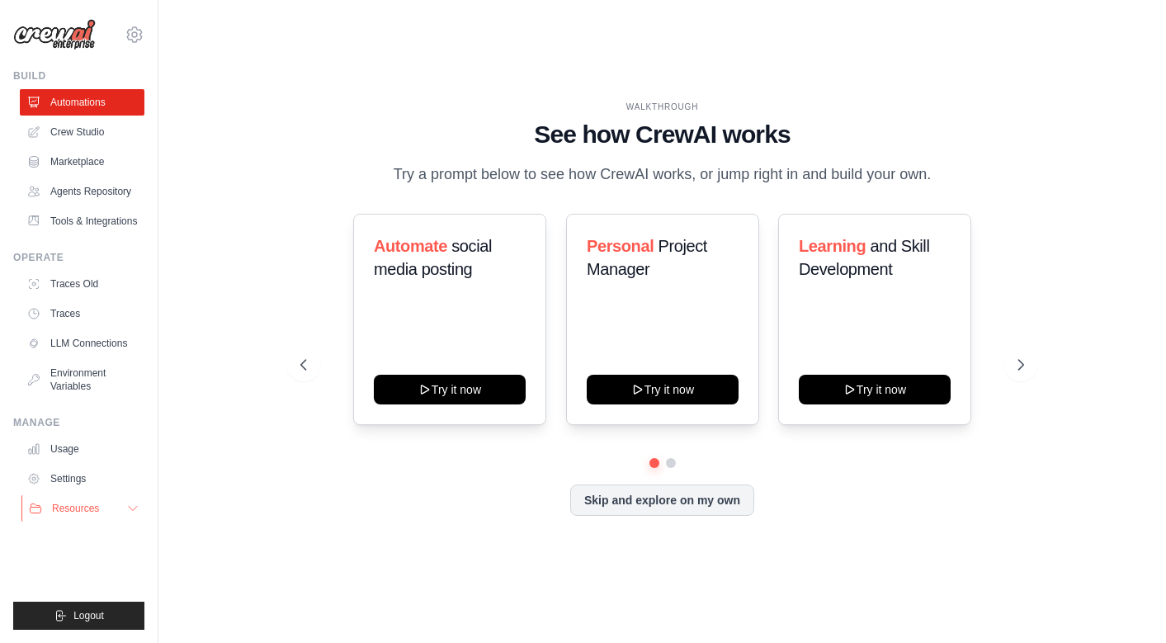
click at [94, 519] on button "Resources" at bounding box center [83, 508] width 125 height 26
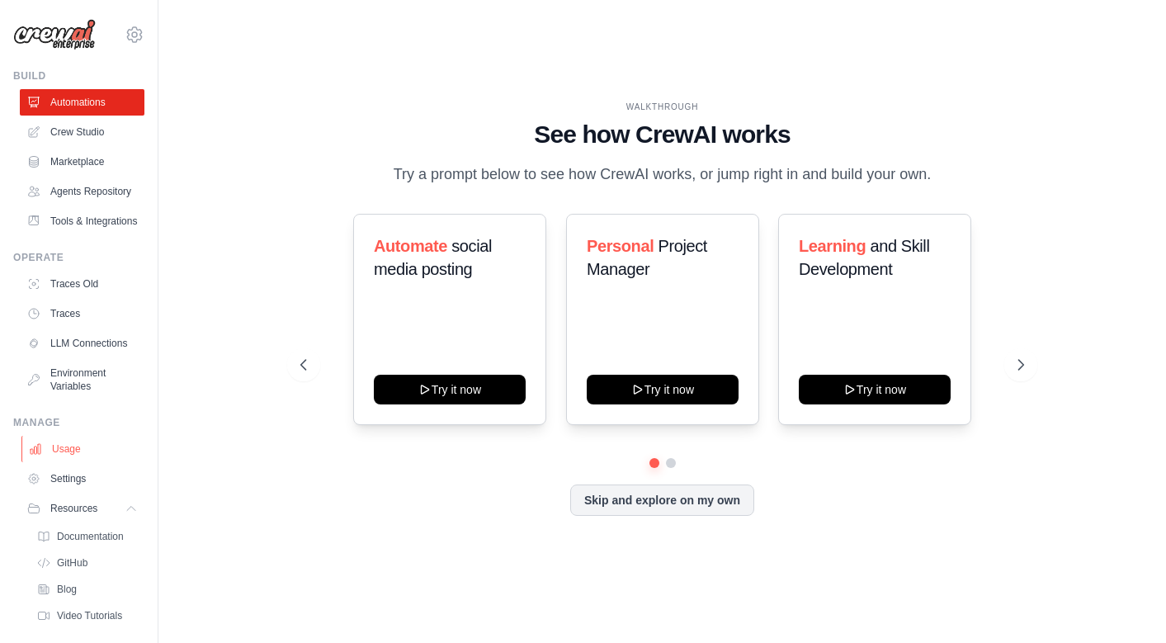
click at [87, 447] on link "Usage" at bounding box center [83, 449] width 125 height 26
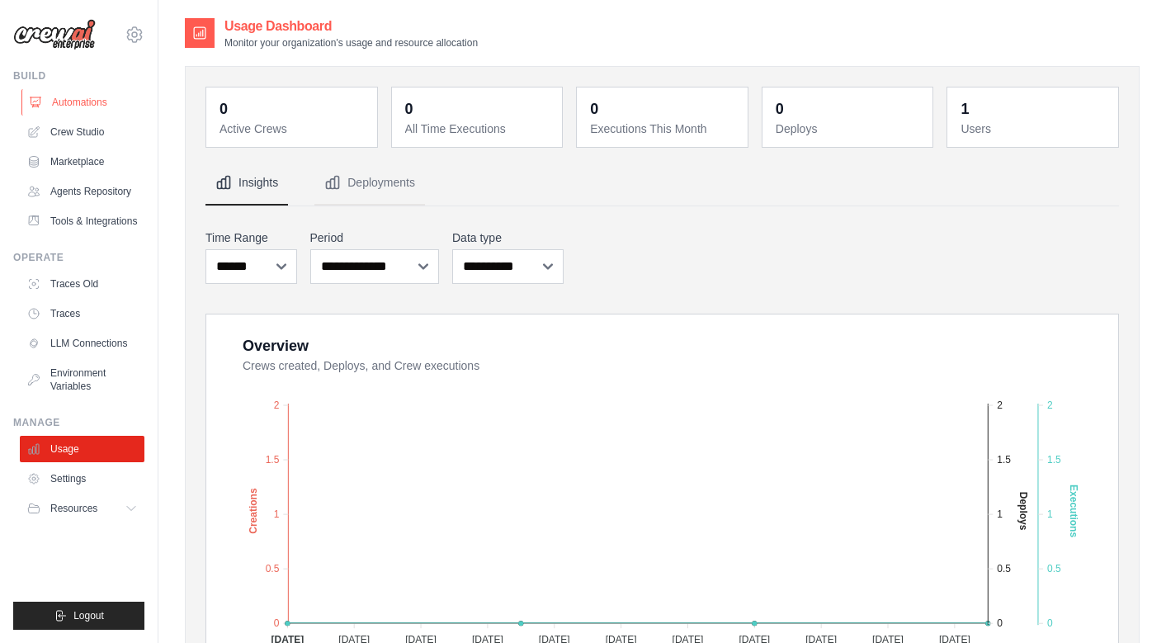
click at [81, 99] on link "Automations" at bounding box center [83, 102] width 125 height 26
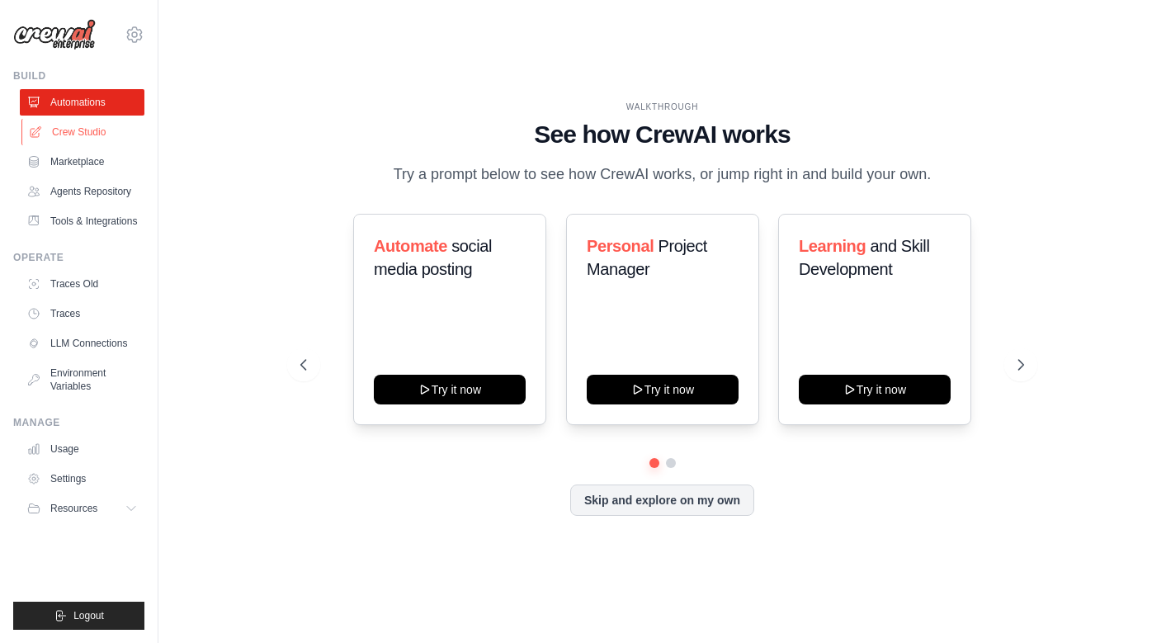
click at [72, 132] on link "Crew Studio" at bounding box center [83, 132] width 125 height 26
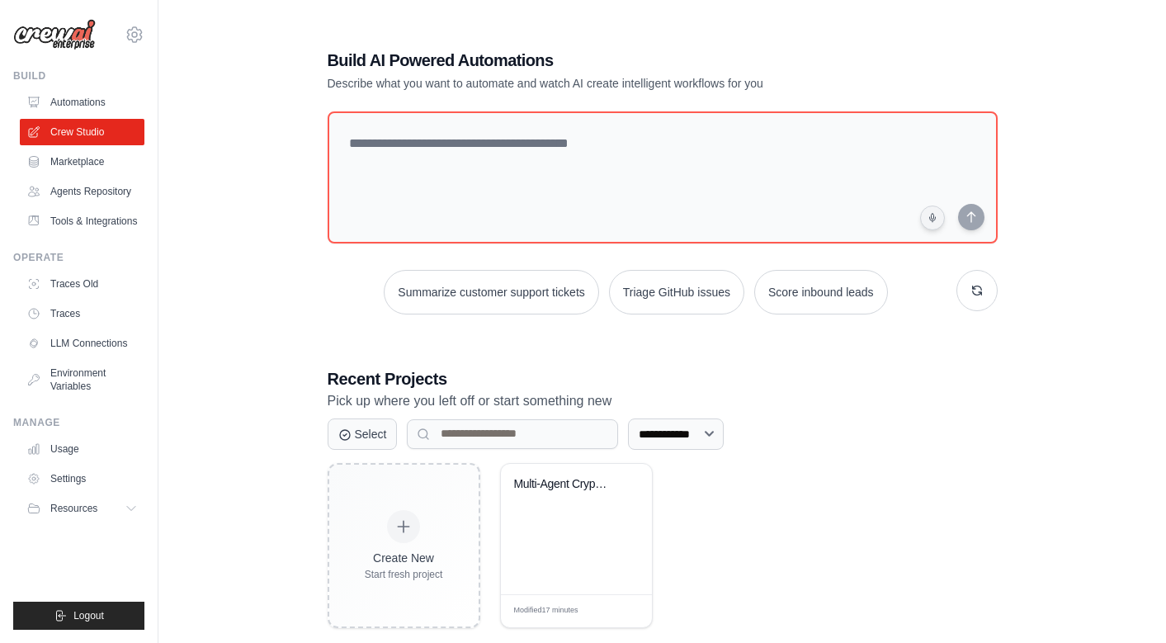
scroll to position [33, 0]
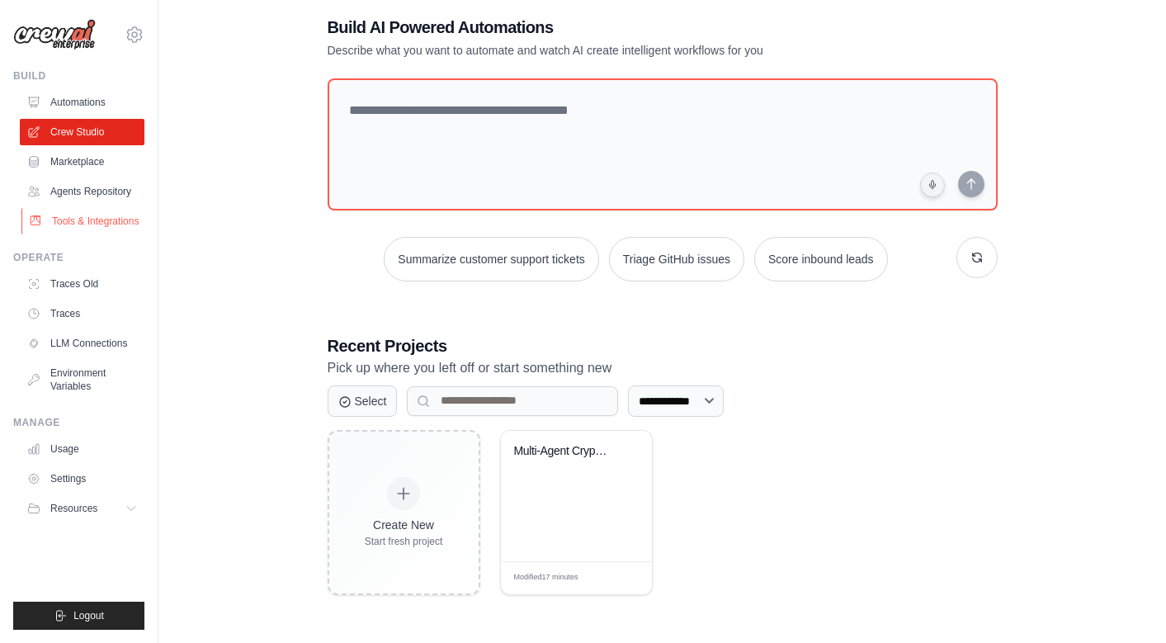
click at [112, 223] on link "Tools & Integrations" at bounding box center [83, 221] width 125 height 26
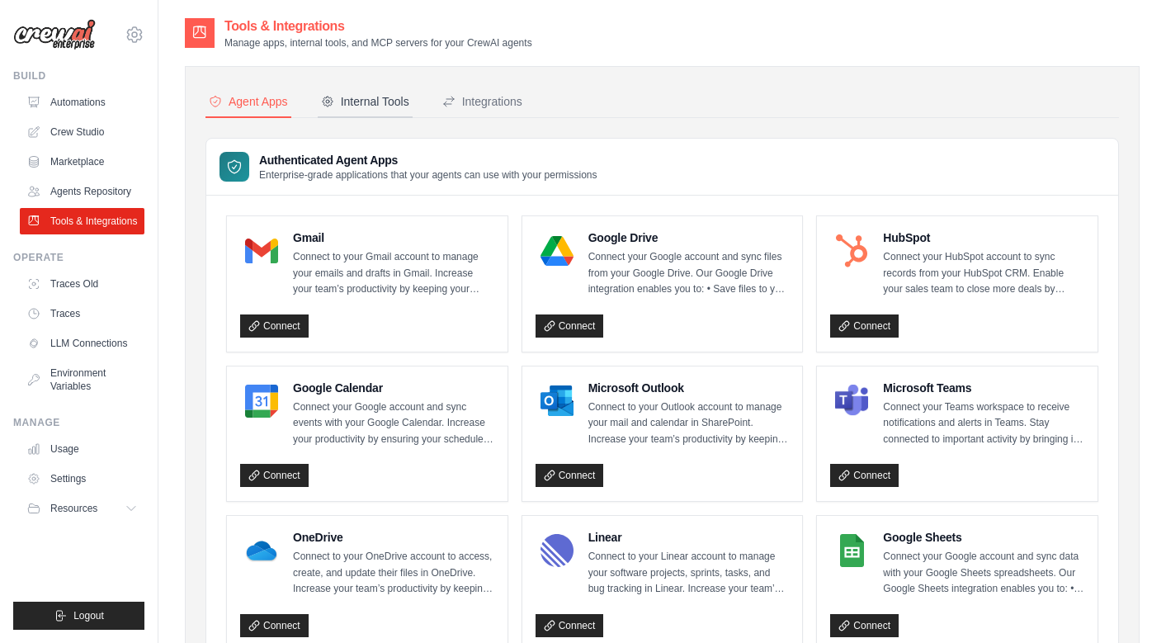
click at [370, 101] on div "Internal Tools" at bounding box center [365, 101] width 88 height 16
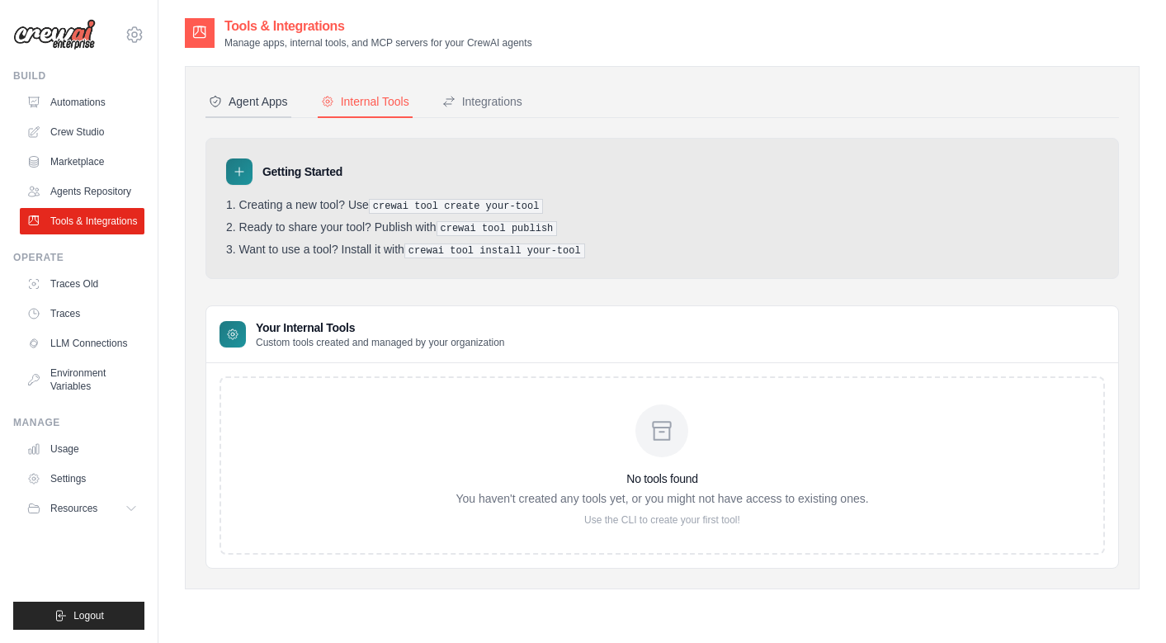
click at [267, 104] on div "Agent Apps" at bounding box center [248, 101] width 79 height 16
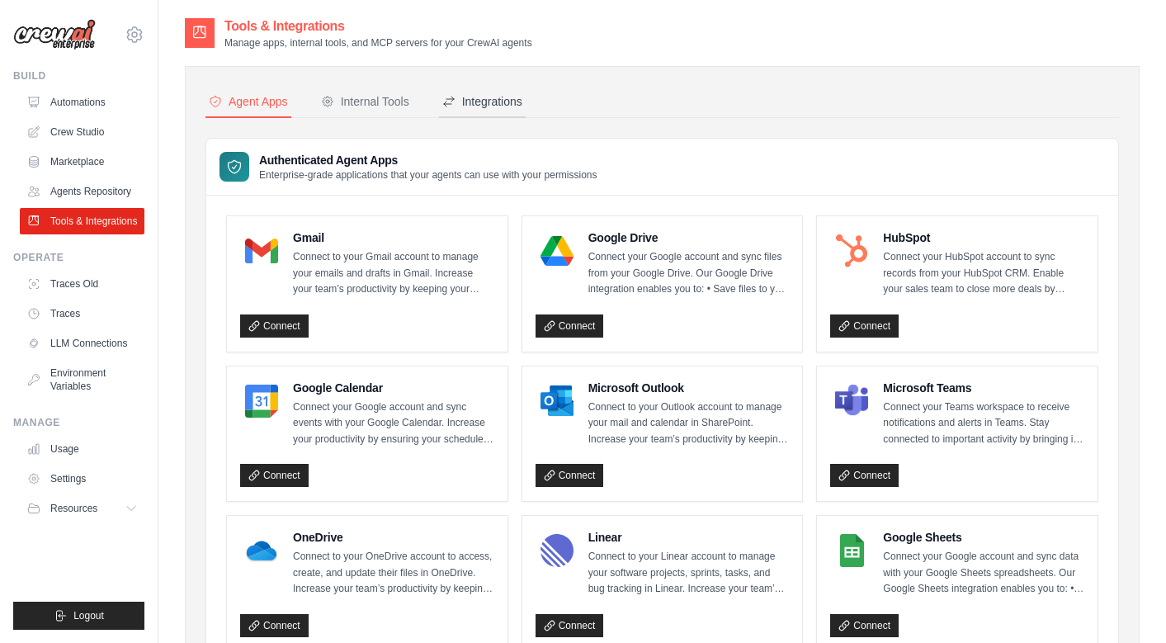
click at [501, 103] on div "Integrations" at bounding box center [482, 101] width 80 height 16
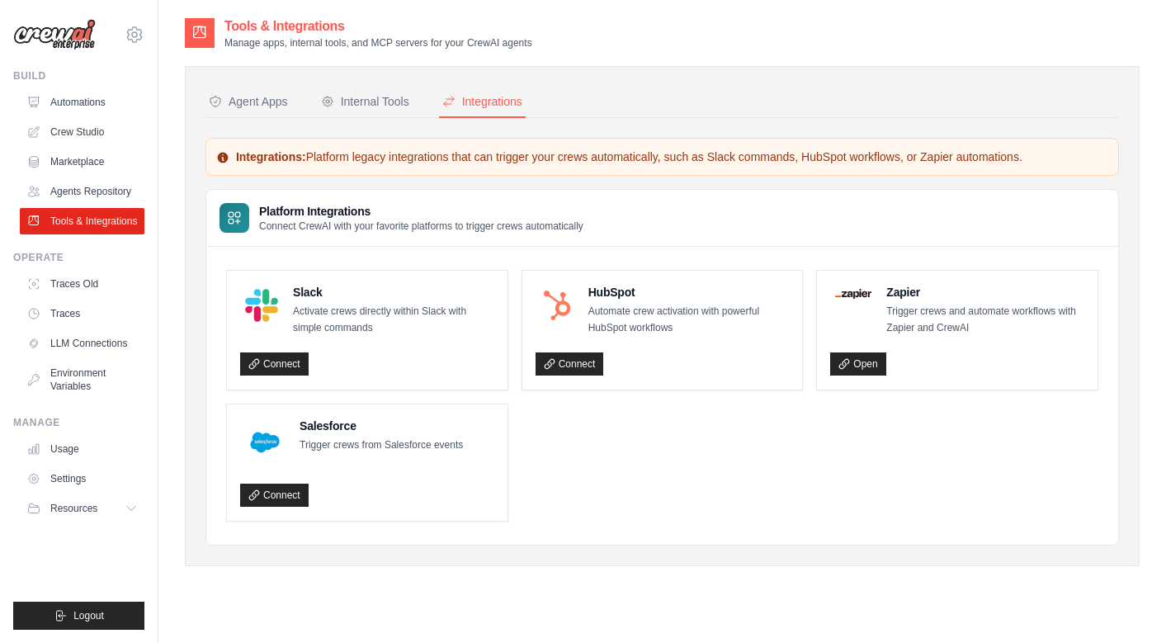
click at [295, 99] on nav "Agent Apps Internal Tools Integrations" at bounding box center [661, 102] width 913 height 31
click at [243, 105] on div "Agent Apps" at bounding box center [248, 101] width 79 height 16
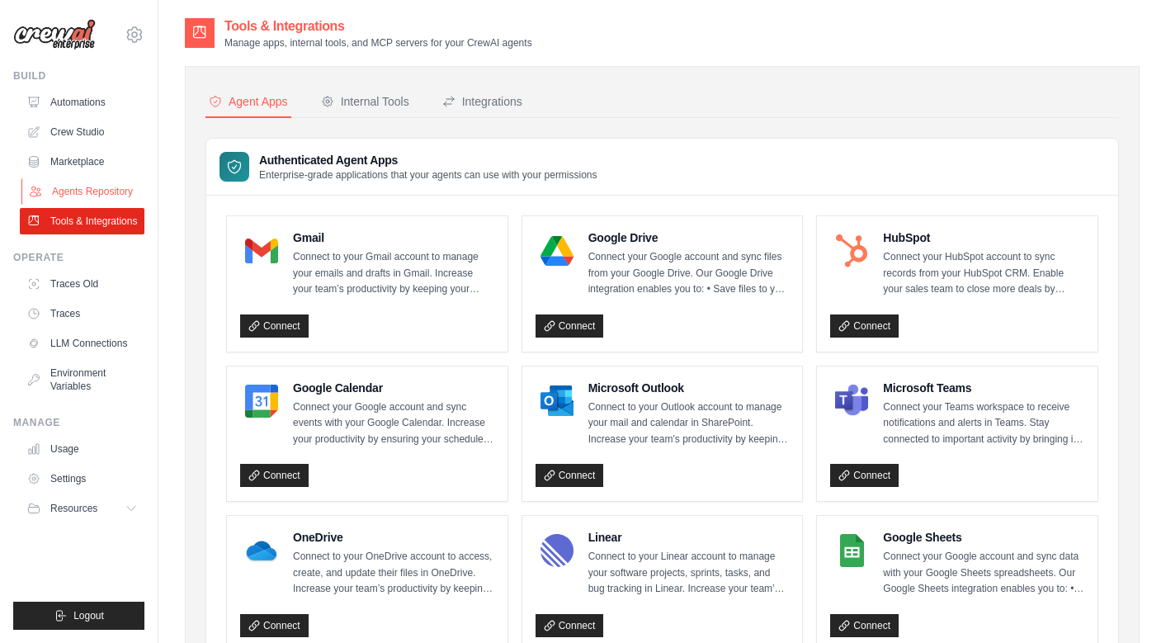
click at [95, 197] on link "Agents Repository" at bounding box center [83, 191] width 125 height 26
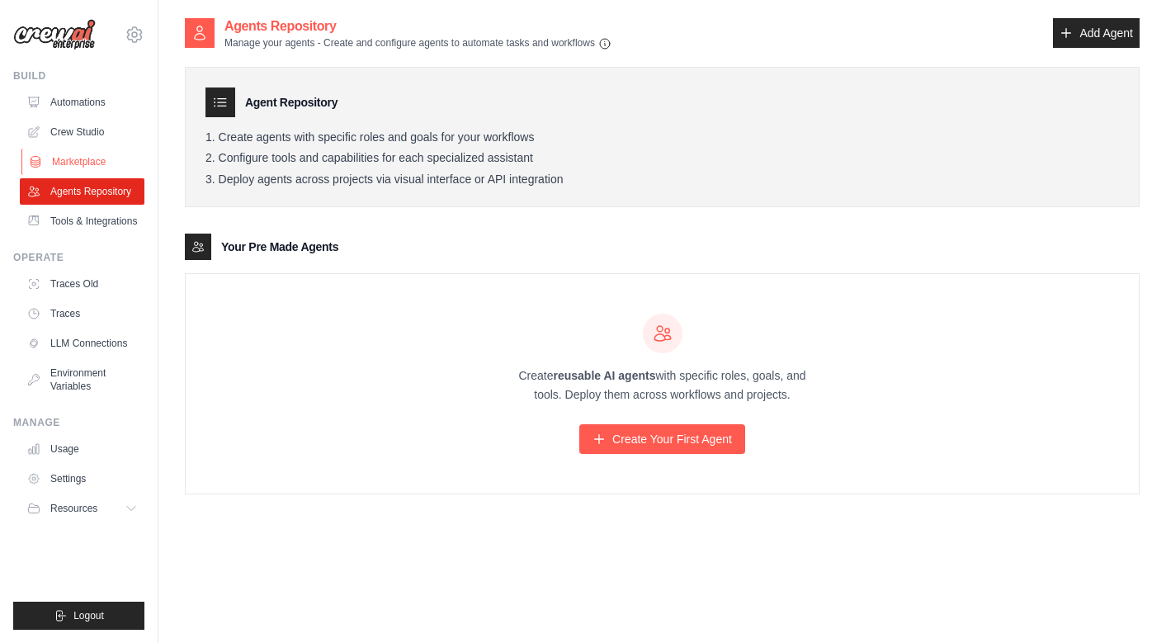
click at [83, 158] on link "Marketplace" at bounding box center [83, 161] width 125 height 26
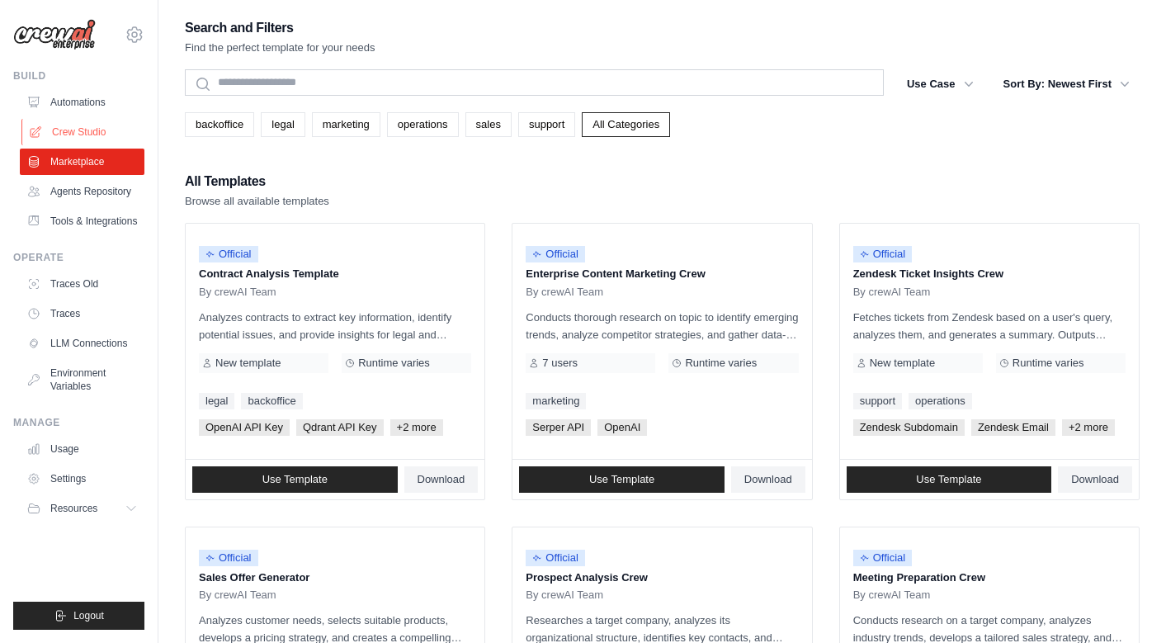
click at [86, 129] on link "Crew Studio" at bounding box center [83, 132] width 125 height 26
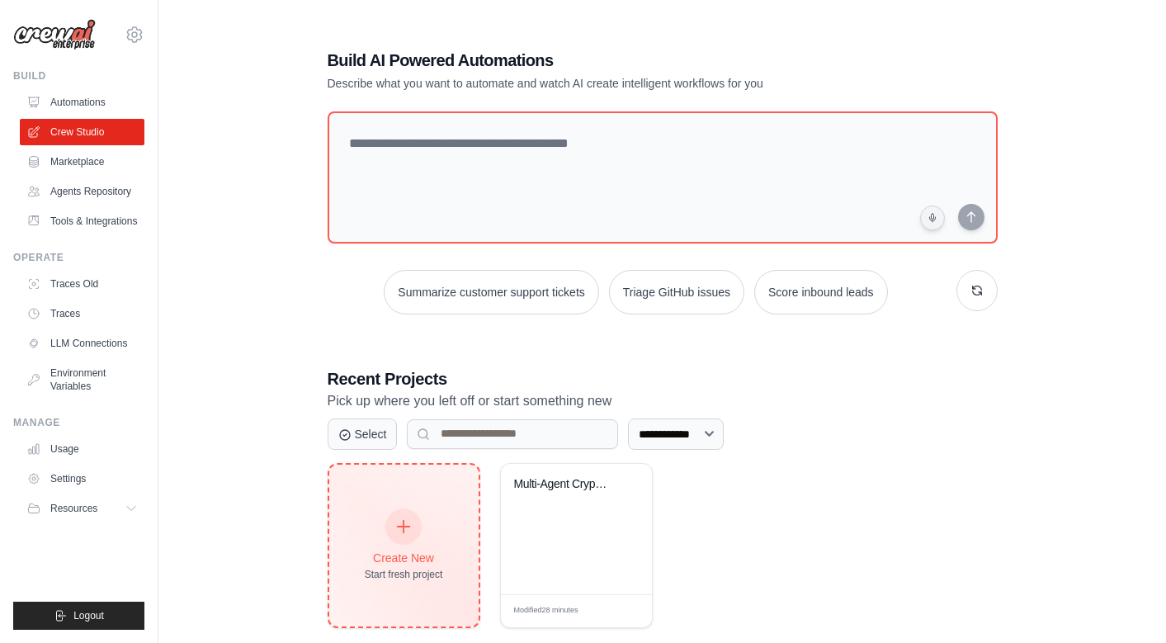
click at [408, 507] on div "Create New Start fresh project" at bounding box center [403, 545] width 149 height 162
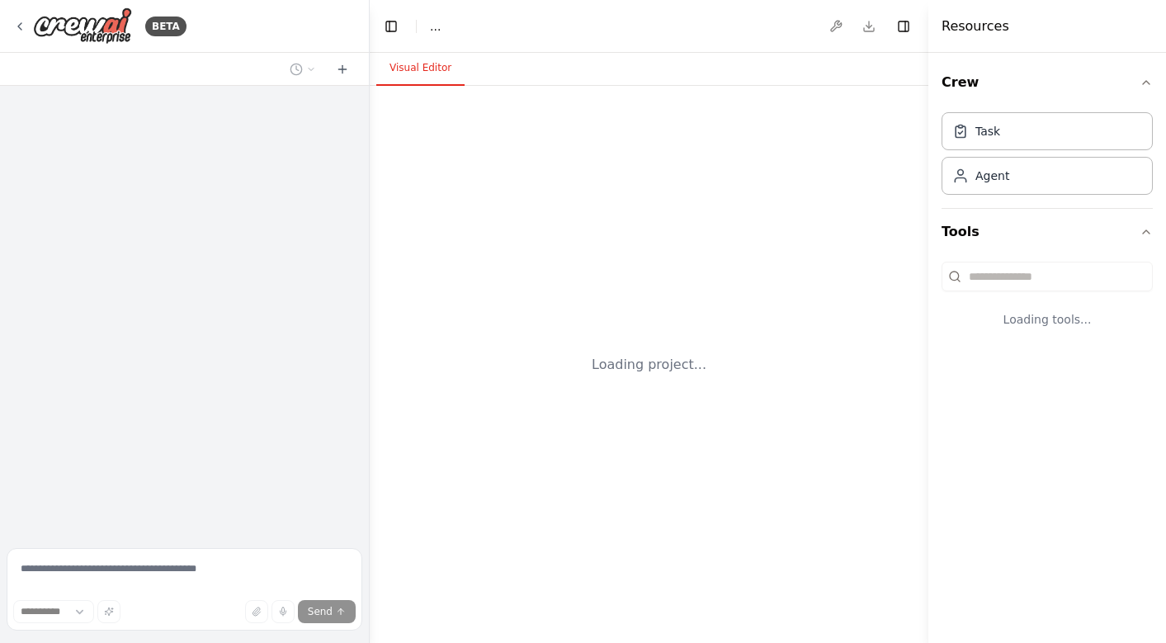
select select "****"
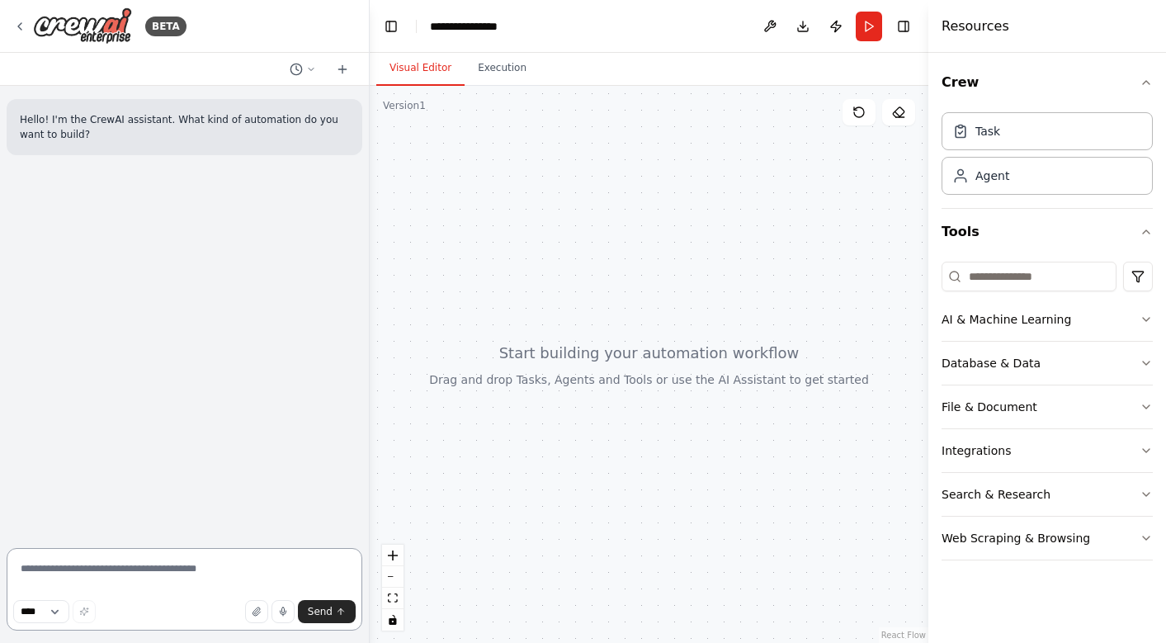
click at [137, 572] on textarea at bounding box center [185, 589] width 356 height 82
paste textarea "**********"
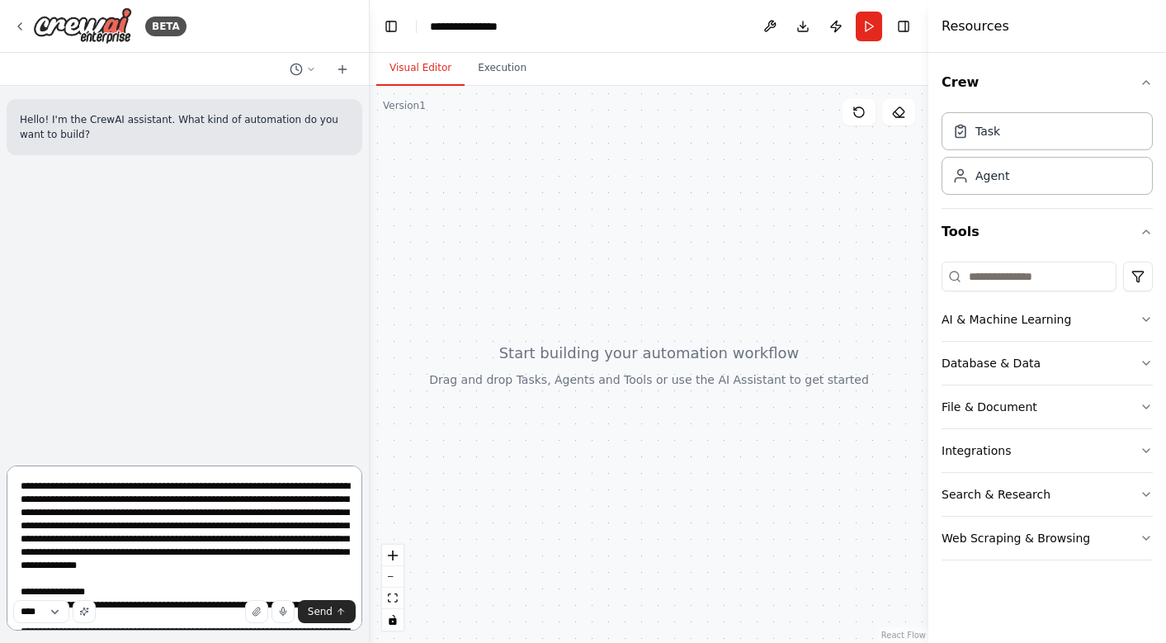
scroll to position [3598, 0]
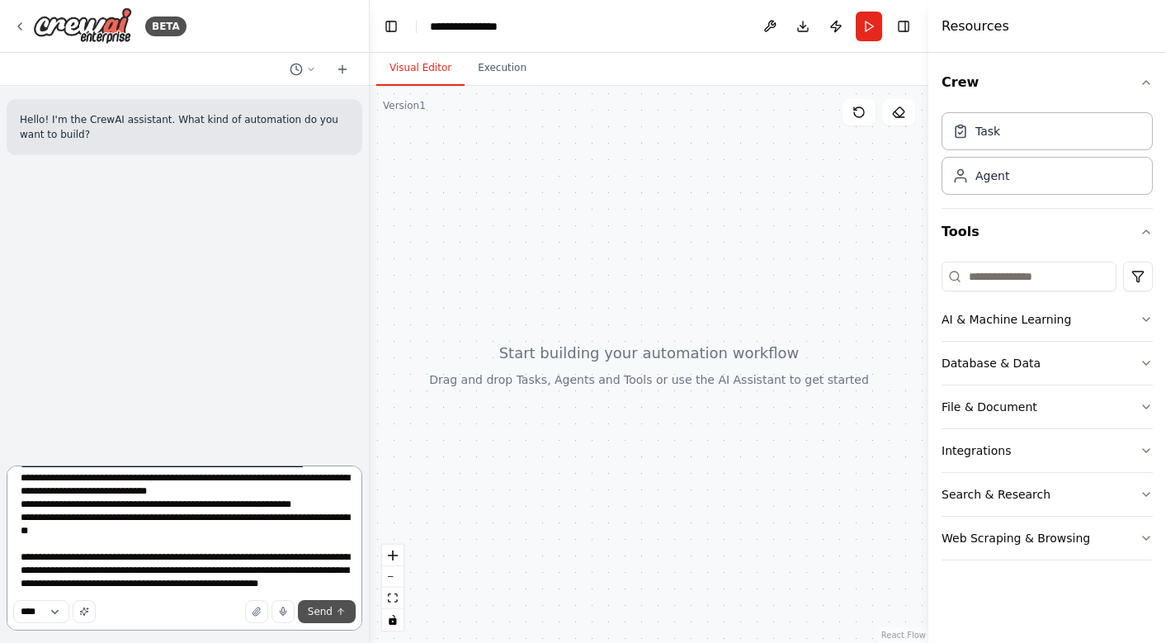
type textarea "**********"
click at [325, 613] on span "Send" at bounding box center [320, 611] width 25 height 13
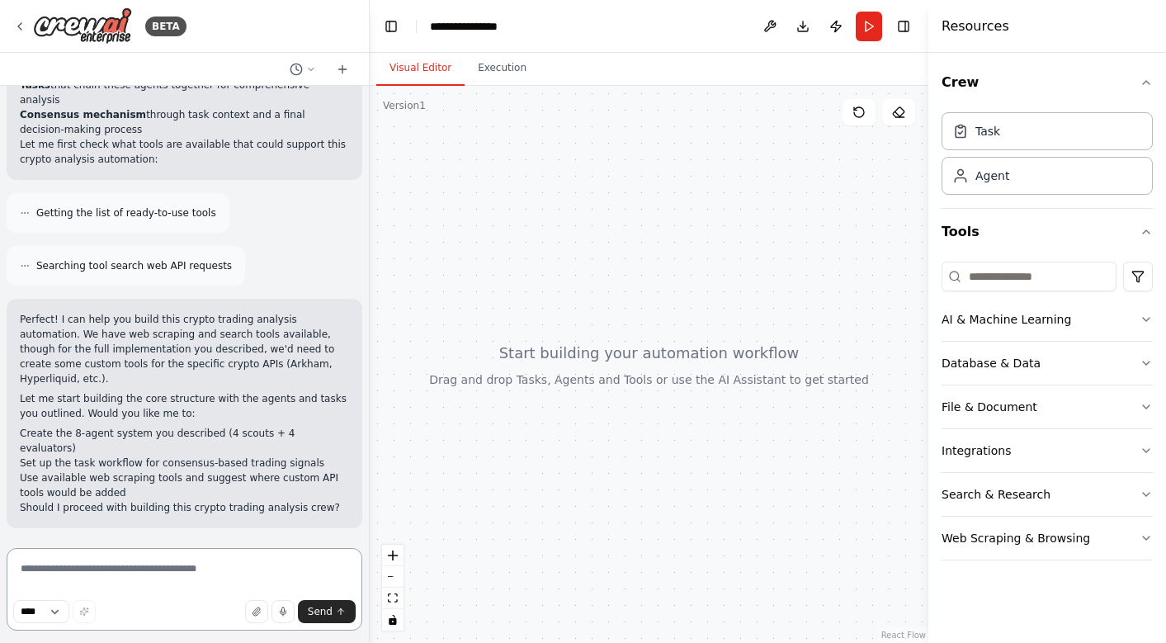
scroll to position [4084, 0]
click at [198, 457] on li "Set up the task workflow for consensus-based trading signals" at bounding box center [184, 462] width 329 height 15
click at [594, 345] on div at bounding box center [649, 364] width 558 height 557
drag, startPoint x: 637, startPoint y: 243, endPoint x: 620, endPoint y: 318, distance: 76.9
click at [620, 320] on div at bounding box center [649, 364] width 558 height 557
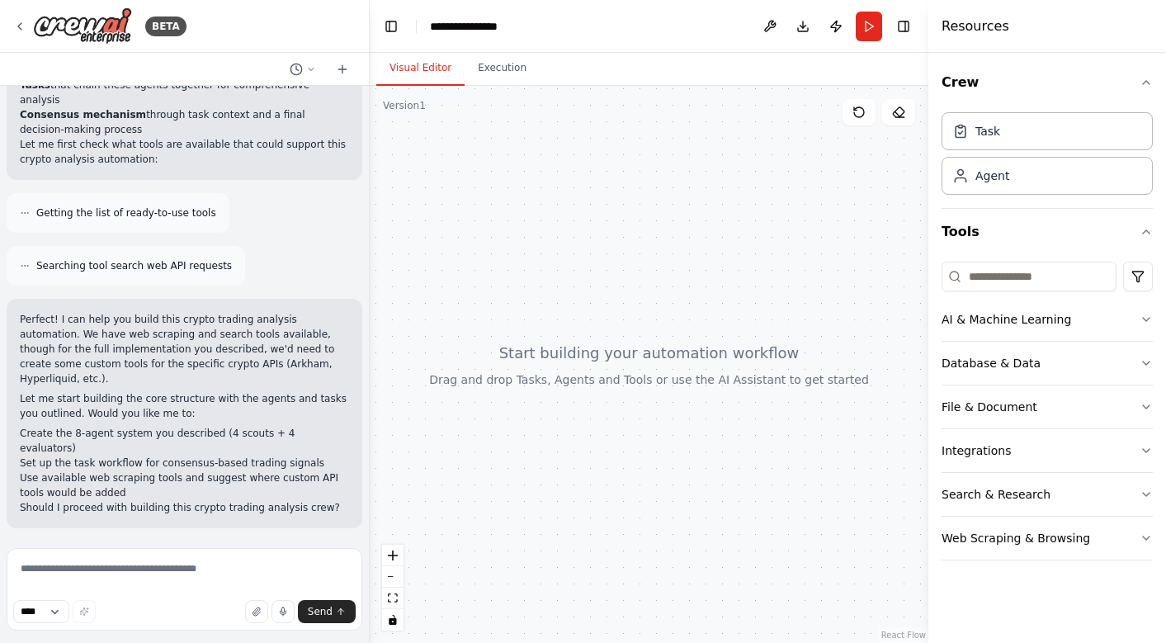
drag, startPoint x: 605, startPoint y: 267, endPoint x: 604, endPoint y: 120, distance: 146.8
click at [604, 120] on div at bounding box center [649, 364] width 558 height 557
drag, startPoint x: 585, startPoint y: 306, endPoint x: 580, endPoint y: 256, distance: 50.6
click at [578, 264] on div at bounding box center [649, 364] width 558 height 557
click at [580, 256] on div at bounding box center [649, 364] width 558 height 557
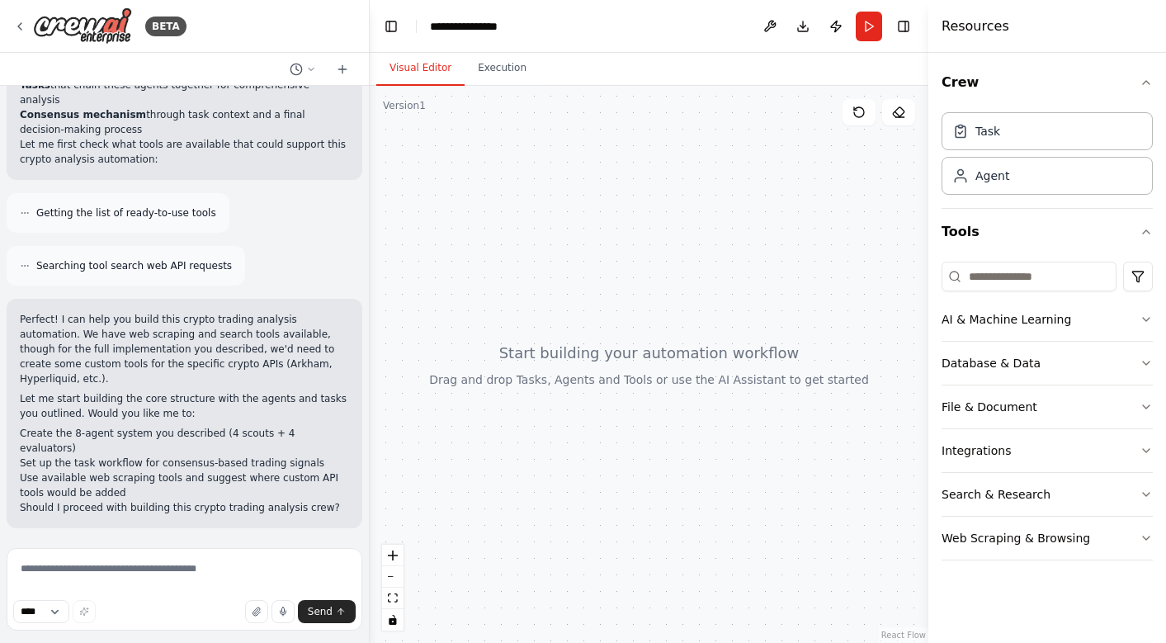
click at [580, 256] on div at bounding box center [649, 364] width 558 height 557
click at [189, 446] on li "Create the 8-agent system you described (4 scouts + 4 evaluators)" at bounding box center [184, 441] width 329 height 30
click at [183, 568] on textarea at bounding box center [185, 589] width 356 height 82
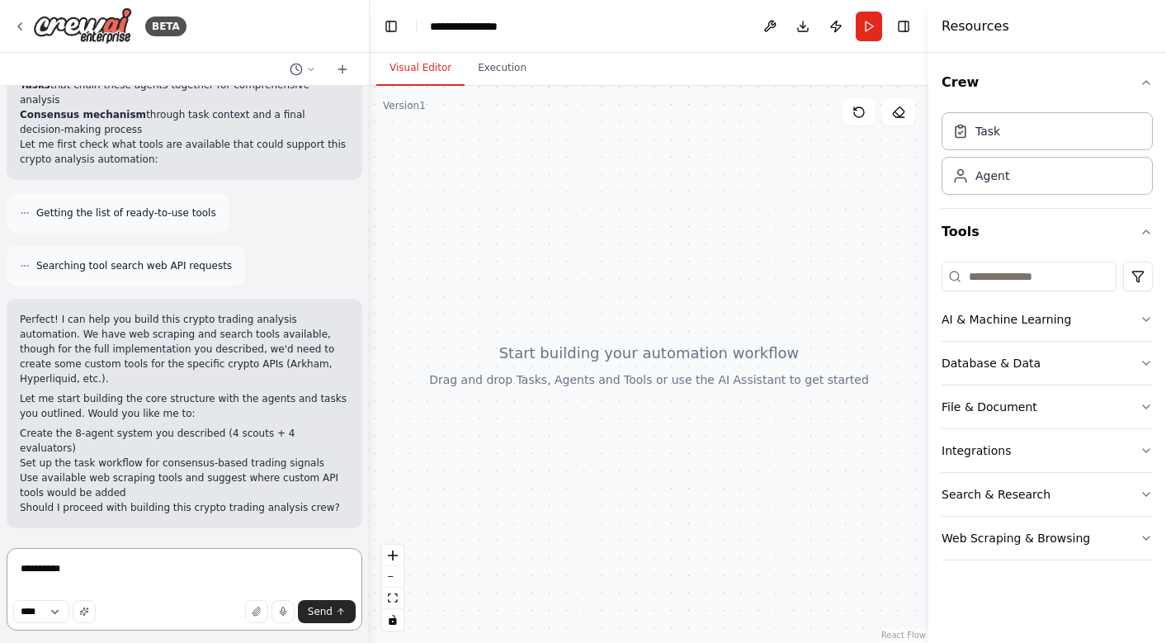
type textarea "**********"
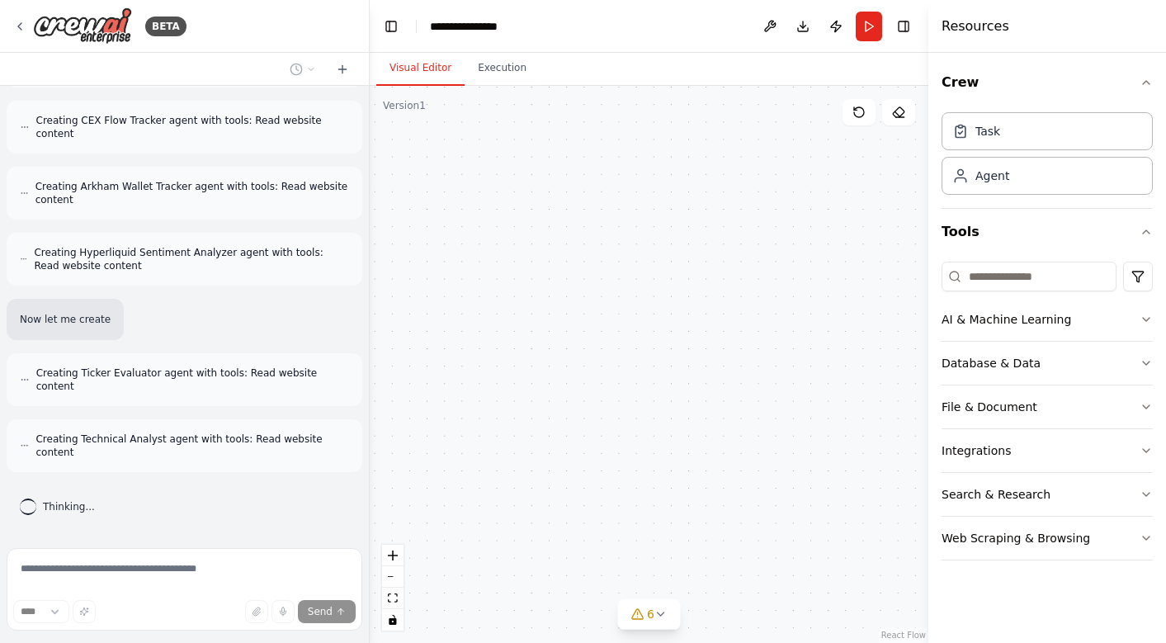
scroll to position [4700, 0]
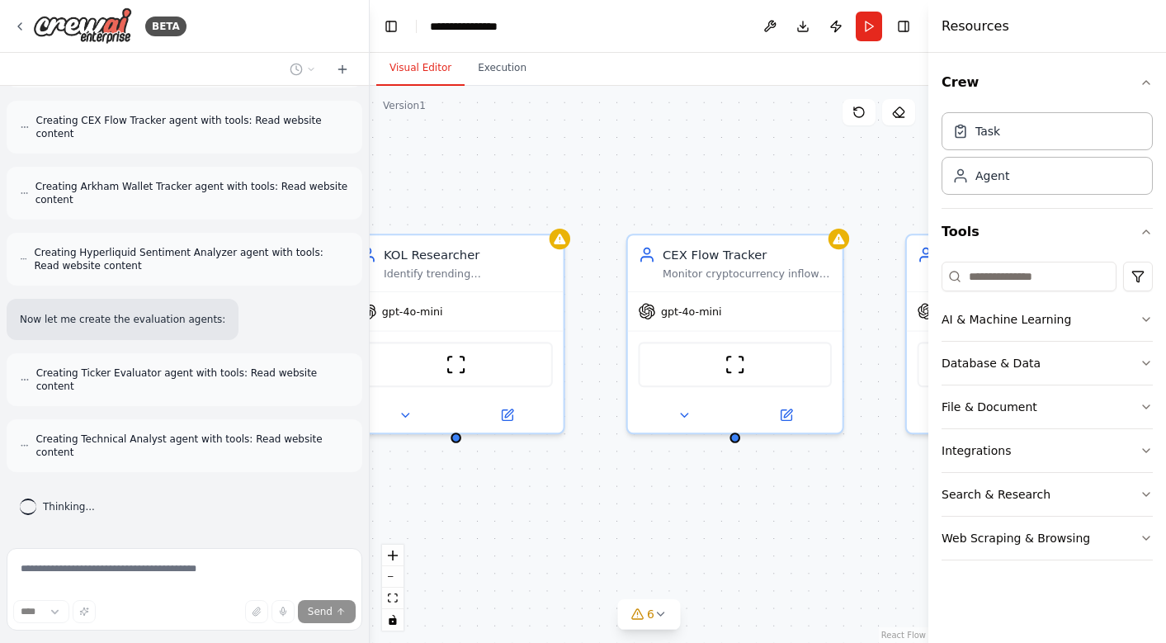
drag, startPoint x: 770, startPoint y: 398, endPoint x: 699, endPoint y: 587, distance: 202.9
click at [699, 587] on div "KOL Researcher Identify trending cryptocurrency tickers from X (Twitter) KOLs a…" at bounding box center [649, 364] width 558 height 557
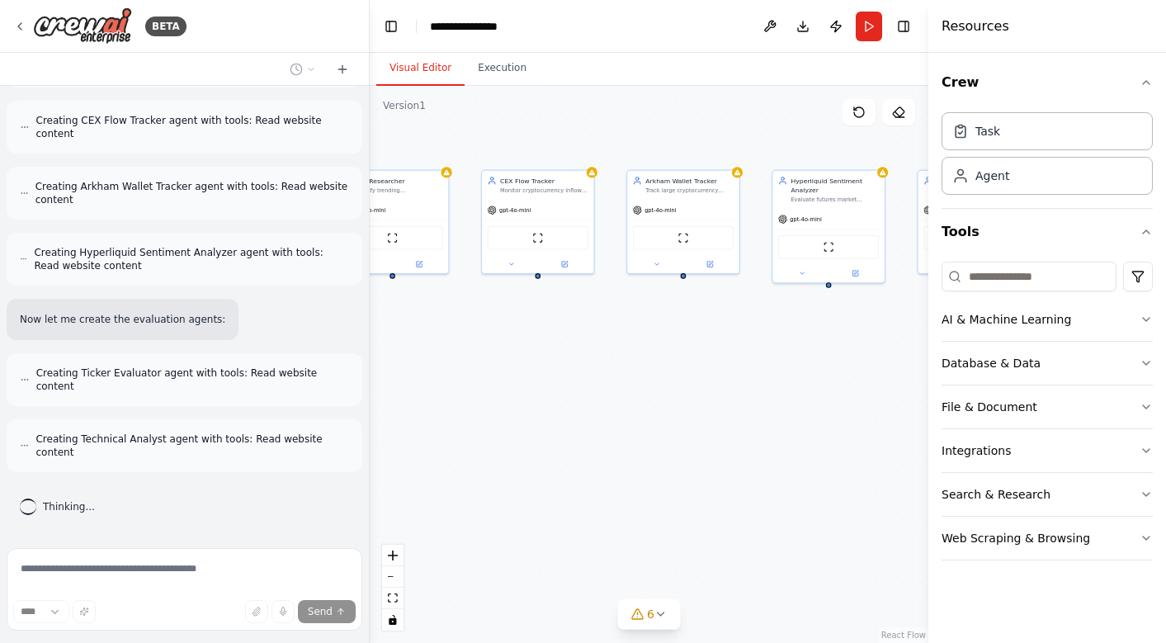
drag, startPoint x: 773, startPoint y: 571, endPoint x: 593, endPoint y: 337, distance: 294.7
click at [593, 337] on div "KOL Researcher Identify trending cryptocurrency tickers from X (Twitter) KOLs a…" at bounding box center [649, 364] width 558 height 557
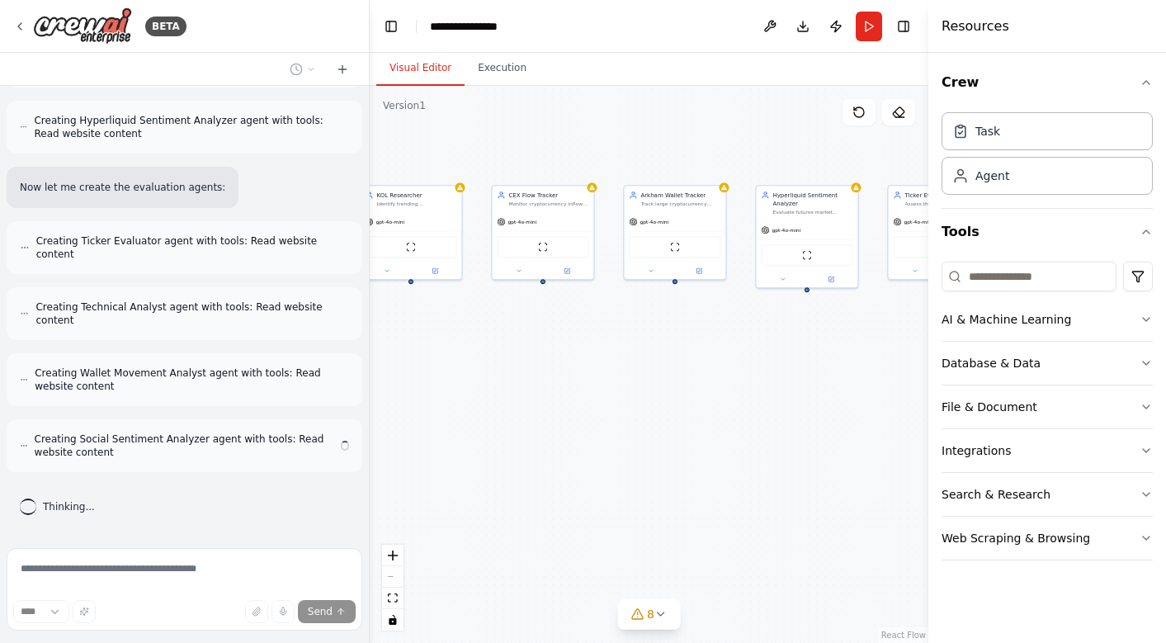
scroll to position [4600, 0]
drag, startPoint x: 699, startPoint y: 344, endPoint x: 378, endPoint y: 344, distance: 320.9
click at [378, 344] on div "KOL Researcher Identify trending cryptocurrency tickers from X (Twitter) KOLs a…" at bounding box center [649, 364] width 558 height 557
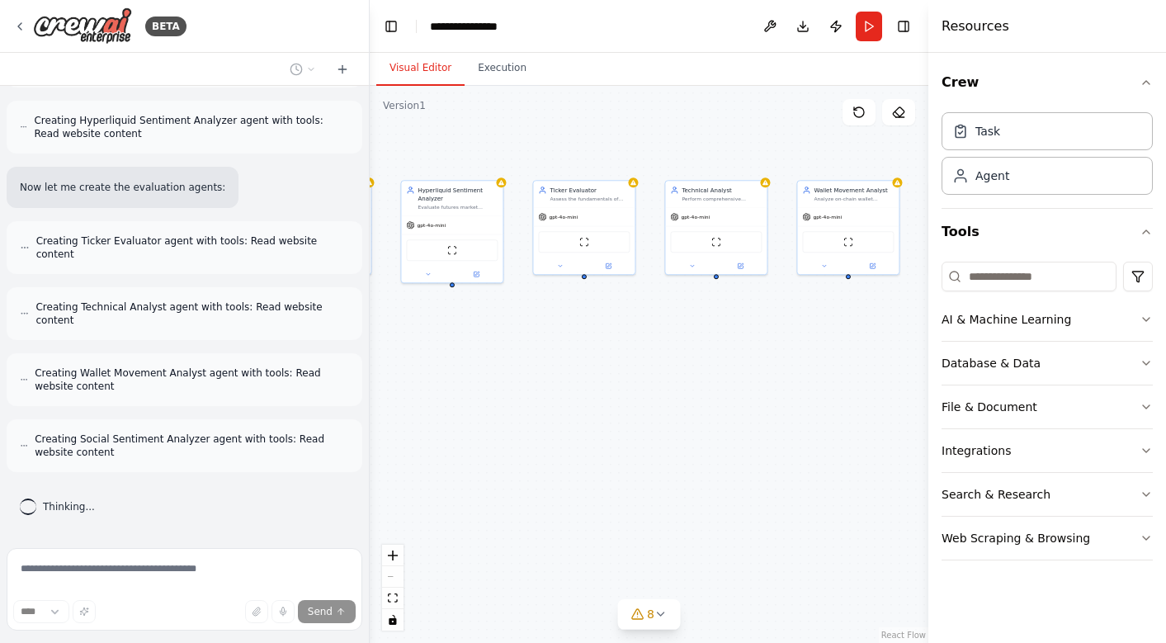
drag, startPoint x: 725, startPoint y: 376, endPoint x: 706, endPoint y: 370, distance: 19.8
click at [706, 370] on div "KOL Researcher Identify trending cryptocurrency tickers from X (Twitter) KOLs a…" at bounding box center [649, 364] width 558 height 557
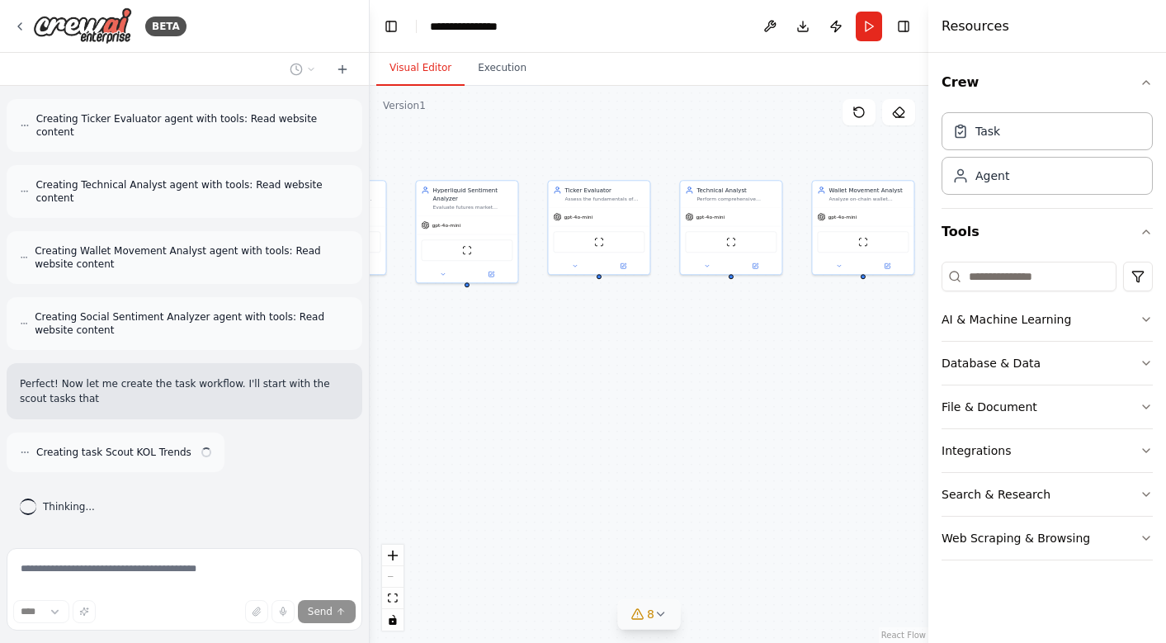
scroll to position [4954, 0]
click at [661, 615] on icon at bounding box center [660, 613] width 7 height 3
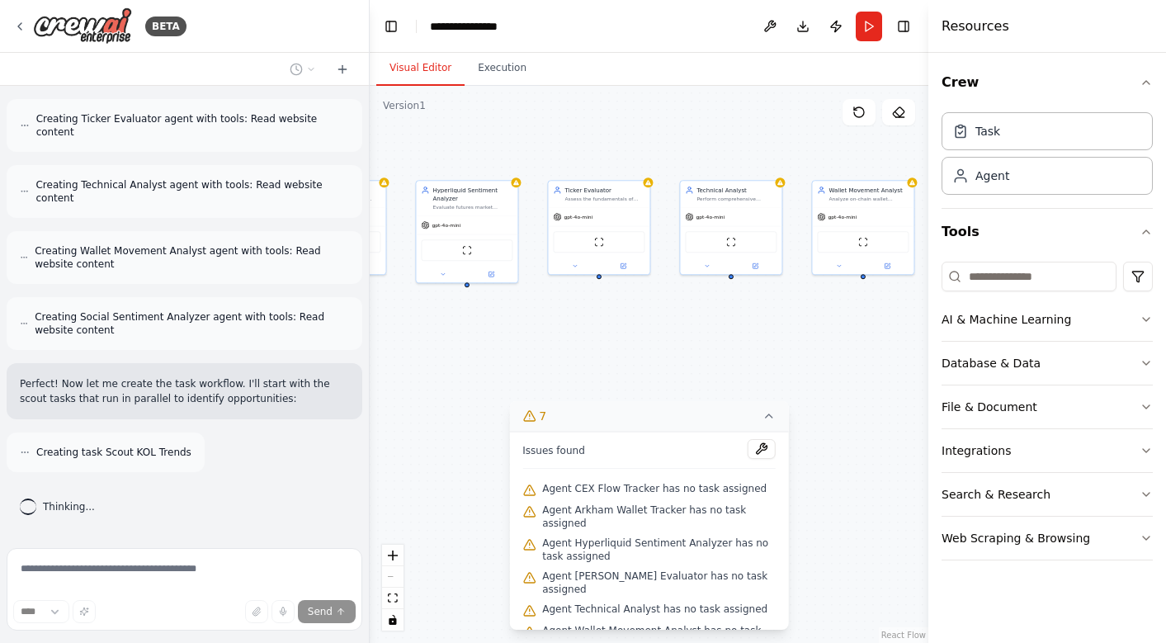
click at [687, 332] on div ".deletable-edge-delete-btn { width: 20px; height: 20px; border: 0px solid #ffff…" at bounding box center [649, 364] width 558 height 557
click at [766, 412] on icon at bounding box center [768, 415] width 13 height 13
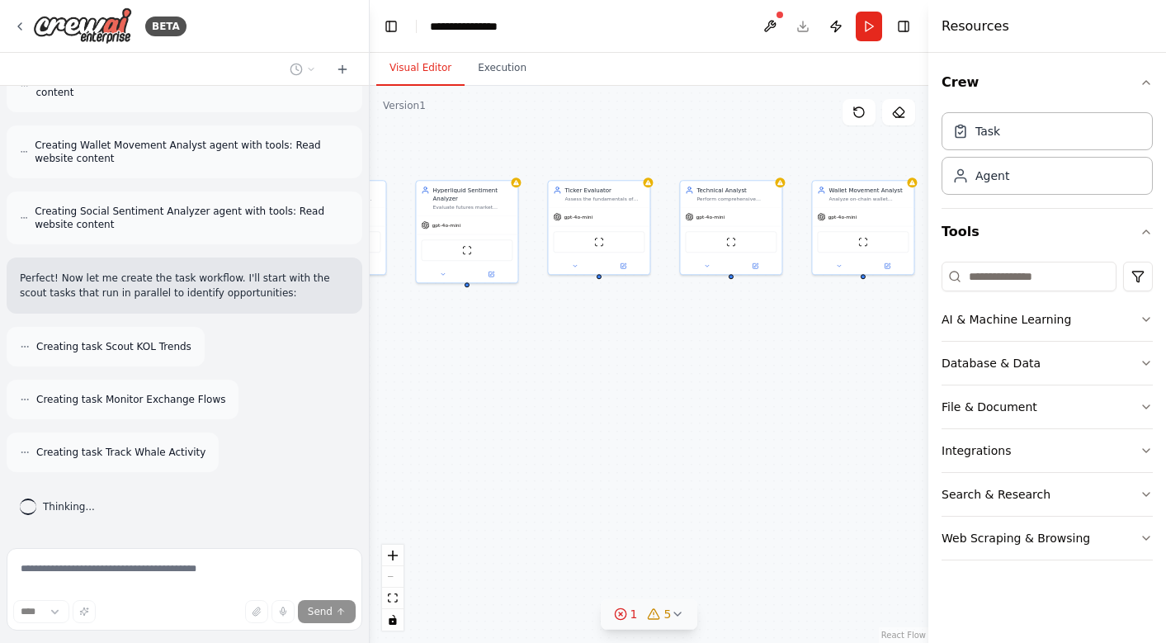
scroll to position [5112, 0]
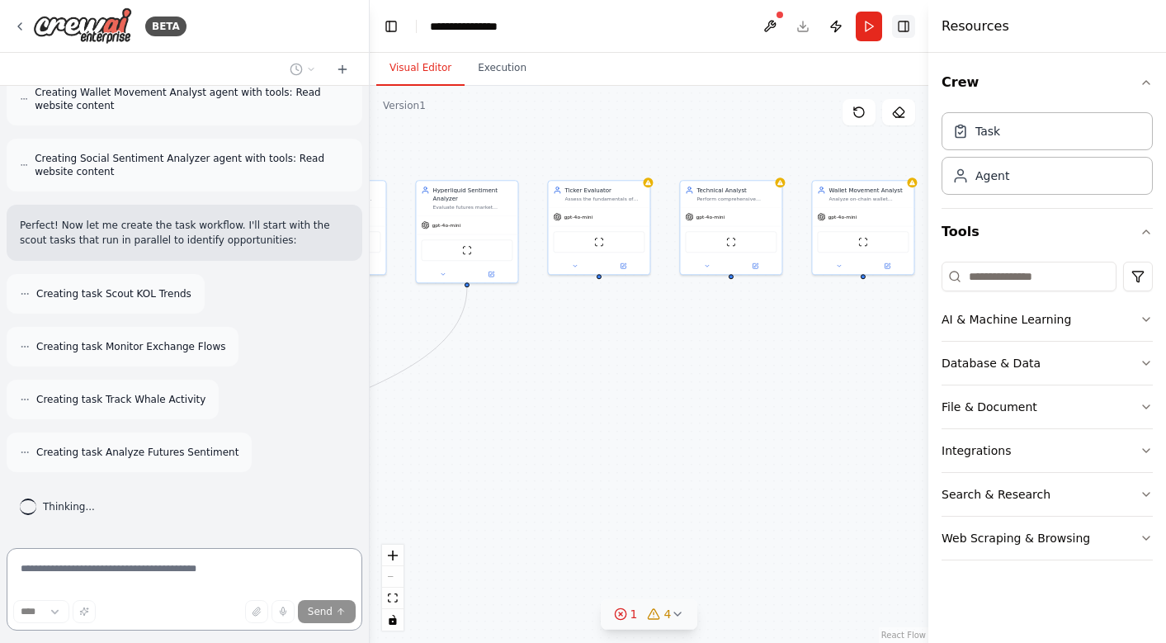
click at [905, 30] on button "Toggle Right Sidebar" at bounding box center [903, 26] width 23 height 23
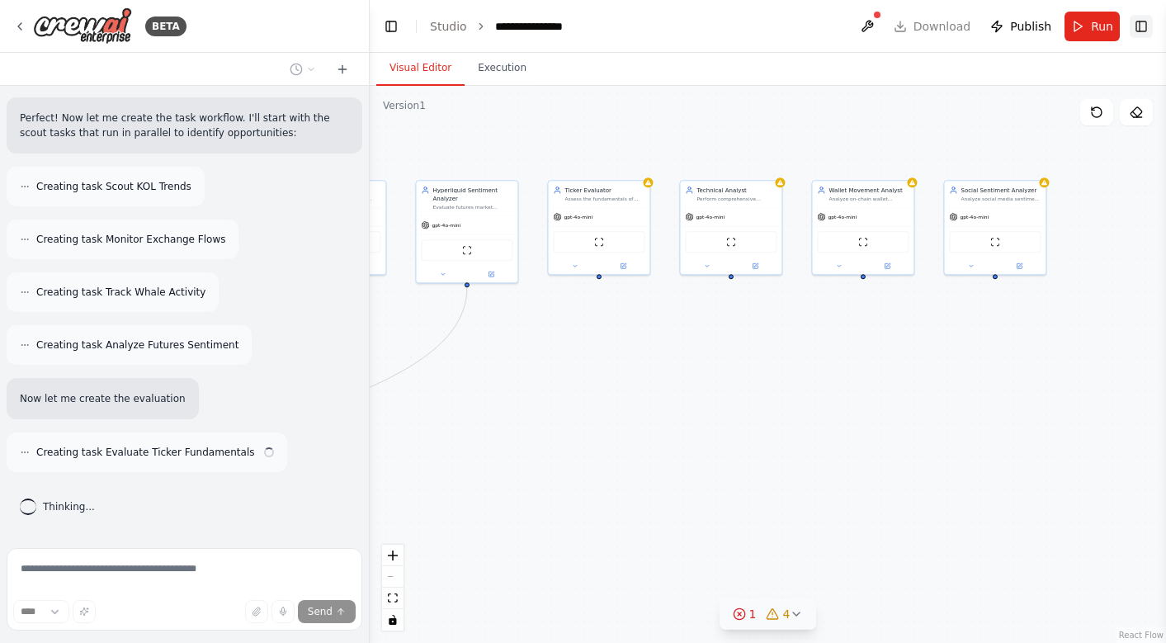
scroll to position [5234, 0]
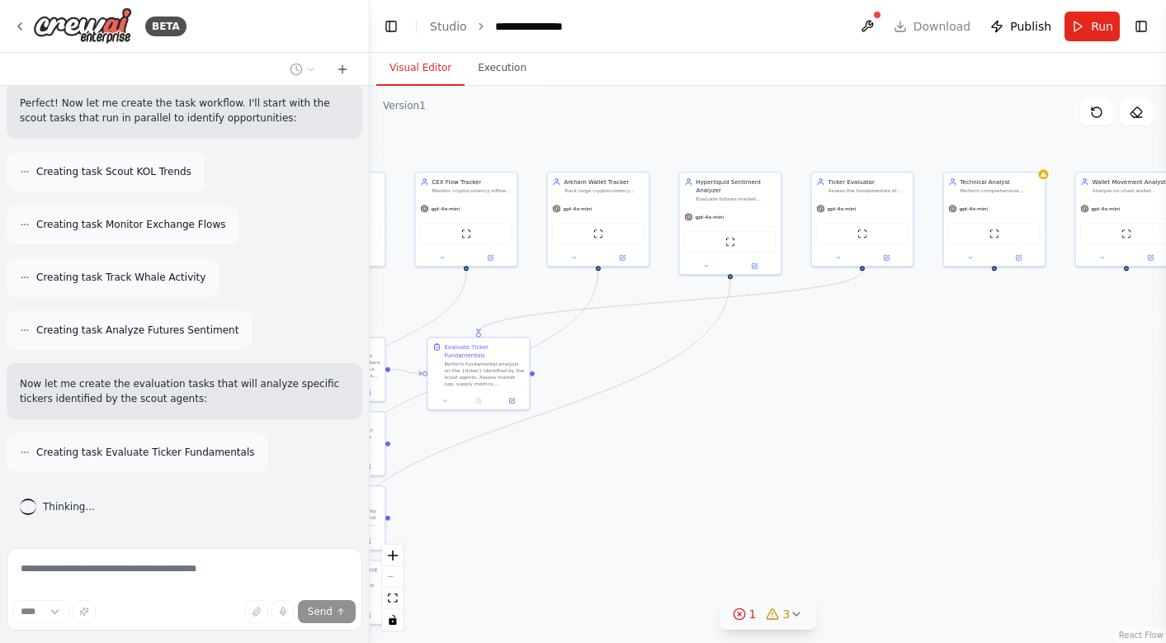
drag, startPoint x: 619, startPoint y: 390, endPoint x: 891, endPoint y: 381, distance: 272.4
click at [891, 381] on div ".deletable-edge-delete-btn { width: 20px; height: 20px; border: 0px solid #ffff…" at bounding box center [768, 364] width 796 height 557
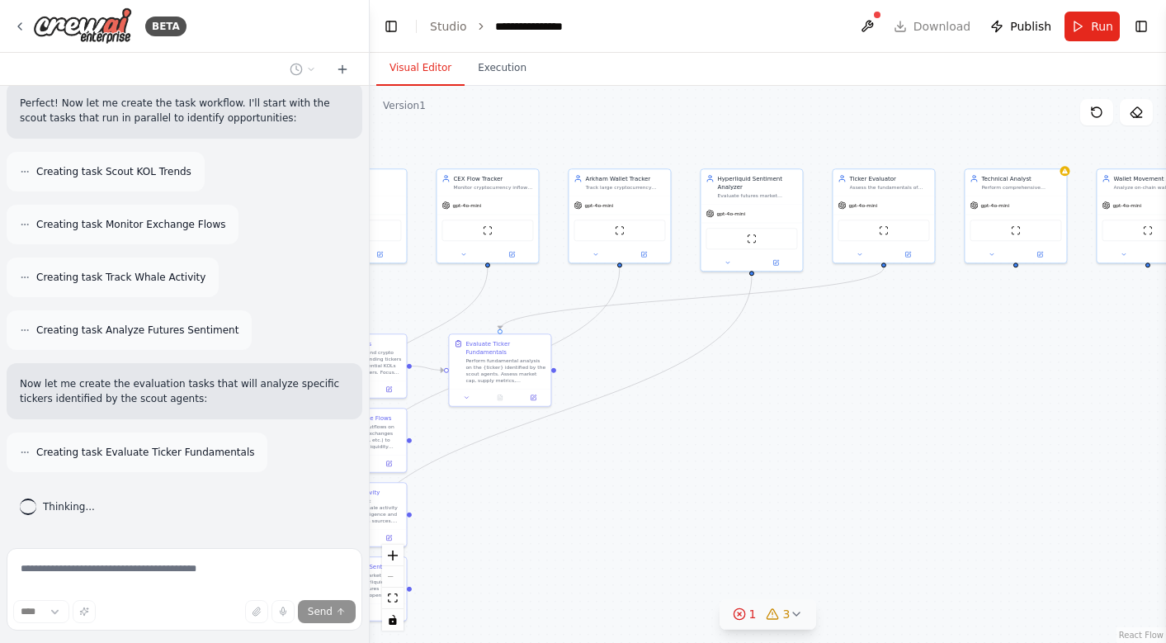
scroll to position [5287, 0]
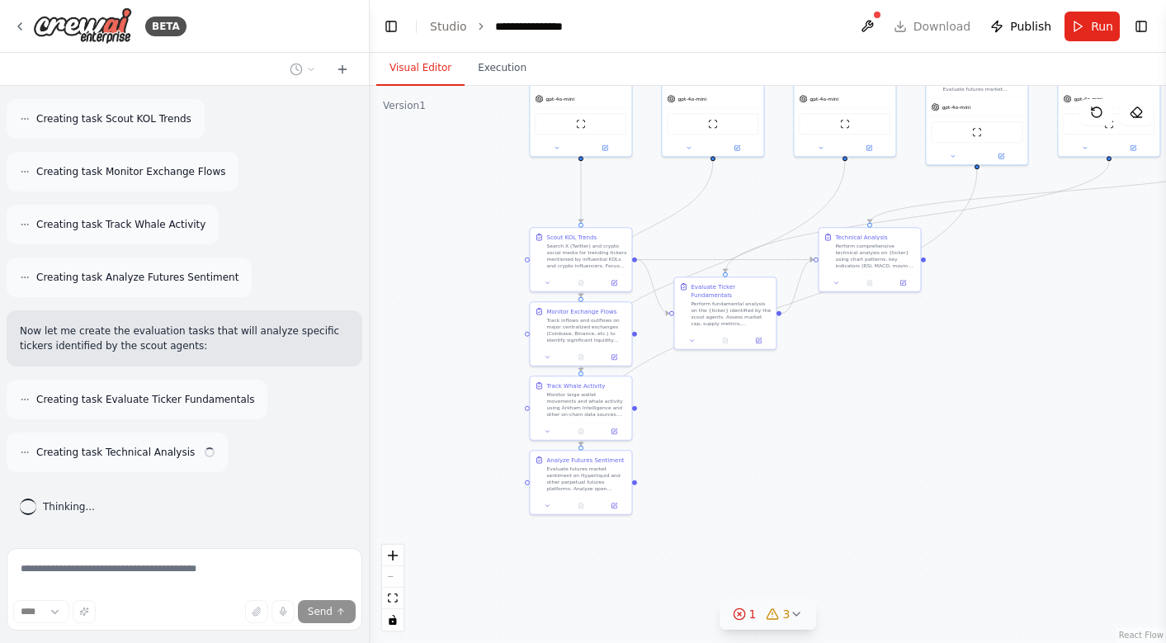
drag, startPoint x: 627, startPoint y: 494, endPoint x: 865, endPoint y: 385, distance: 261.3
click at [865, 385] on div ".deletable-edge-delete-btn { width: 20px; height: 20px; border: 0px solid #ffff…" at bounding box center [768, 364] width 796 height 557
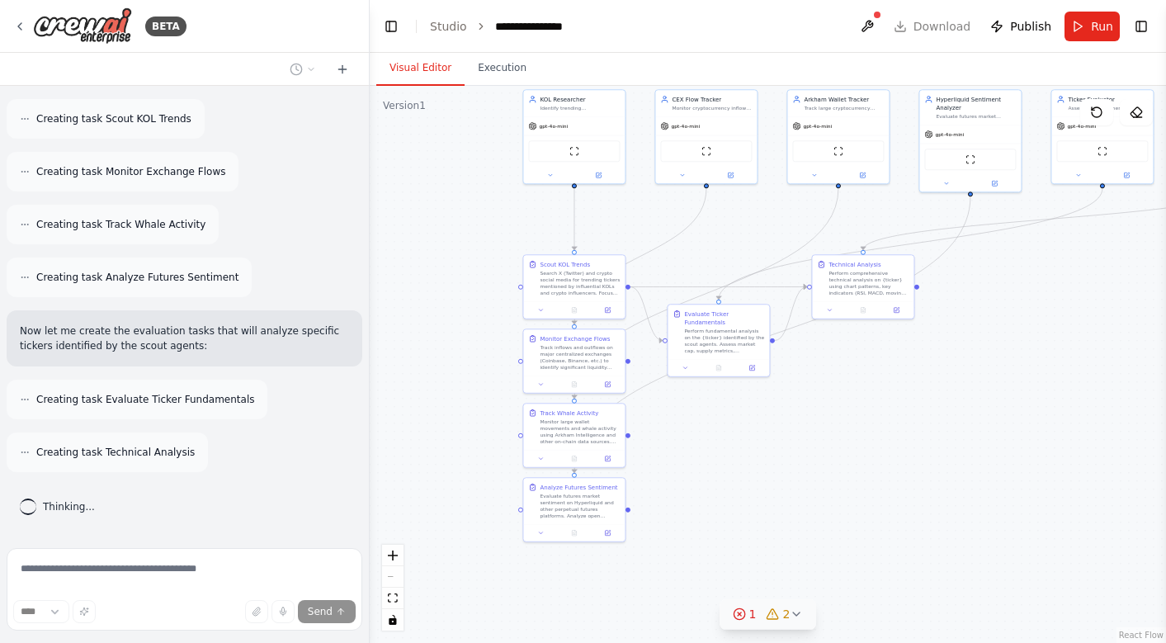
drag, startPoint x: 456, startPoint y: 238, endPoint x: 439, endPoint y: 275, distance: 41.0
click at [439, 275] on div ".deletable-edge-delete-btn { width: 20px; height: 20px; border: 0px solid #ffff…" at bounding box center [768, 364] width 796 height 557
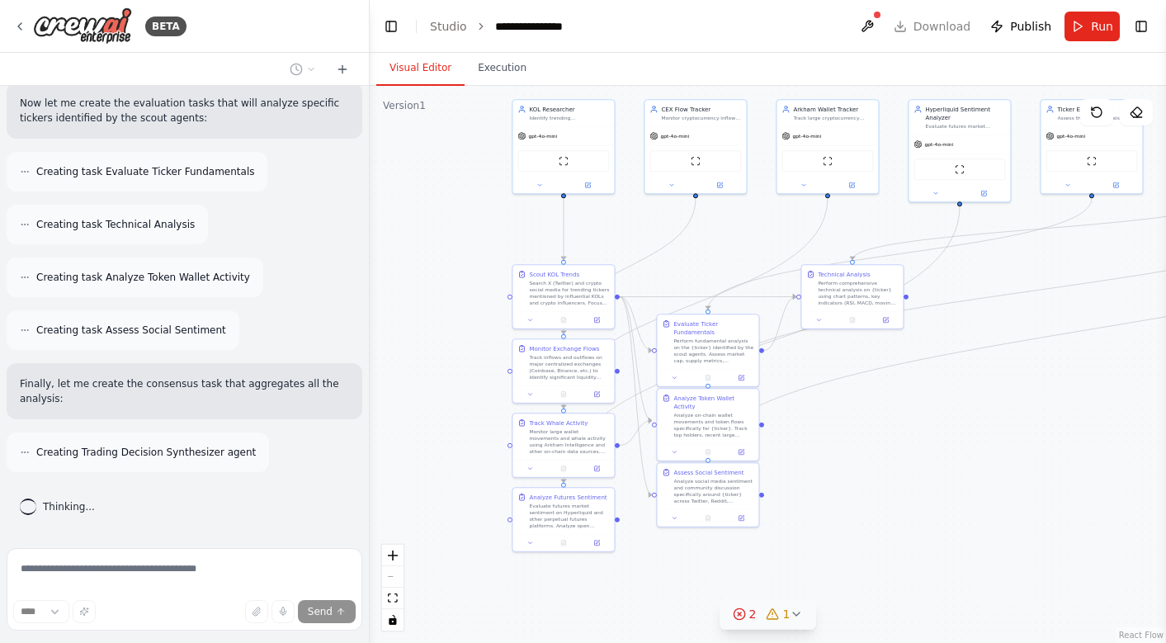
scroll to position [5567, 0]
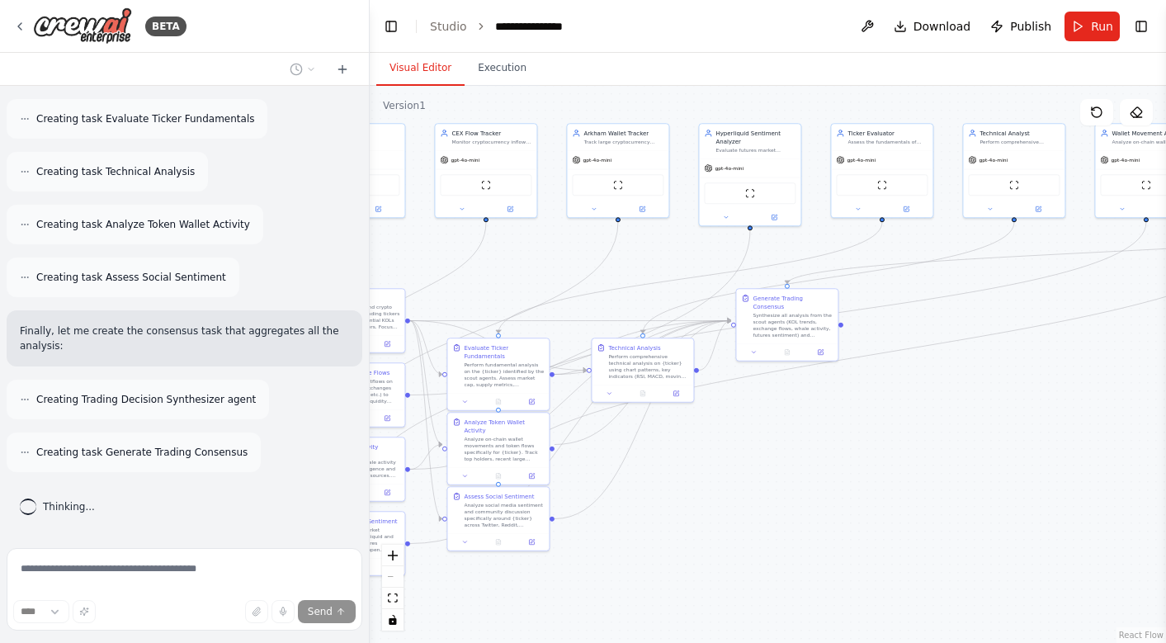
drag, startPoint x: 1056, startPoint y: 452, endPoint x: 846, endPoint y: 476, distance: 210.9
click at [846, 476] on div ".deletable-edge-delete-btn { width: 20px; height: 20px; border: 0px solid #ffff…" at bounding box center [768, 364] width 796 height 557
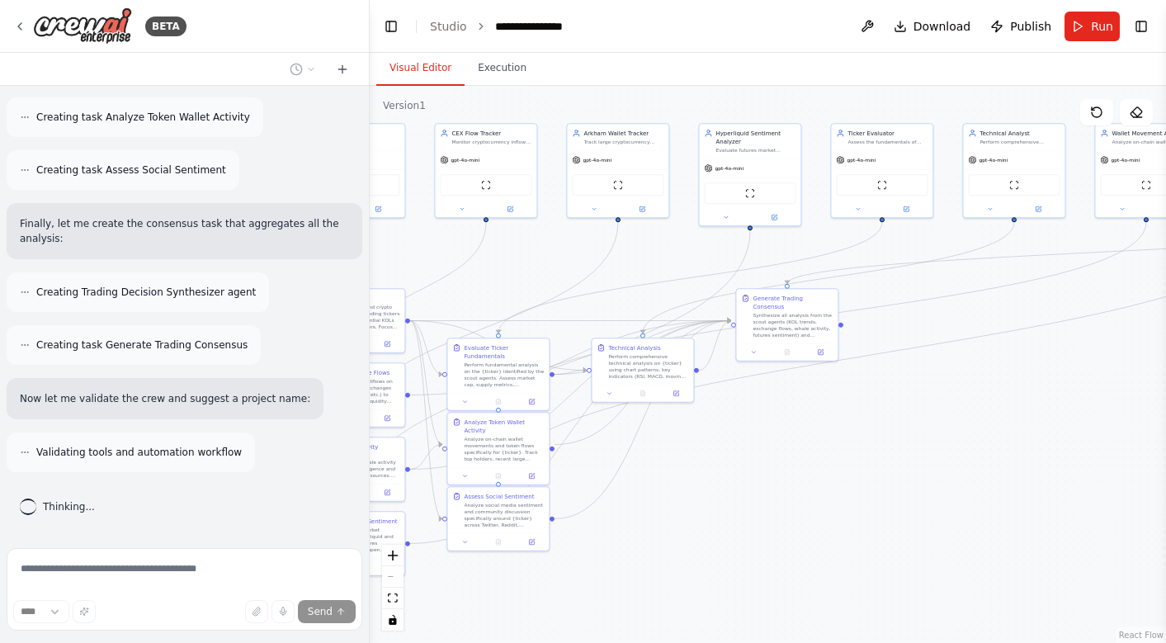
scroll to position [5727, 0]
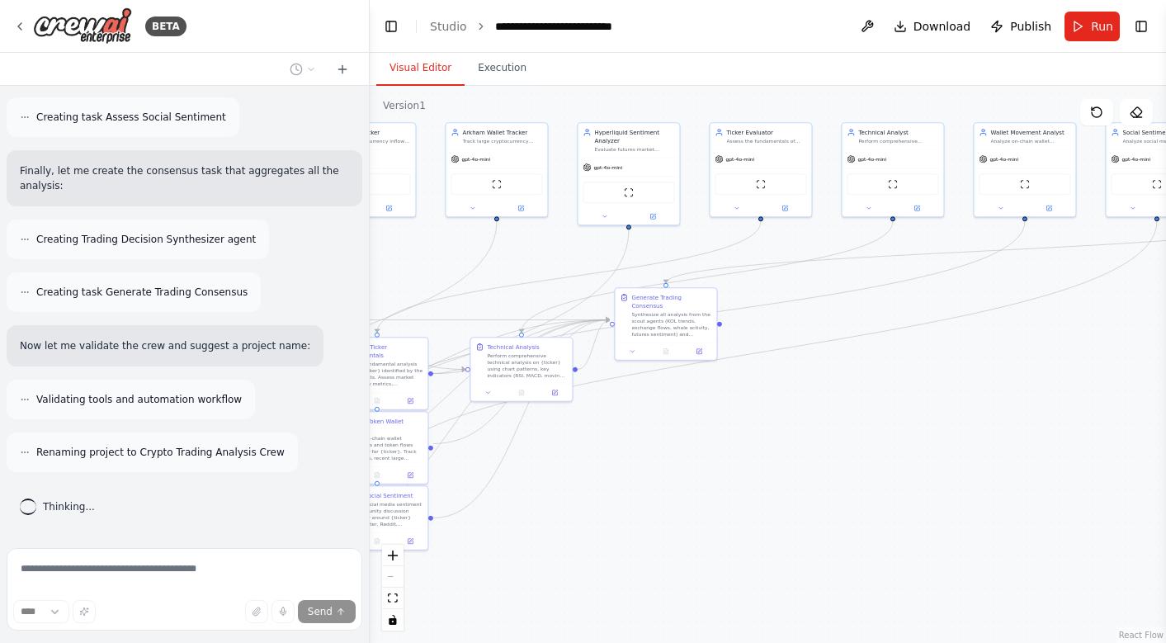
drag, startPoint x: 982, startPoint y: 425, endPoint x: 861, endPoint y: 424, distance: 121.3
click at [861, 424] on div ".deletable-edge-delete-btn { width: 20px; height: 20px; border: 0px solid #ffff…" at bounding box center [768, 364] width 796 height 557
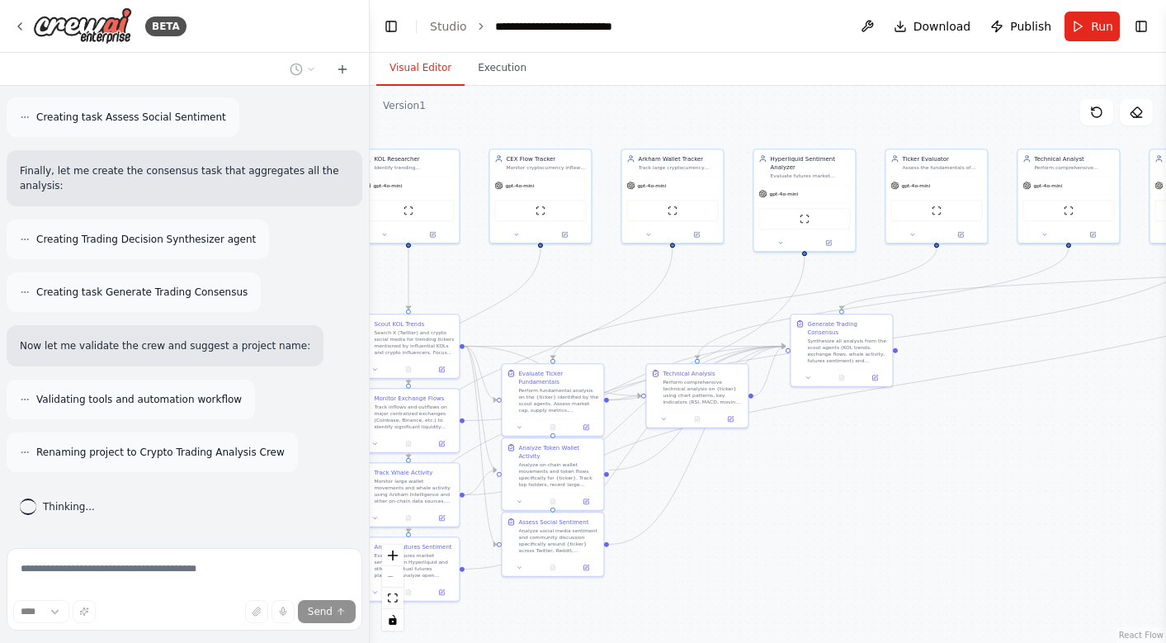
drag, startPoint x: 861, startPoint y: 423, endPoint x: 1040, endPoint y: 452, distance: 181.3
click at [1040, 452] on div ".deletable-edge-delete-btn { width: 20px; height: 20px; border: 0px solid #ffff…" at bounding box center [768, 364] width 796 height 557
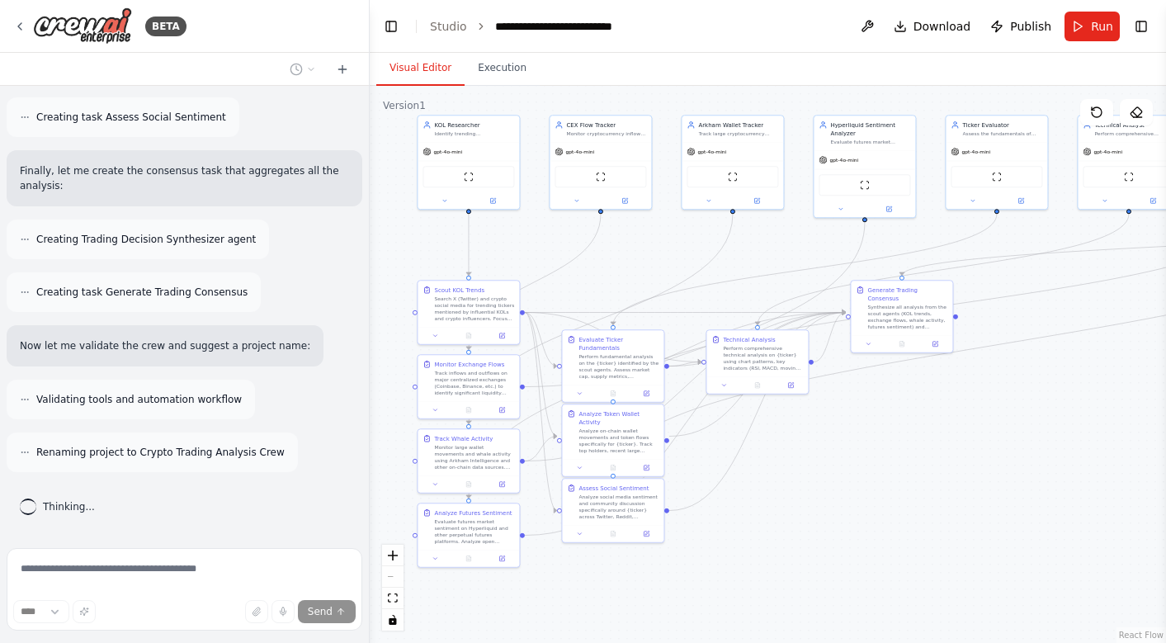
drag, startPoint x: 874, startPoint y: 470, endPoint x: 927, endPoint y: 436, distance: 63.1
click at [928, 435] on div ".deletable-edge-delete-btn { width: 20px; height: 20px; border: 0px solid #ffff…" at bounding box center [768, 364] width 796 height 557
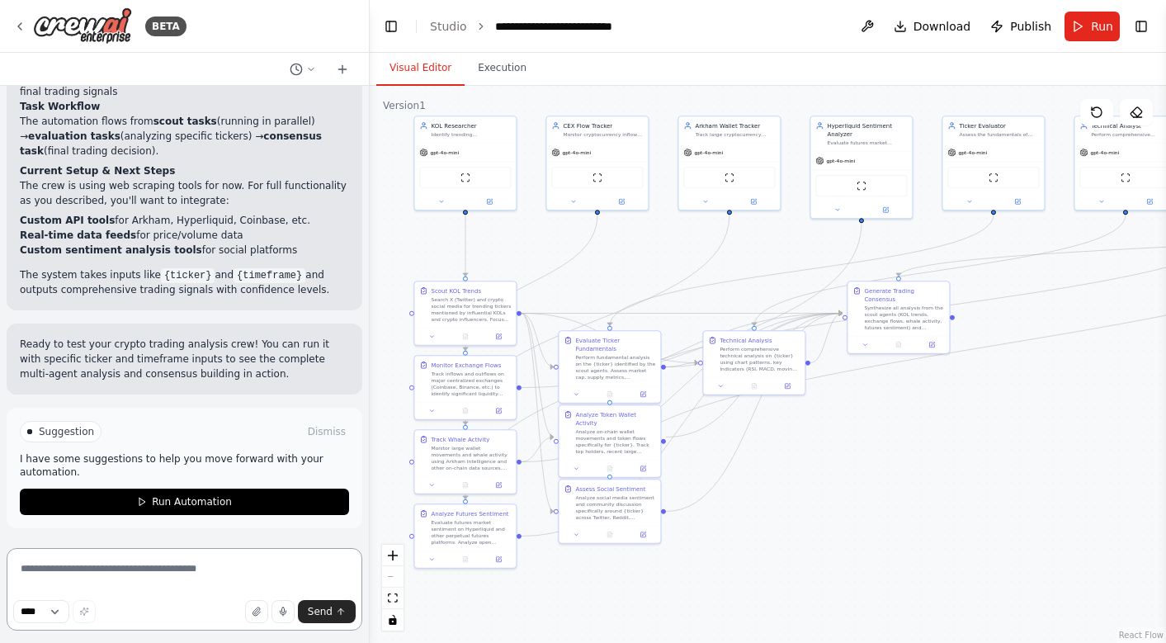
scroll to position [6414, 0]
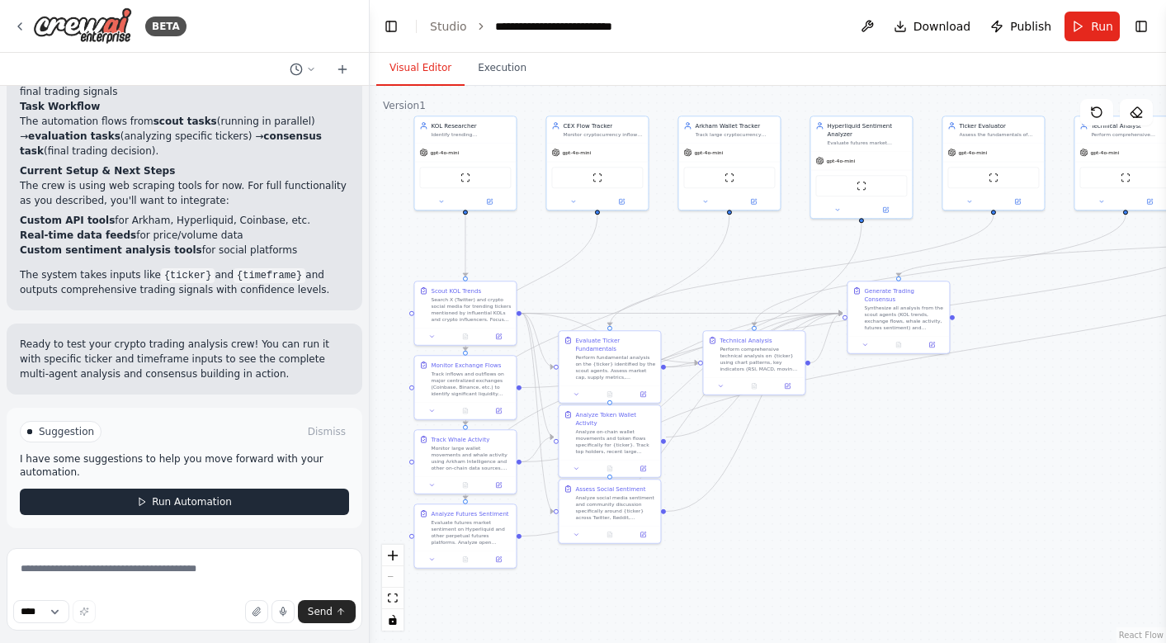
click at [188, 502] on span "Run Automation" at bounding box center [192, 501] width 80 height 13
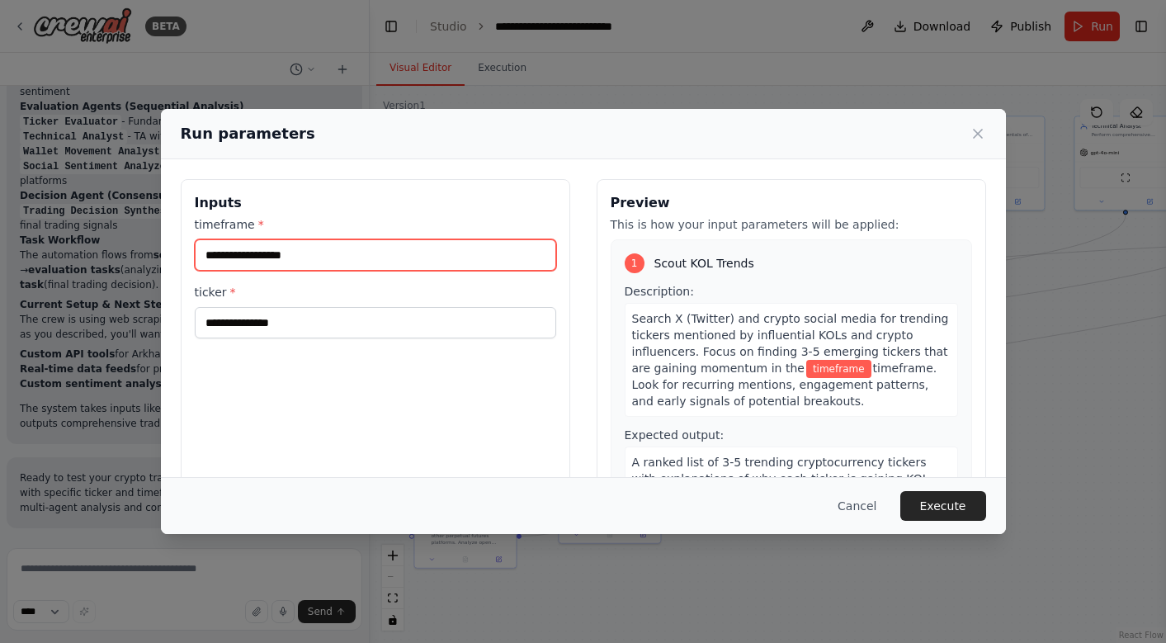
click at [345, 258] on input "timeframe *" at bounding box center [375, 254] width 361 height 31
type input "**********"
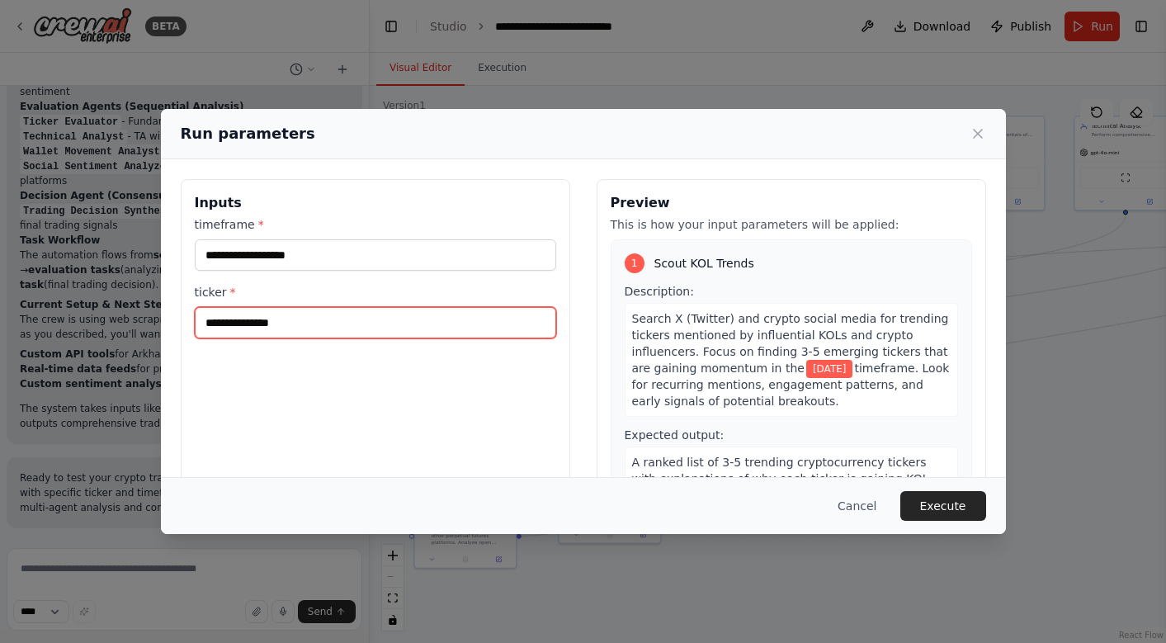
click at [280, 327] on input "ticker *" at bounding box center [375, 322] width 361 height 31
type input "**********"
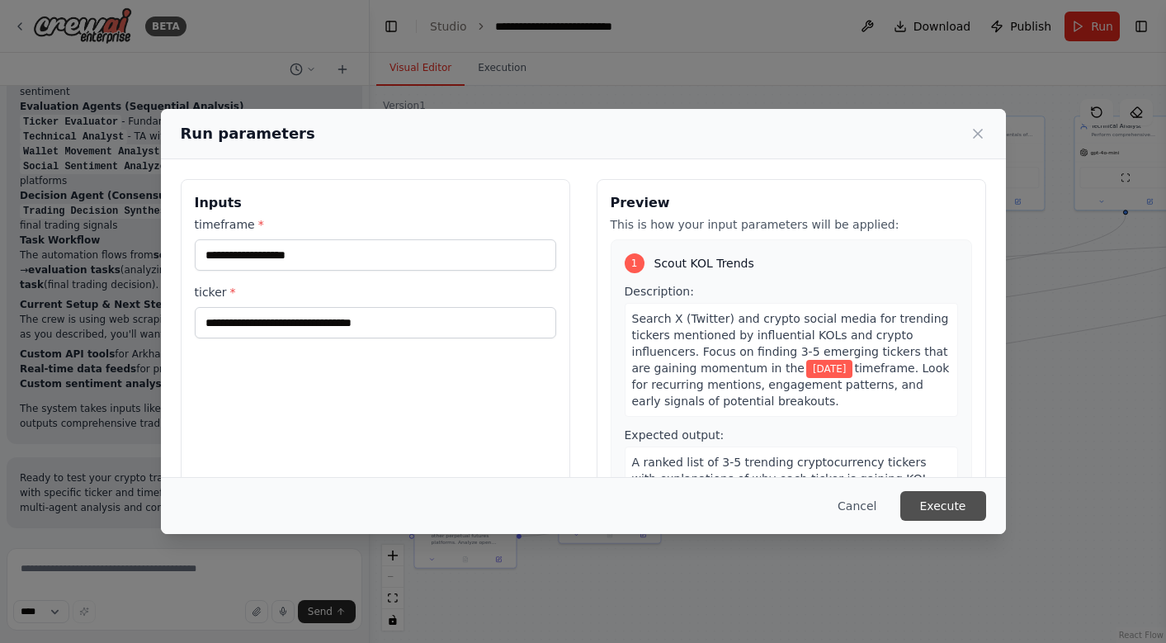
click at [945, 505] on button "Execute" at bounding box center [943, 506] width 86 height 30
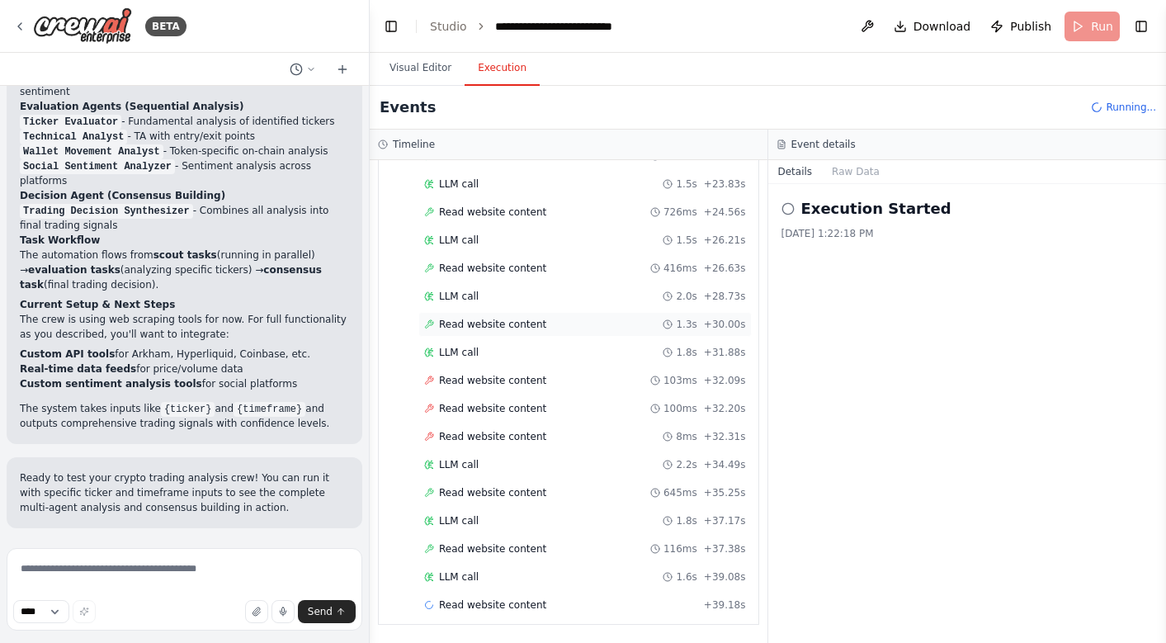
scroll to position [694, 0]
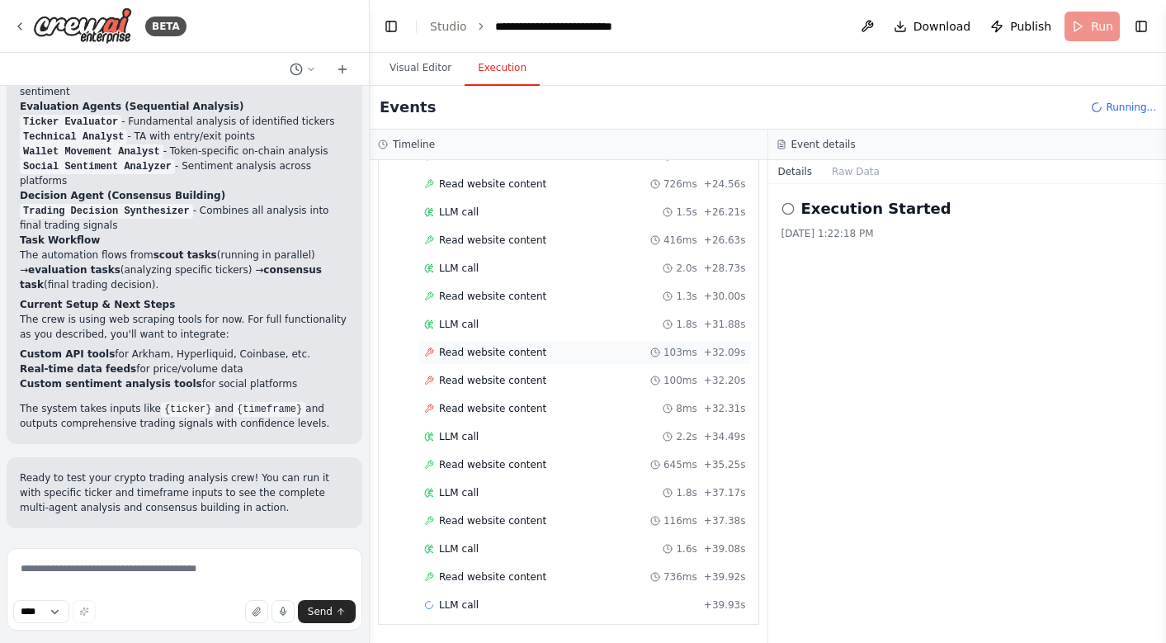
click at [525, 351] on span "Read website content" at bounding box center [492, 352] width 107 height 13
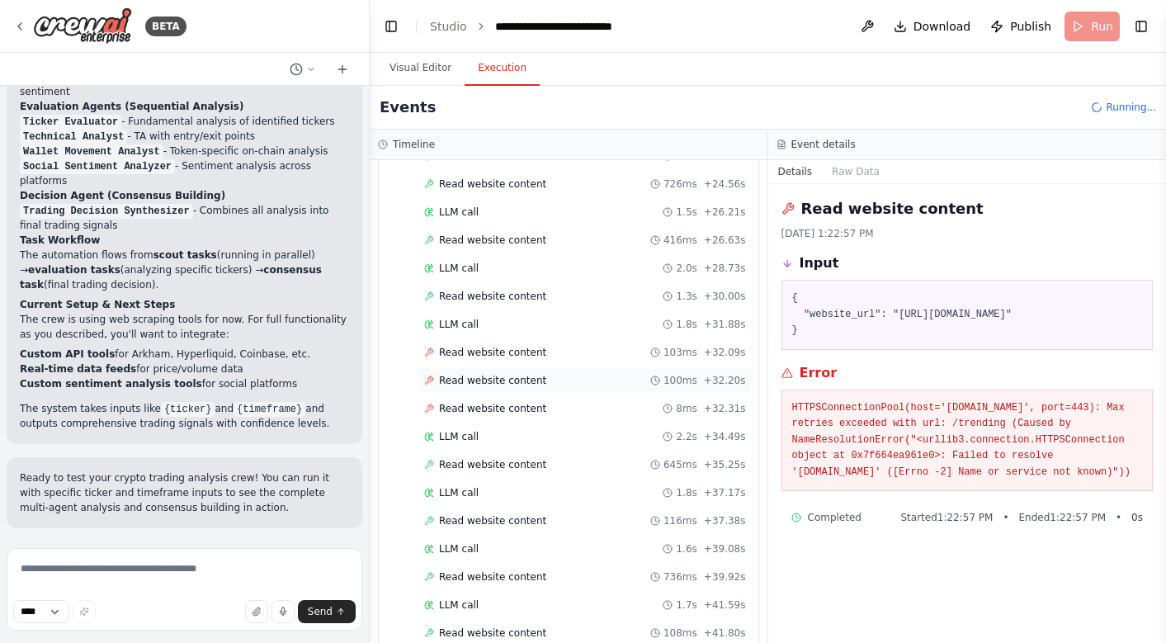
click at [522, 374] on span "Read website content" at bounding box center [492, 380] width 107 height 13
click at [516, 400] on div "Read website content 8ms + 32.31s" at bounding box center [584, 408] width 333 height 25
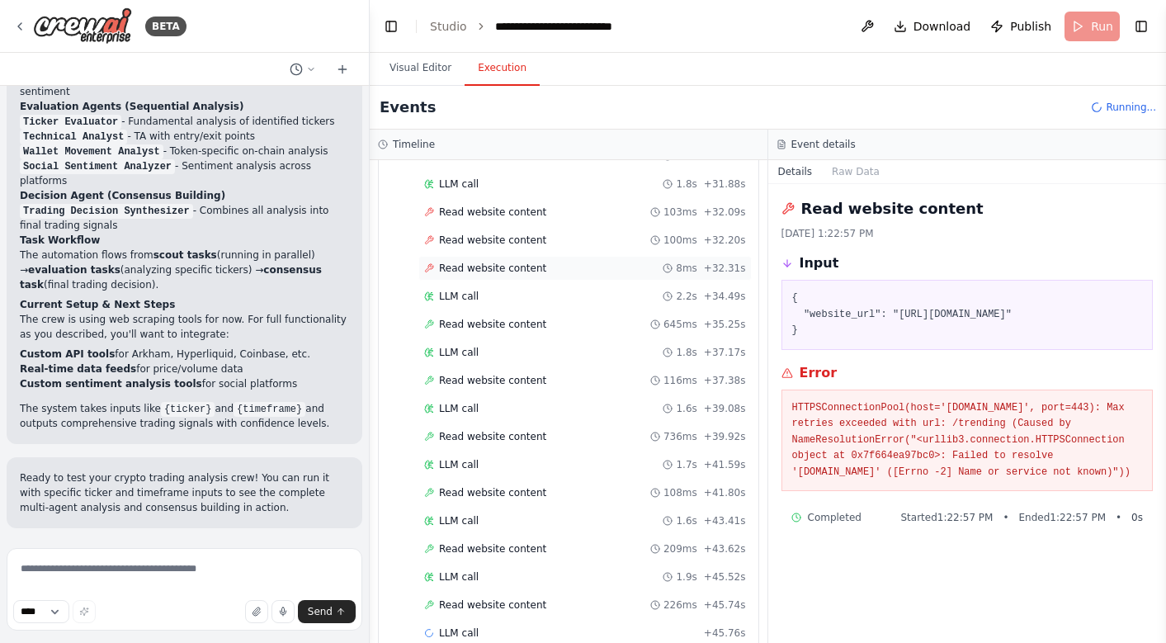
scroll to position [862, 0]
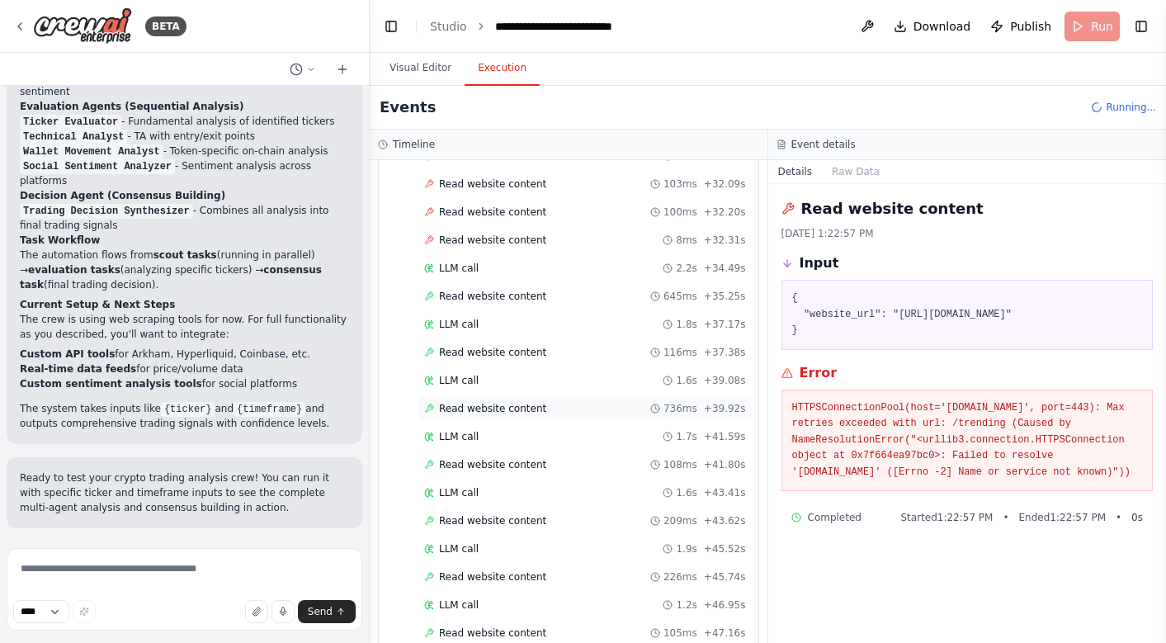
click at [505, 413] on span "Read website content" at bounding box center [492, 408] width 107 height 13
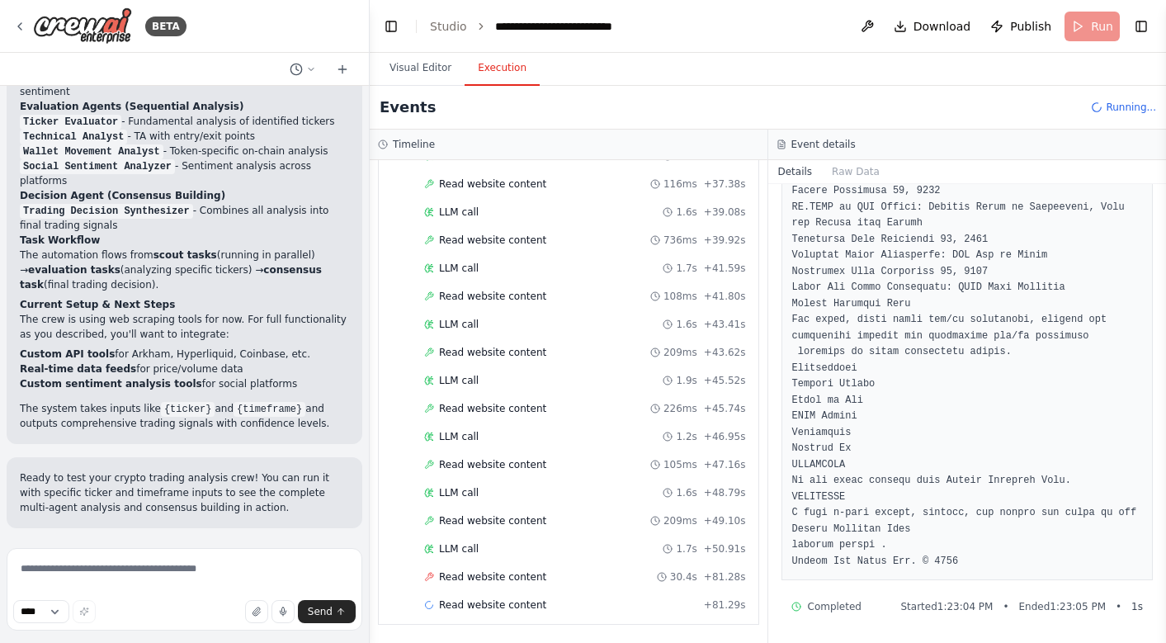
scroll to position [6083, 0]
click at [505, 467] on span "Read website content" at bounding box center [492, 464] width 107 height 13
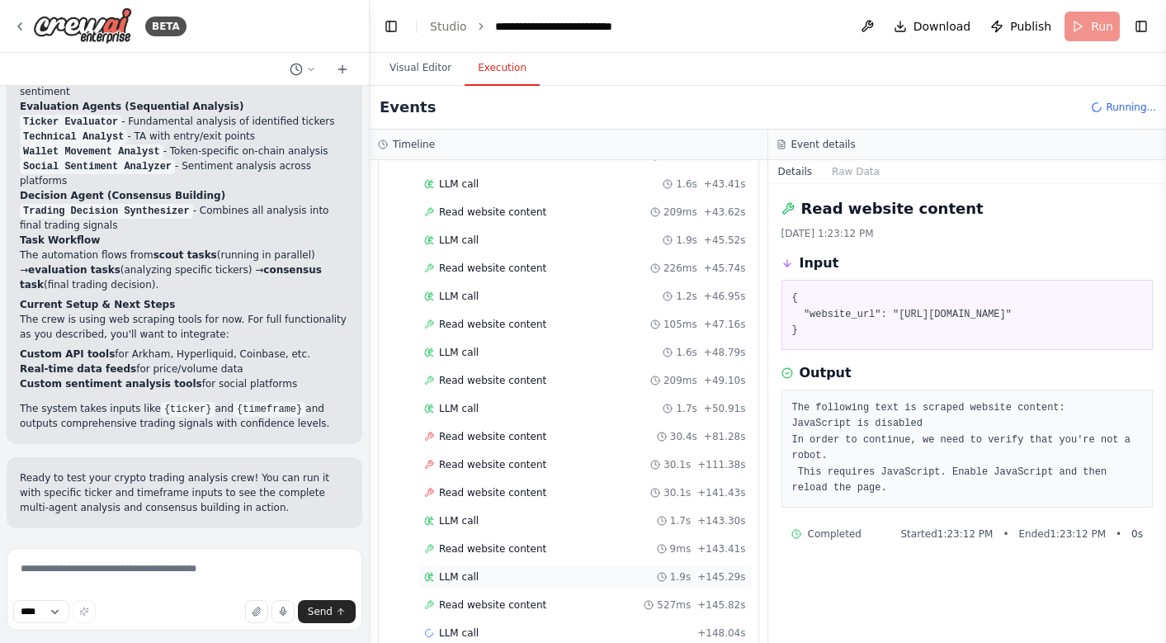
scroll to position [1199, 0]
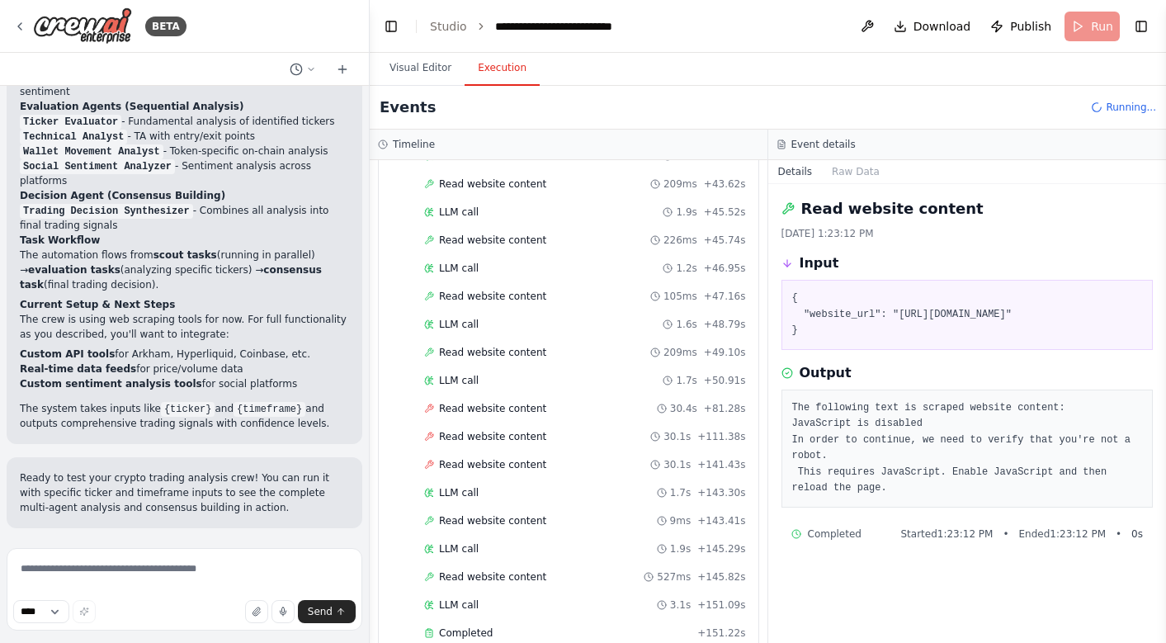
click at [1134, 106] on span "Running..." at bounding box center [1130, 107] width 50 height 13
click at [1091, 29] on header "**********" at bounding box center [768, 26] width 796 height 53
click at [1117, 273] on div "Input { "website_url": "https://www.binance.com/en/news" }" at bounding box center [967, 301] width 372 height 97
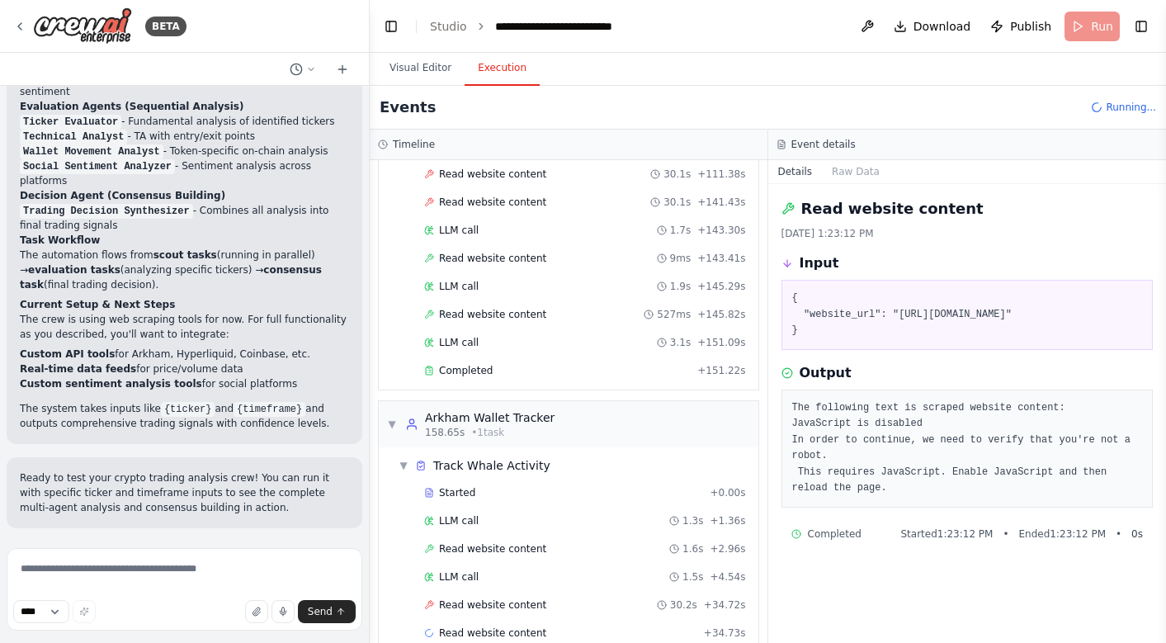
scroll to position [1489, 0]
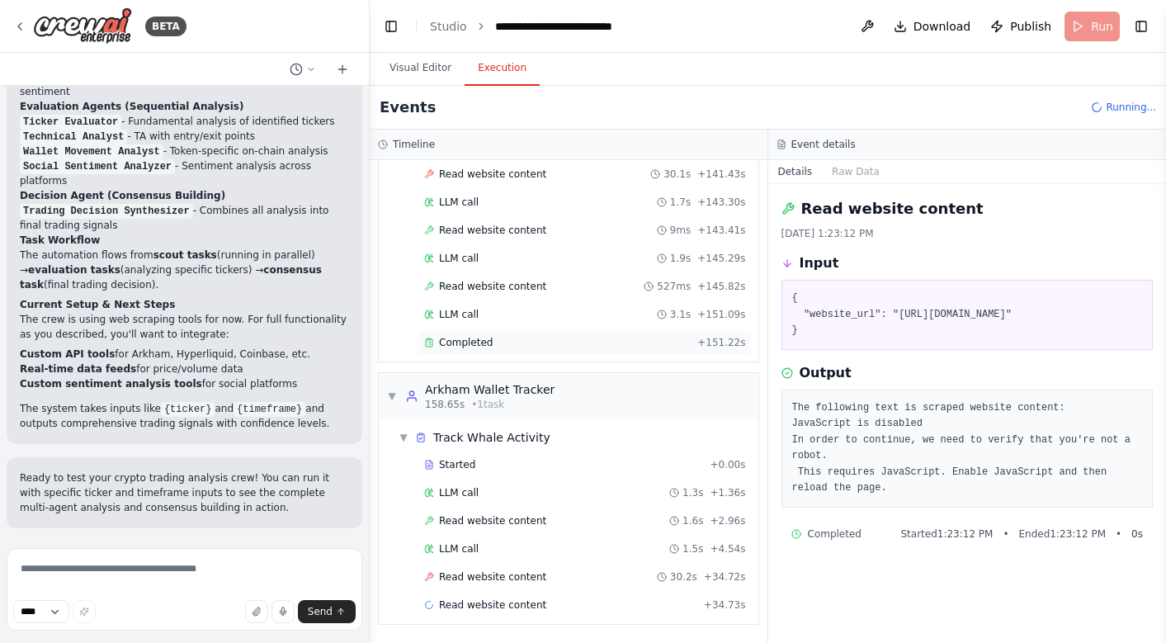
click at [570, 351] on div "Completed + 151.22s" at bounding box center [584, 342] width 333 height 25
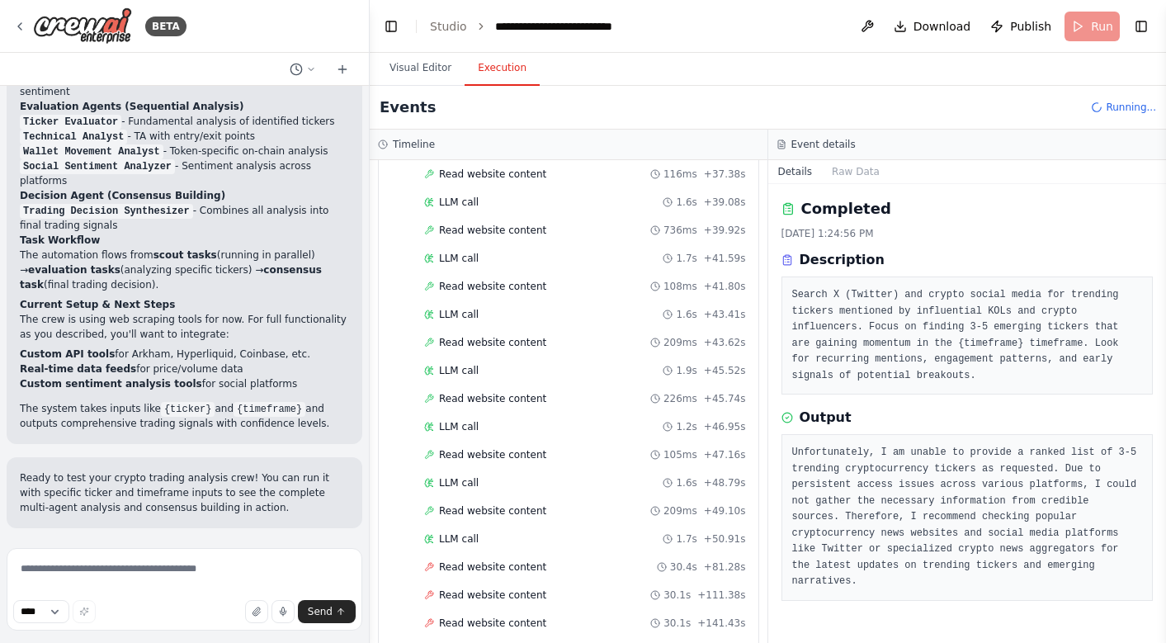
scroll to position [679, 0]
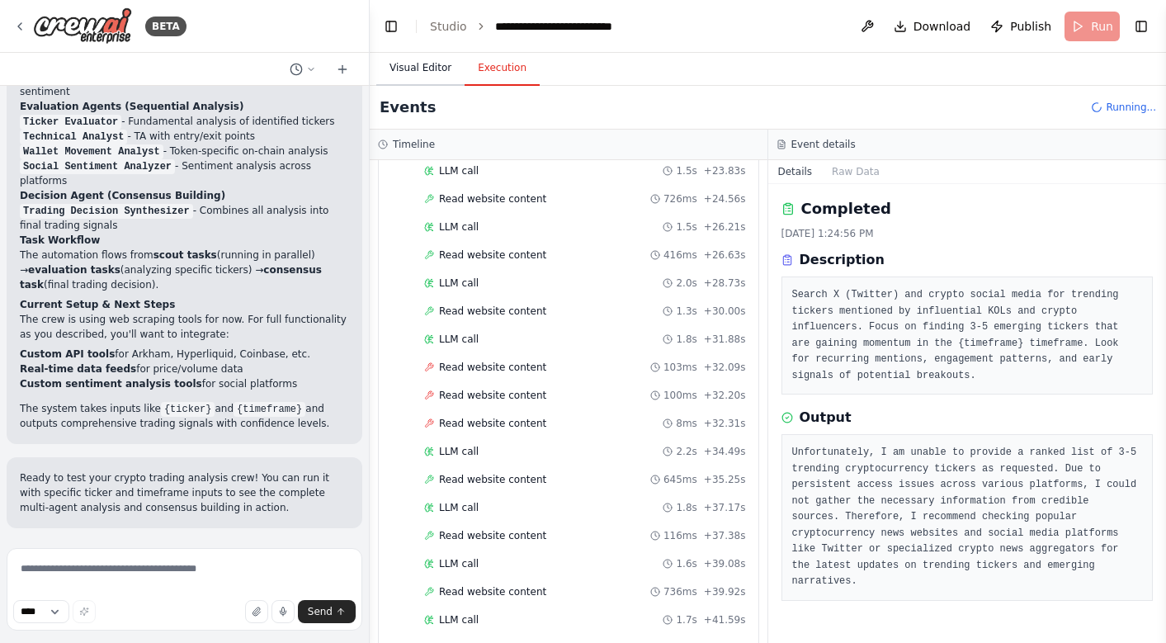
click at [431, 72] on button "Visual Editor" at bounding box center [420, 68] width 88 height 35
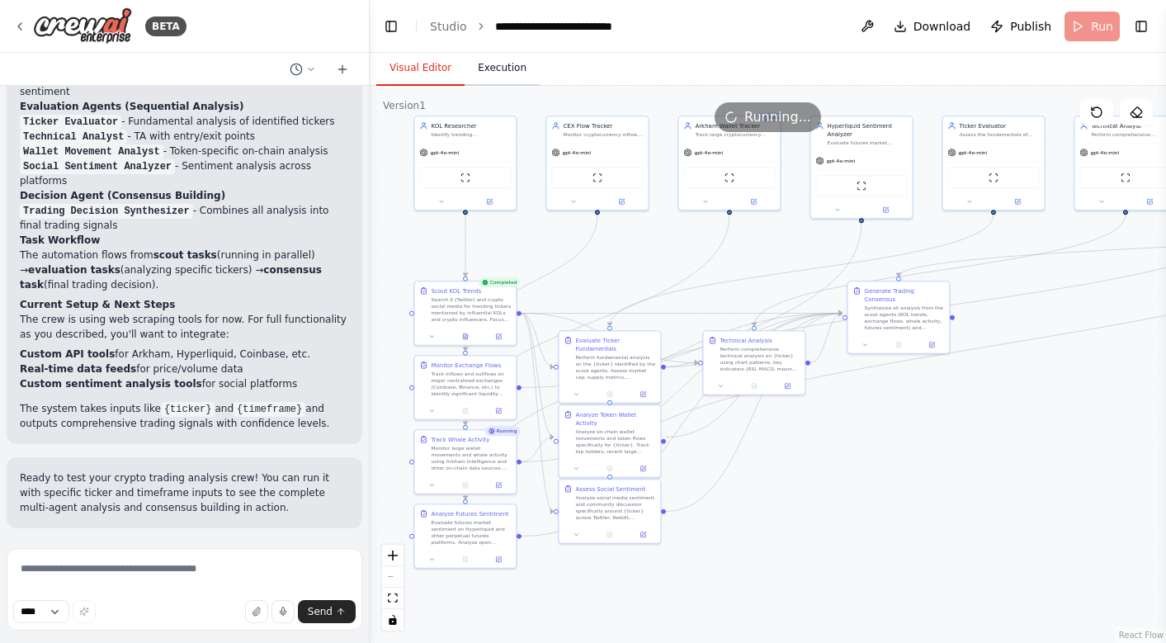
click at [502, 73] on button "Execution" at bounding box center [501, 68] width 75 height 35
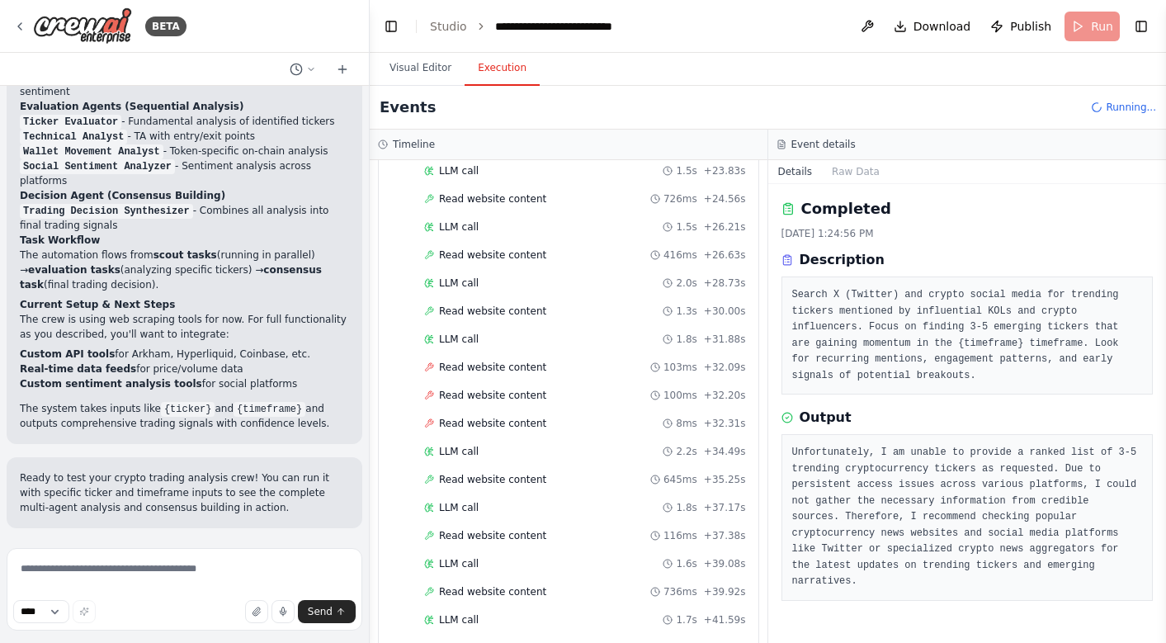
click at [1093, 200] on div "Completed" at bounding box center [967, 208] width 372 height 23
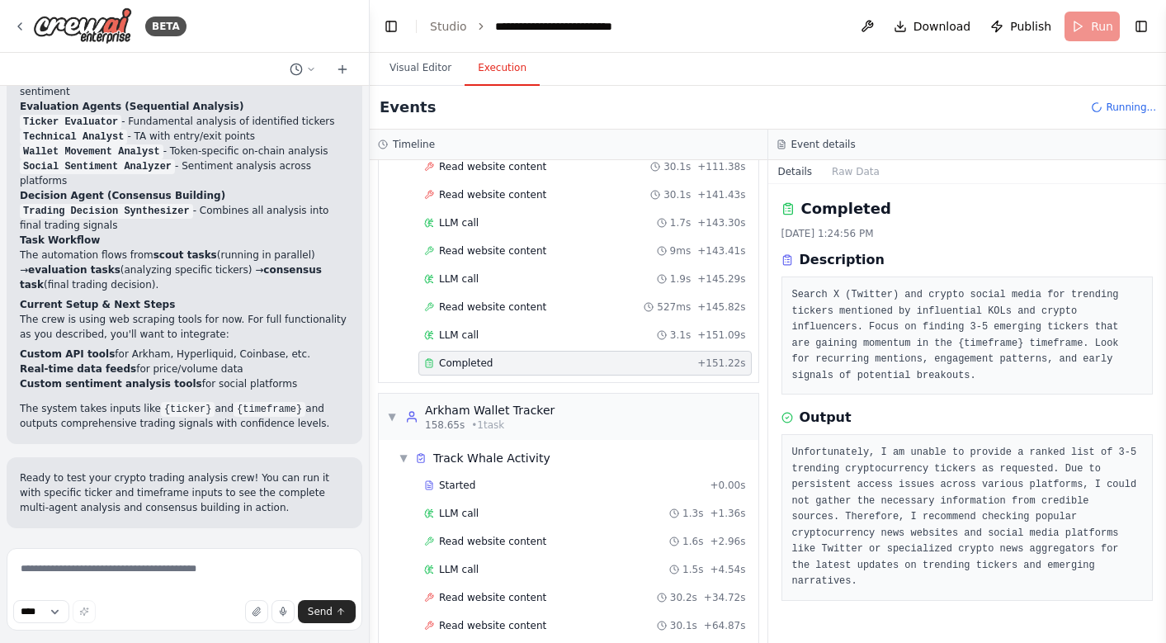
scroll to position [1573, 0]
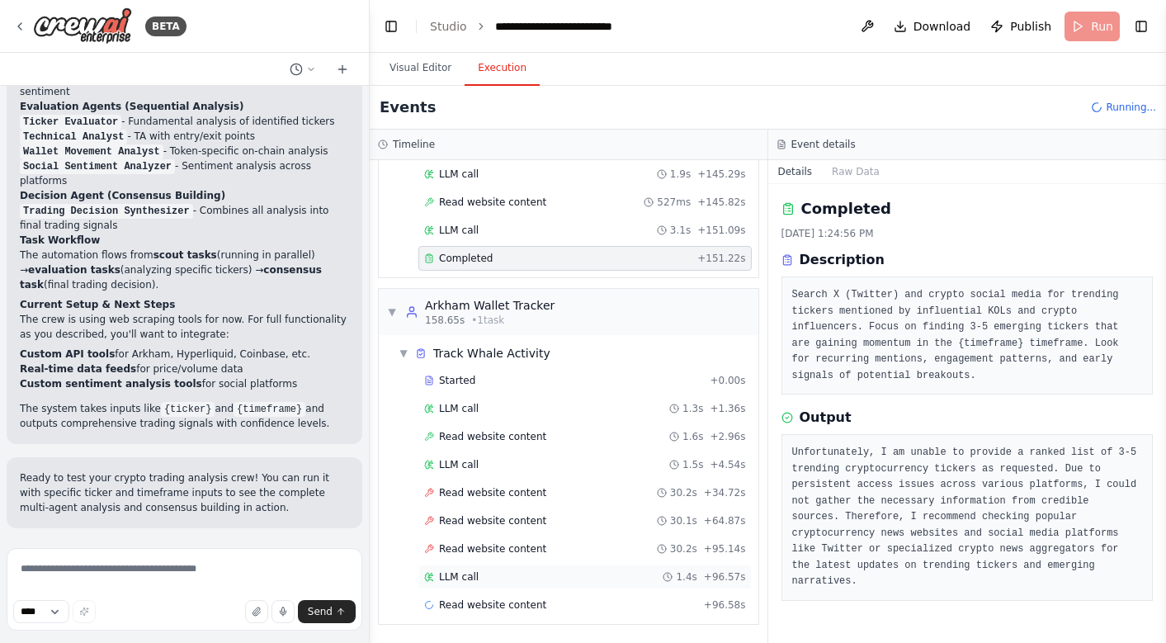
click at [501, 579] on div "LLM call 1.4s + 96.57s" at bounding box center [585, 576] width 322 height 13
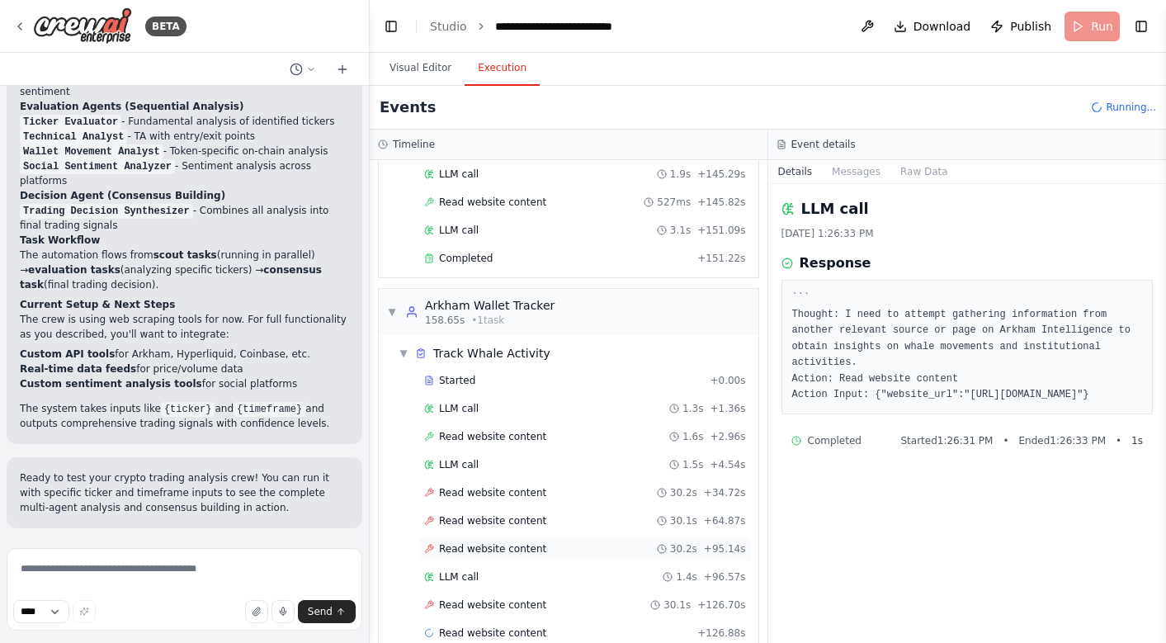
click at [510, 553] on span "Read website content" at bounding box center [492, 548] width 107 height 13
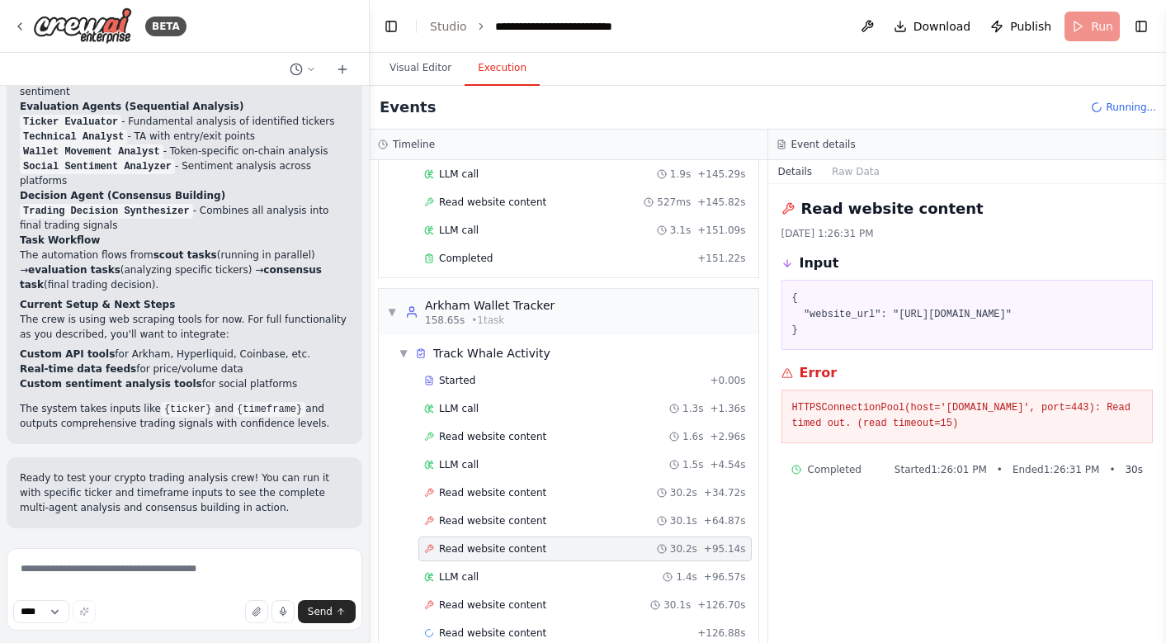
scroll to position [1601, 0]
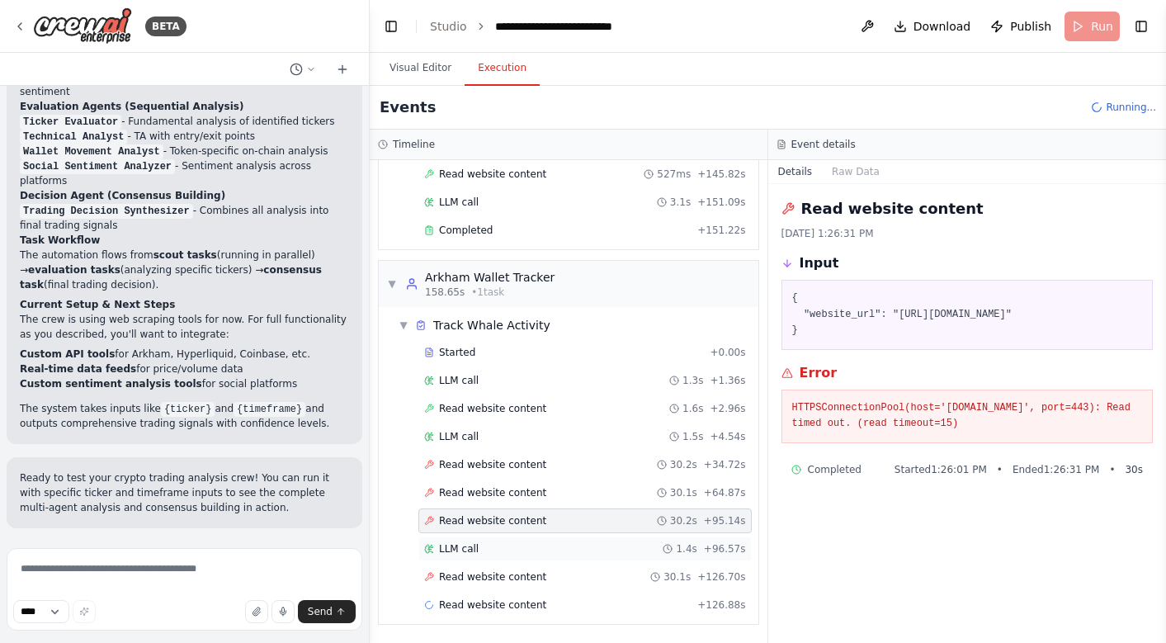
click at [496, 553] on div "LLM call 1.4s + 96.57s" at bounding box center [585, 548] width 322 height 13
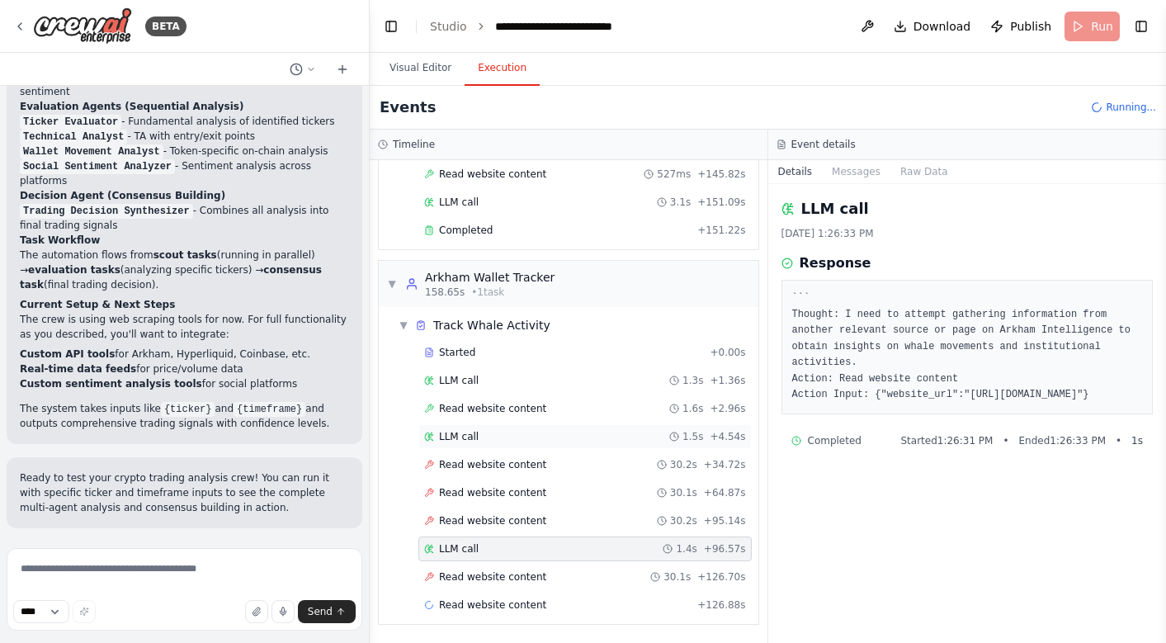
click at [500, 440] on div "LLM call 1.5s + 4.54s" at bounding box center [585, 436] width 322 height 13
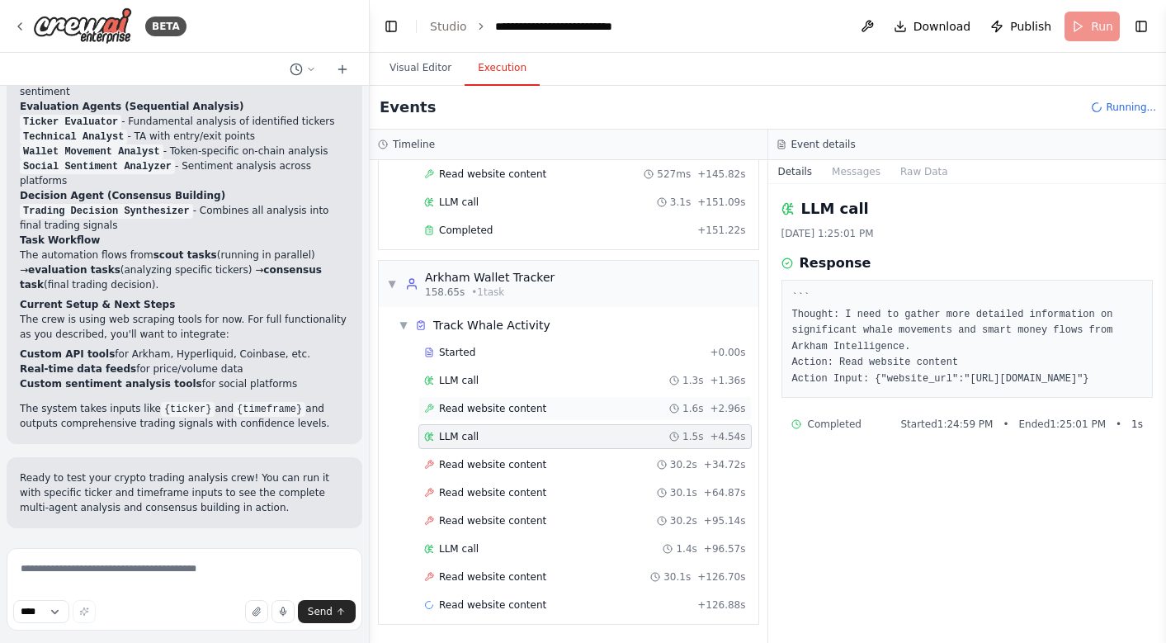
click at [505, 409] on span "Read website content" at bounding box center [492, 408] width 107 height 13
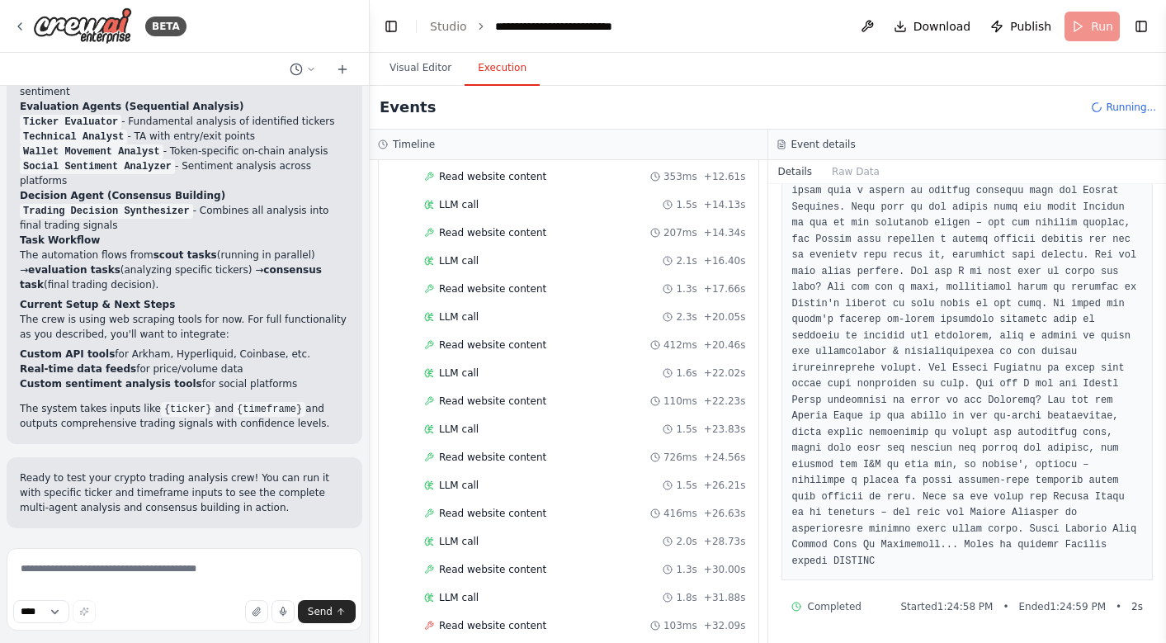
scroll to position [145, 0]
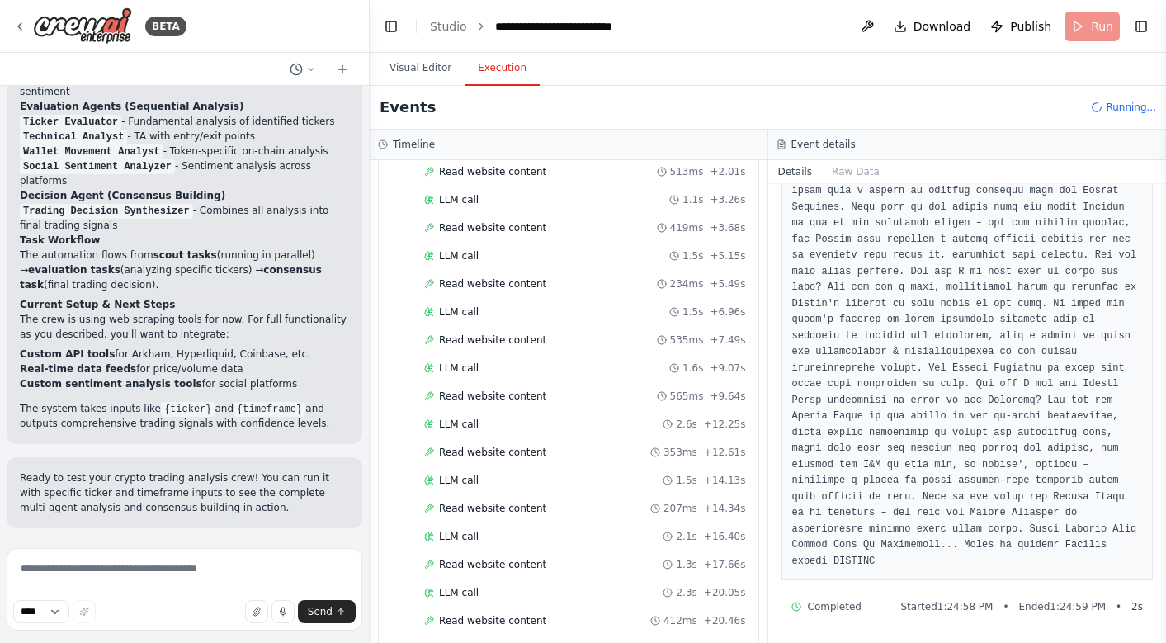
click at [1086, 87] on div "Events Running..." at bounding box center [768, 108] width 796 height 44
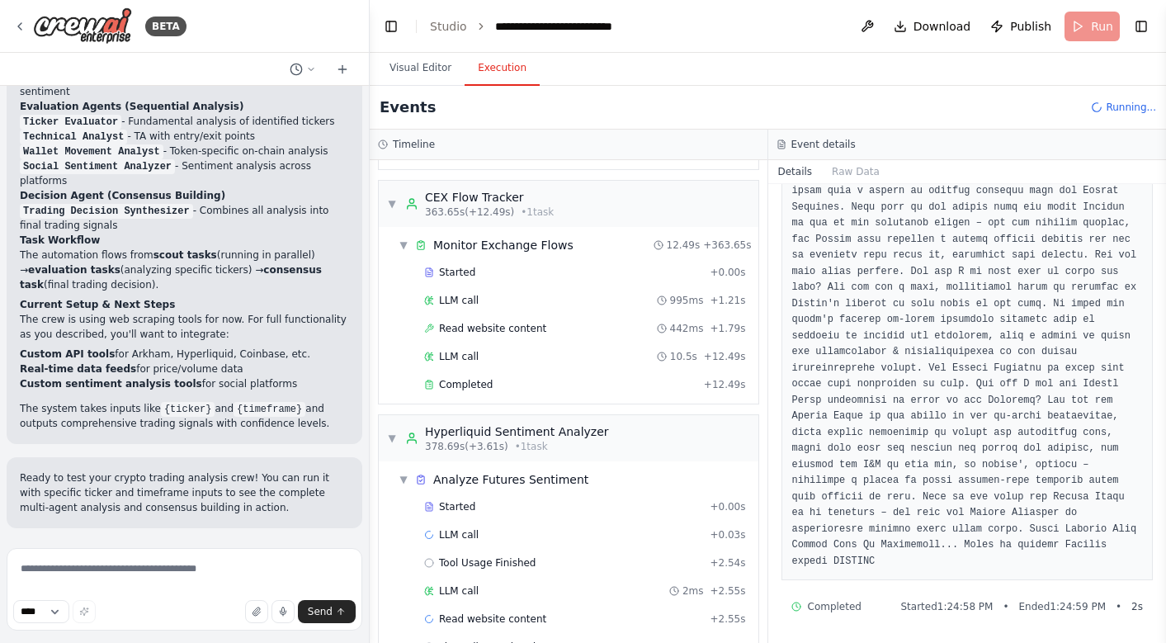
scroll to position [2198, 0]
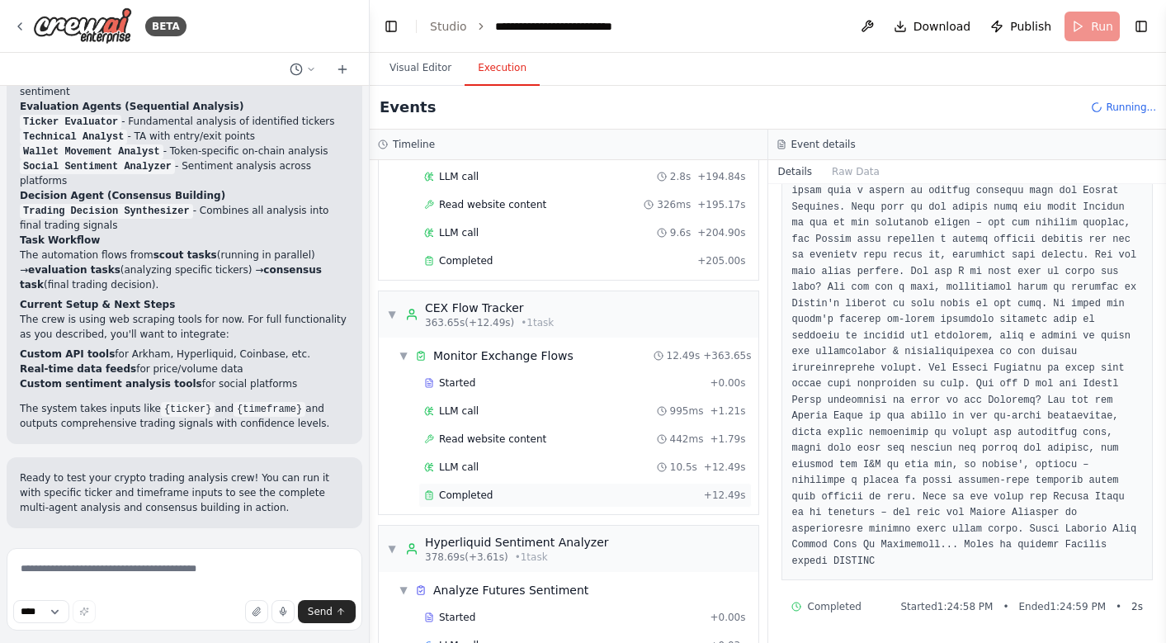
click at [473, 502] on div "Completed + 12.49s" at bounding box center [584, 495] width 333 height 25
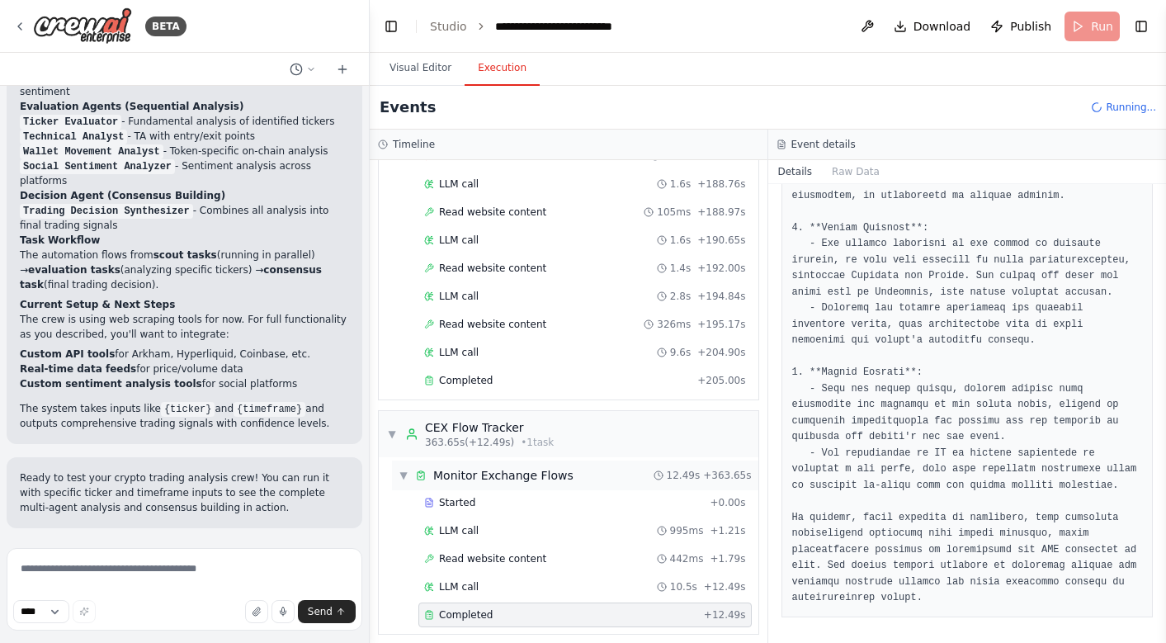
scroll to position [2062, 0]
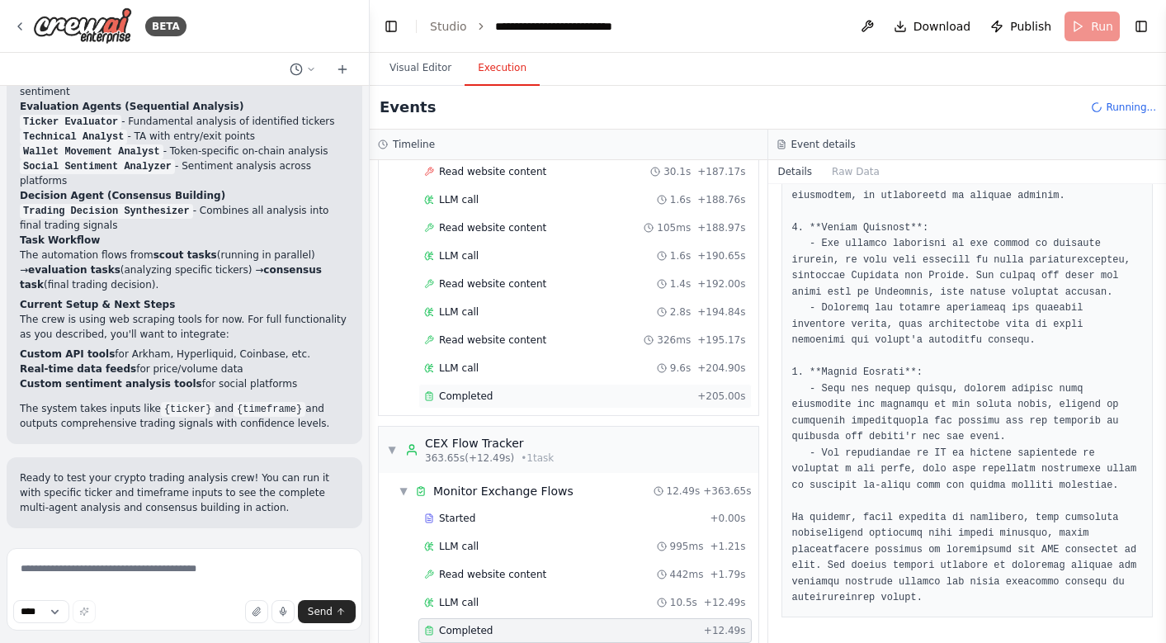
click at [651, 392] on div "Completed" at bounding box center [557, 395] width 266 height 13
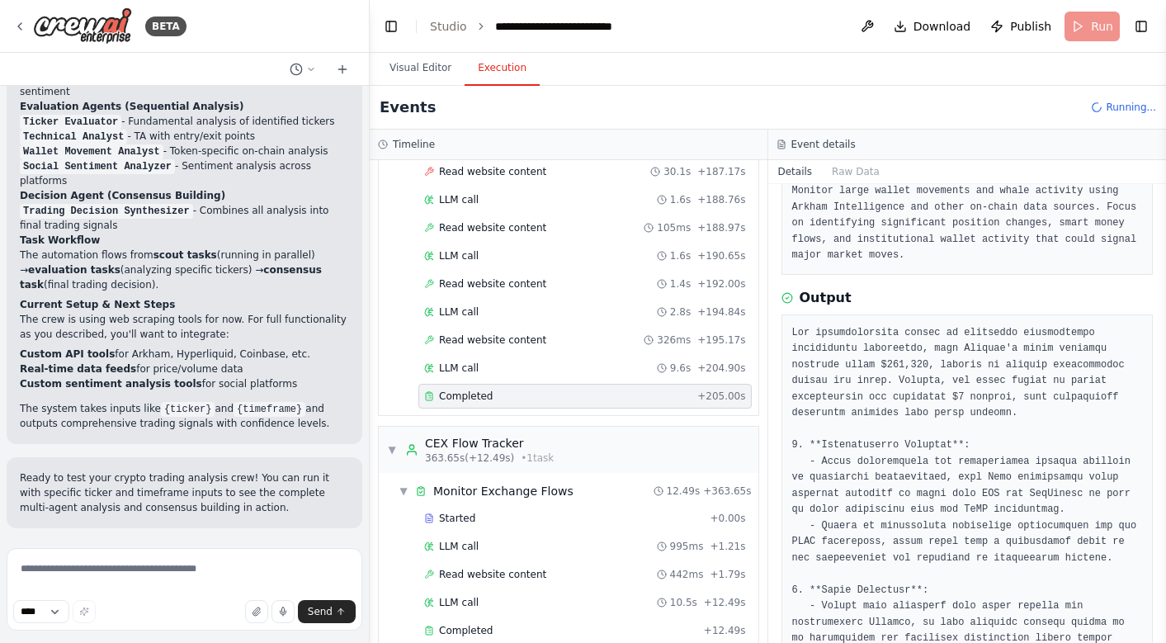
scroll to position [103, 0]
click at [606, 399] on div "Completed" at bounding box center [557, 395] width 266 height 13
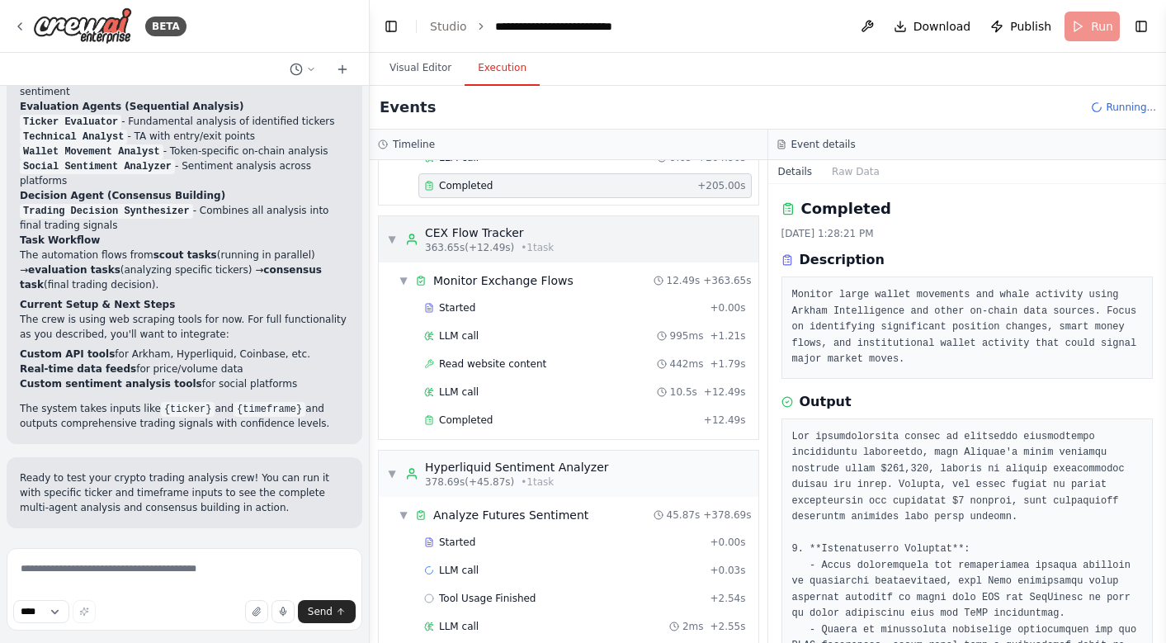
scroll to position [2274, 0]
click at [635, 416] on div "Completed" at bounding box center [560, 418] width 273 height 13
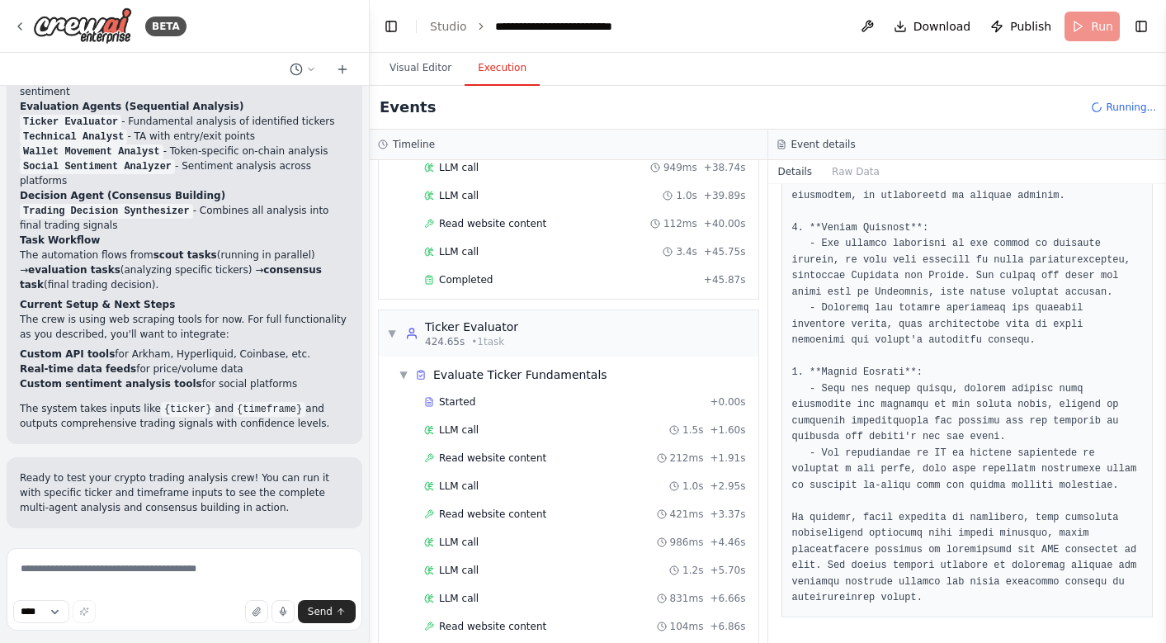
scroll to position [3701, 0]
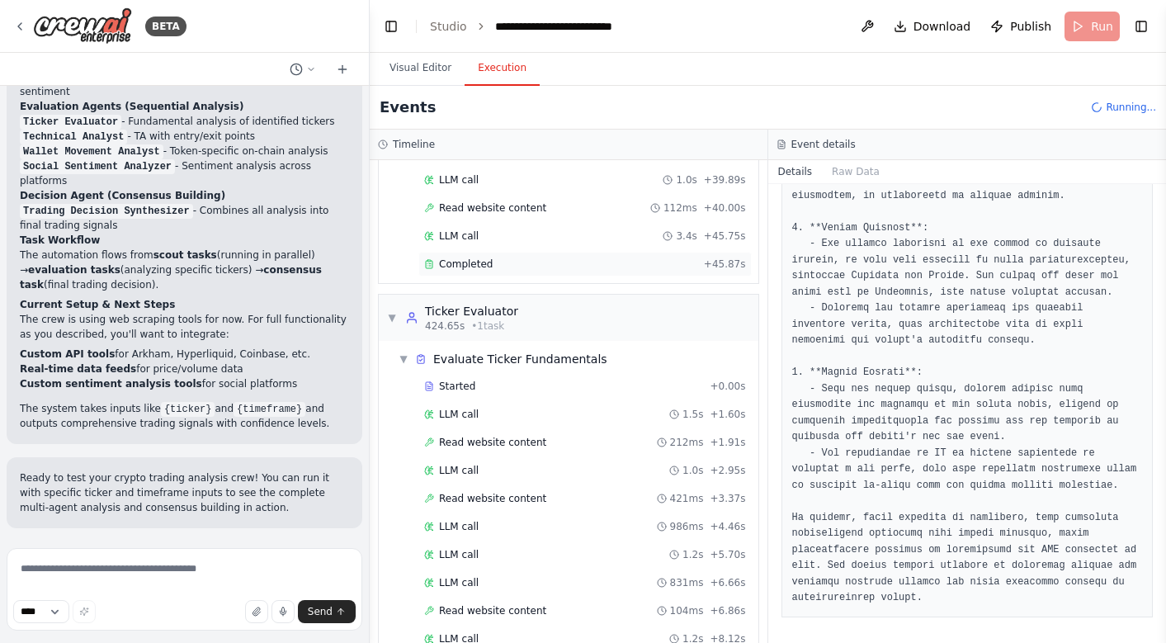
click at [584, 272] on div "Completed + 45.87s" at bounding box center [584, 264] width 333 height 25
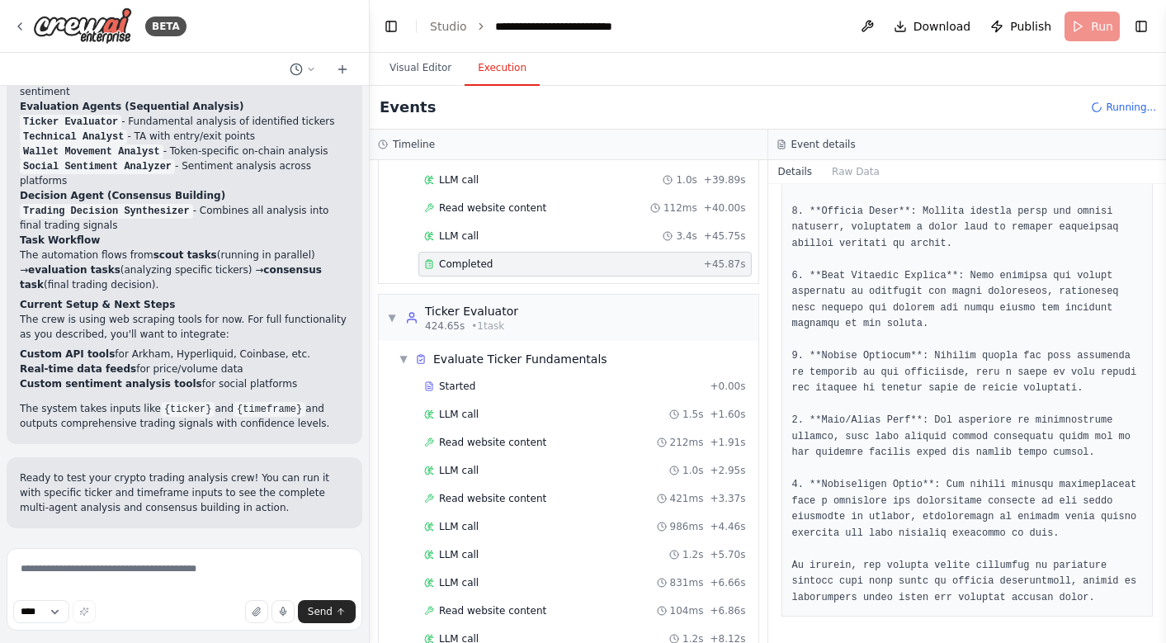
scroll to position [322, 0]
click at [544, 239] on div "LLM call 3.4s + 45.75s" at bounding box center [585, 235] width 322 height 13
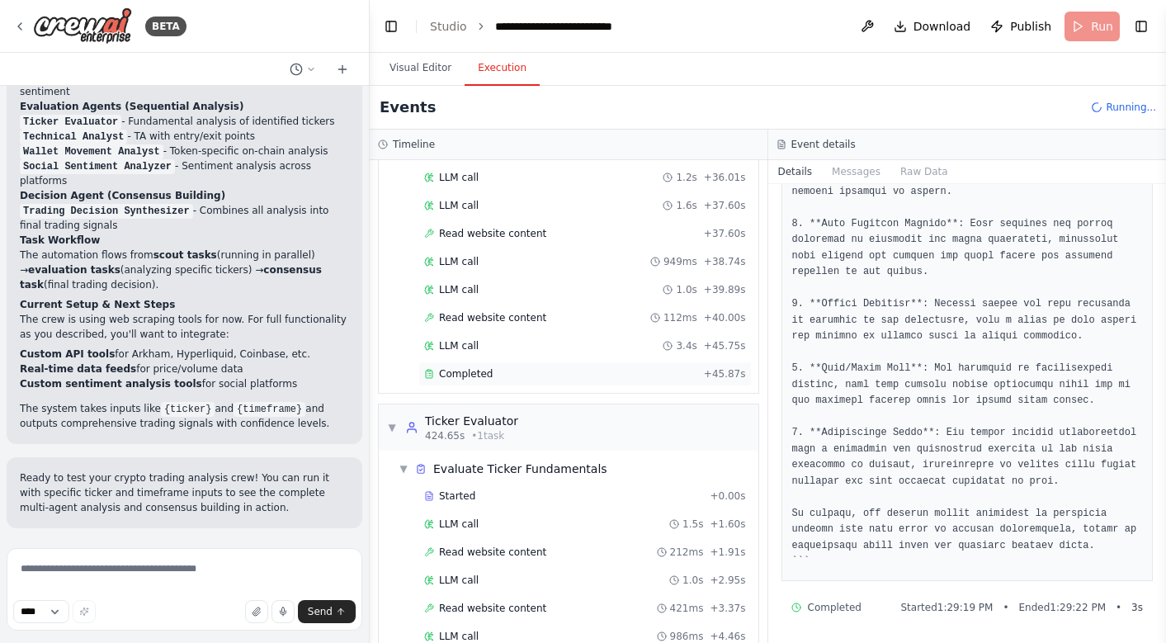
scroll to position [3574, 0]
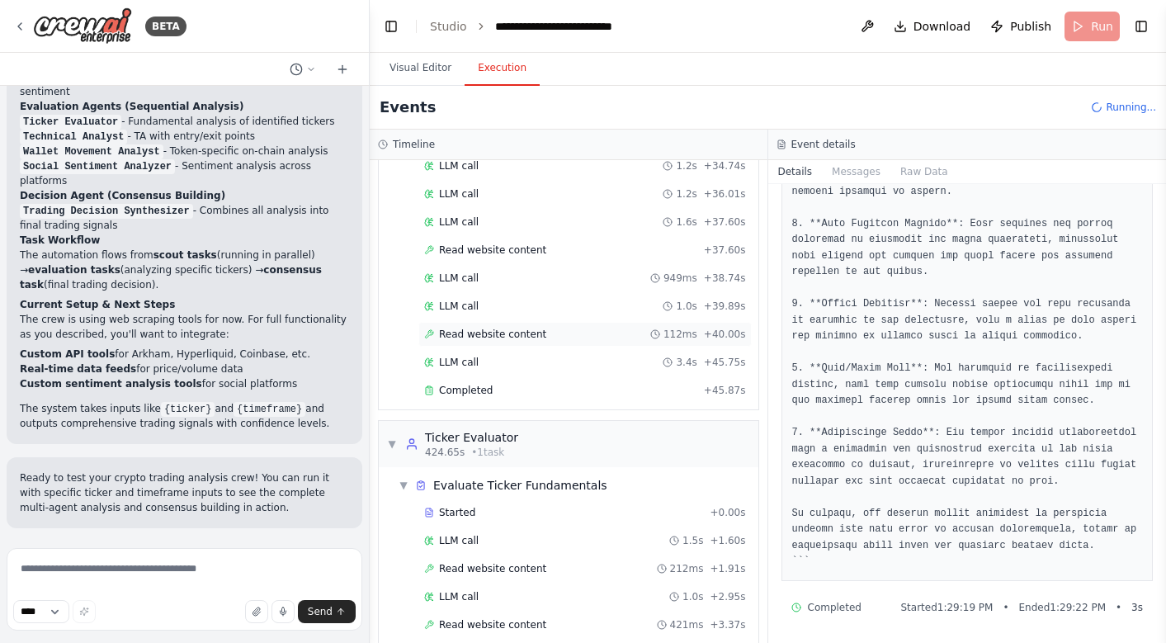
click at [564, 330] on div "Read website content 112ms + 40.00s" at bounding box center [585, 333] width 322 height 13
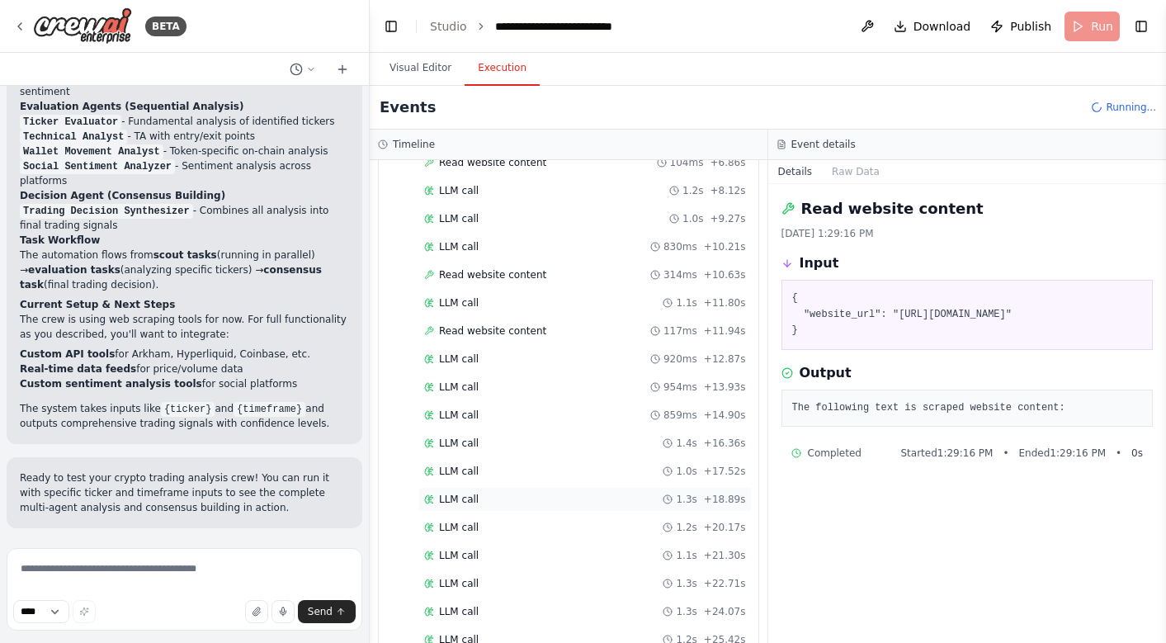
scroll to position [4145, 0]
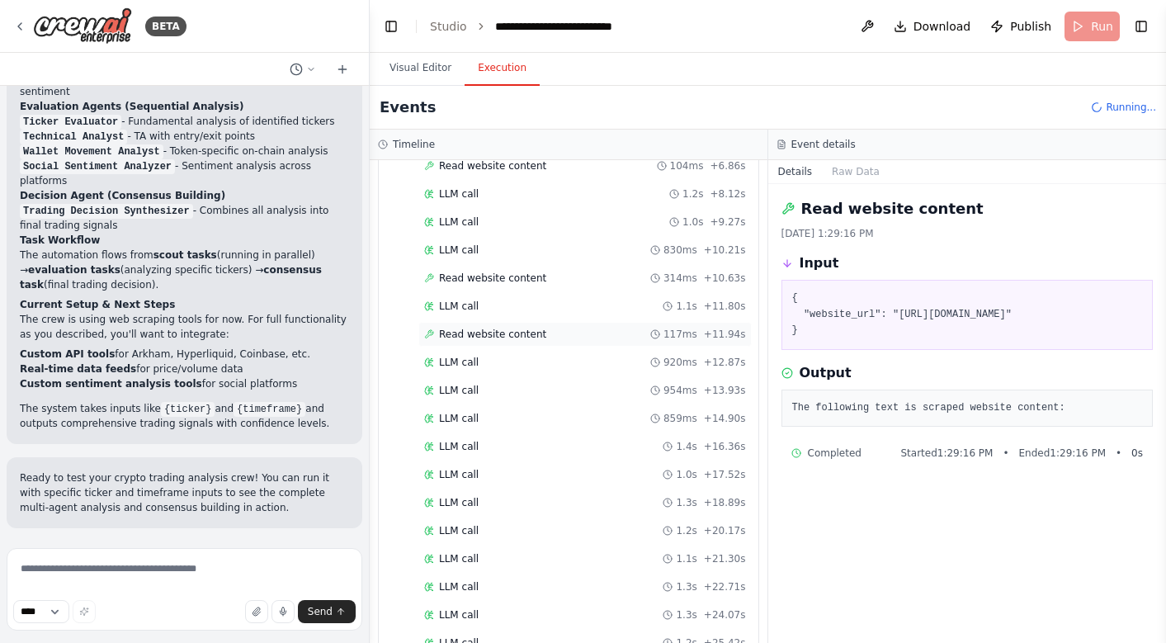
click at [521, 328] on span "Read website content" at bounding box center [492, 333] width 107 height 13
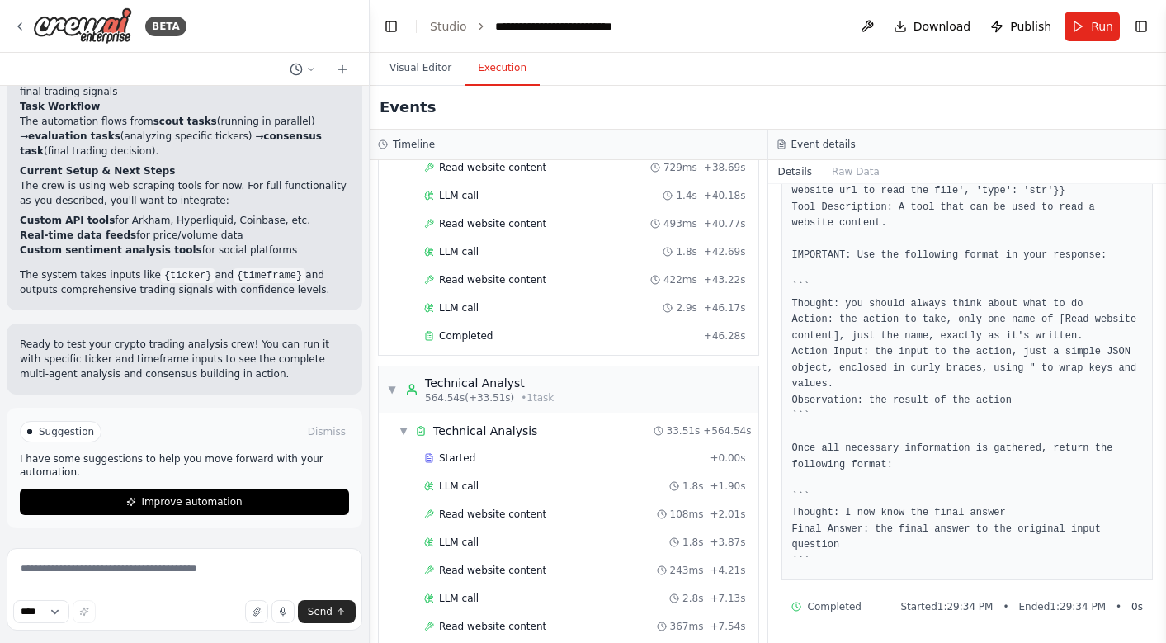
scroll to position [5962, 0]
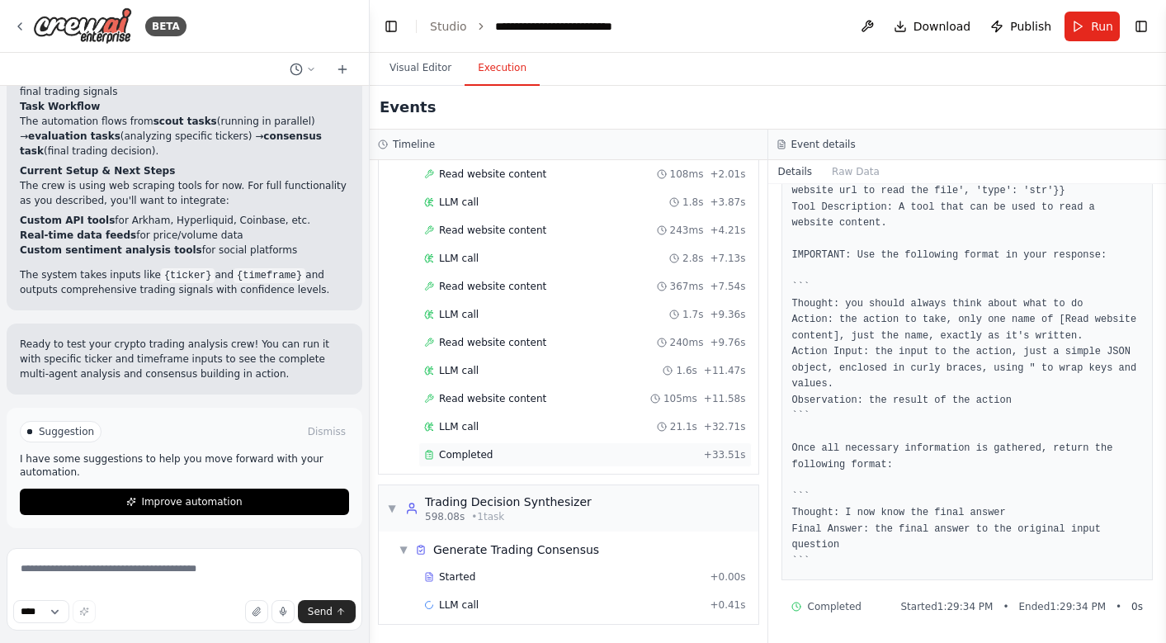
click at [509, 459] on div "Completed" at bounding box center [560, 454] width 273 height 13
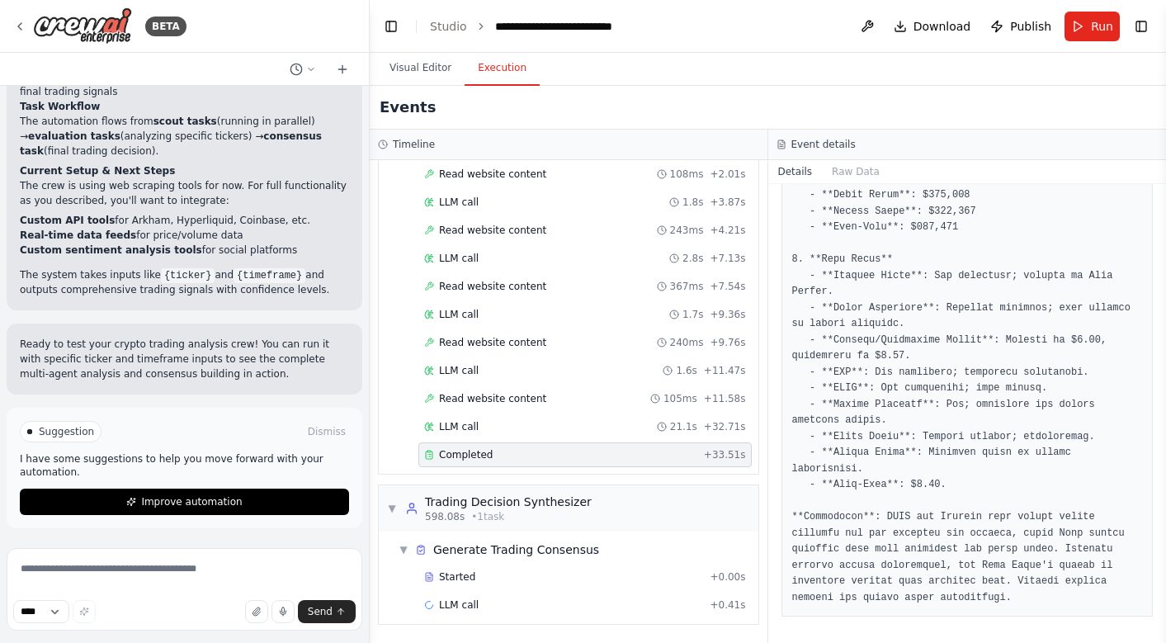
scroll to position [5921, 0]
click at [945, 12] on button "Download" at bounding box center [932, 27] width 91 height 30
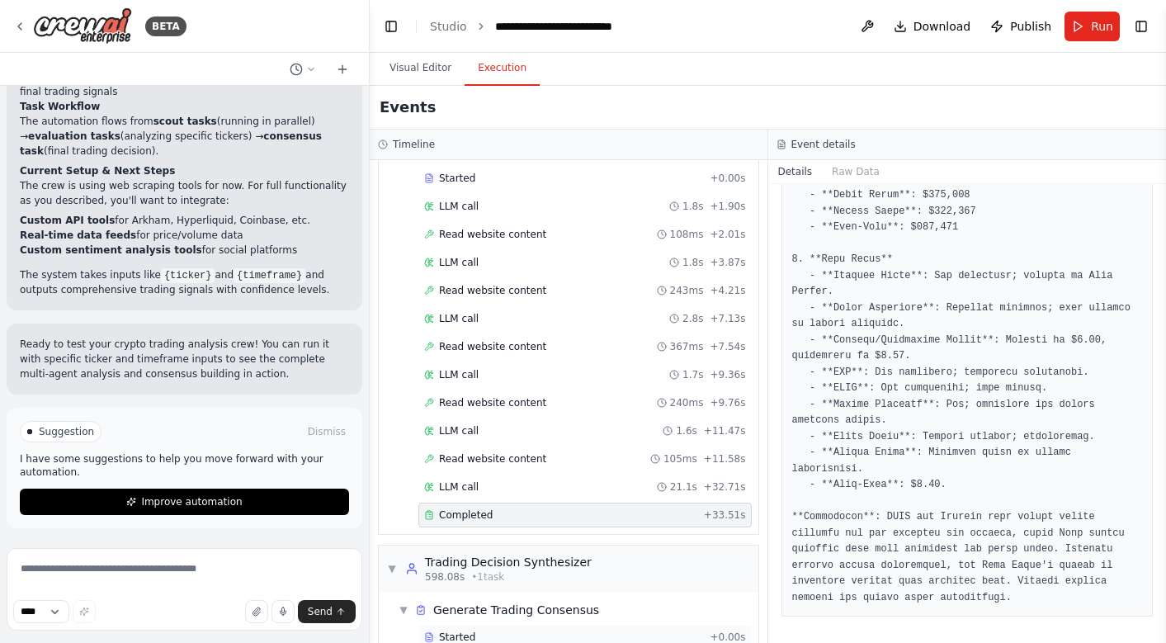
scroll to position [5962, 0]
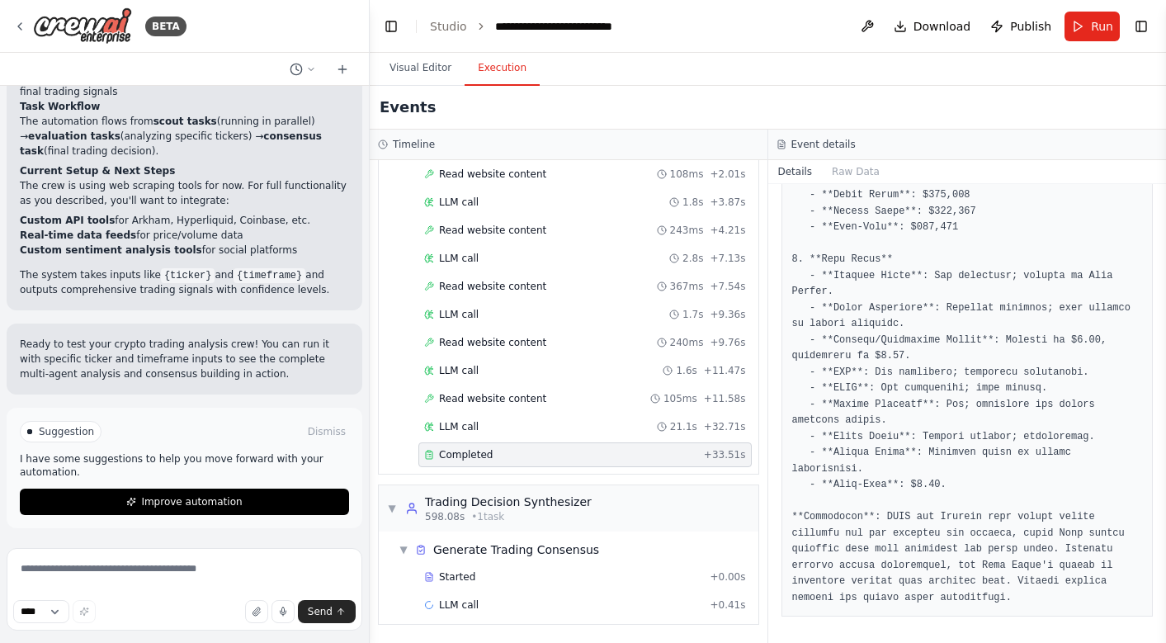
click at [528, 590] on div "Started + 0.00s LLM call + 0.41s" at bounding box center [575, 592] width 366 height 56
click at [528, 583] on div "Started + 0.00s" at bounding box center [584, 576] width 333 height 25
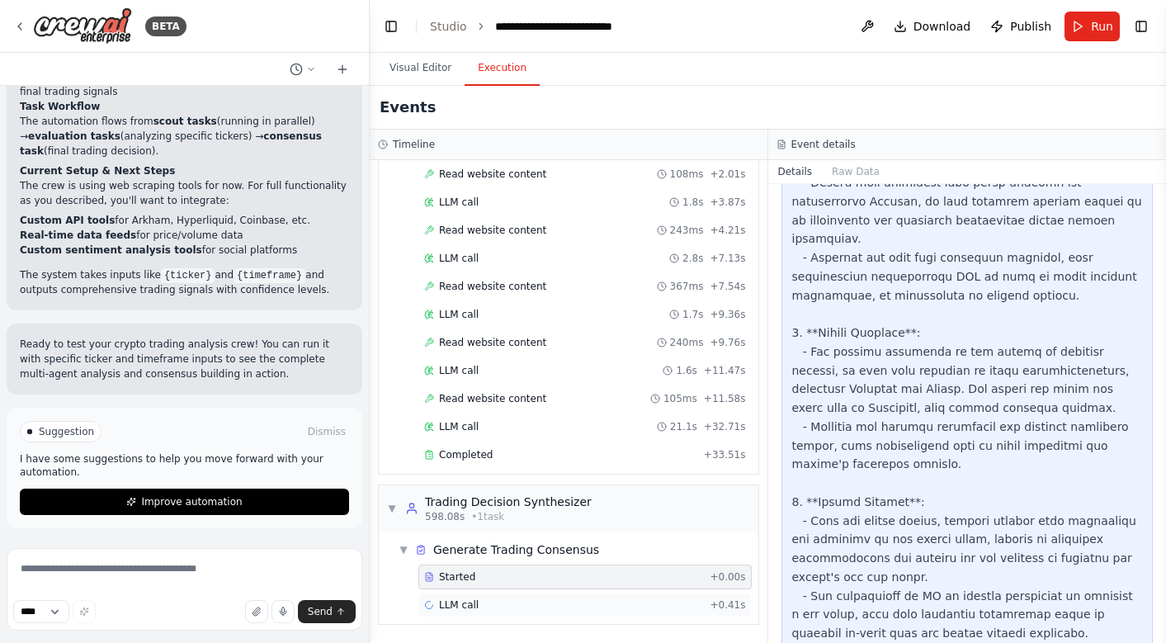
click at [534, 601] on div "LLM call + 0.41s" at bounding box center [585, 604] width 322 height 13
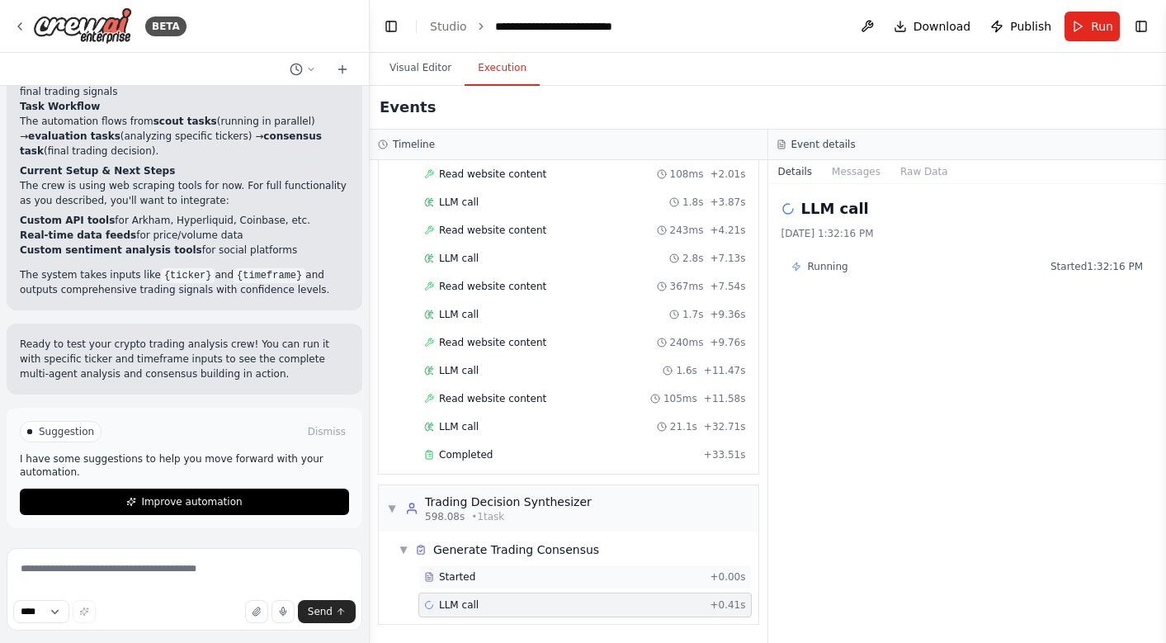
click at [528, 585] on div "Started + 0.00s" at bounding box center [584, 576] width 333 height 25
